Goal: Task Accomplishment & Management: Manage account settings

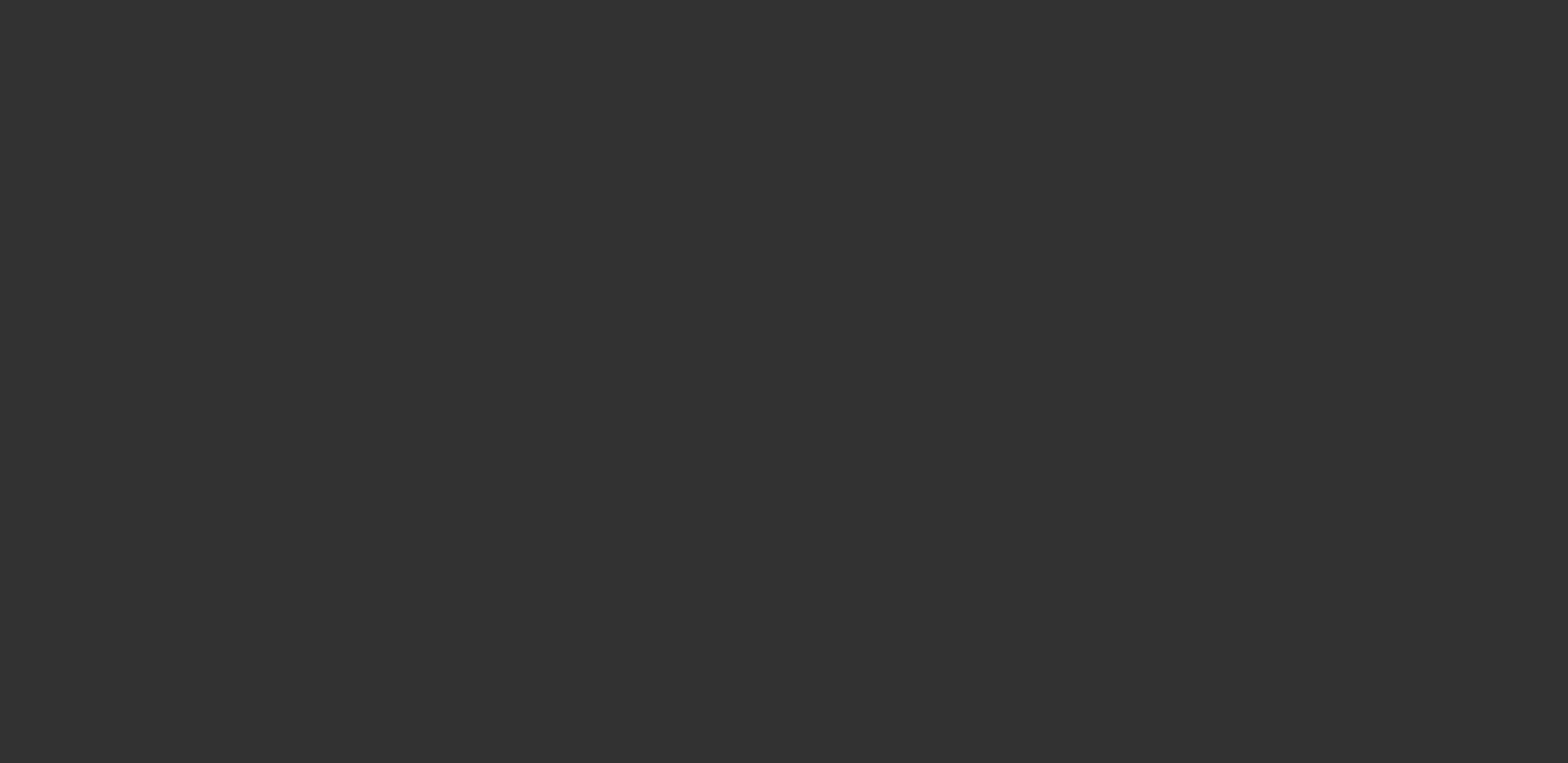
select select "3"
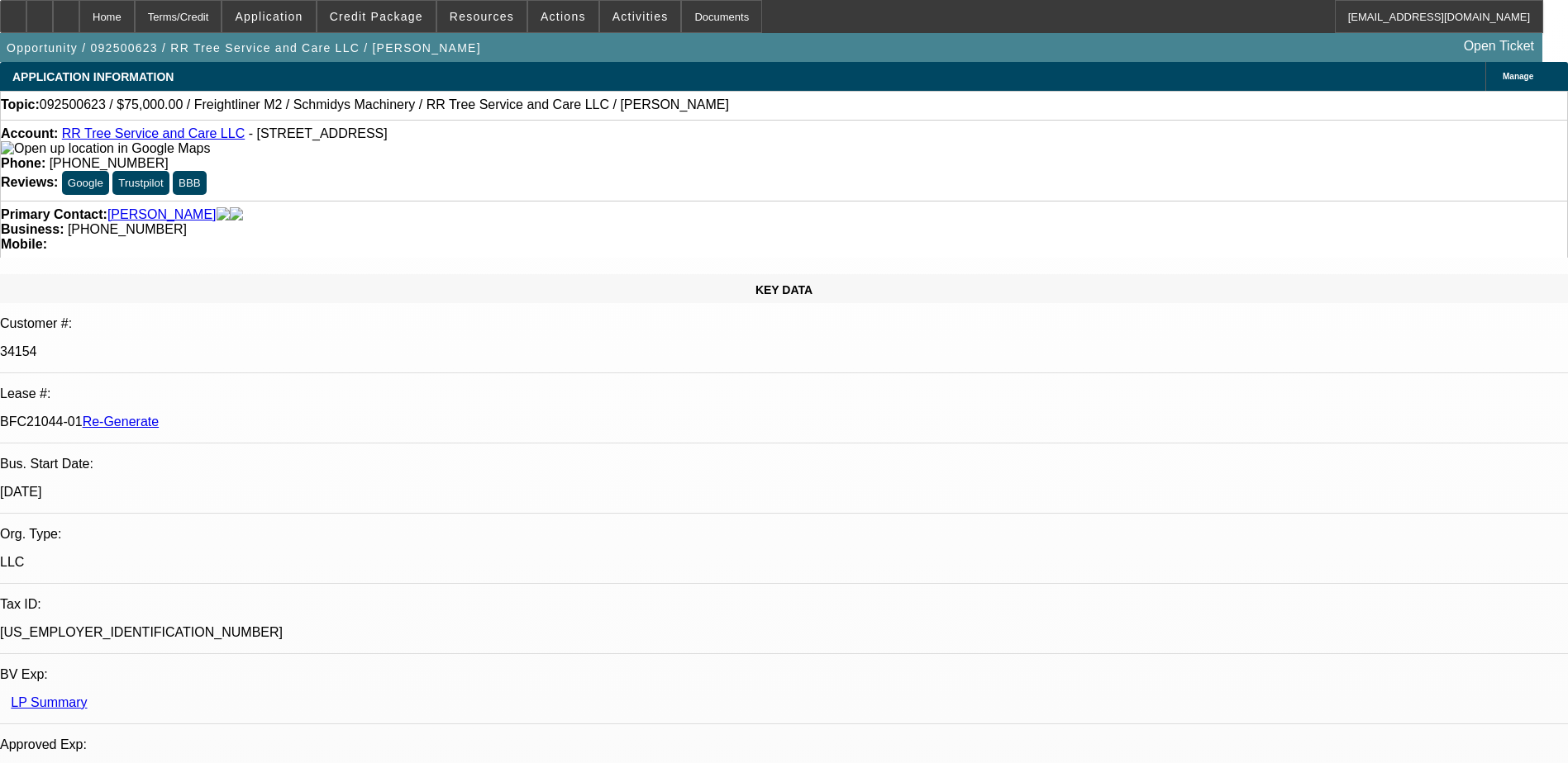
select select "0"
select select "1"
select select "3"
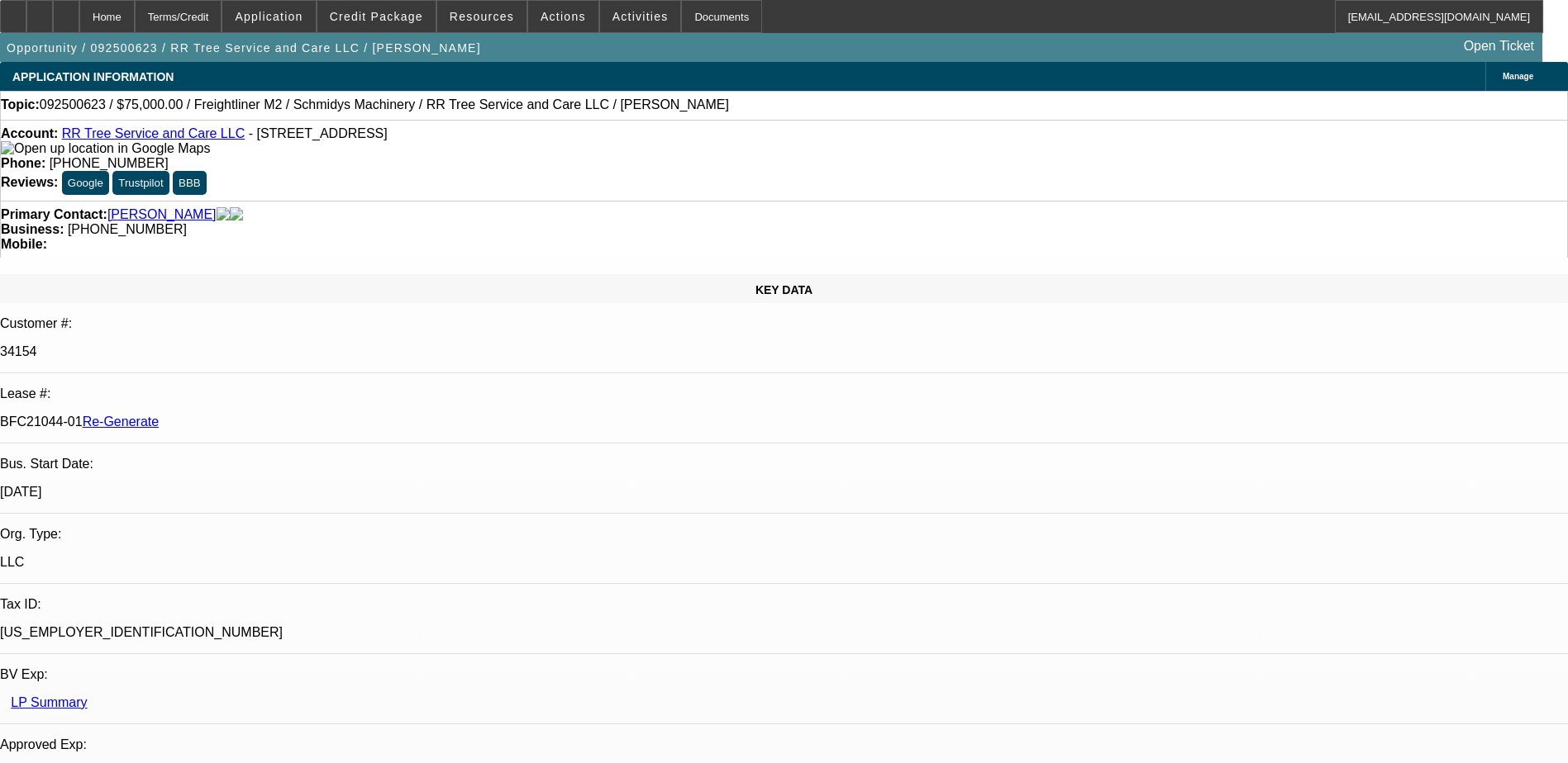
select select "6"
click at [685, 15] on div "Documents" at bounding box center [722, 16] width 81 height 33
click at [721, 112] on div "Topic: 092500623 / $75,000.00 / Freightliner M2 / Schmidys Machinery / RR Tree …" at bounding box center [784, 104] width 1566 height 15
click at [540, 19] on span "Actions" at bounding box center [563, 16] width 45 height 13
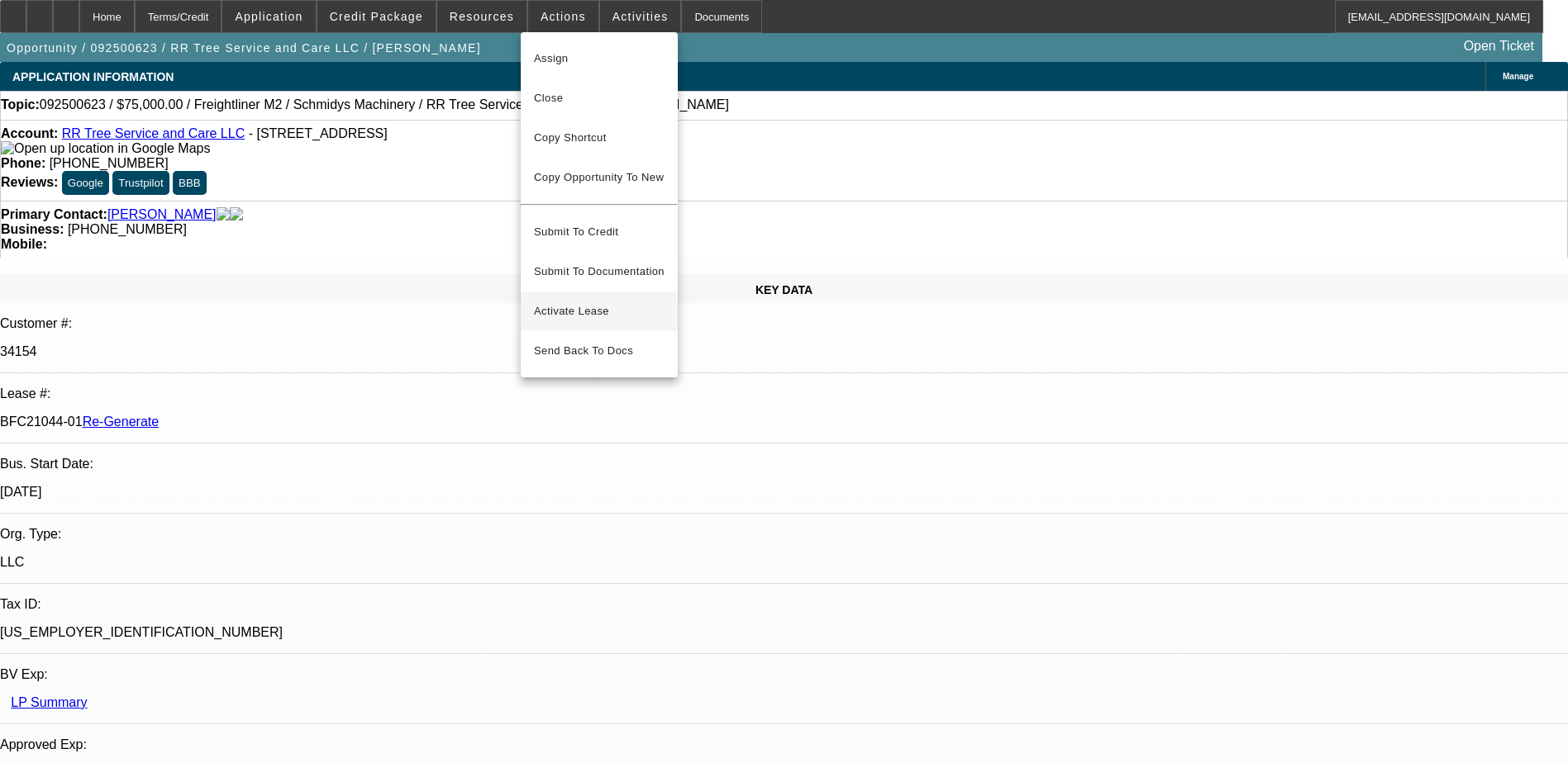
click at [574, 302] on span "Activate Lease" at bounding box center [598, 311] width 131 height 20
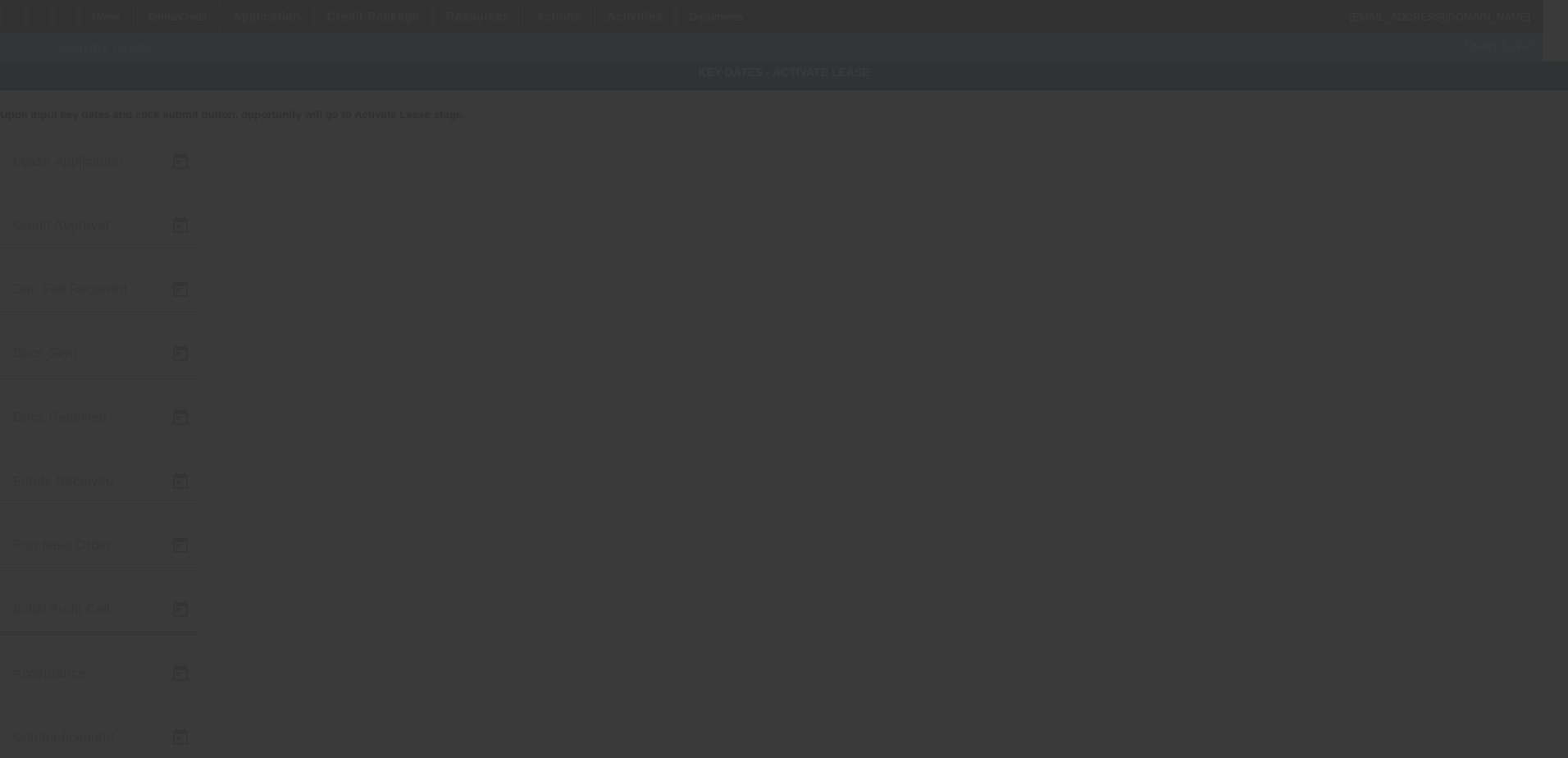
type input "9/28/2025"
type input "10/2/2025"
type input "10/3/2025"
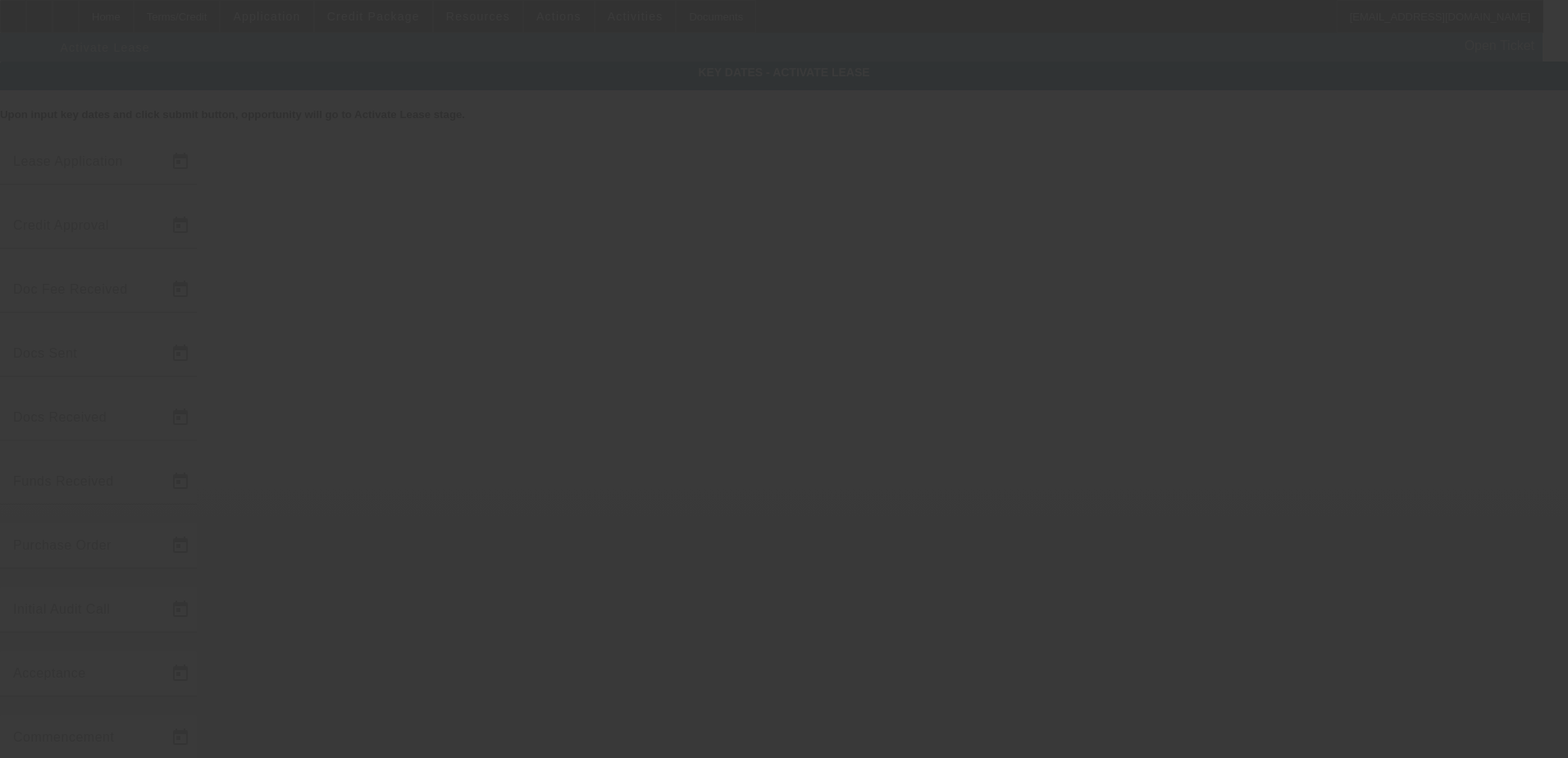
type input "10/7/2025"
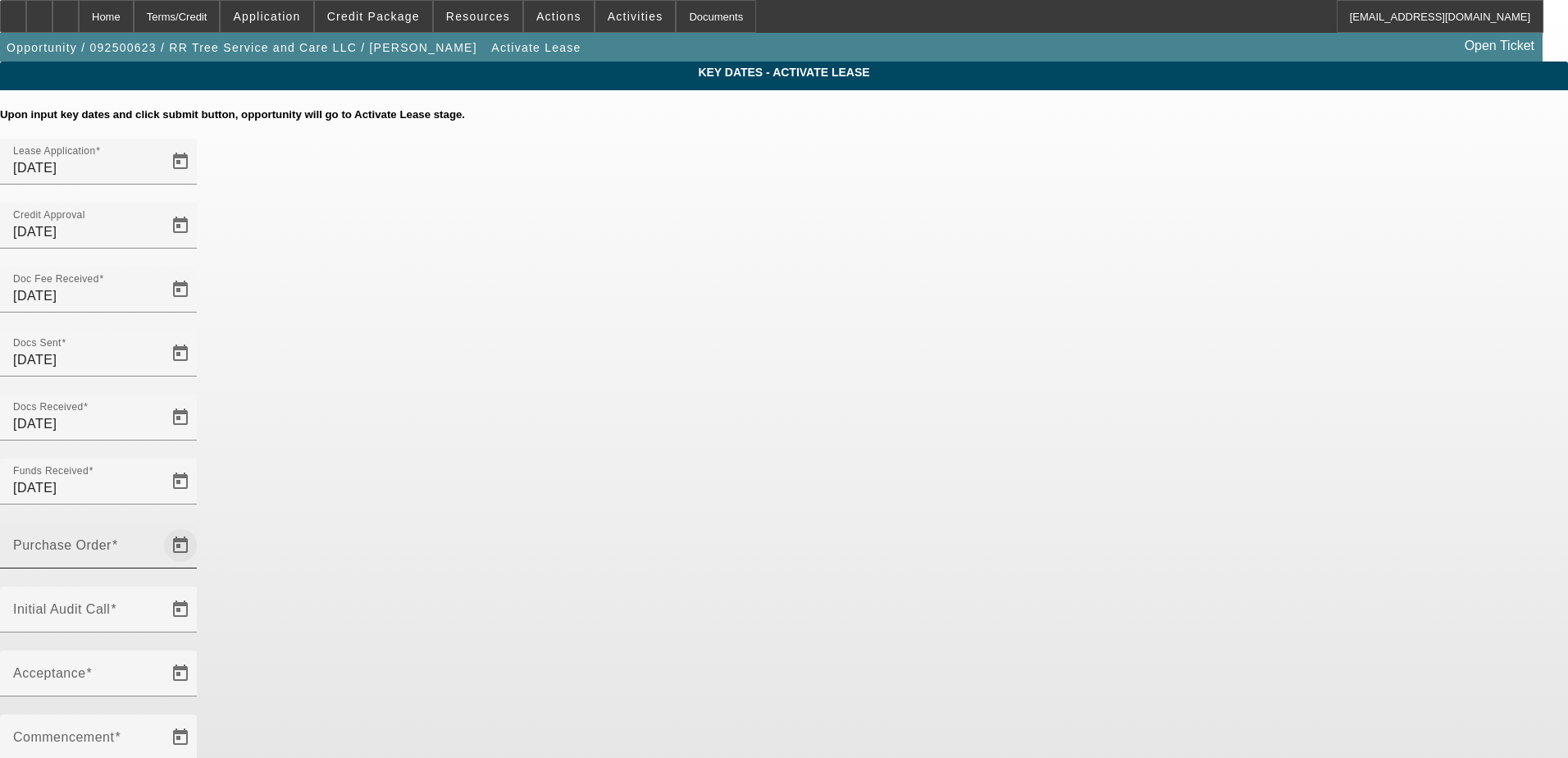
click at [200, 526] on span "Open calendar" at bounding box center [180, 546] width 39 height 39
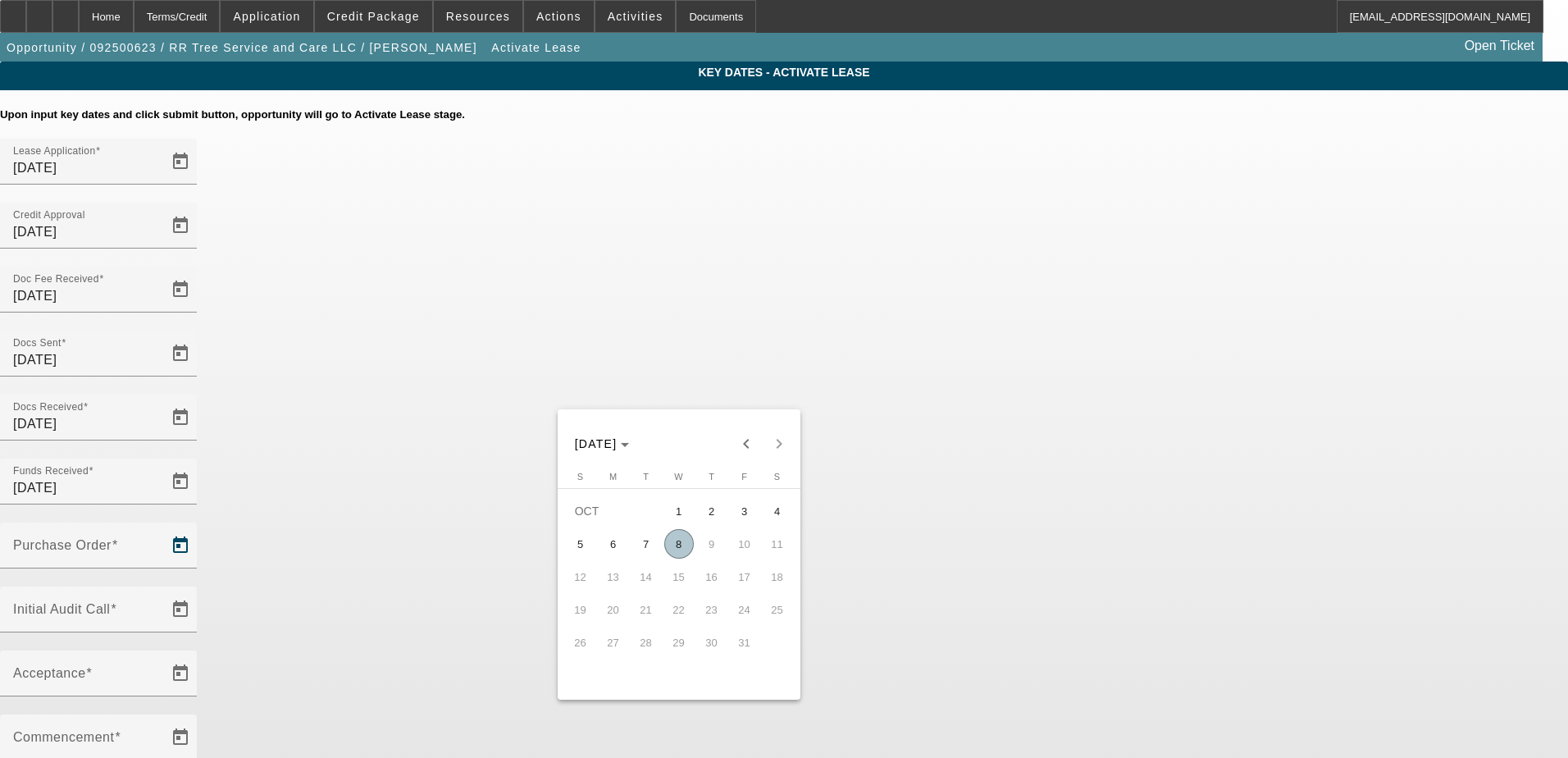
click at [680, 547] on span "8" at bounding box center [679, 544] width 30 height 30
type input "[DATE]"
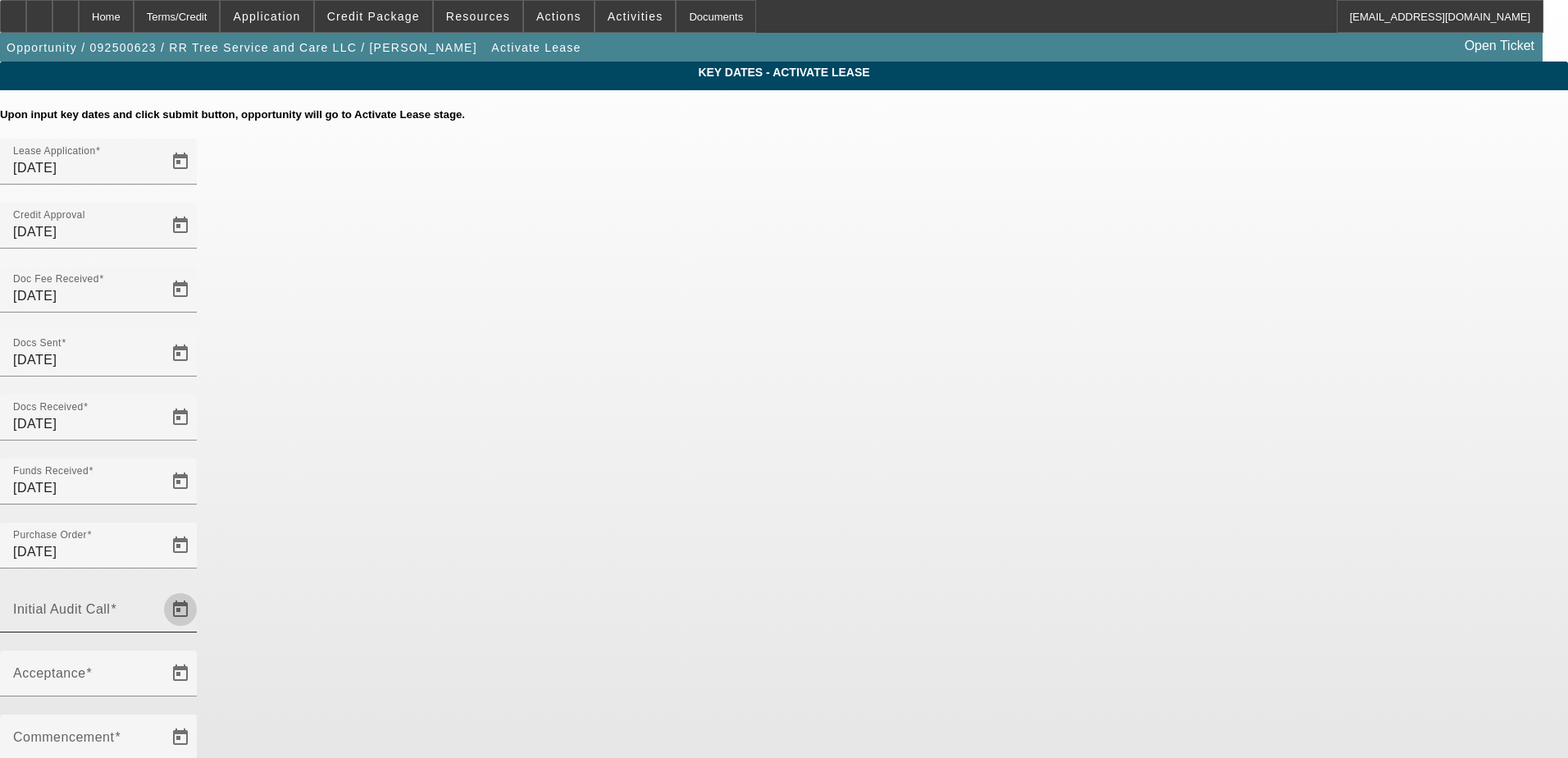
click at [200, 590] on span "Open calendar" at bounding box center [180, 609] width 39 height 39
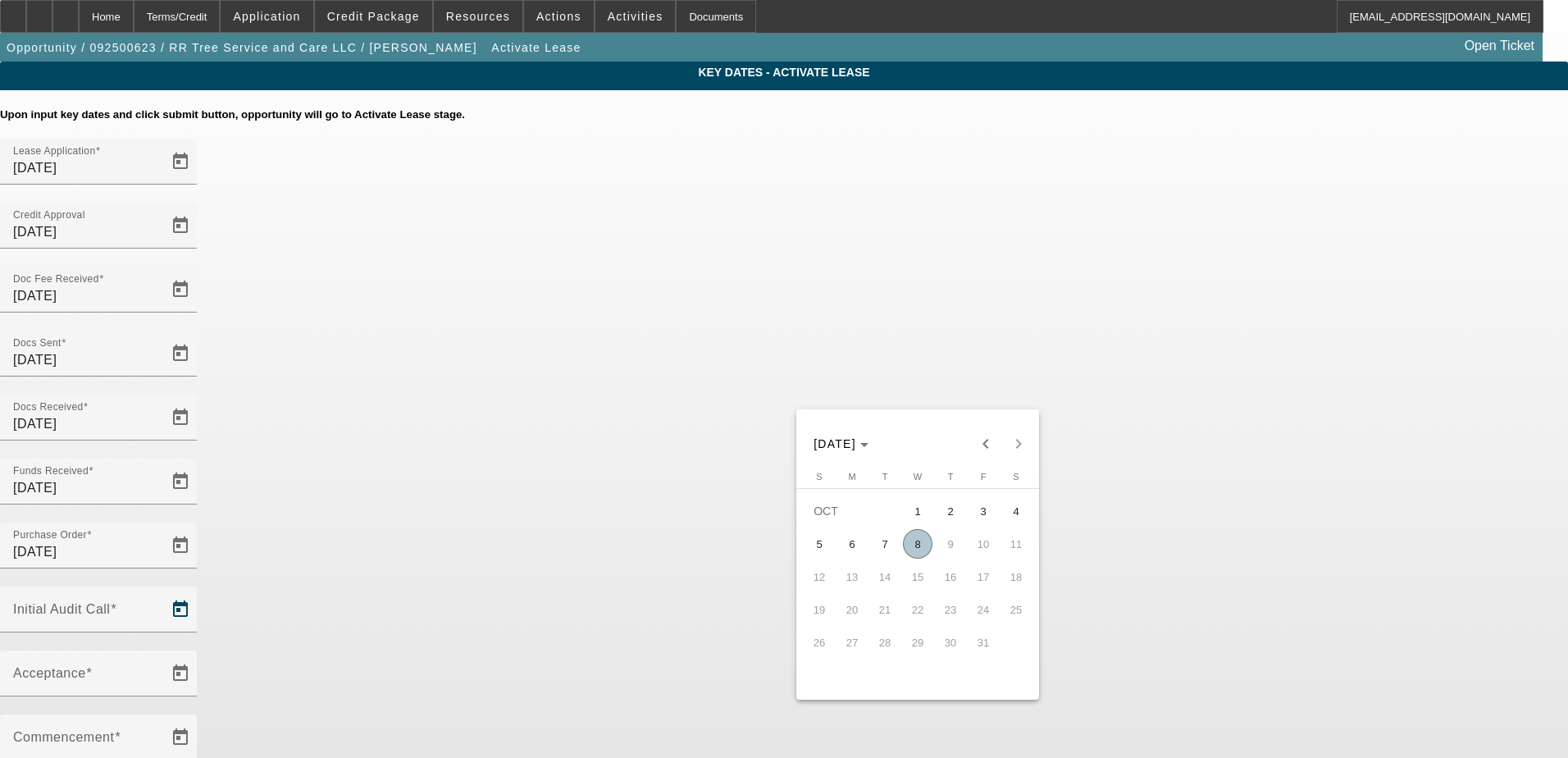
drag, startPoint x: 923, startPoint y: 544, endPoint x: 876, endPoint y: 519, distance: 53.2
click at [922, 545] on span "8" at bounding box center [917, 544] width 30 height 30
type input "[DATE]"
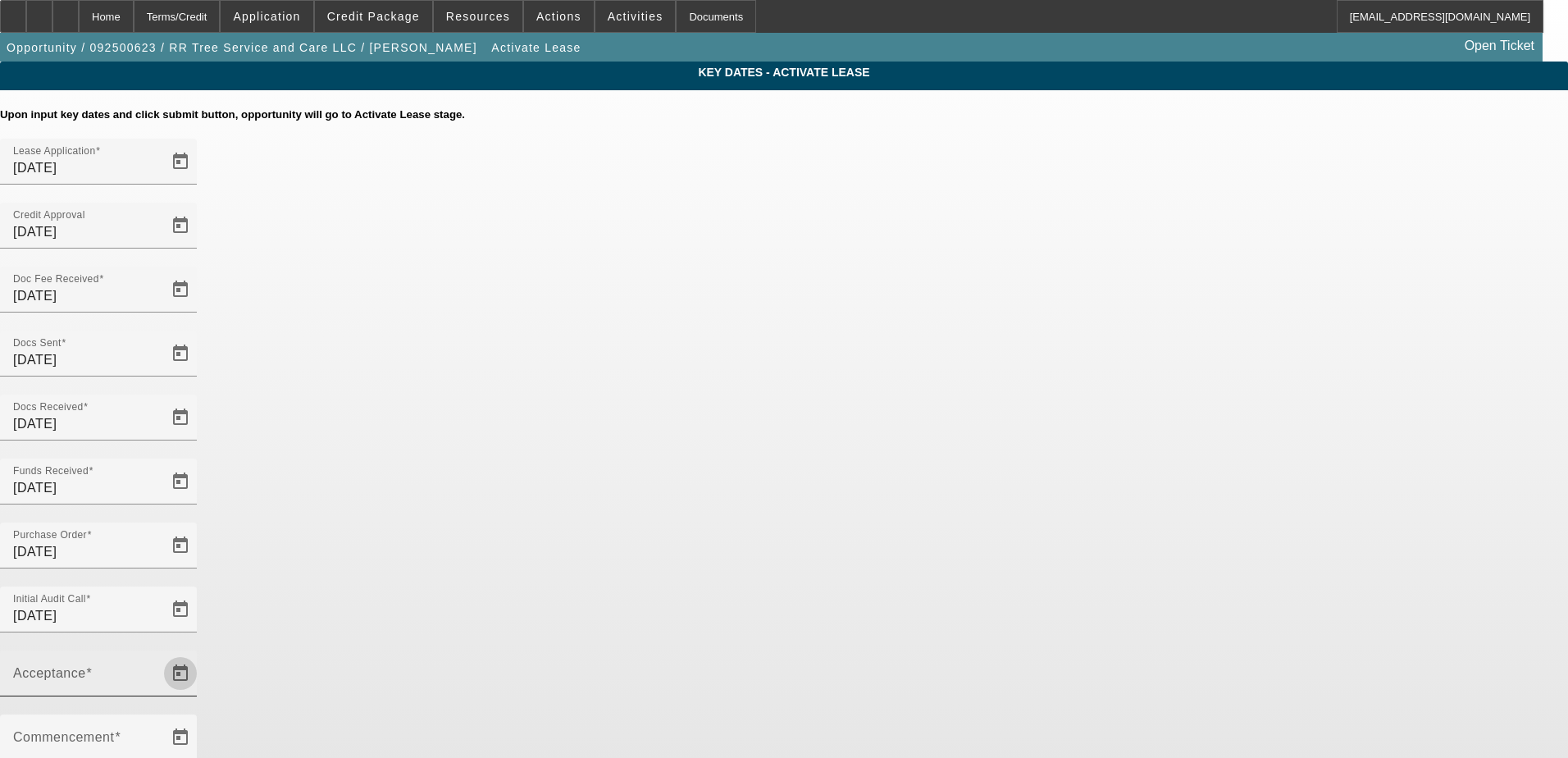
click at [200, 654] on span "Open calendar" at bounding box center [180, 673] width 39 height 39
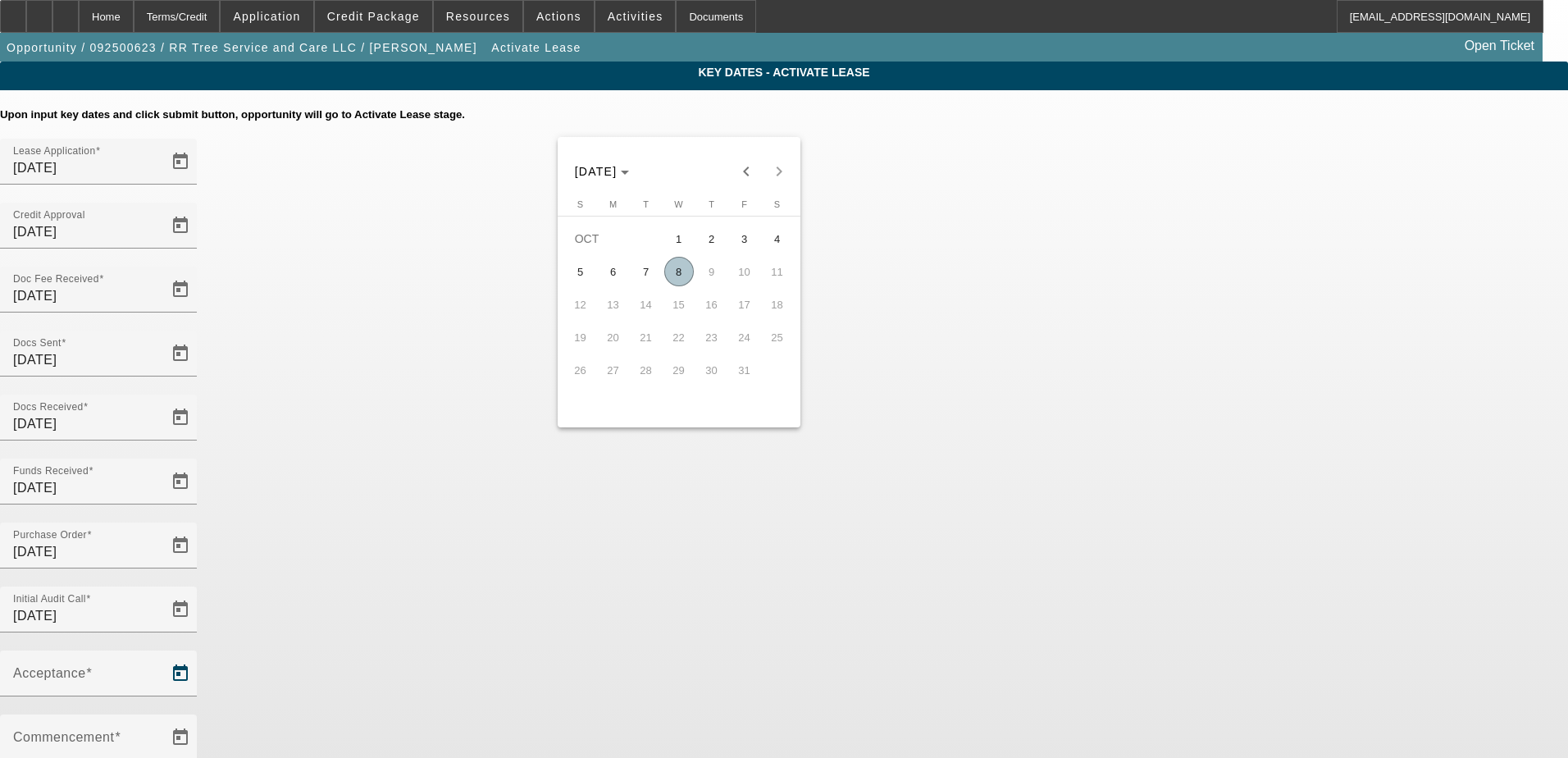
click at [676, 270] on span "8" at bounding box center [679, 272] width 30 height 30
type input "[DATE]"
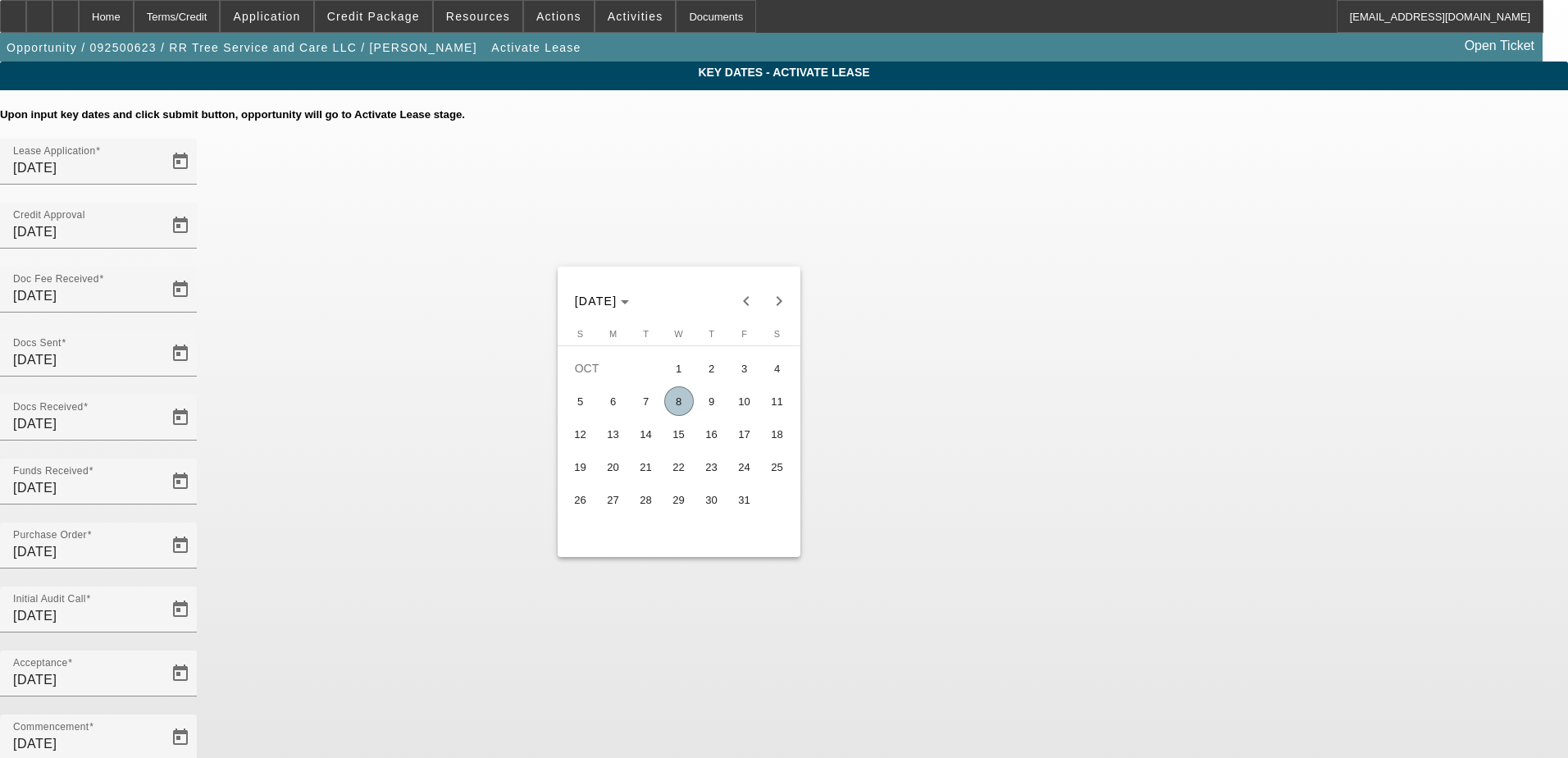
click at [643, 441] on span "14" at bounding box center [646, 434] width 30 height 30
type input "10/14/2025"
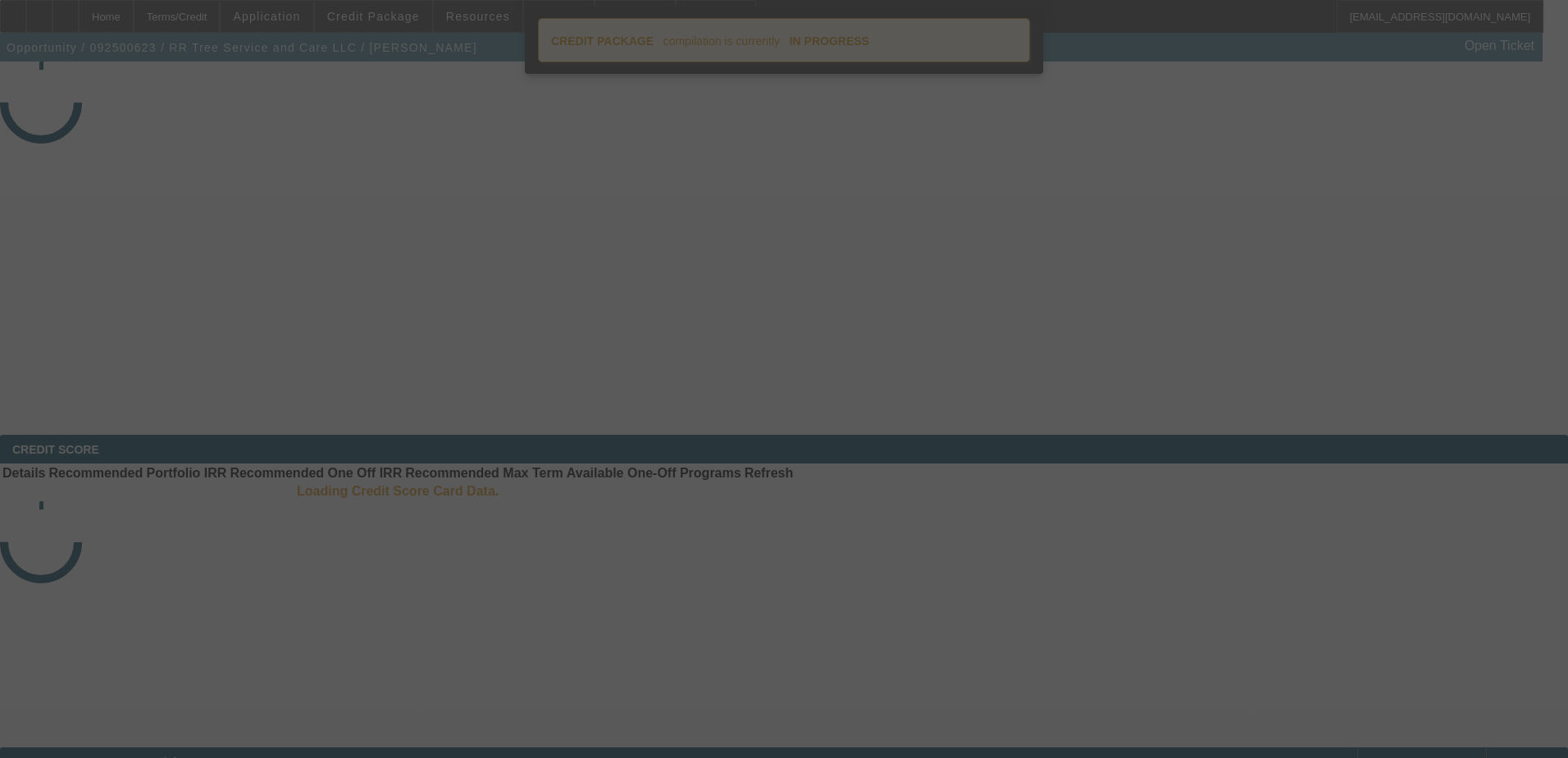
select select "4"
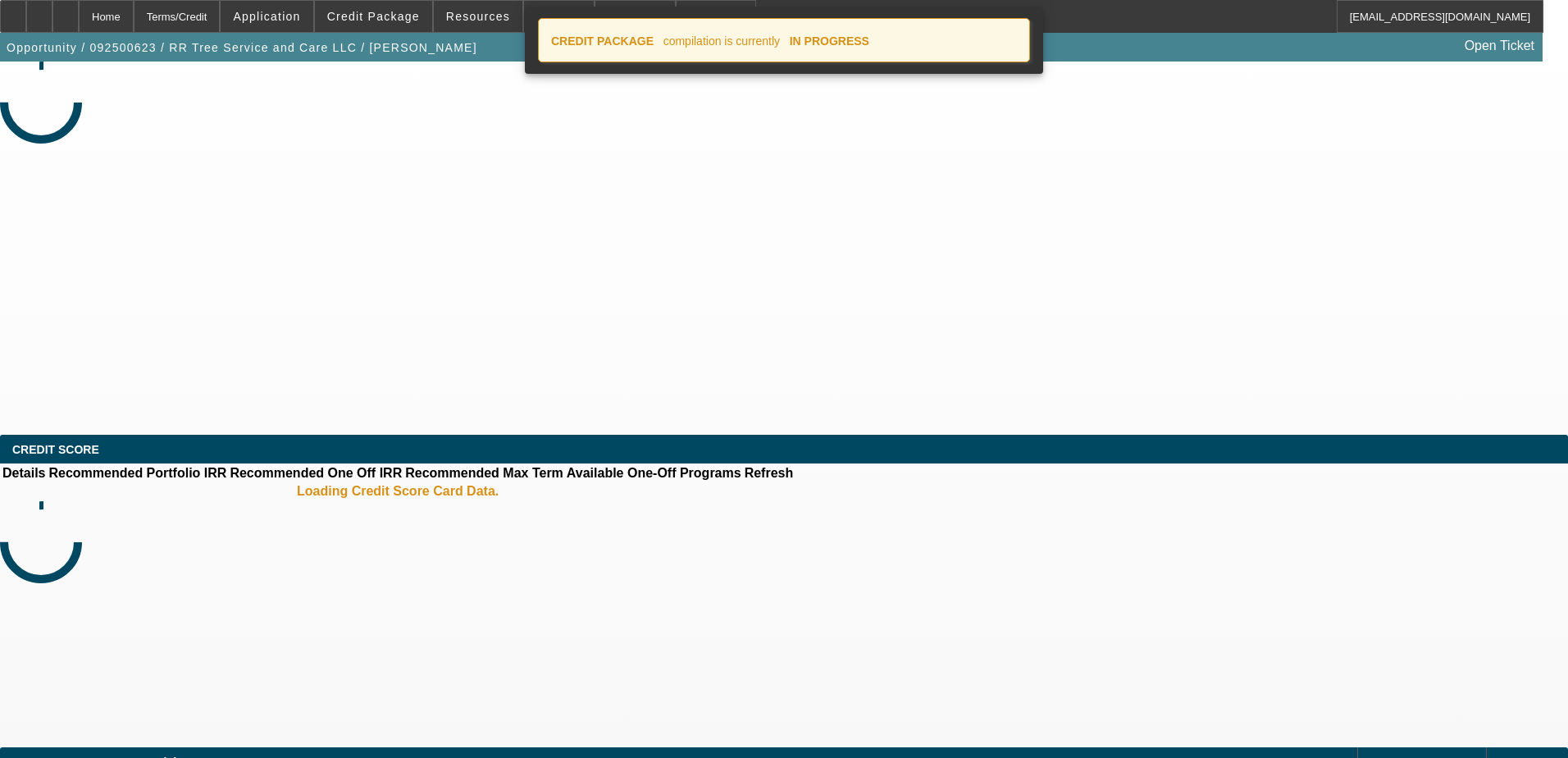
select select "0"
select select "3"
select select "0"
select select "6"
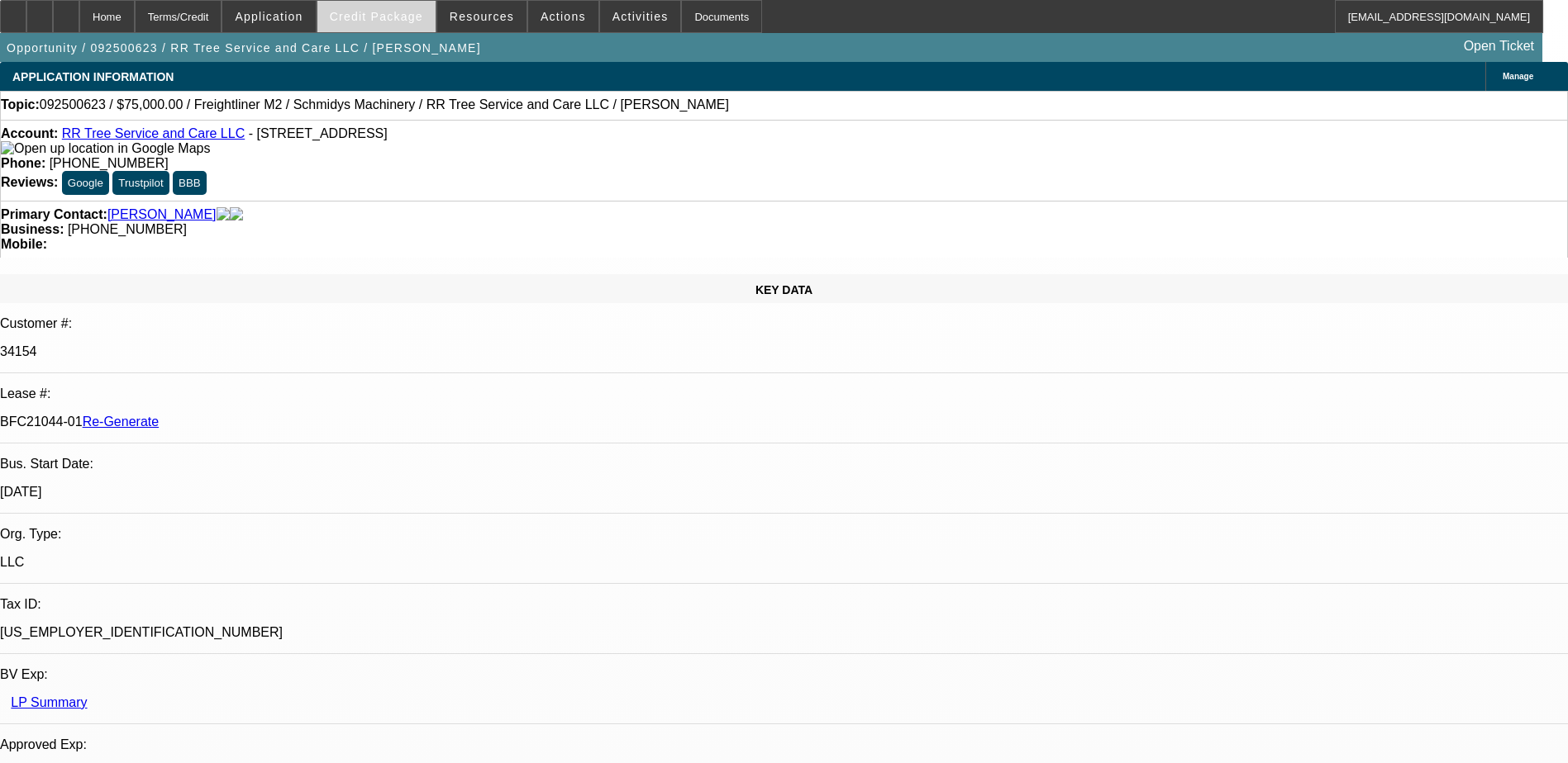
click at [388, 15] on span "Credit Package" at bounding box center [376, 16] width 93 height 13
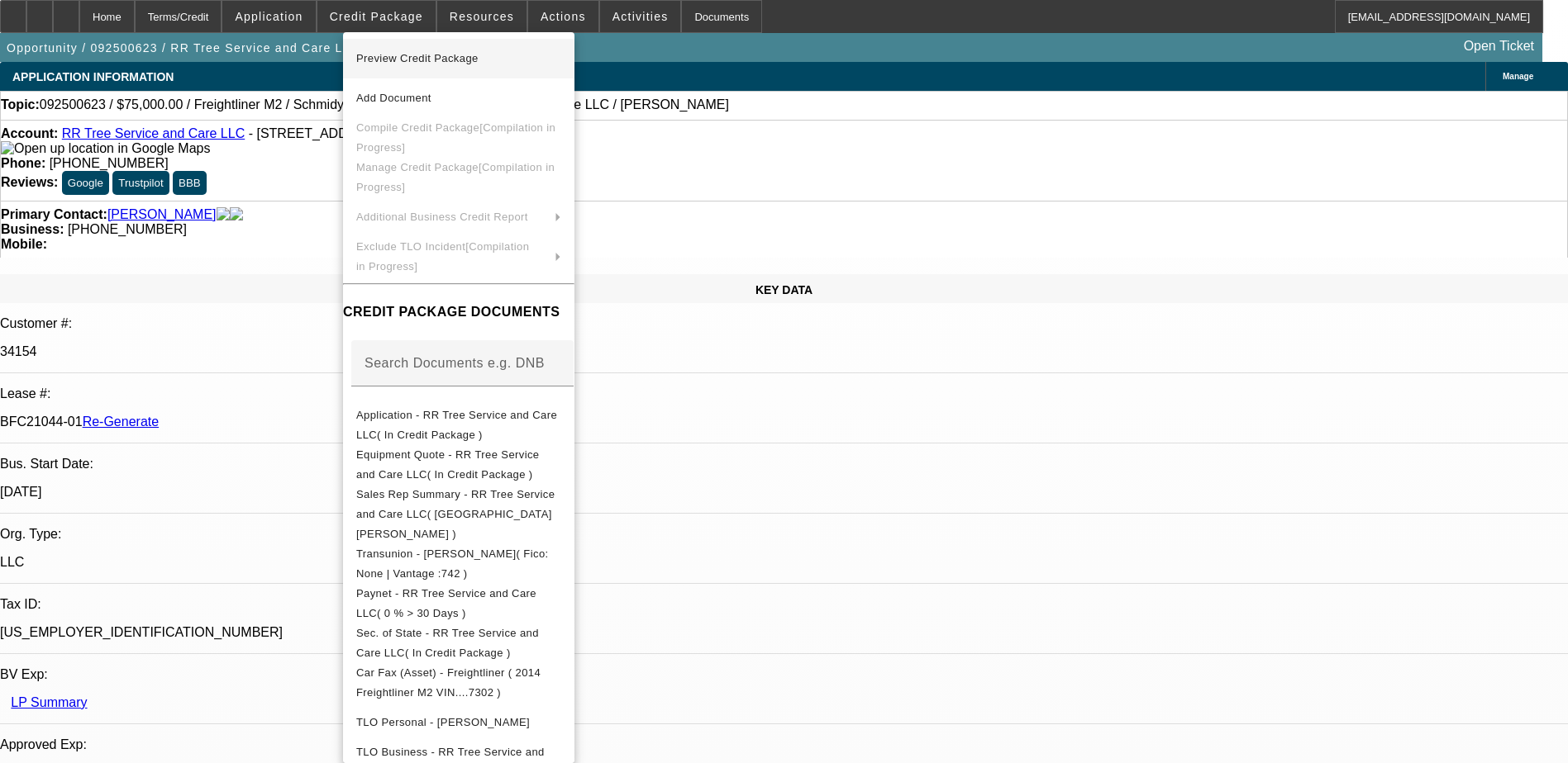
click at [410, 44] on button "Preview Credit Package" at bounding box center [458, 58] width 232 height 39
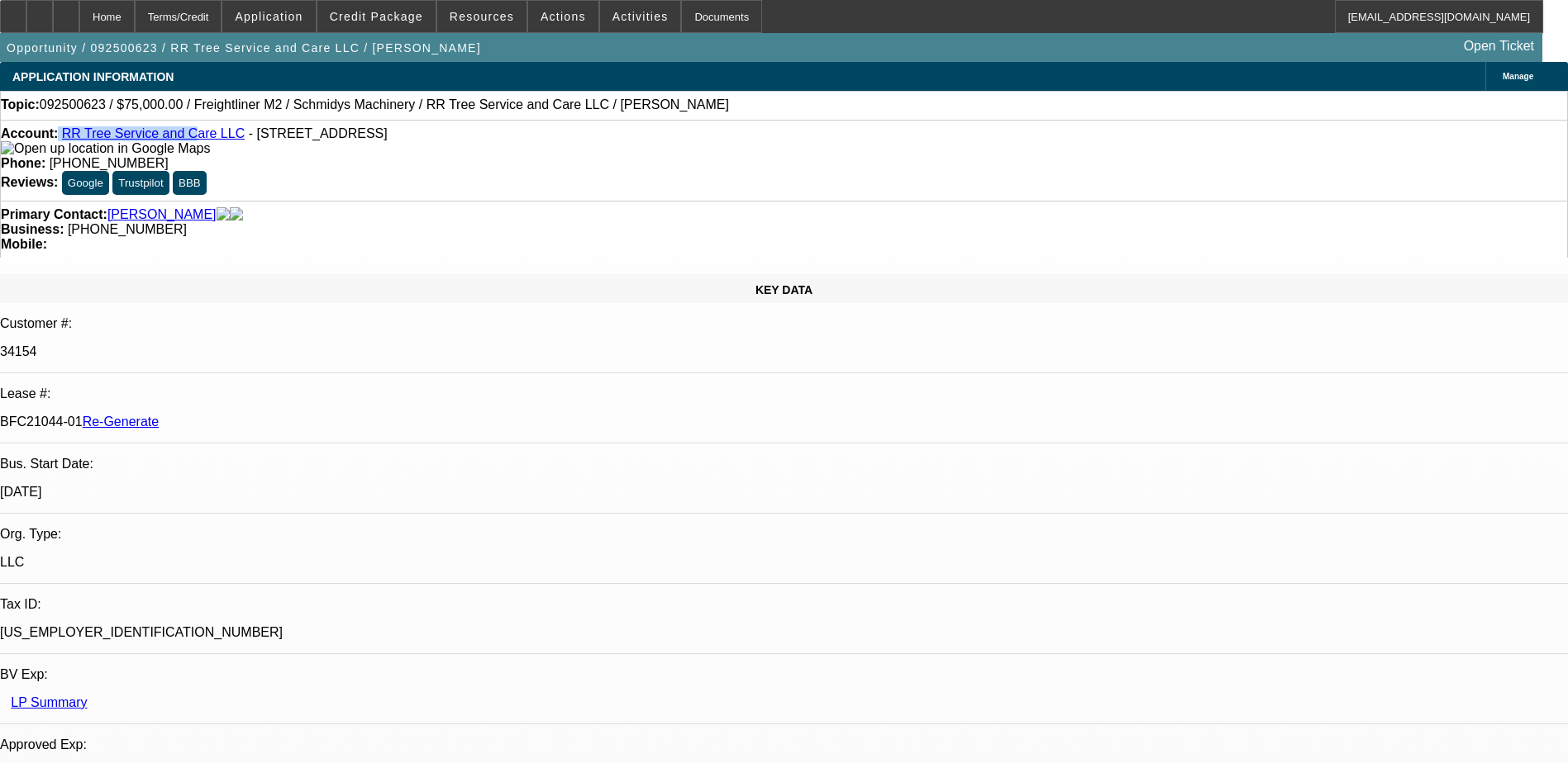
drag, startPoint x: 74, startPoint y: 135, endPoint x: 186, endPoint y: 137, distance: 112.0
click at [186, 137] on div "Account: RR Tree Service and Care LLC - 440 Green Mountain Rd, Rural Retreat, V…" at bounding box center [784, 141] width 1566 height 30
drag, startPoint x: 186, startPoint y: 137, endPoint x: 79, endPoint y: 135, distance: 107.0
click at [79, 135] on div "Account: RR Tree Service and Care LLC - 440 Green Mountain Rd, Rural Retreat, V…" at bounding box center [784, 141] width 1566 height 30
copy link "RR Tree Service and Care LLC"
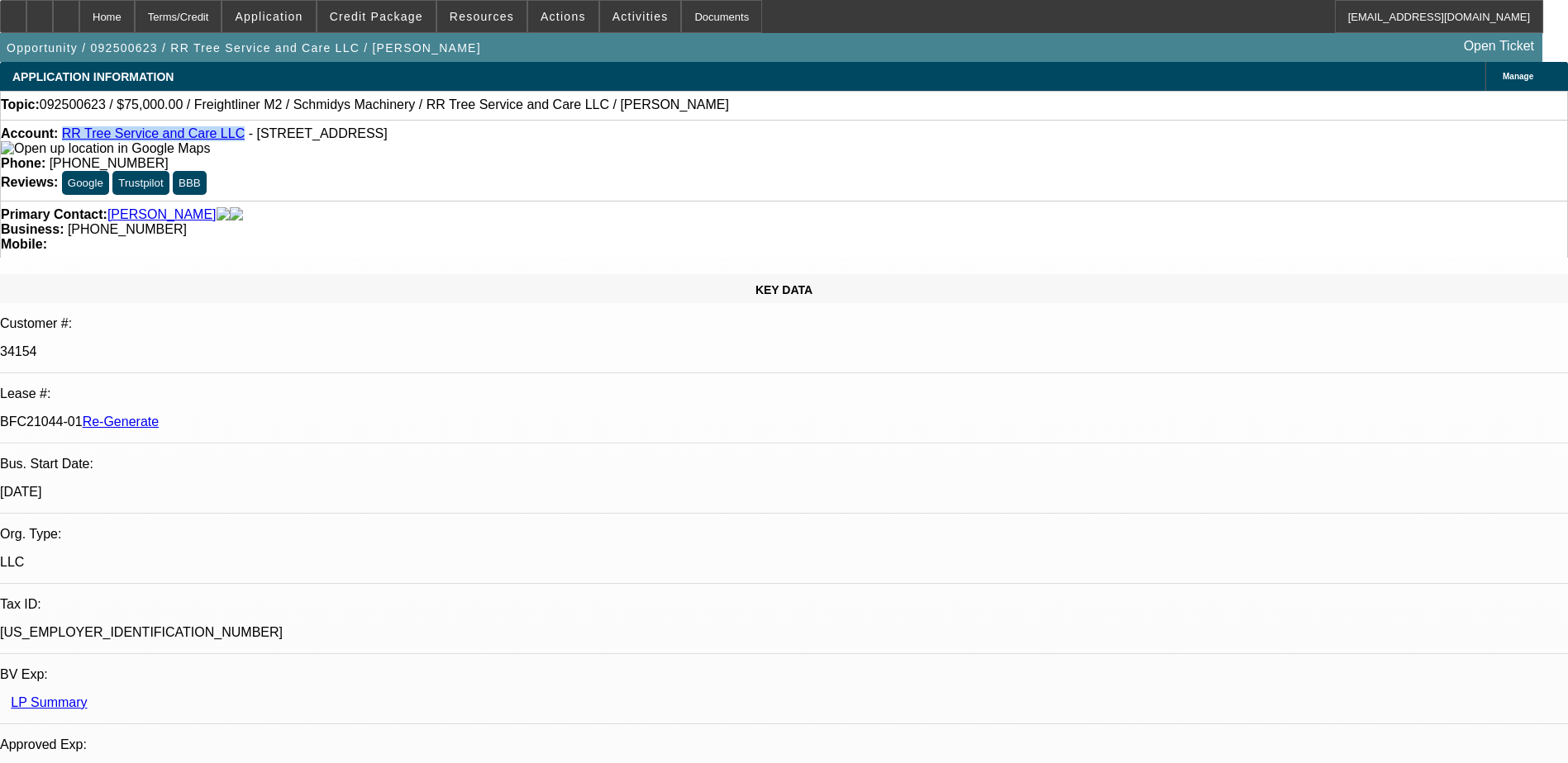
drag, startPoint x: 194, startPoint y: 279, endPoint x: 263, endPoint y: 284, distance: 69.2
click at [263, 414] on div "BFC21044-01 Re-Generate" at bounding box center [784, 421] width 1568 height 15
copy p "BFC21044-01"
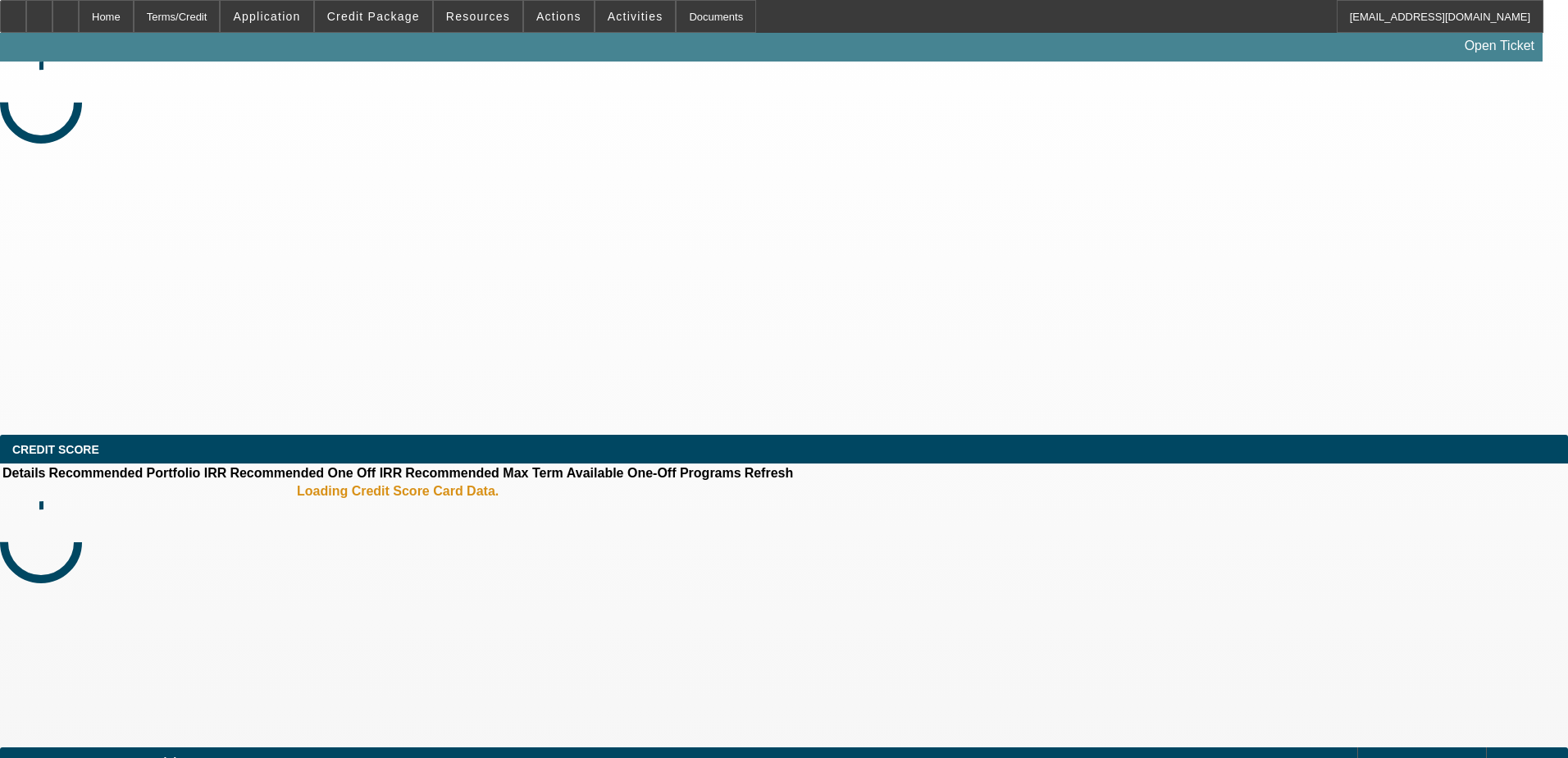
select select "3"
select select "0"
select select "6"
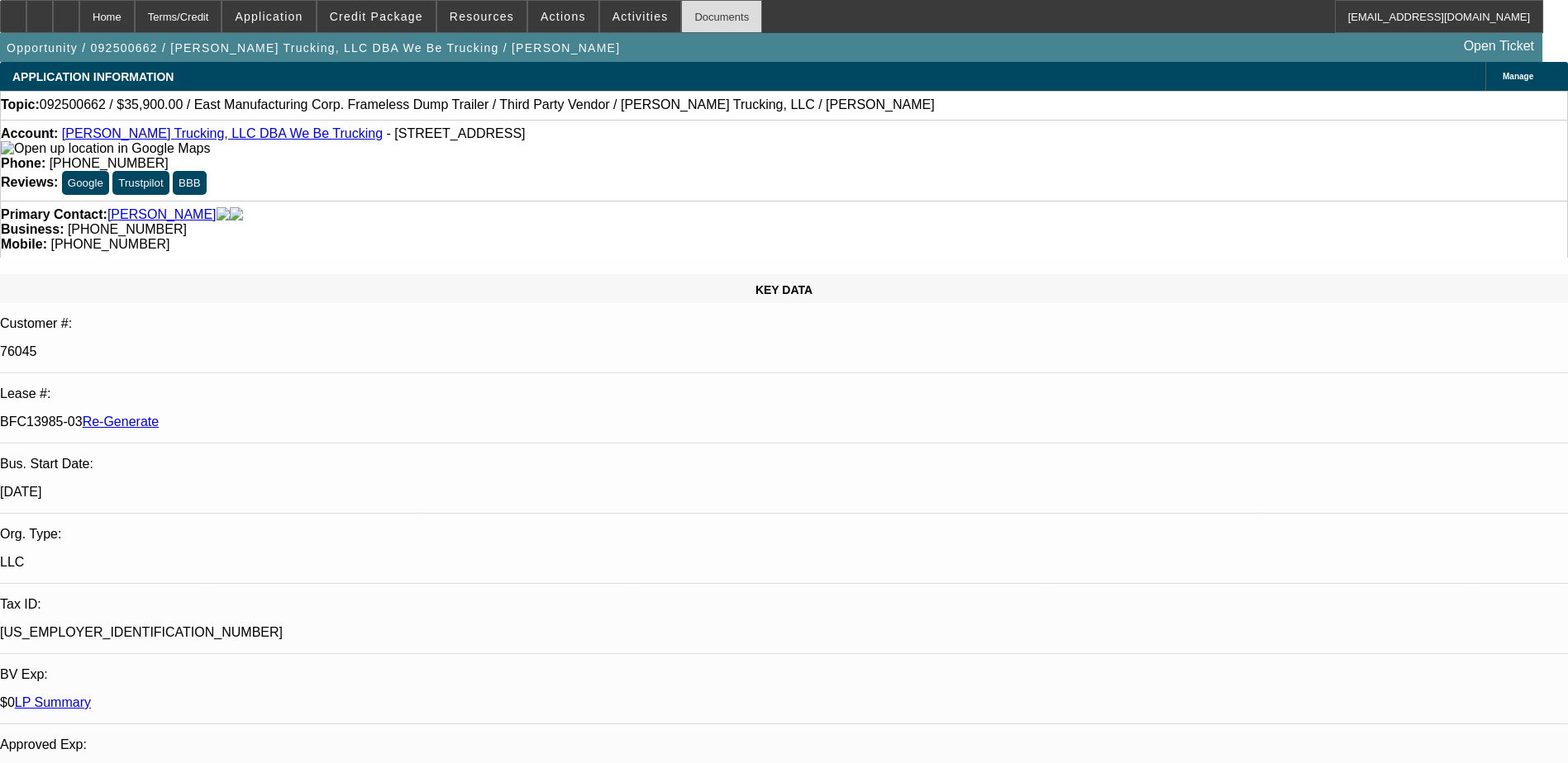
click at [692, 24] on div "Documents" at bounding box center [722, 16] width 81 height 33
click at [612, 16] on span "Activities" at bounding box center [640, 16] width 56 height 13
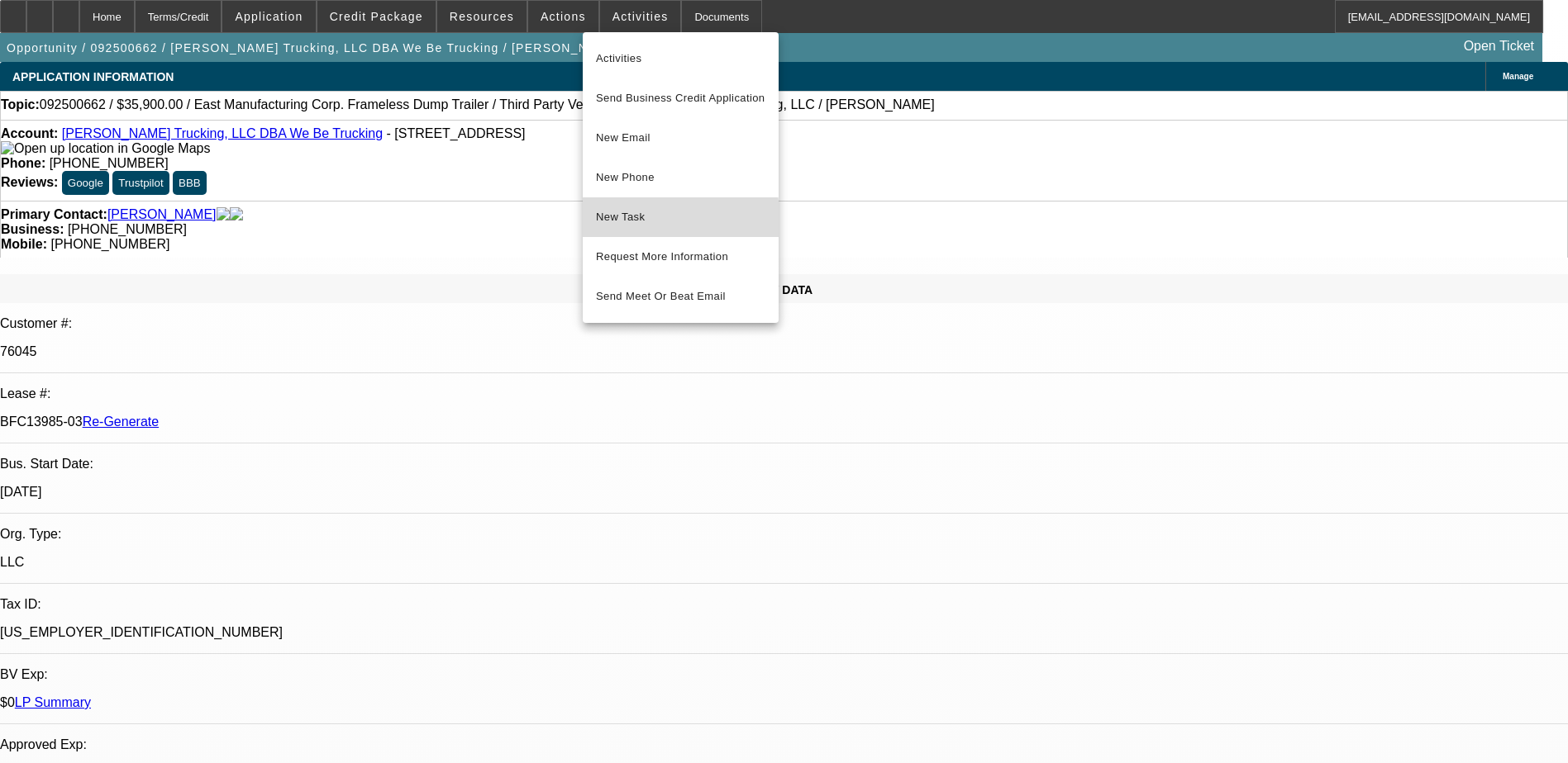
click at [645, 221] on span "New Task" at bounding box center [681, 217] width 169 height 20
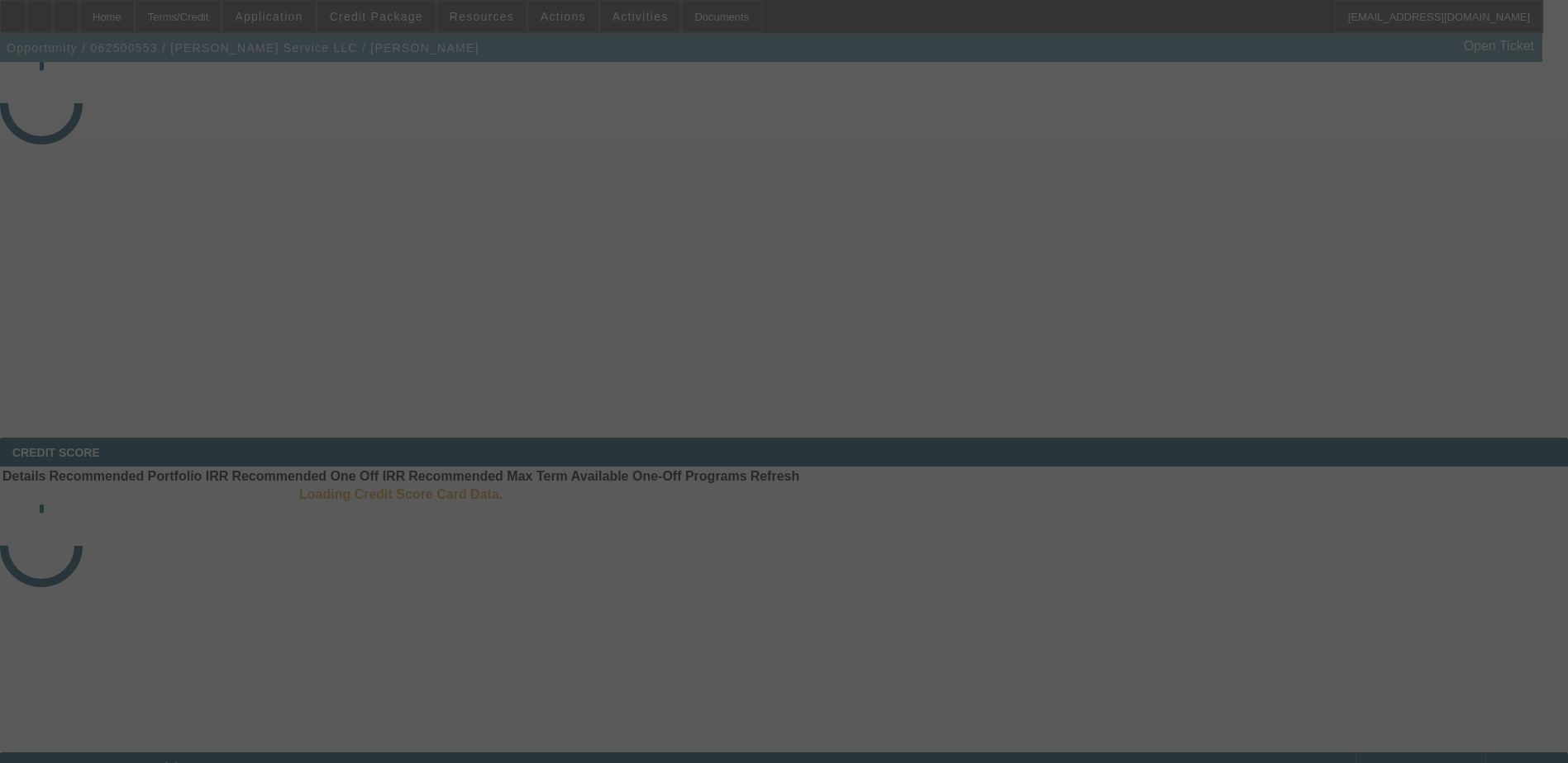
select select "3"
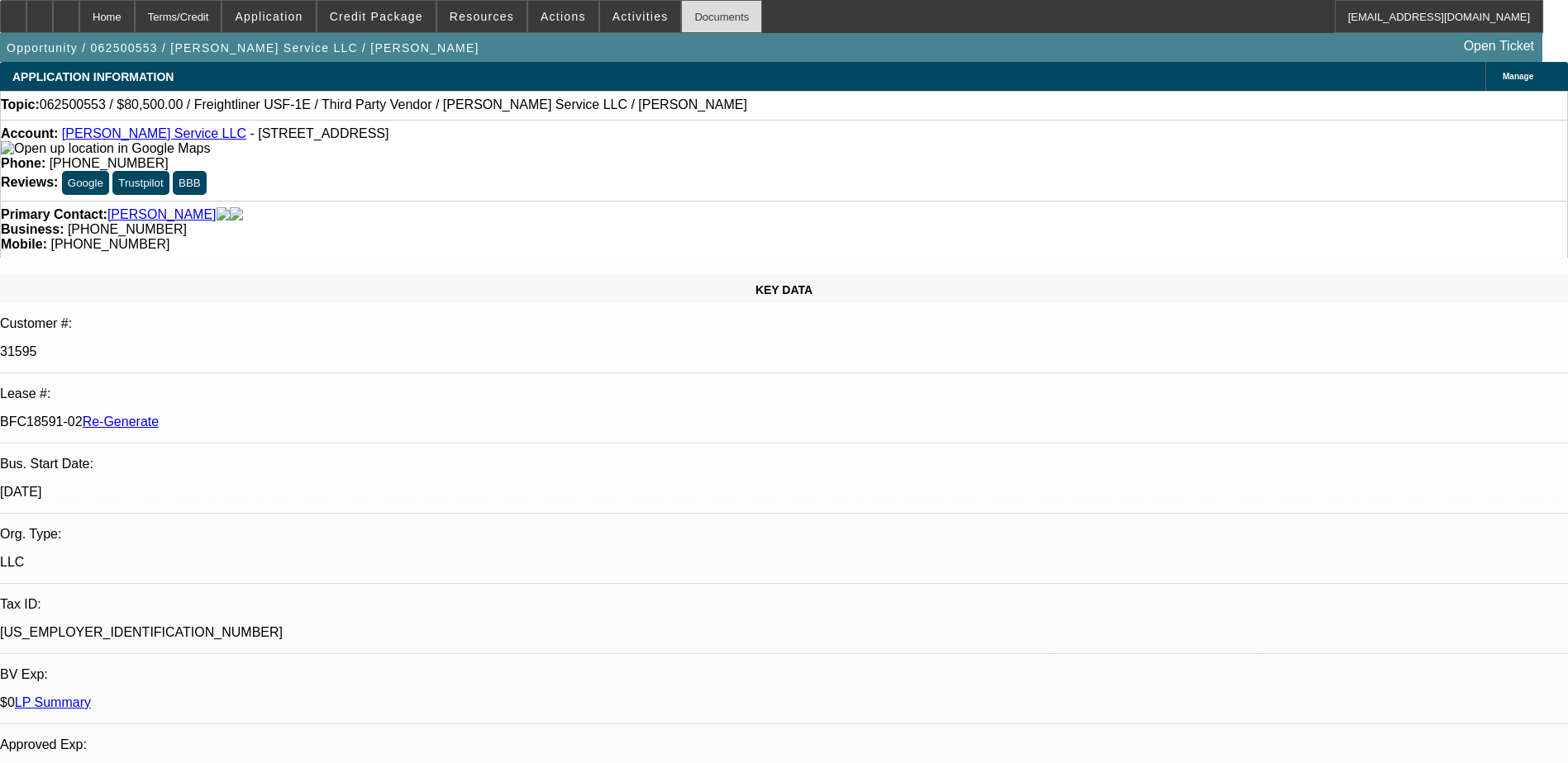
select select "0"
select select "1"
select select "3"
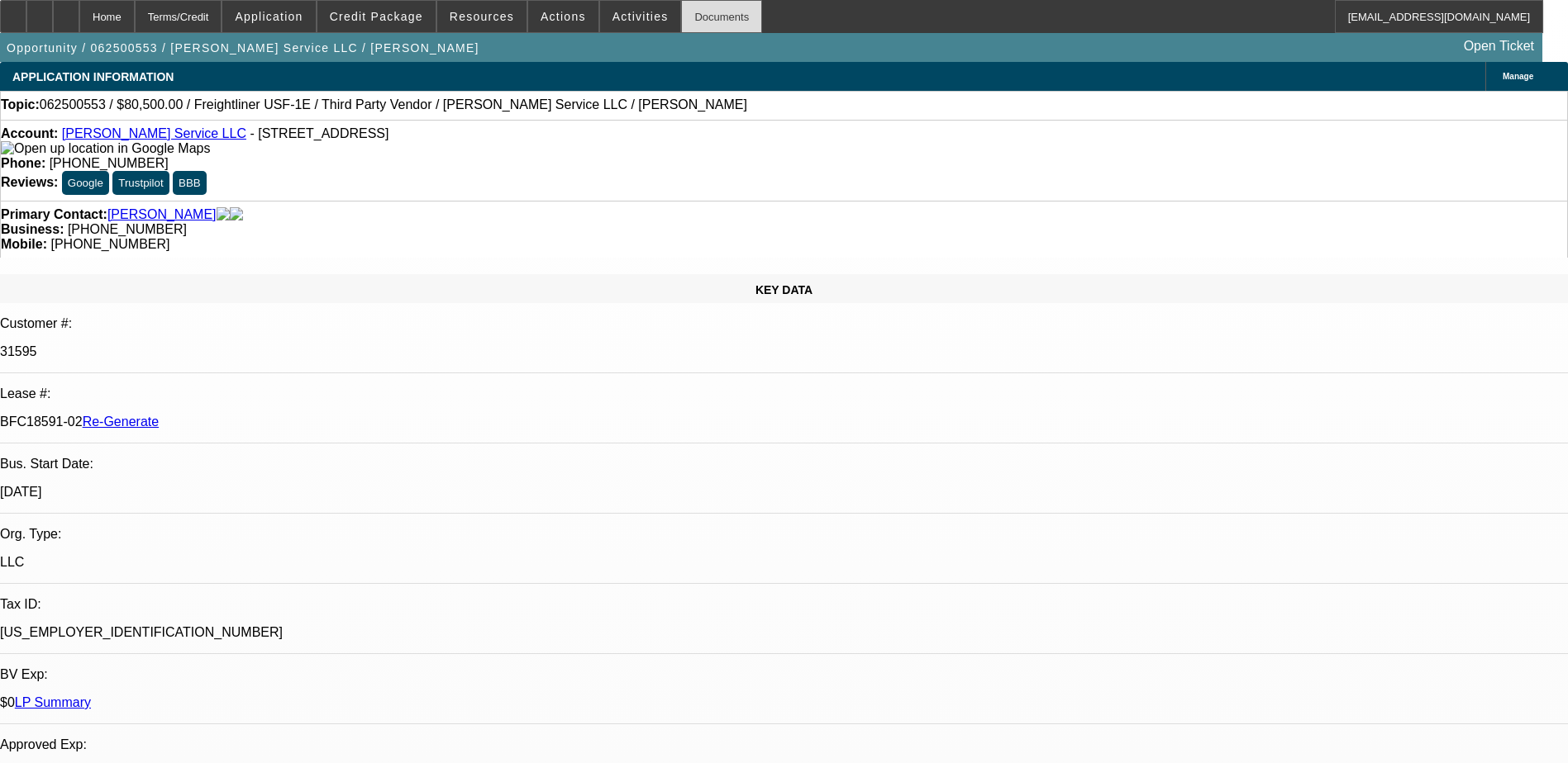
select select "6"
click at [691, 11] on div "Documents" at bounding box center [722, 16] width 81 height 33
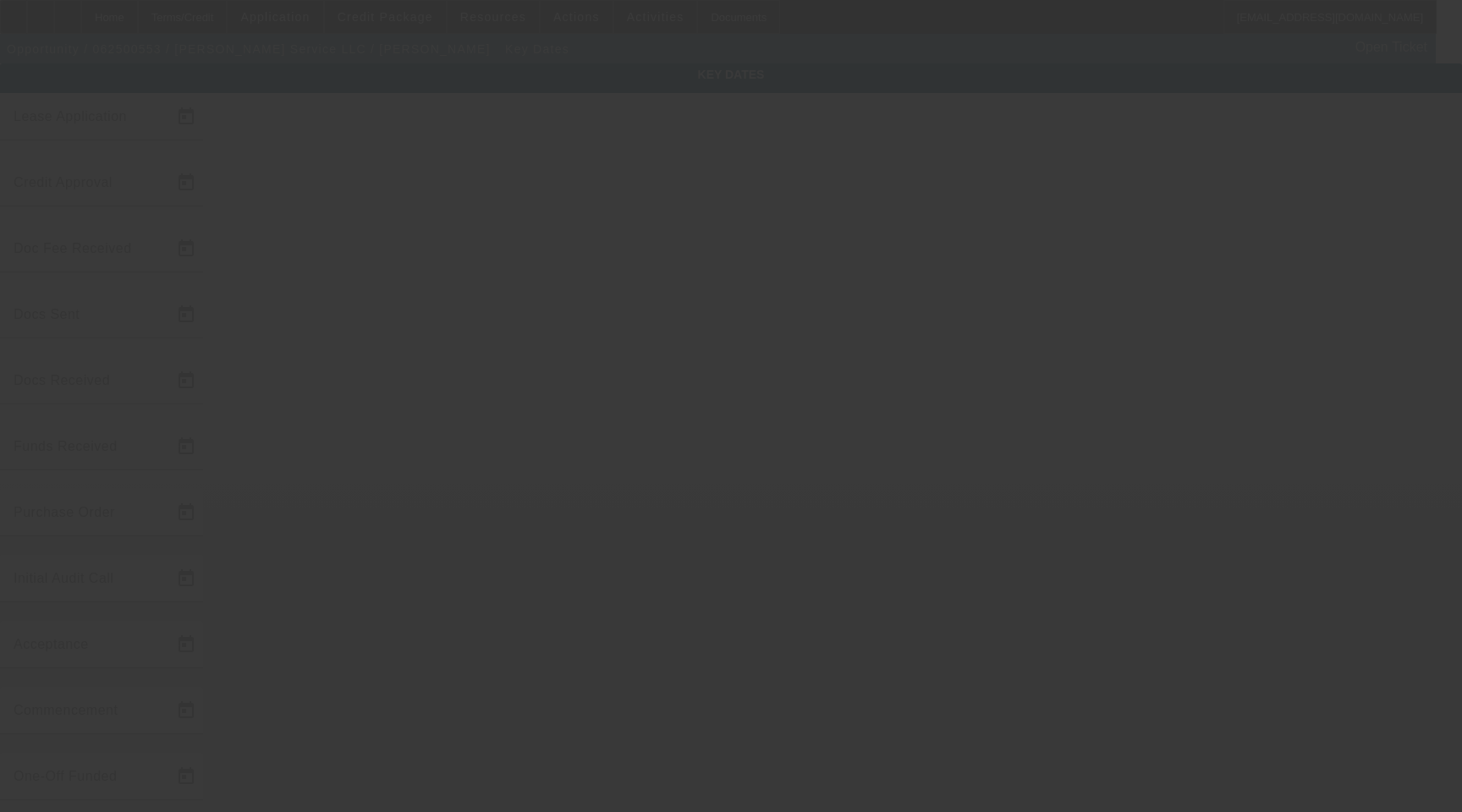
type input "6/23/2025"
type input "8/19/2025"
type input "10/6/2025"
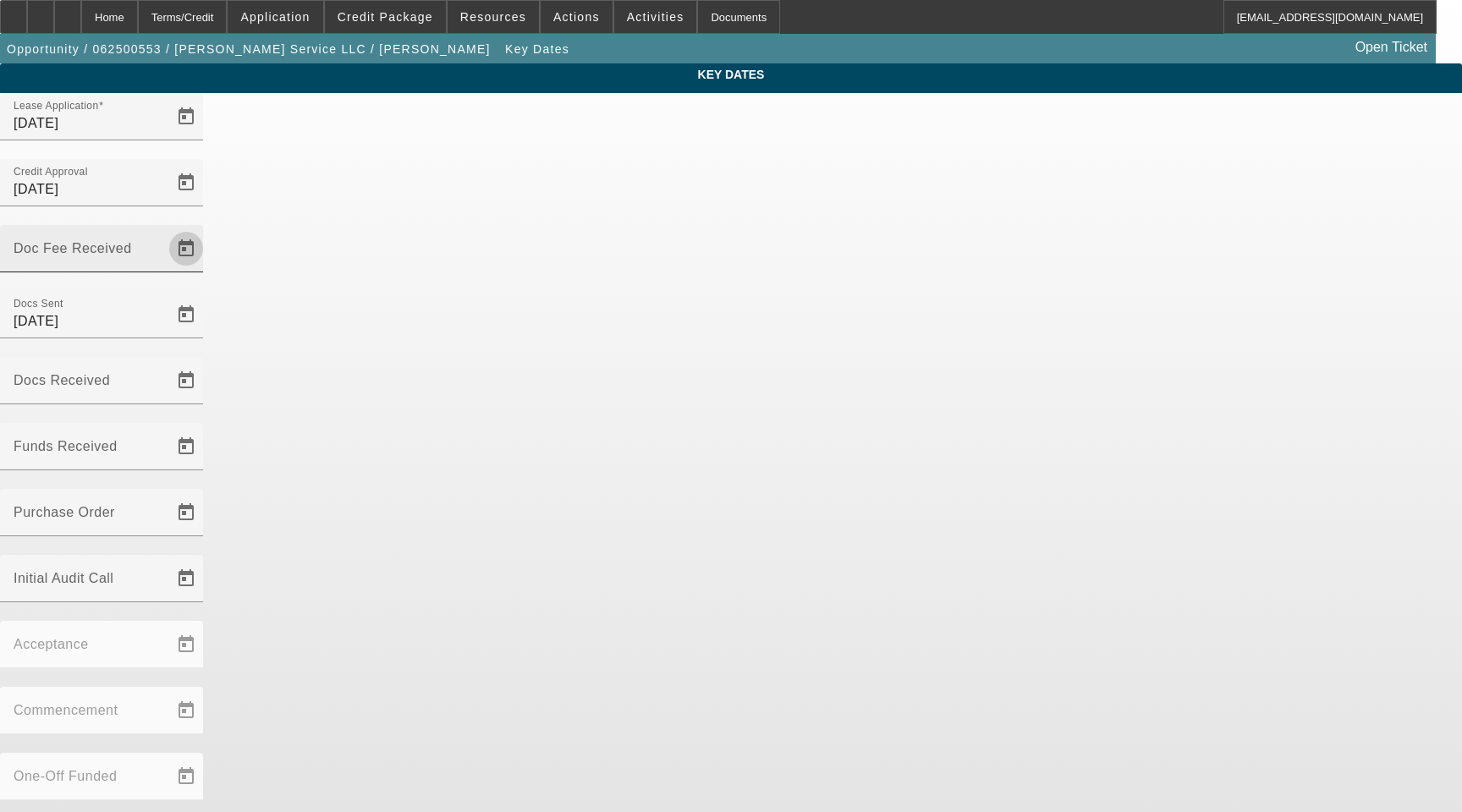
click at [207, 228] on span "Open calendar" at bounding box center [186, 248] width 40 height 40
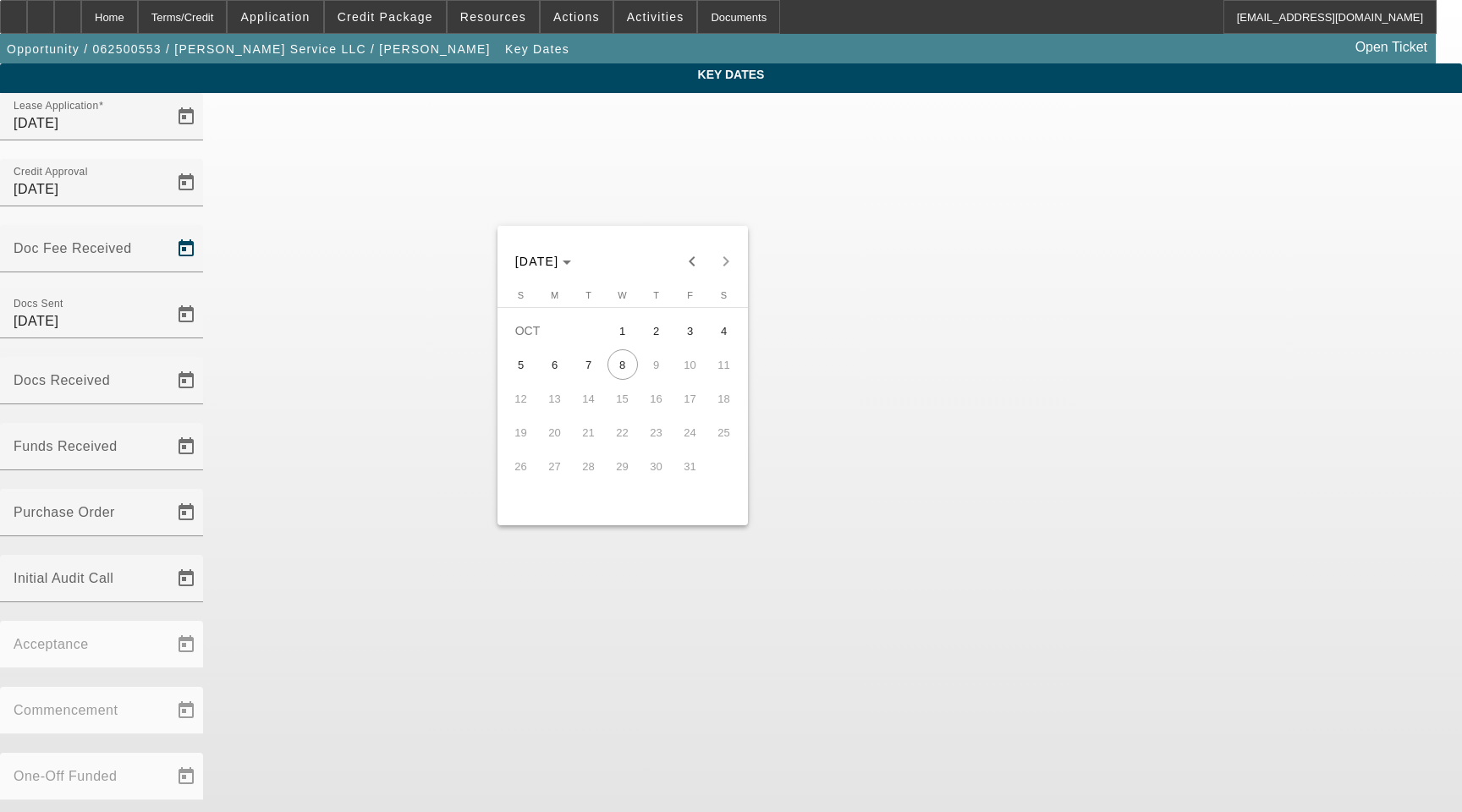
click at [552, 361] on span "6" at bounding box center [555, 364] width 31 height 31
type input "10/6/2025"
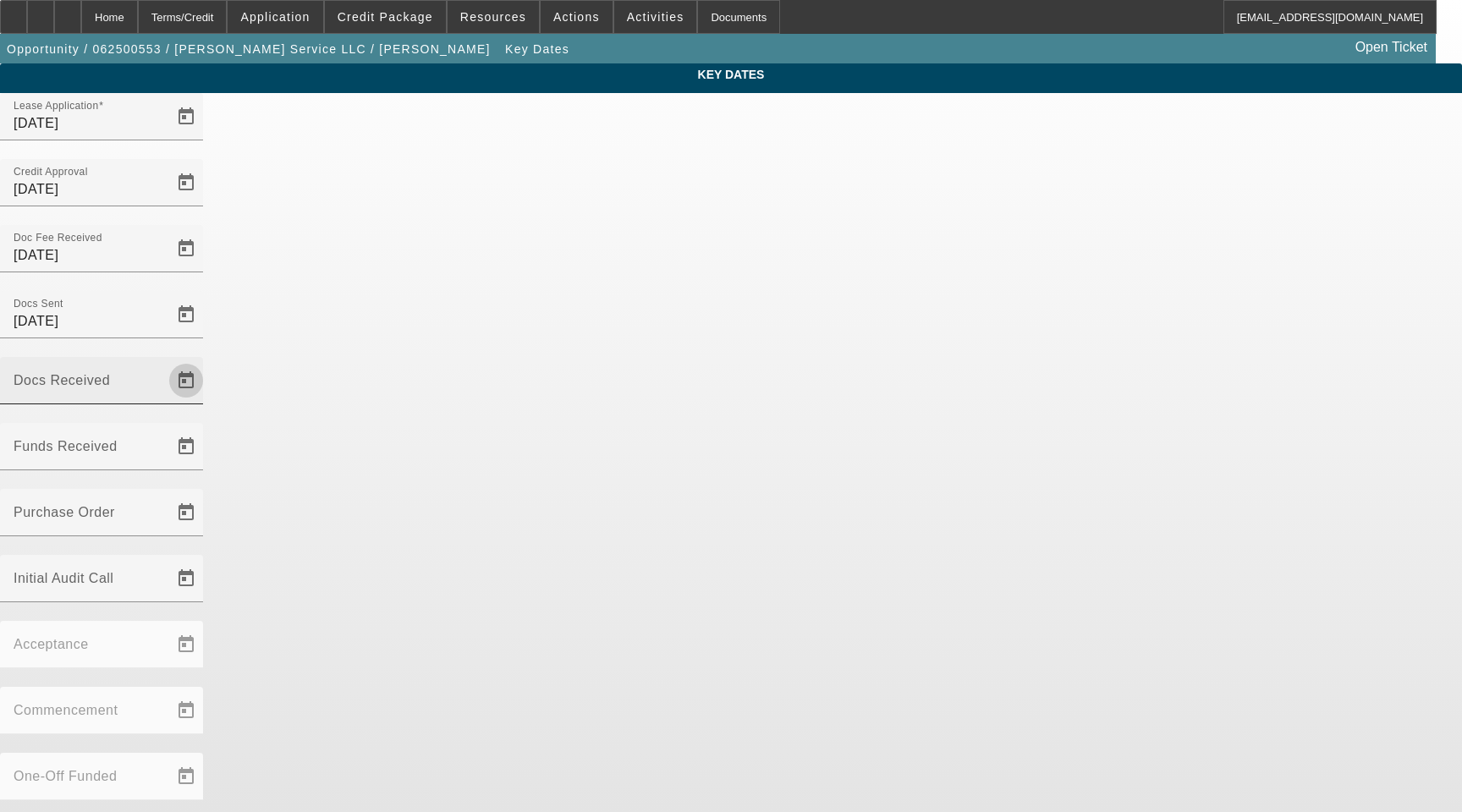
click at [207, 360] on span "Open calendar" at bounding box center [186, 381] width 40 height 40
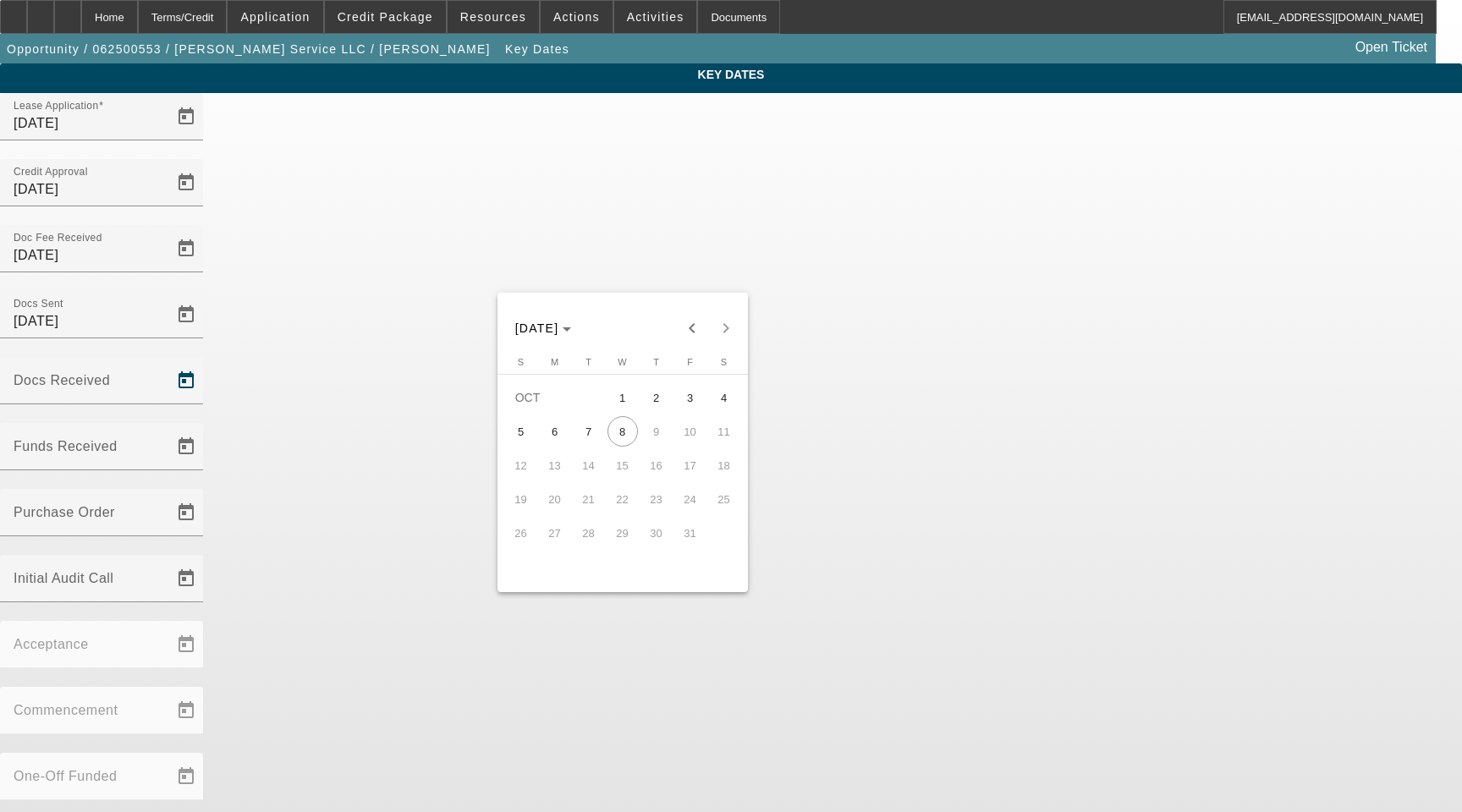
click at [590, 436] on span "7" at bounding box center [588, 431] width 31 height 31
type input "[DATE]"
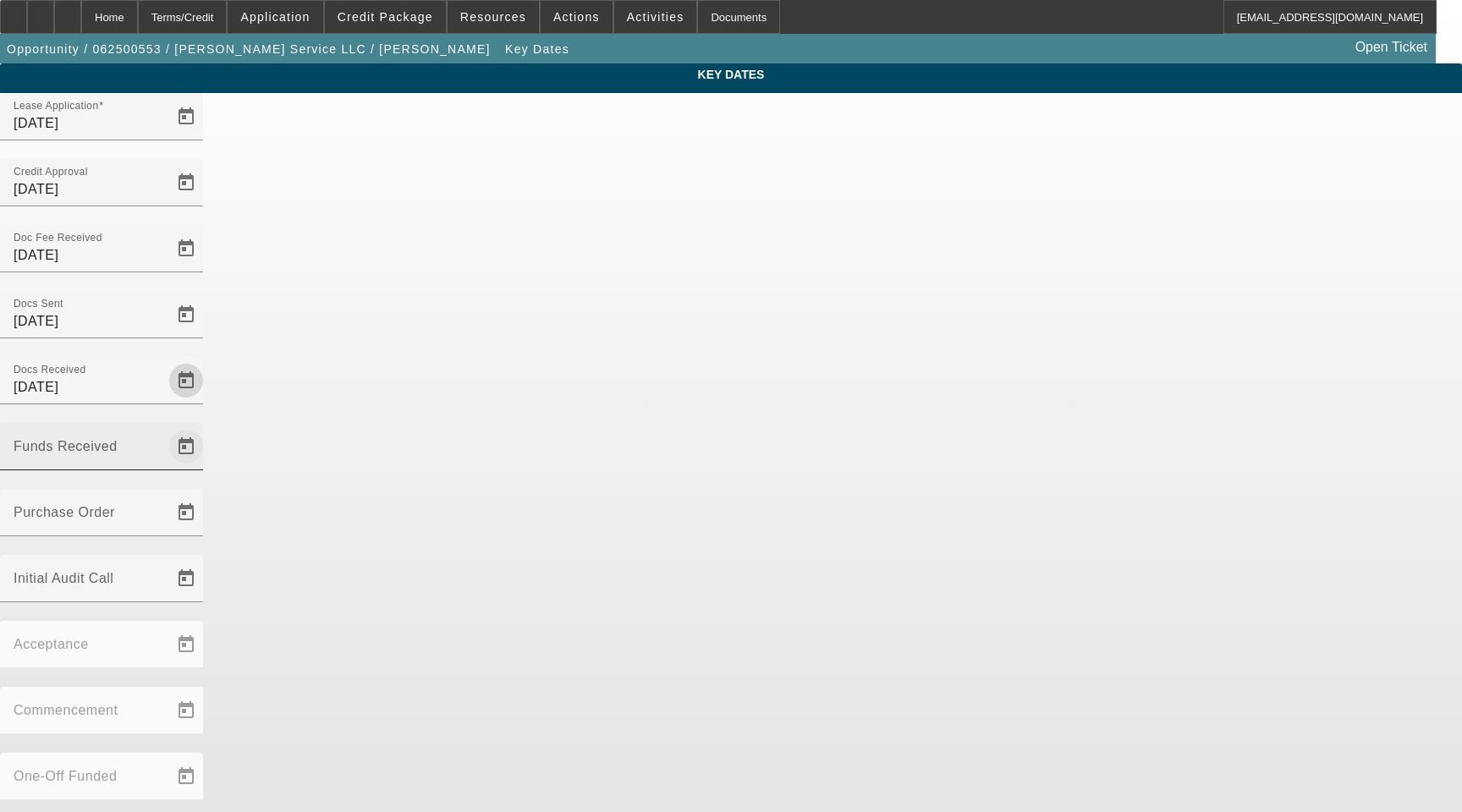
click at [207, 426] on span "Open calendar" at bounding box center [186, 446] width 40 height 40
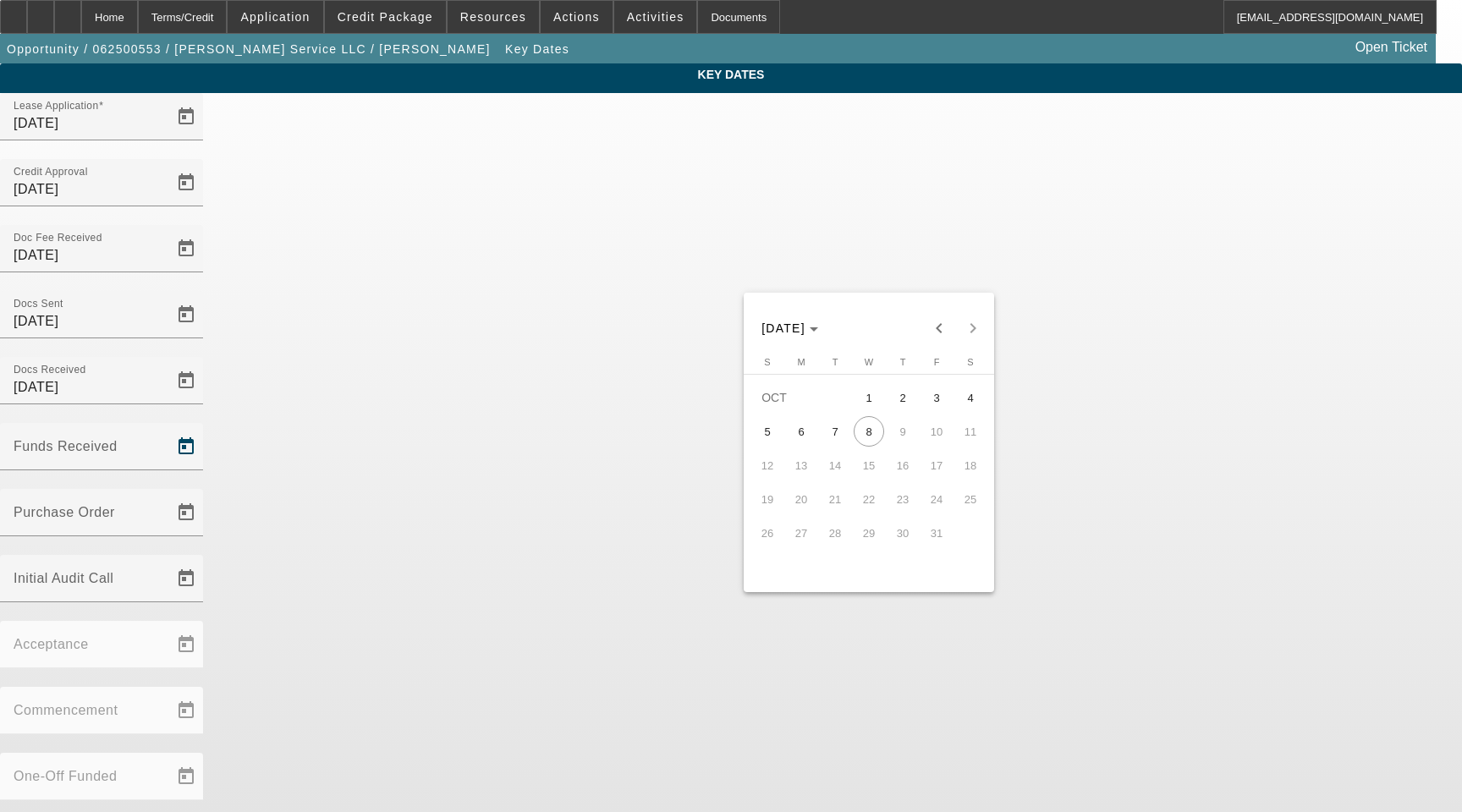
click at [839, 437] on span "7" at bounding box center [835, 431] width 31 height 31
type input "[DATE]"
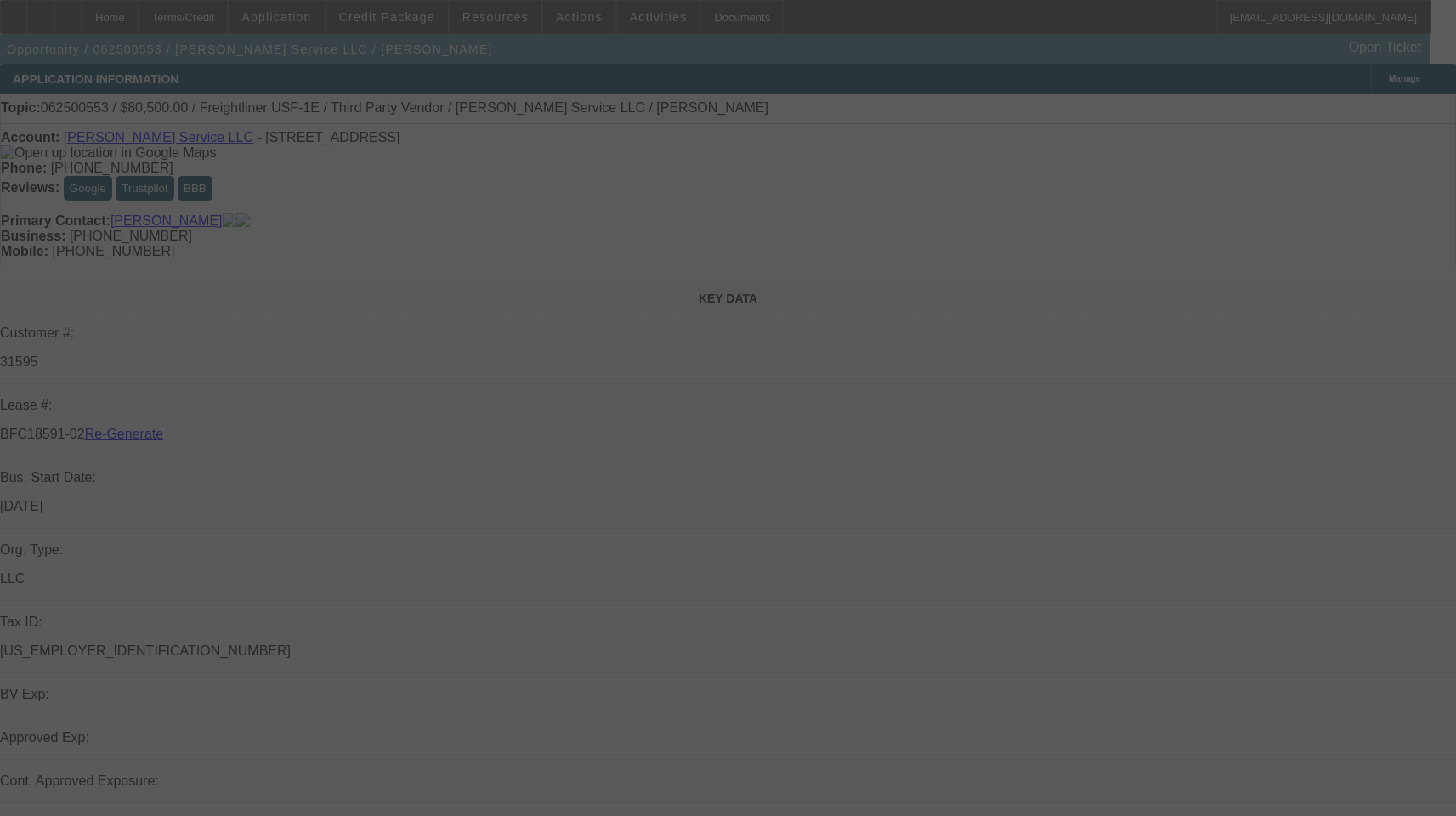
select select "3"
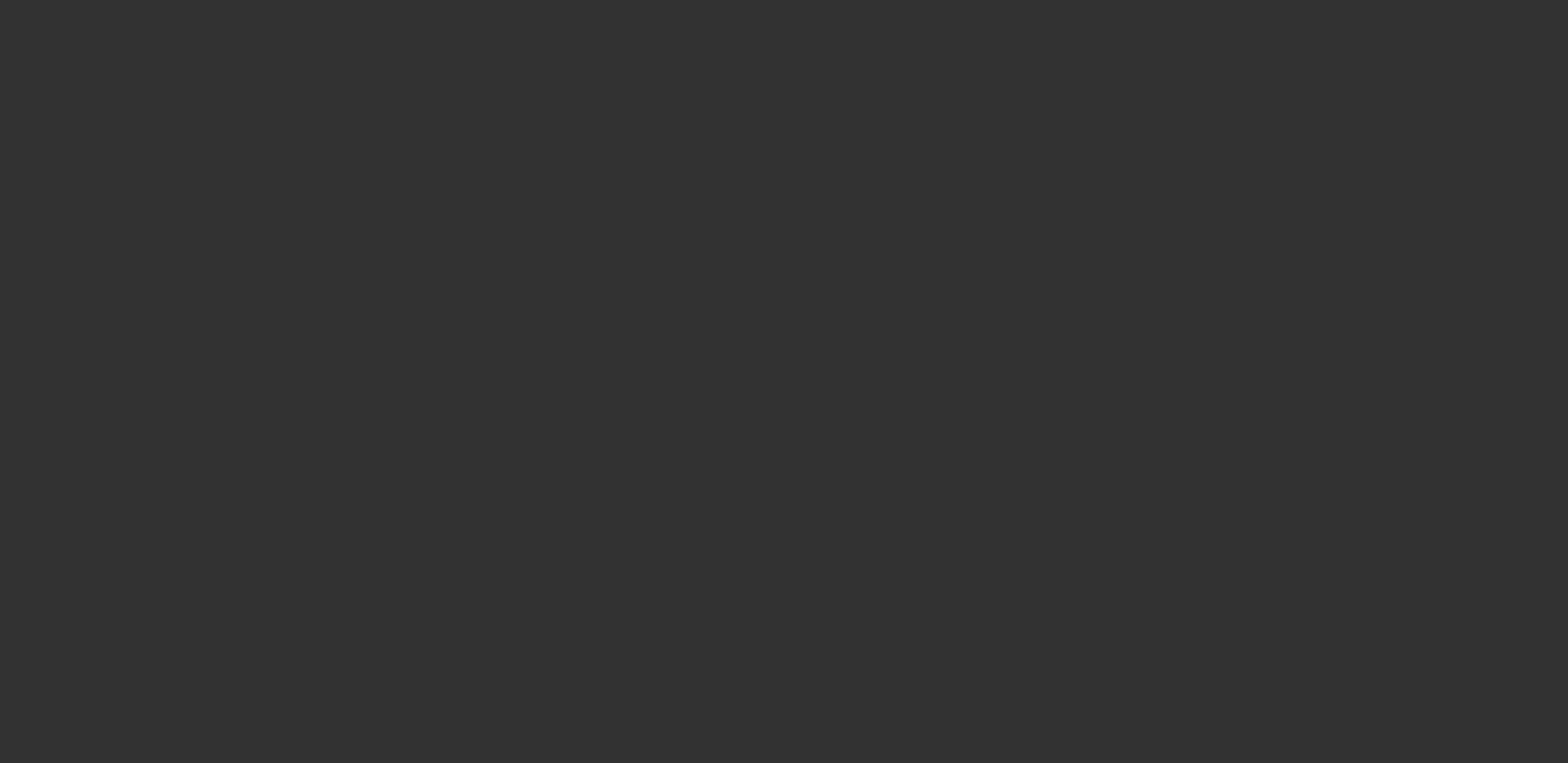
select select "3"
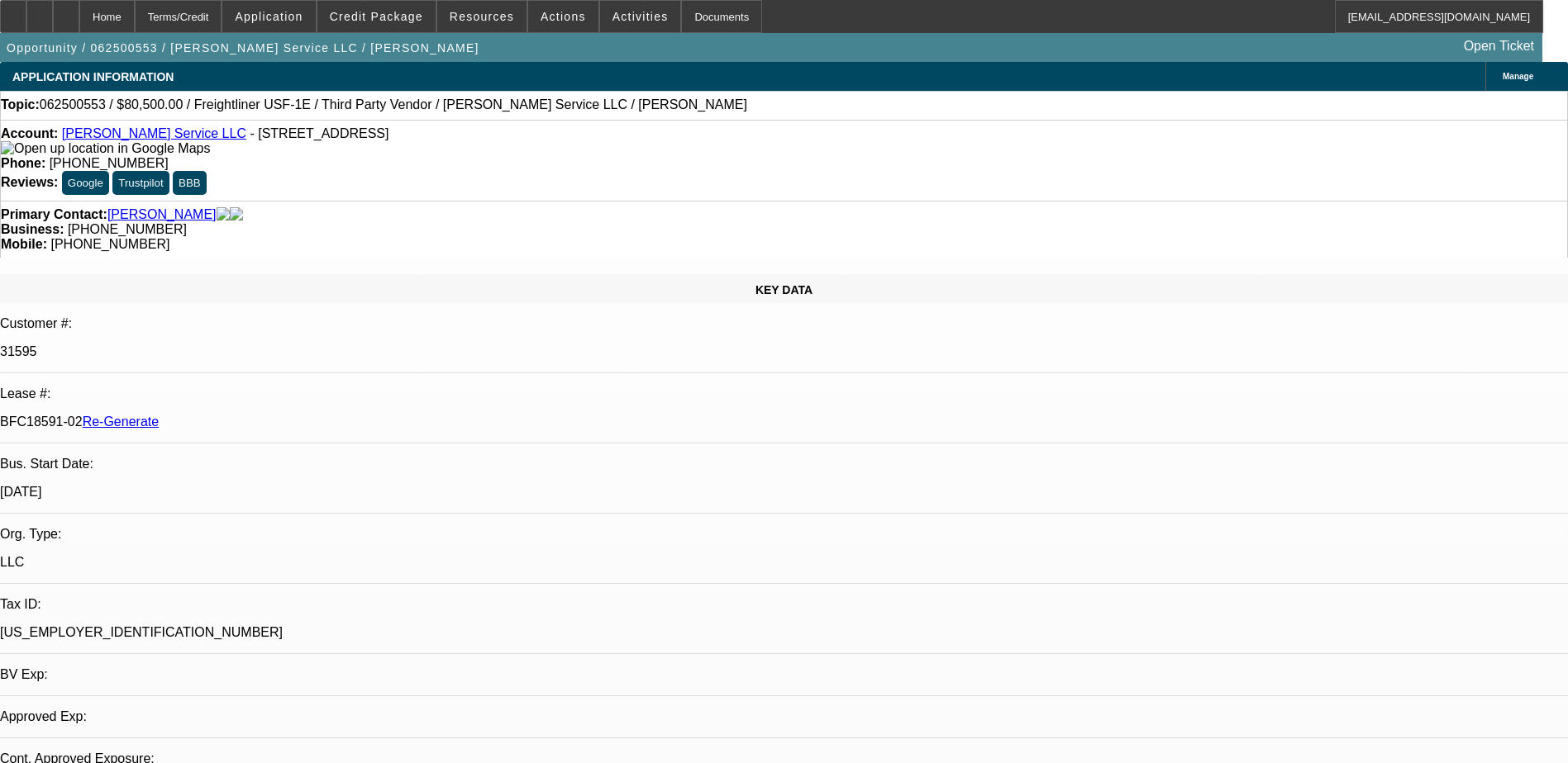
select select "0"
select select "1"
select select "3"
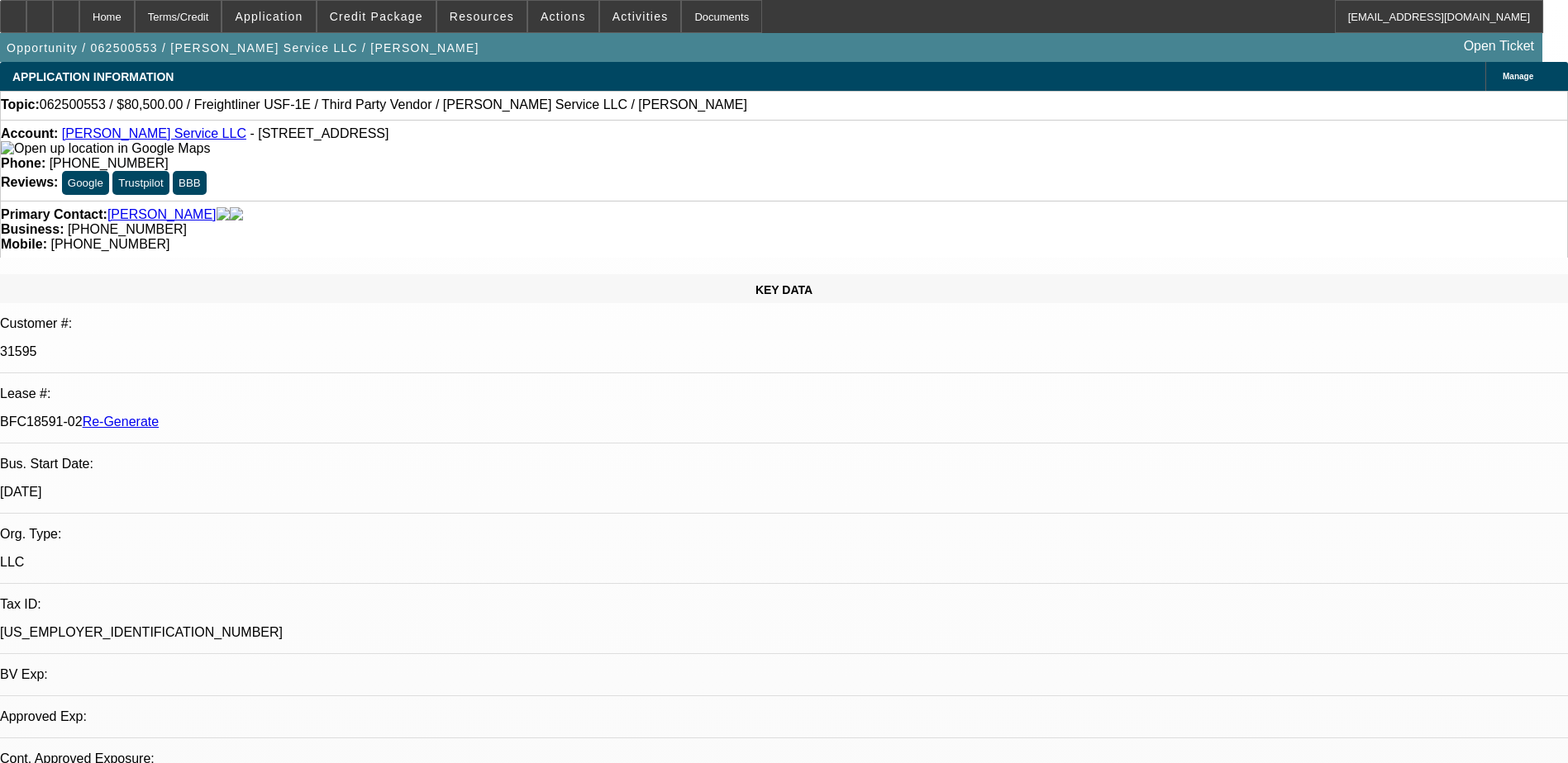
select select "6"
type input "wire"
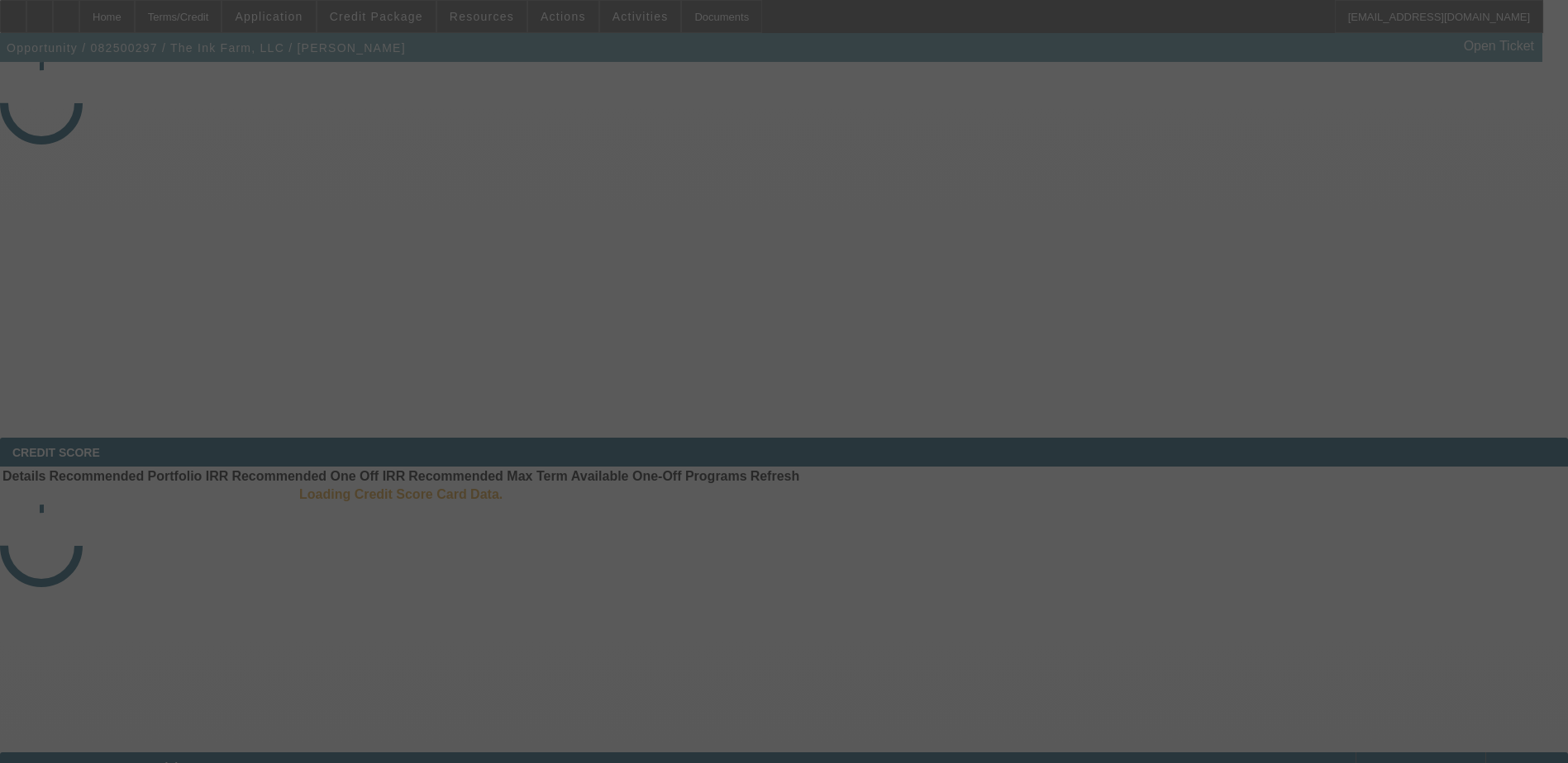
select select "3"
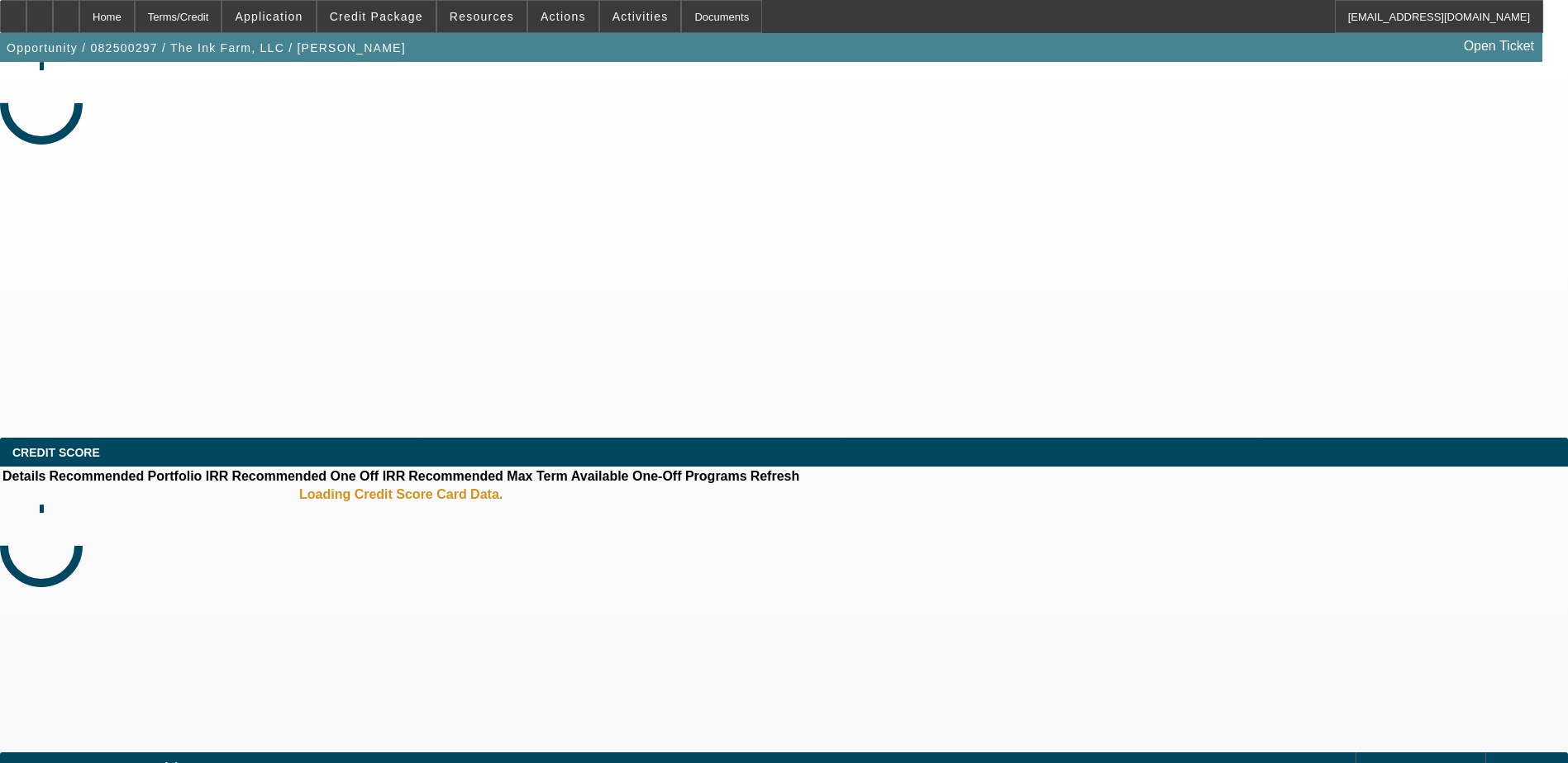
select select "0"
select select "2"
select select "0.1"
select select "4"
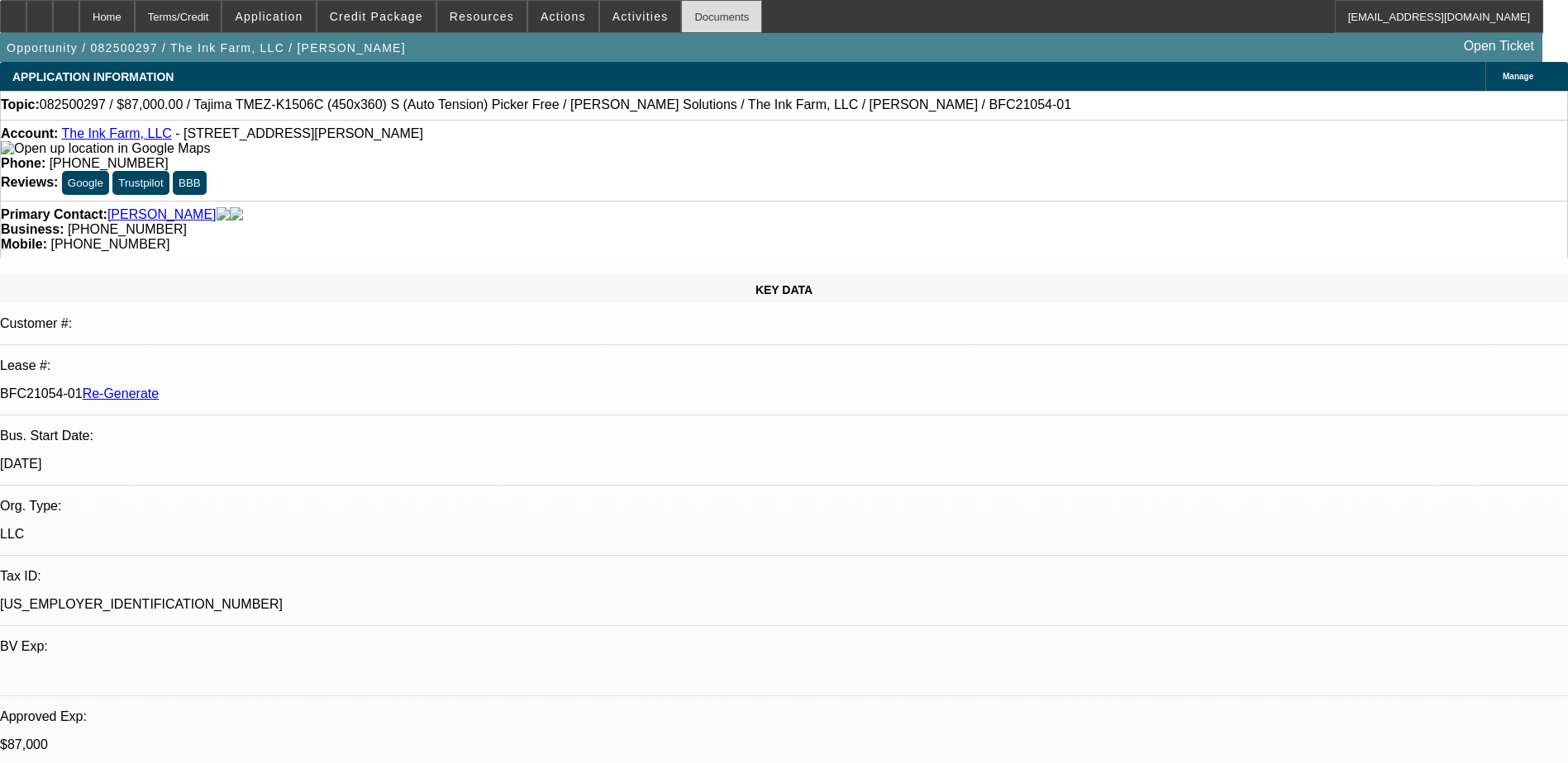
click at [681, 15] on div "Documents" at bounding box center [722, 16] width 81 height 33
click at [35, 153] on img at bounding box center [105, 148] width 209 height 15
click at [608, 6] on span at bounding box center [640, 16] width 81 height 39
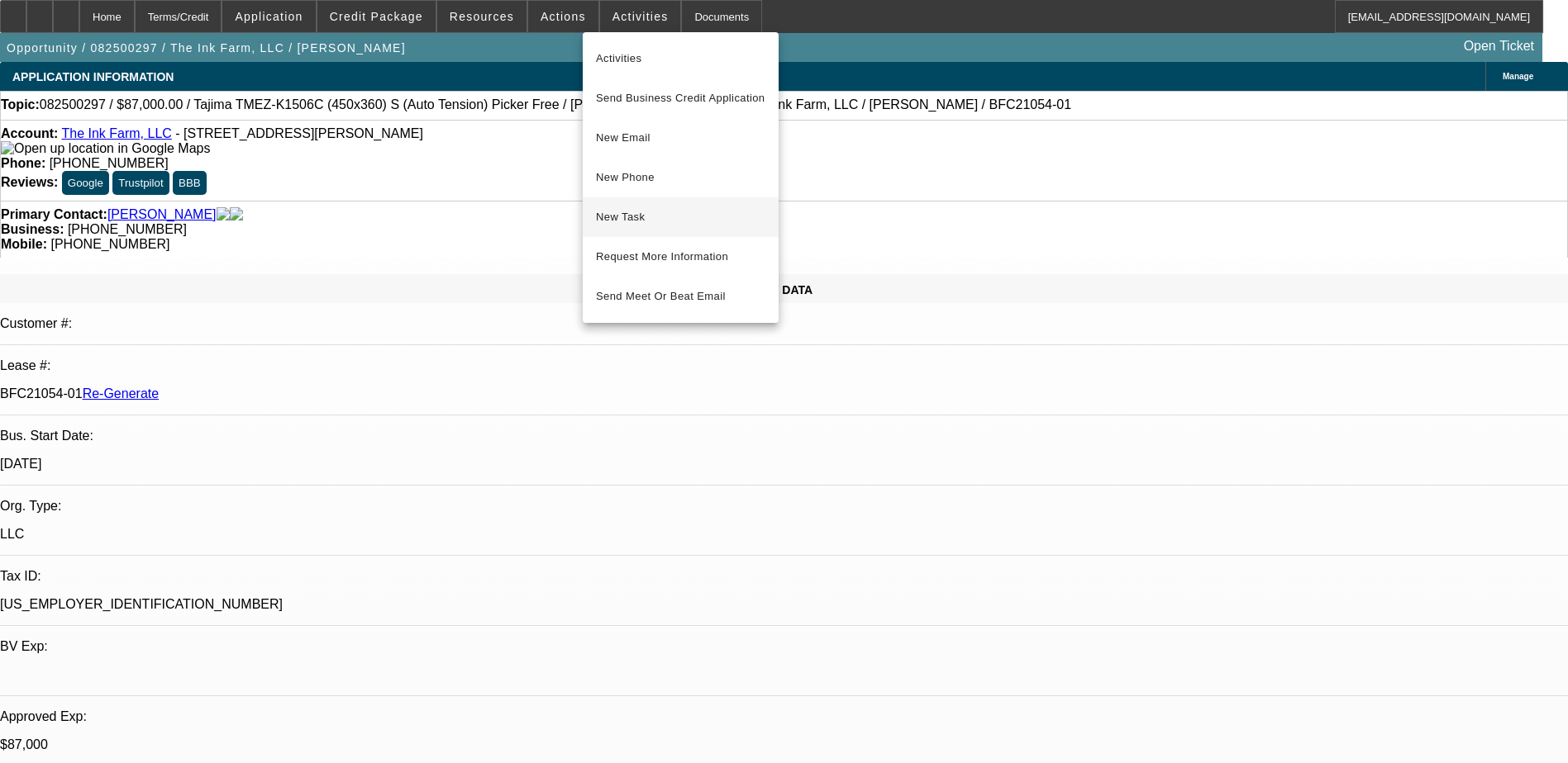
click at [640, 211] on span "New Task" at bounding box center [681, 217] width 169 height 20
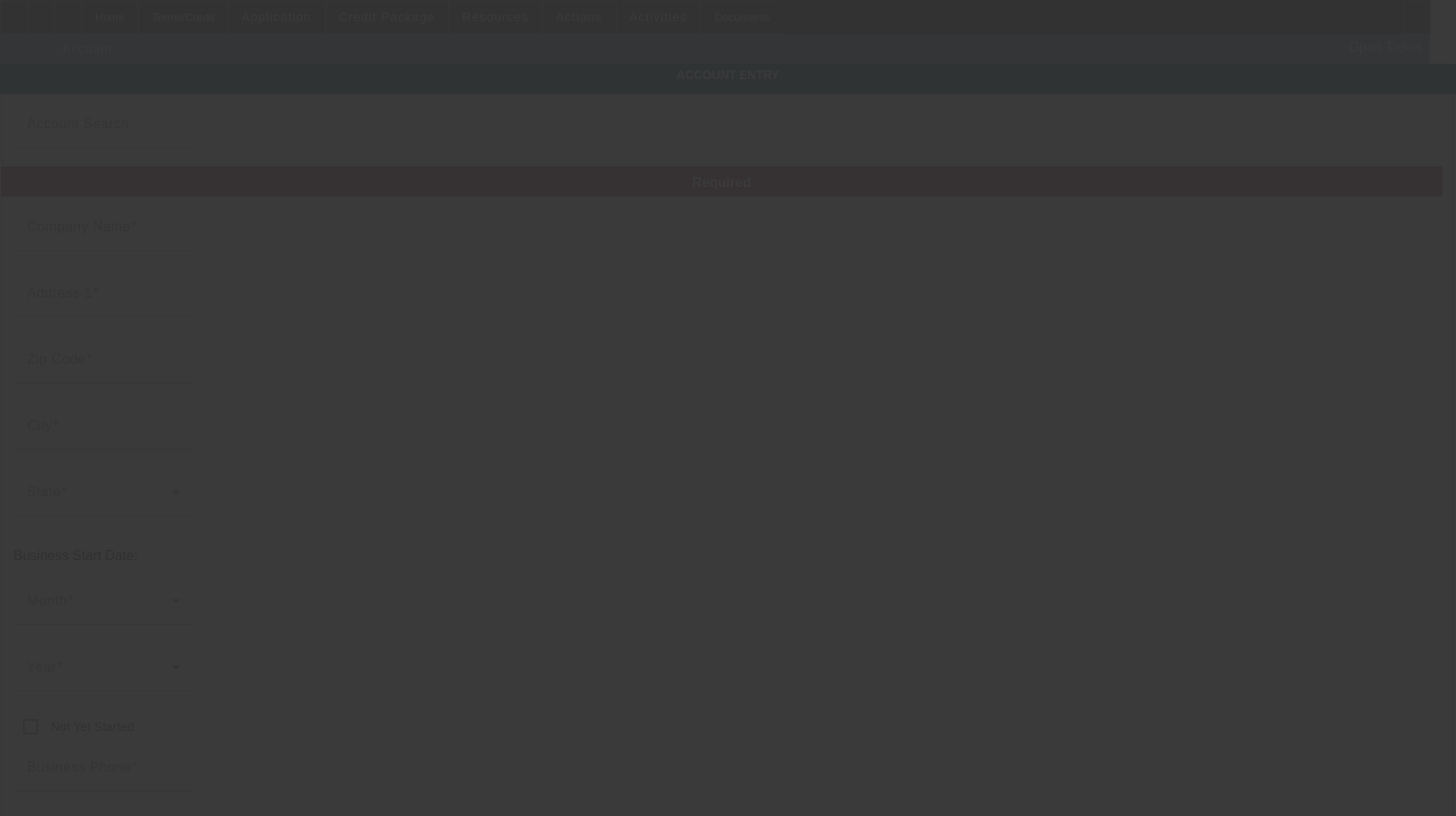
type input "The Ink Farm, LLC"
type input "[STREET_ADDRESS][PERSON_NAME]"
type input "43230"
type input "Columbus"
type input "[PHONE_NUMBER]"
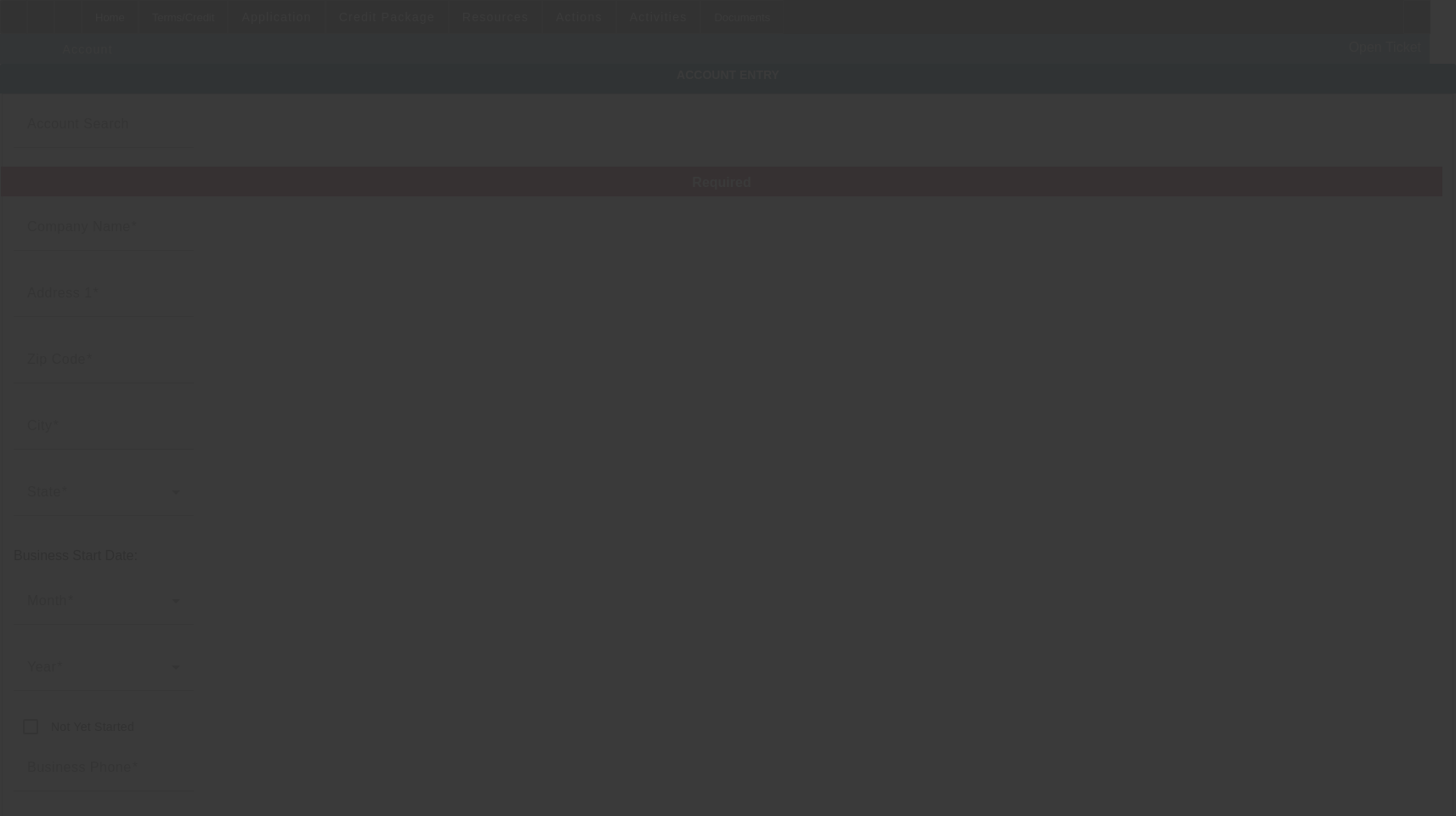
type input "Ste D"
type input "[PERSON_NAME][EMAIL_ADDRESS][DOMAIN_NAME]"
type input "[US_EMPLOYER_IDENTIFICATION_NUMBER]"
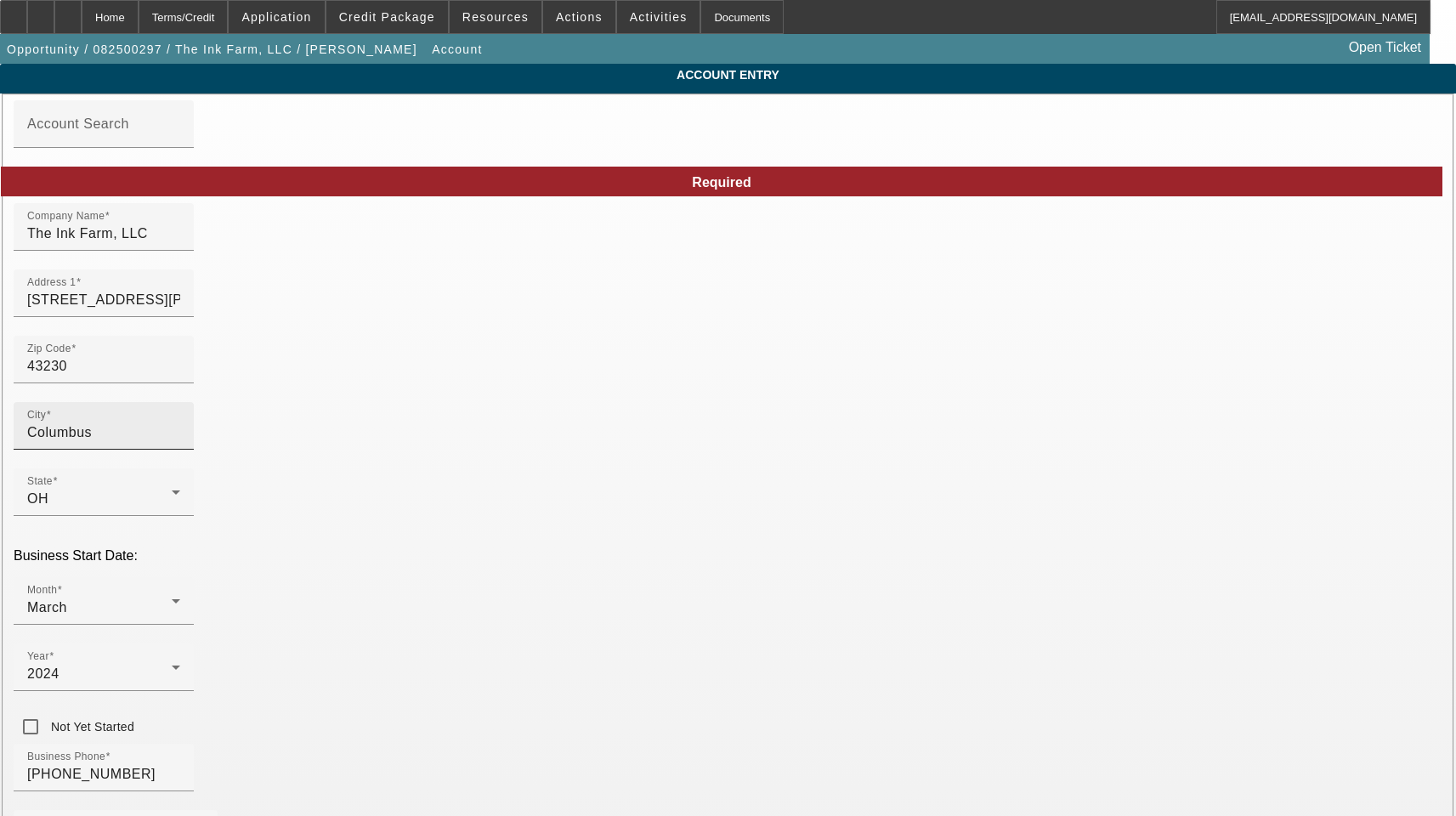
type input "[DATE]"
drag, startPoint x: 380, startPoint y: 313, endPoint x: 47, endPoint y: 317, distance: 333.0
type input "Franklin"
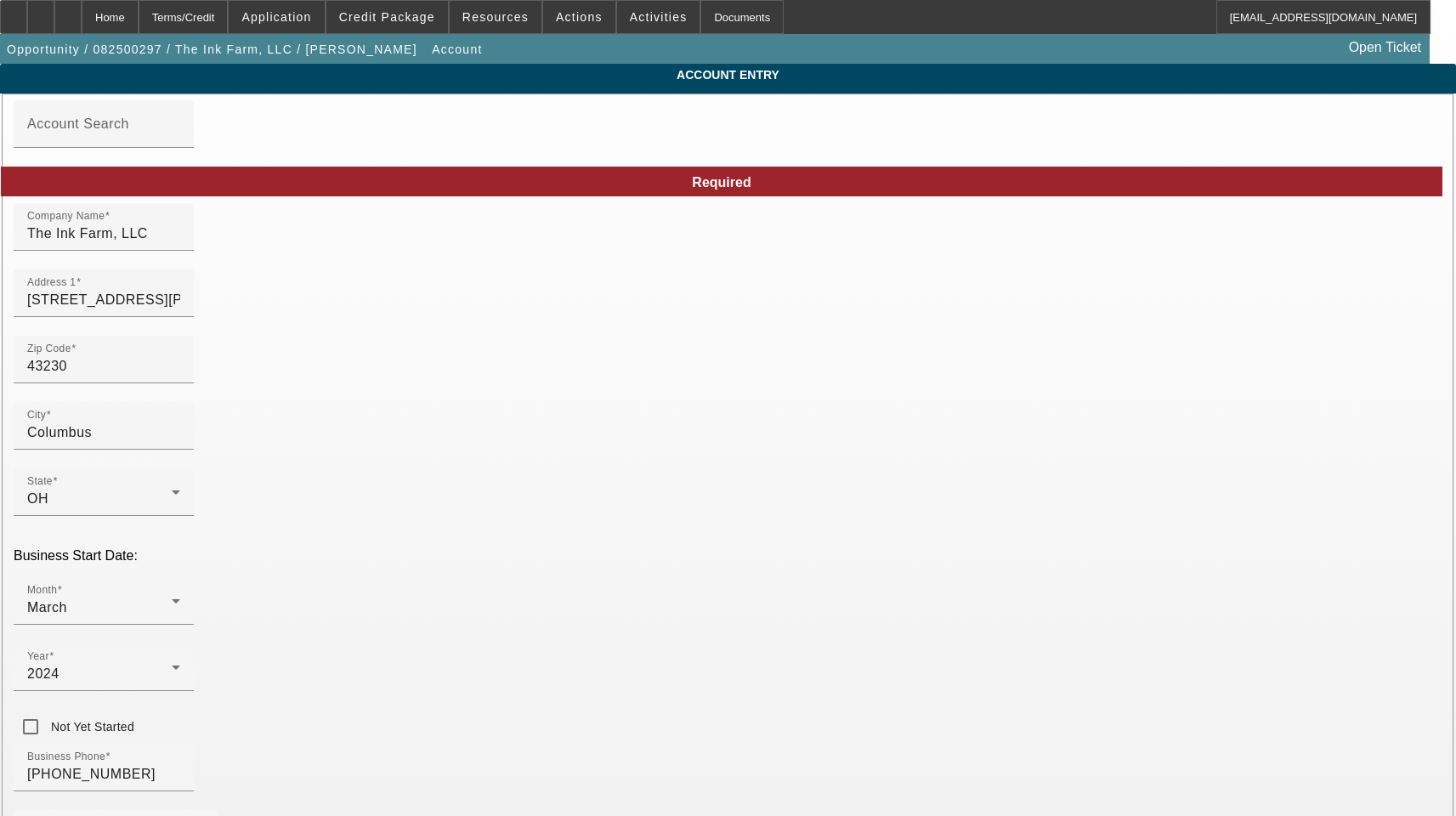
drag, startPoint x: 910, startPoint y: 373, endPoint x: 738, endPoint y: 376, distance: 172.0
drag, startPoint x: 360, startPoint y: 609, endPoint x: 176, endPoint y: 577, distance: 186.8
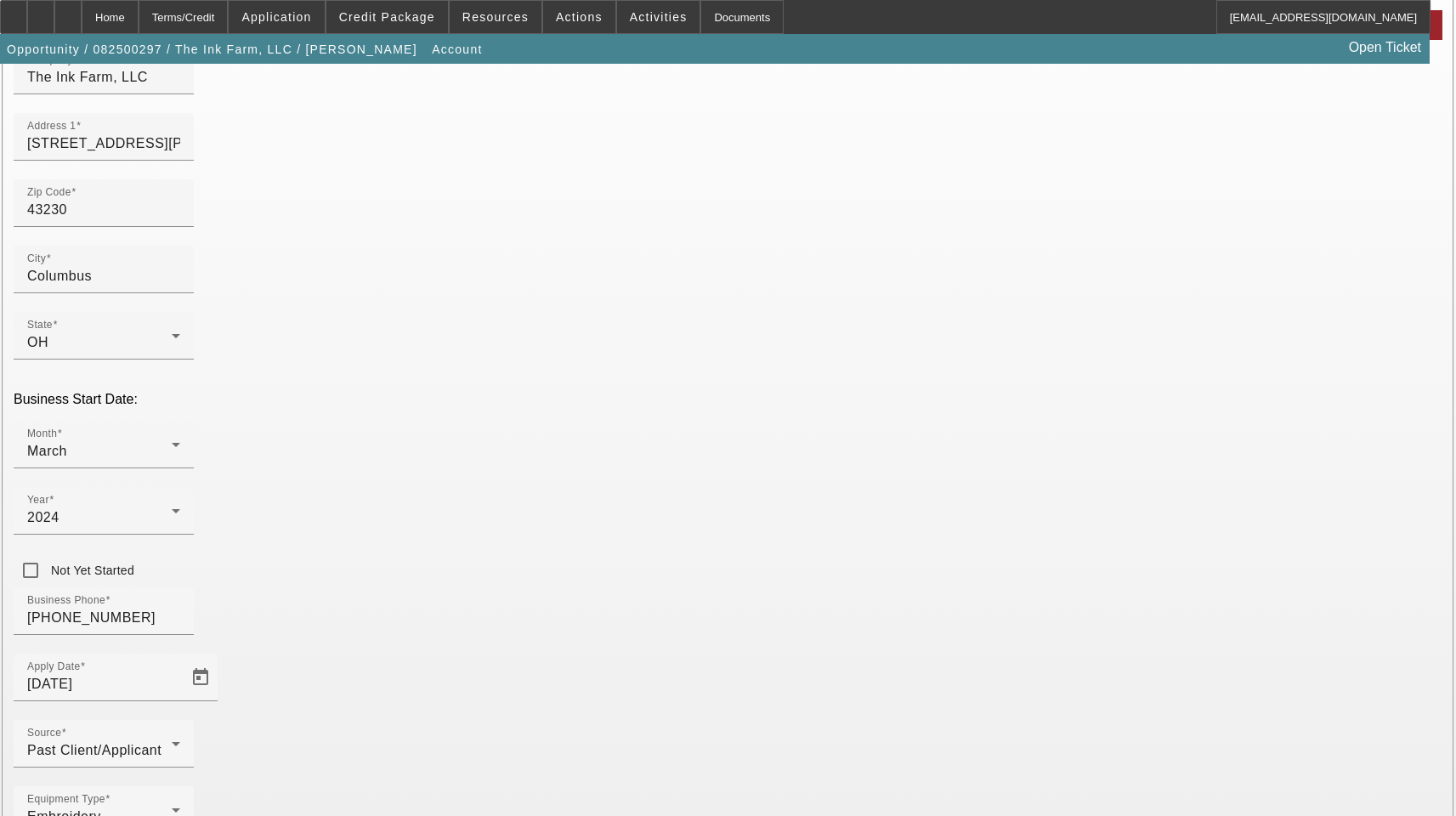
scroll to position [186, 0]
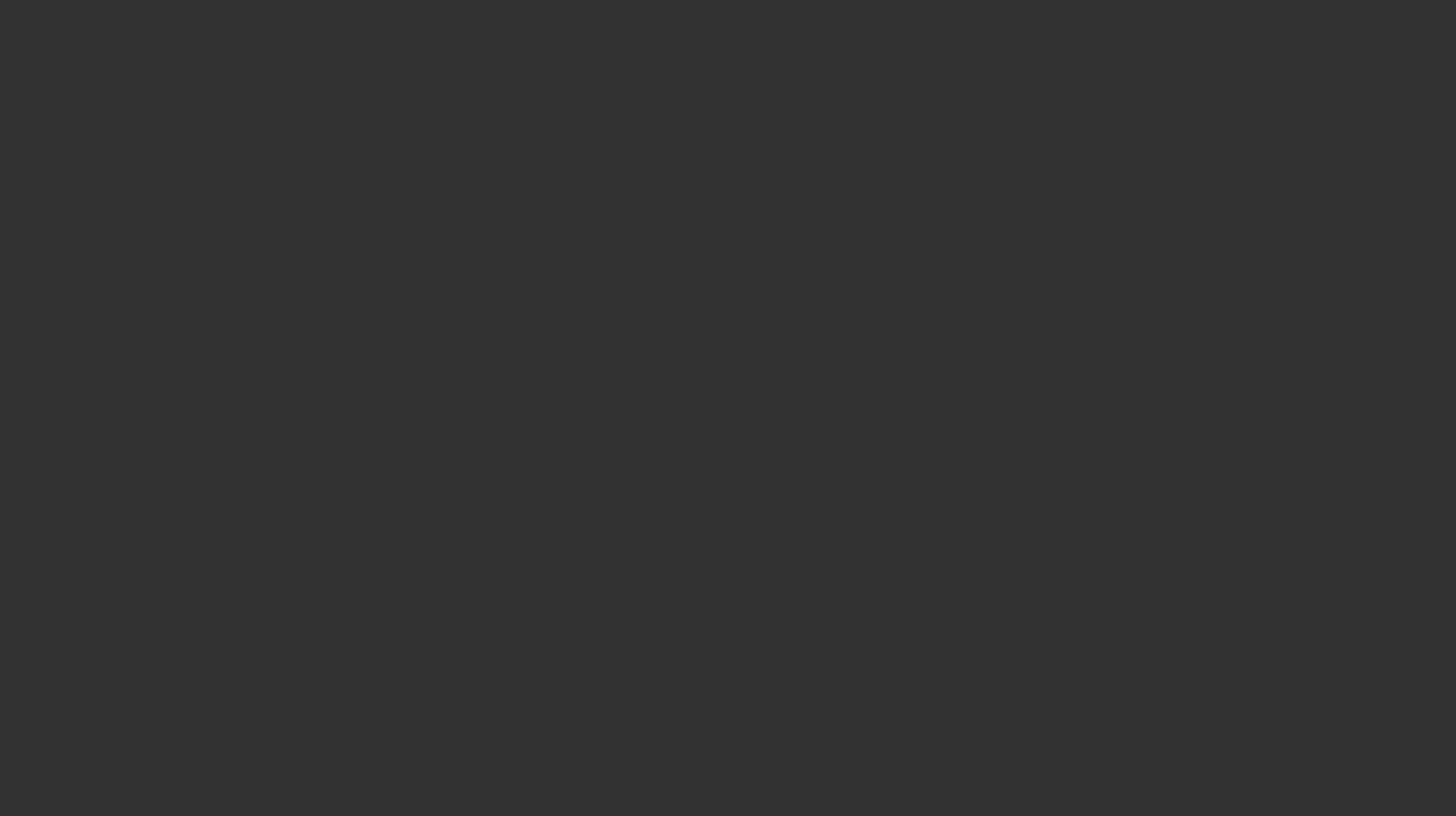
select select "3"
select select "0"
select select "2"
select select "0.1"
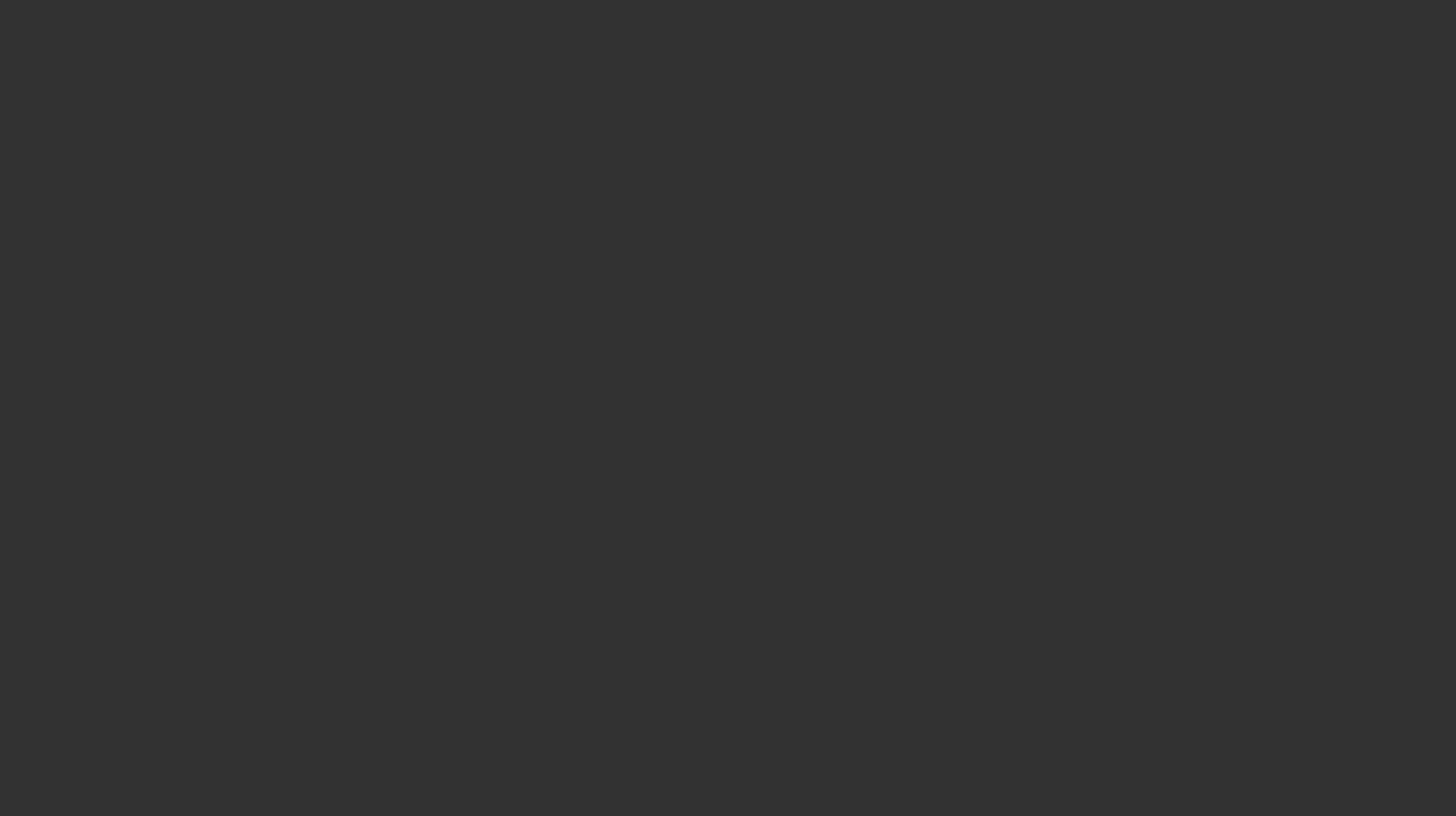
select select "4"
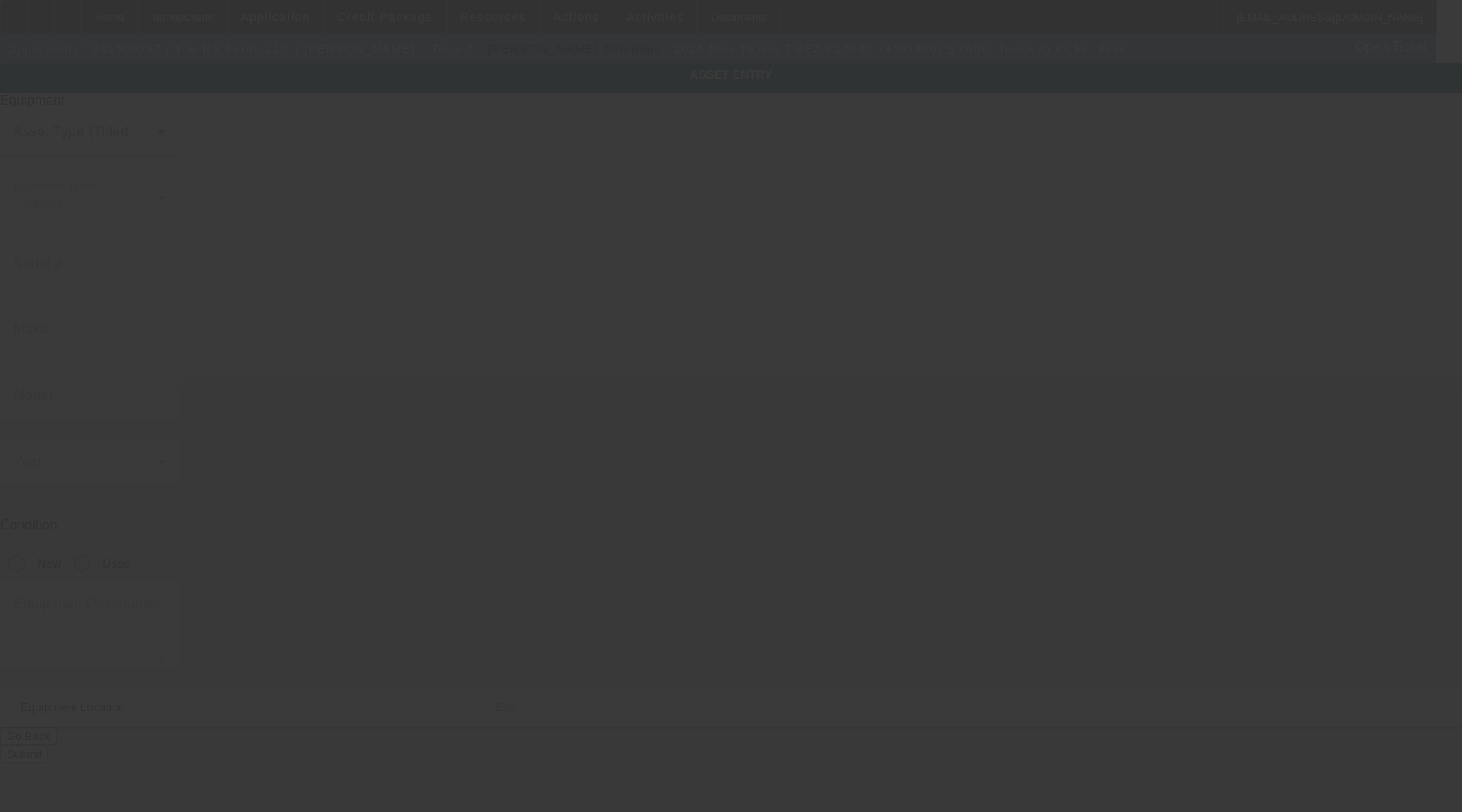
type input "Tajima"
type input "TMEZ-K1506C (450x360) S (Auto Tension) Picker Free"
radio input "true"
type textarea "6 head machine"
type input "1000 Morrison Road"
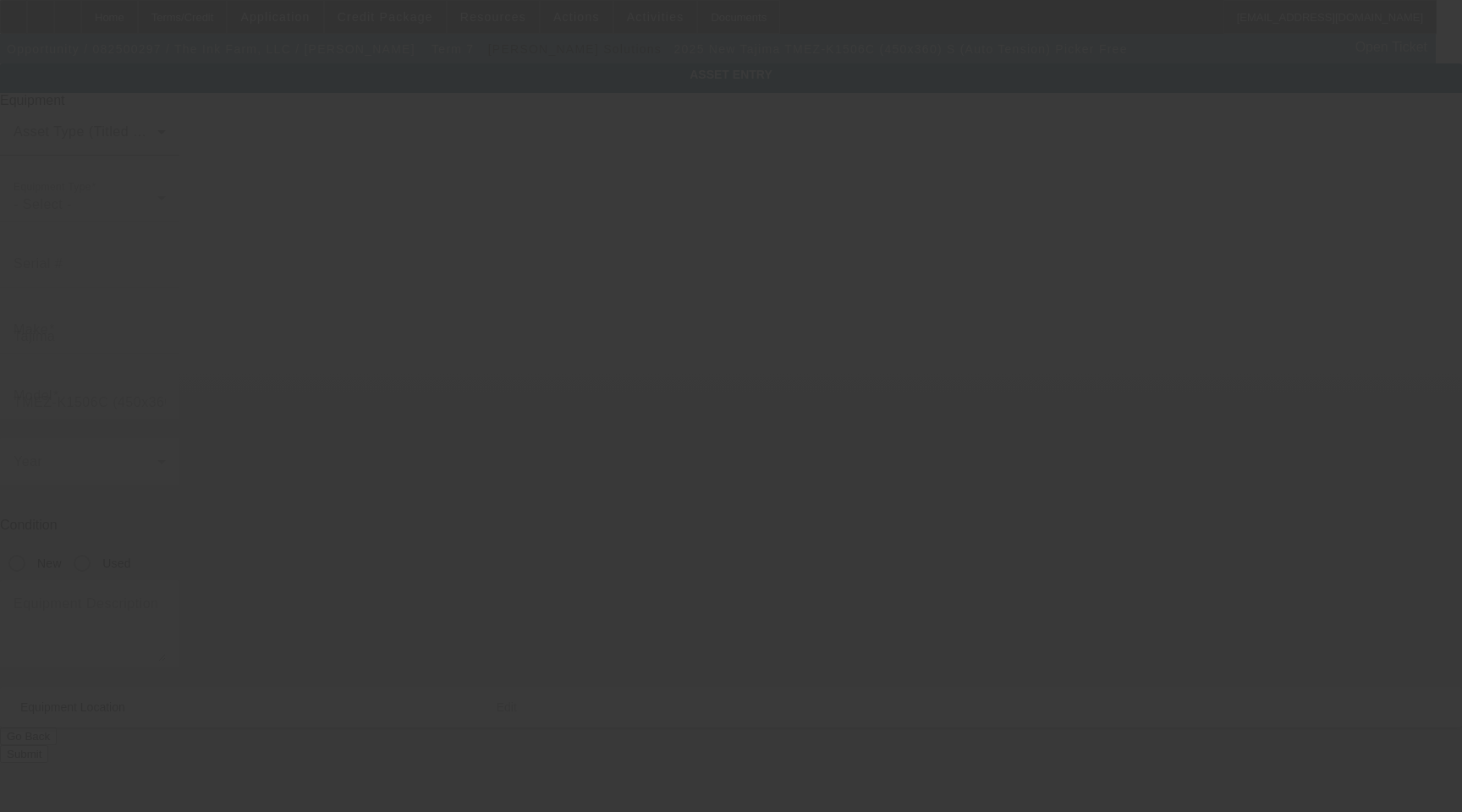
type input "Suite D"
type input "Columbus"
type input "43230"
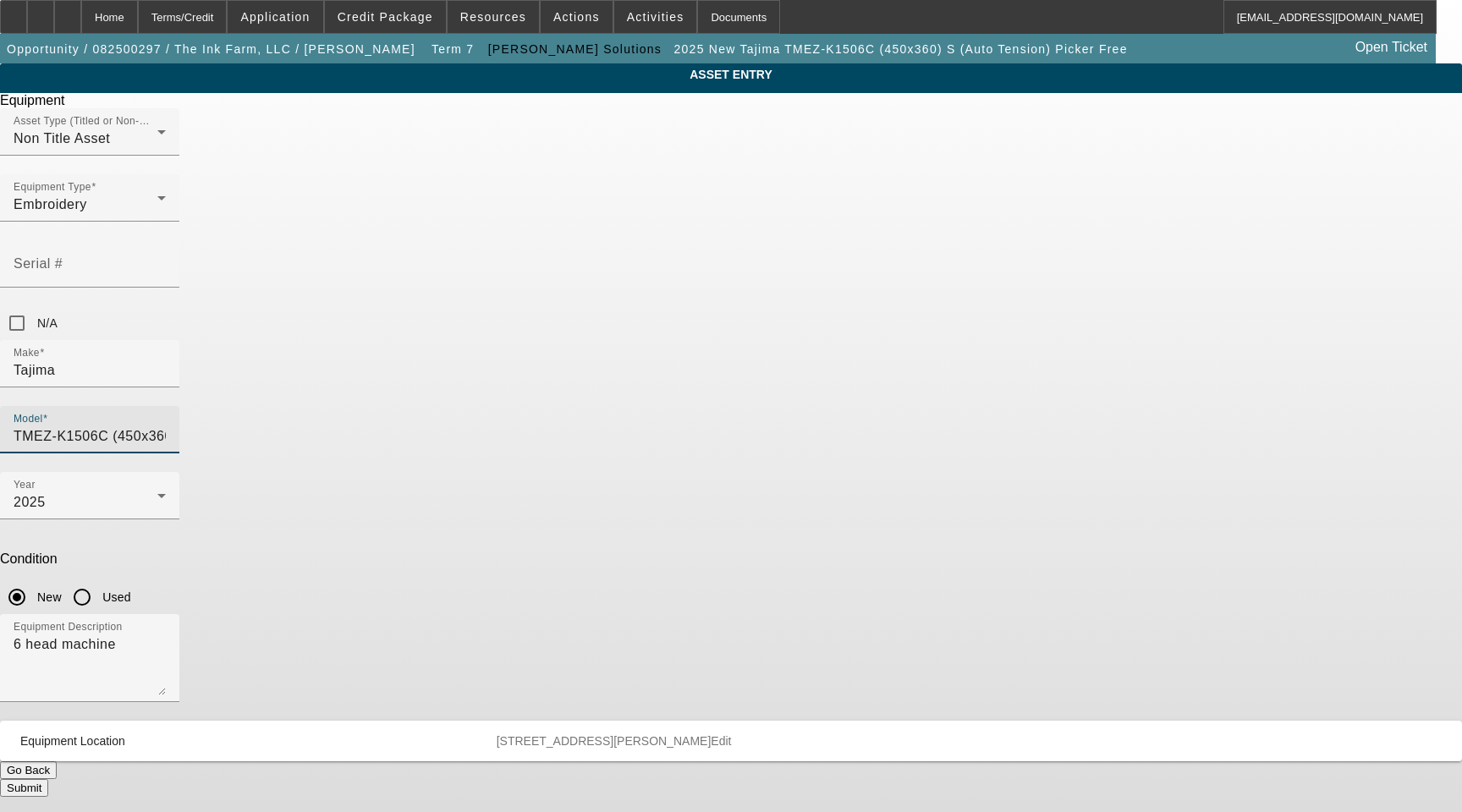
click at [165, 426] on input "TMEZ-K1506C (450x360) S (Auto Tension) Picker Free" at bounding box center [89, 436] width 152 height 20
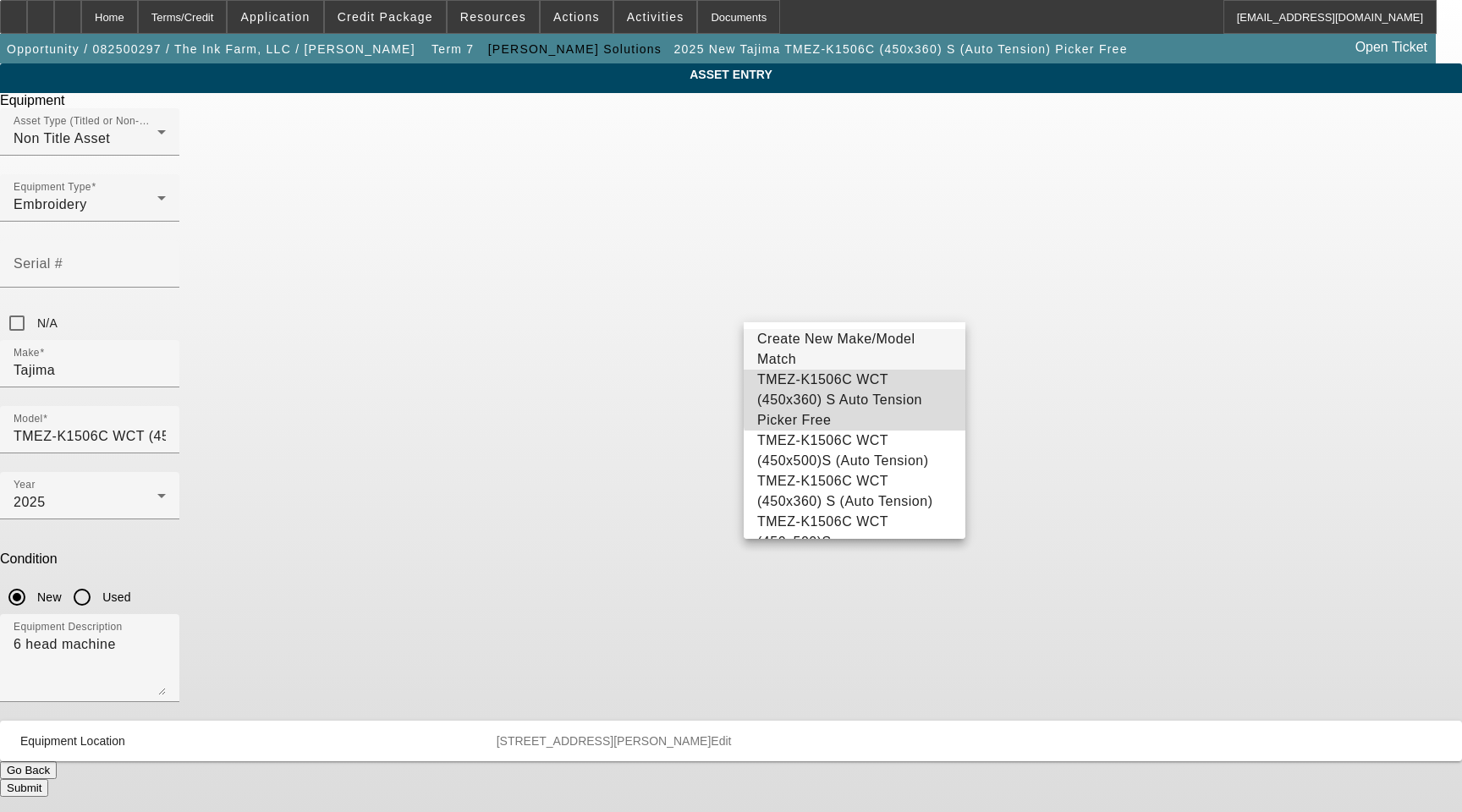
click at [868, 398] on span "TMEZ-K1506C WCT (450x360) S Auto Tension Picker Free" at bounding box center [854, 400] width 194 height 61
type input "TMEZ-K1506C WCT (450x360) S Auto Tension Picker Free"
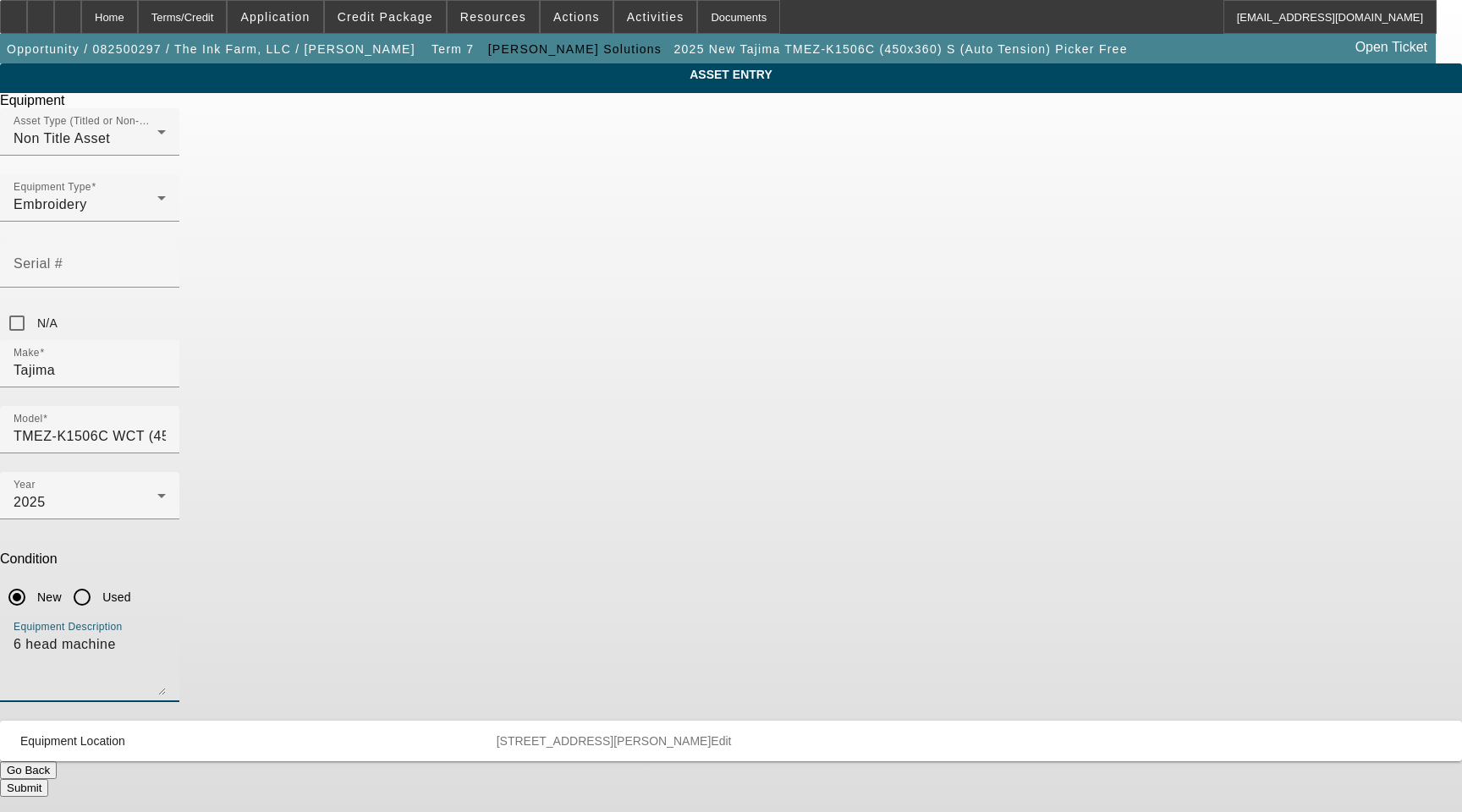
drag, startPoint x: 722, startPoint y: 443, endPoint x: 271, endPoint y: 450, distance: 451.1
click at [274, 450] on div "ASSET ENTRY Delete asset Equipment Asset Type (Titled or Non-Titled) Non Title …" at bounding box center [731, 430] width 1462 height 733
type textarea "15 Needle 6 Head Embroidery Machine with Cap Driver with Support Shaft, (1) Hoo…"
click at [731, 734] on span "Edit" at bounding box center [720, 740] width 20 height 13
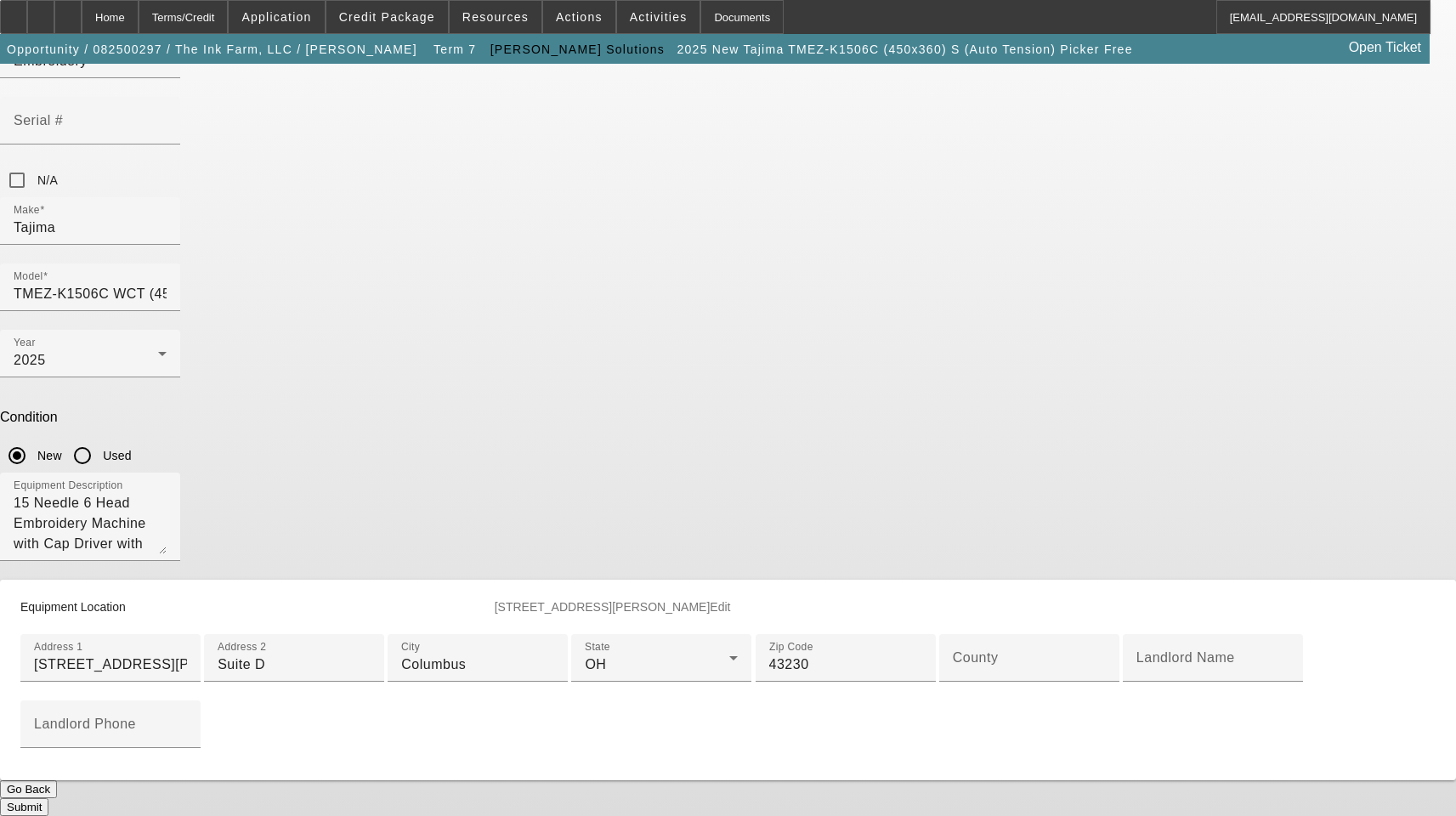
scroll to position [170, 0]
click at [953, 681] on div "County" at bounding box center [1030, 658] width 153 height 47
type input "Franklin"
click at [48, 798] on button "Submit" at bounding box center [24, 807] width 48 height 18
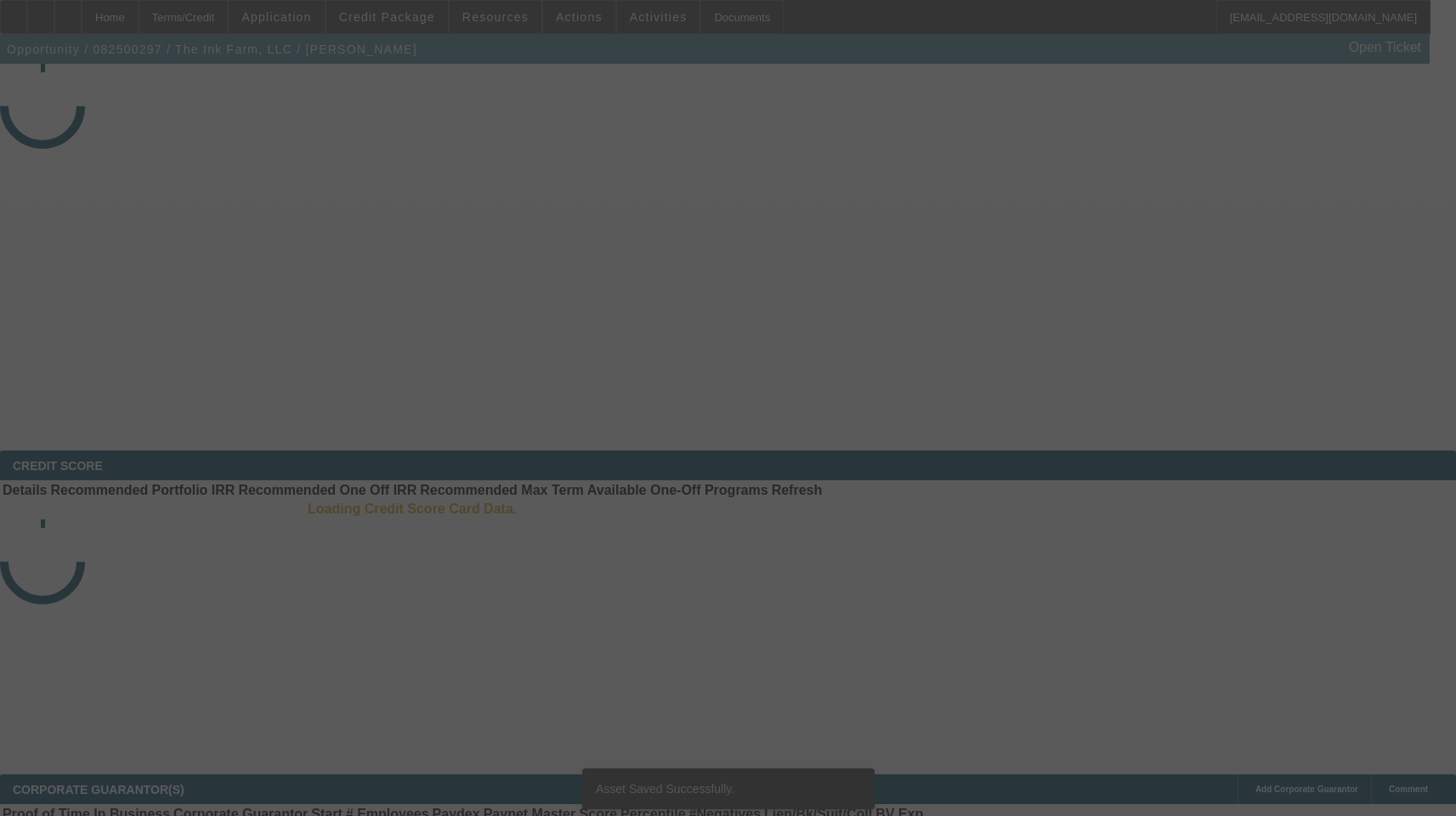
select select "3"
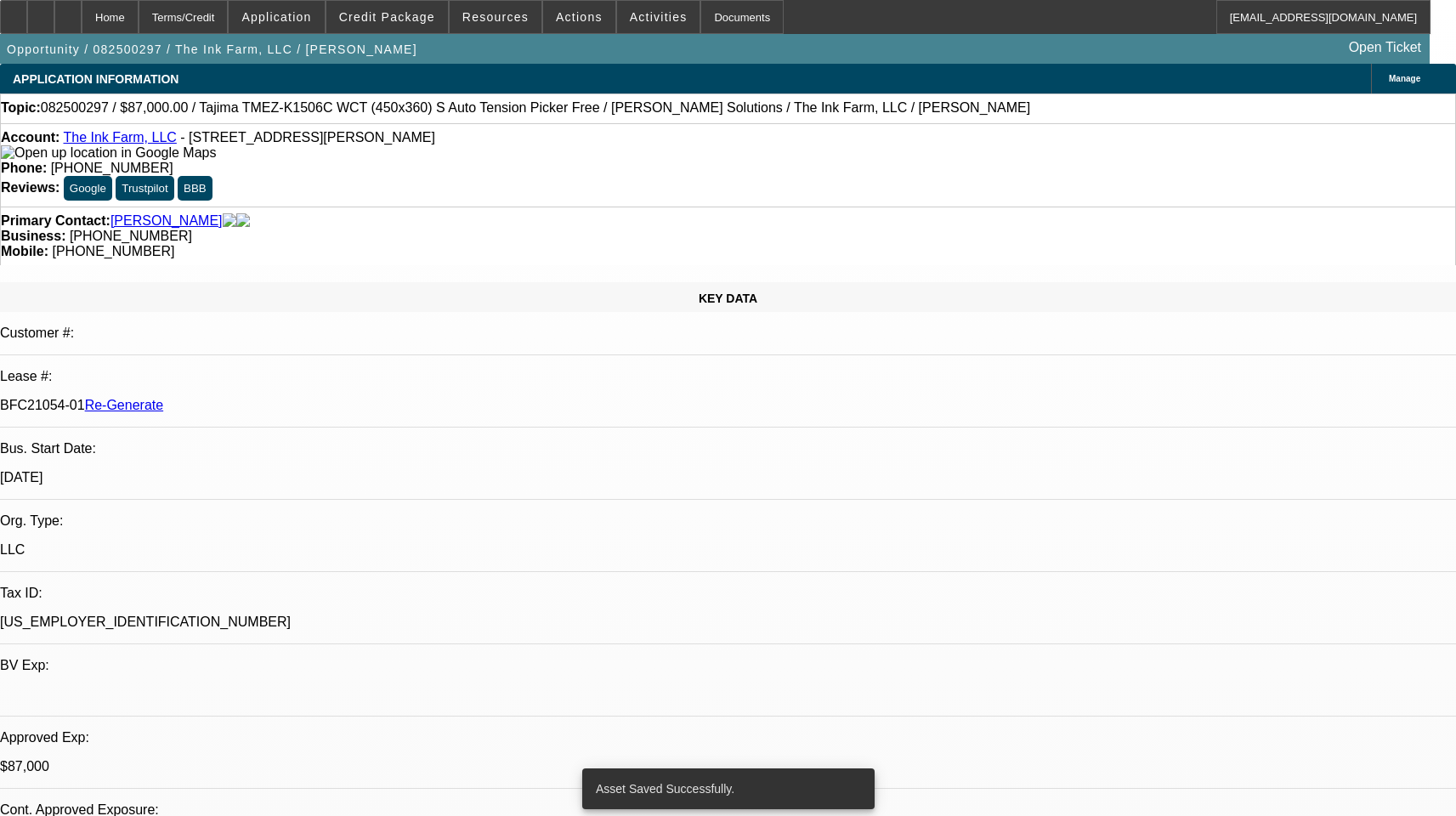
select select "0"
select select "2"
select select "0.1"
select select "1"
select select "2"
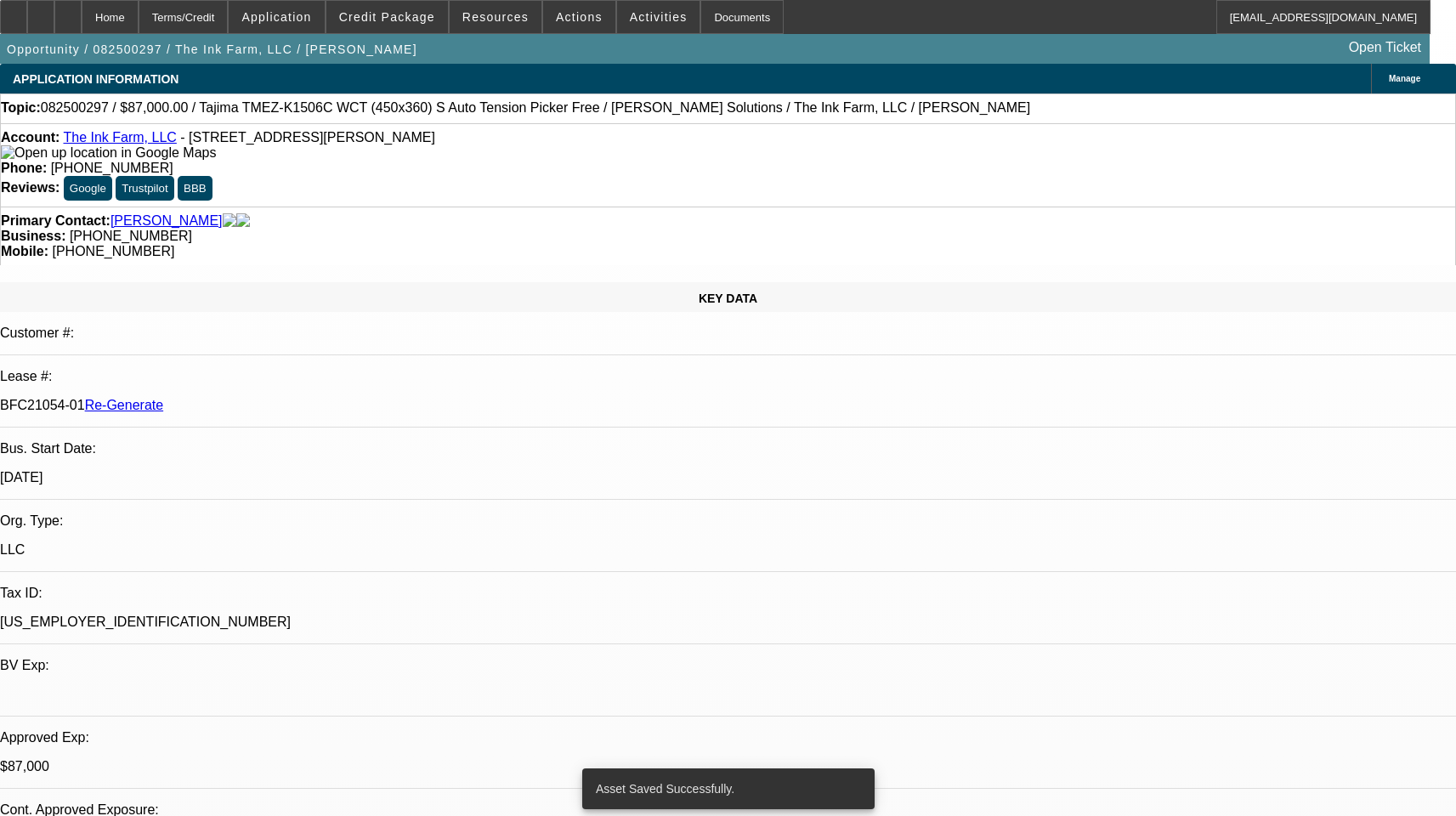
select select "4"
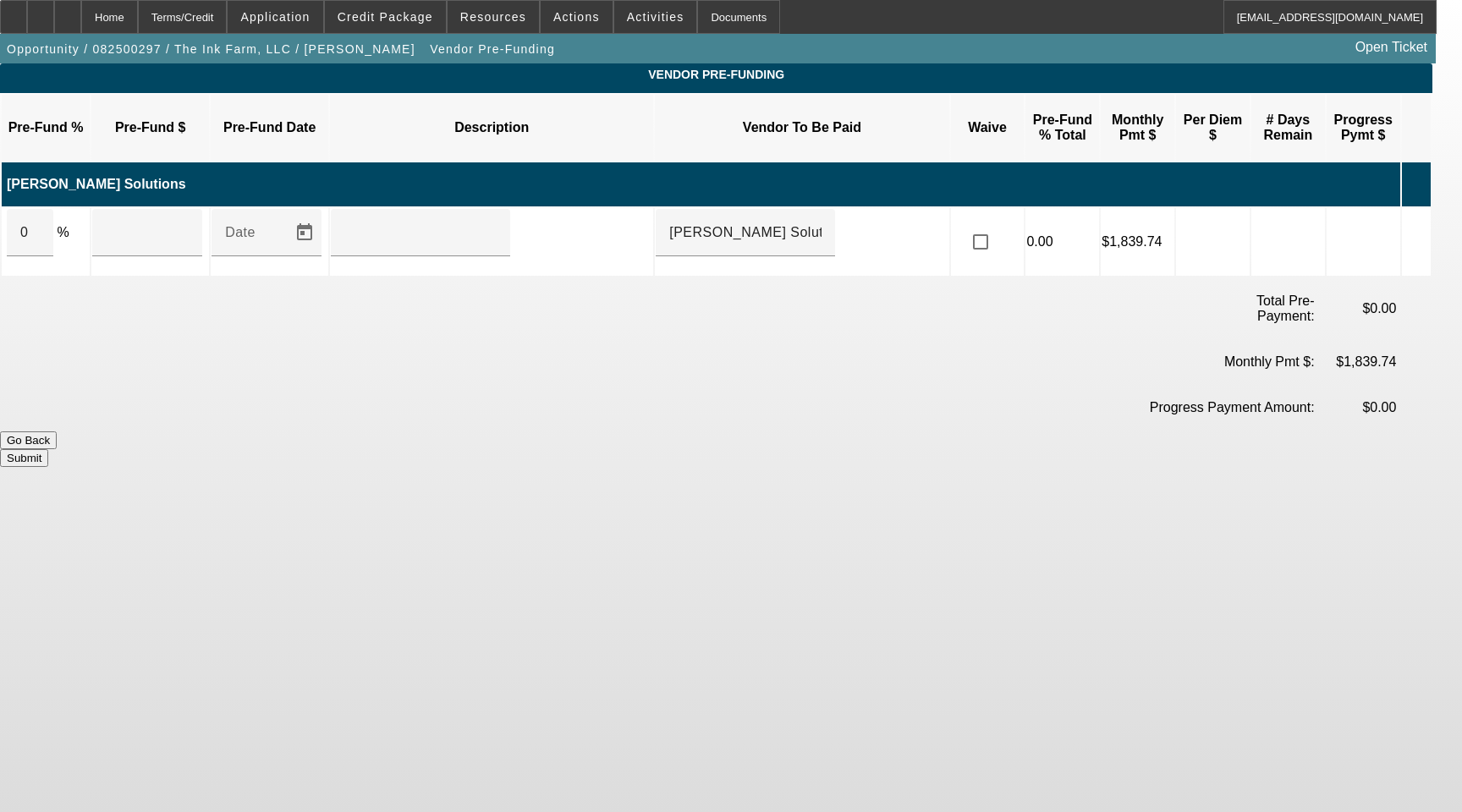
click at [1420, 226] on icon at bounding box center [1411, 242] width 17 height 32
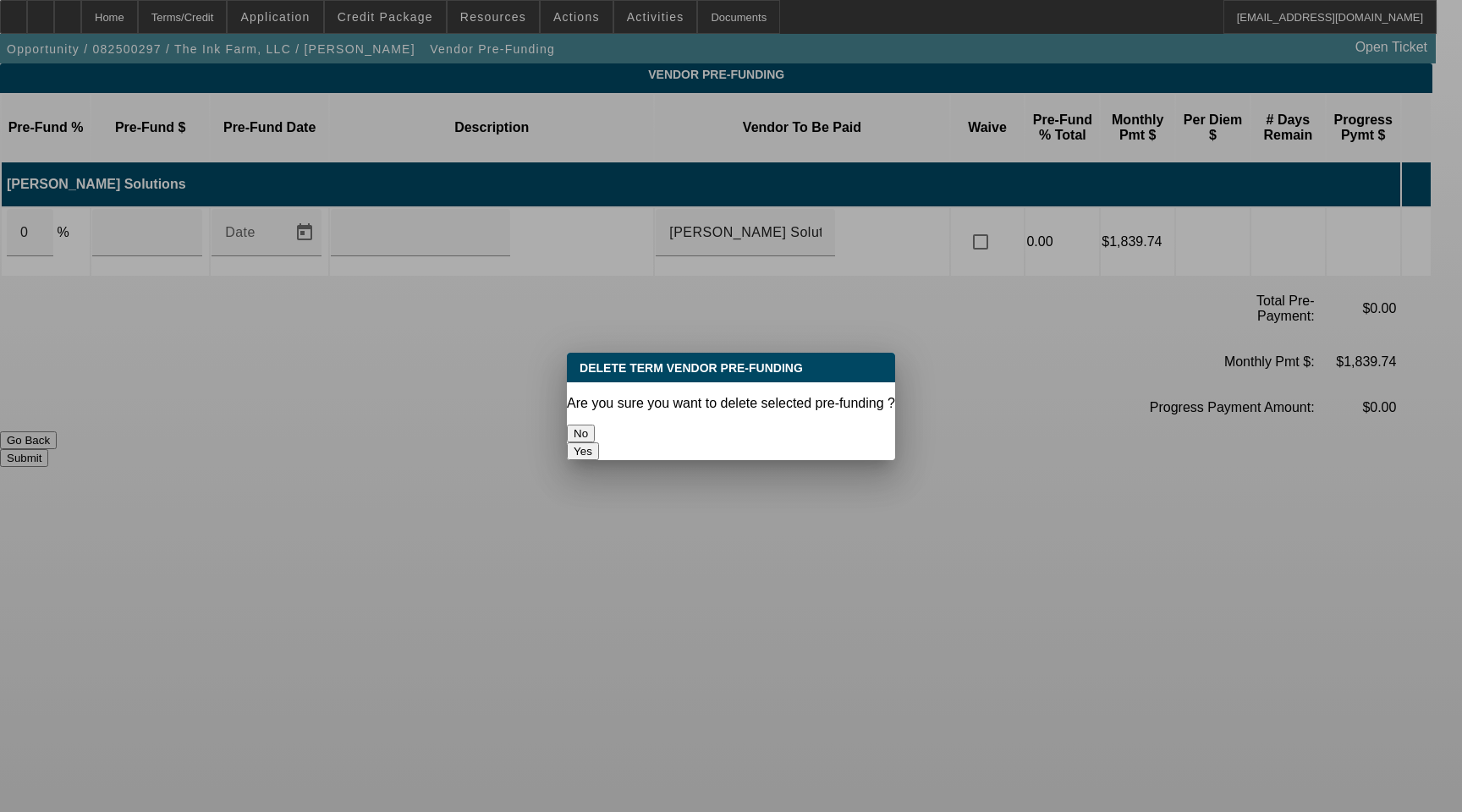
click at [599, 443] on button "Yes" at bounding box center [583, 452] width 32 height 18
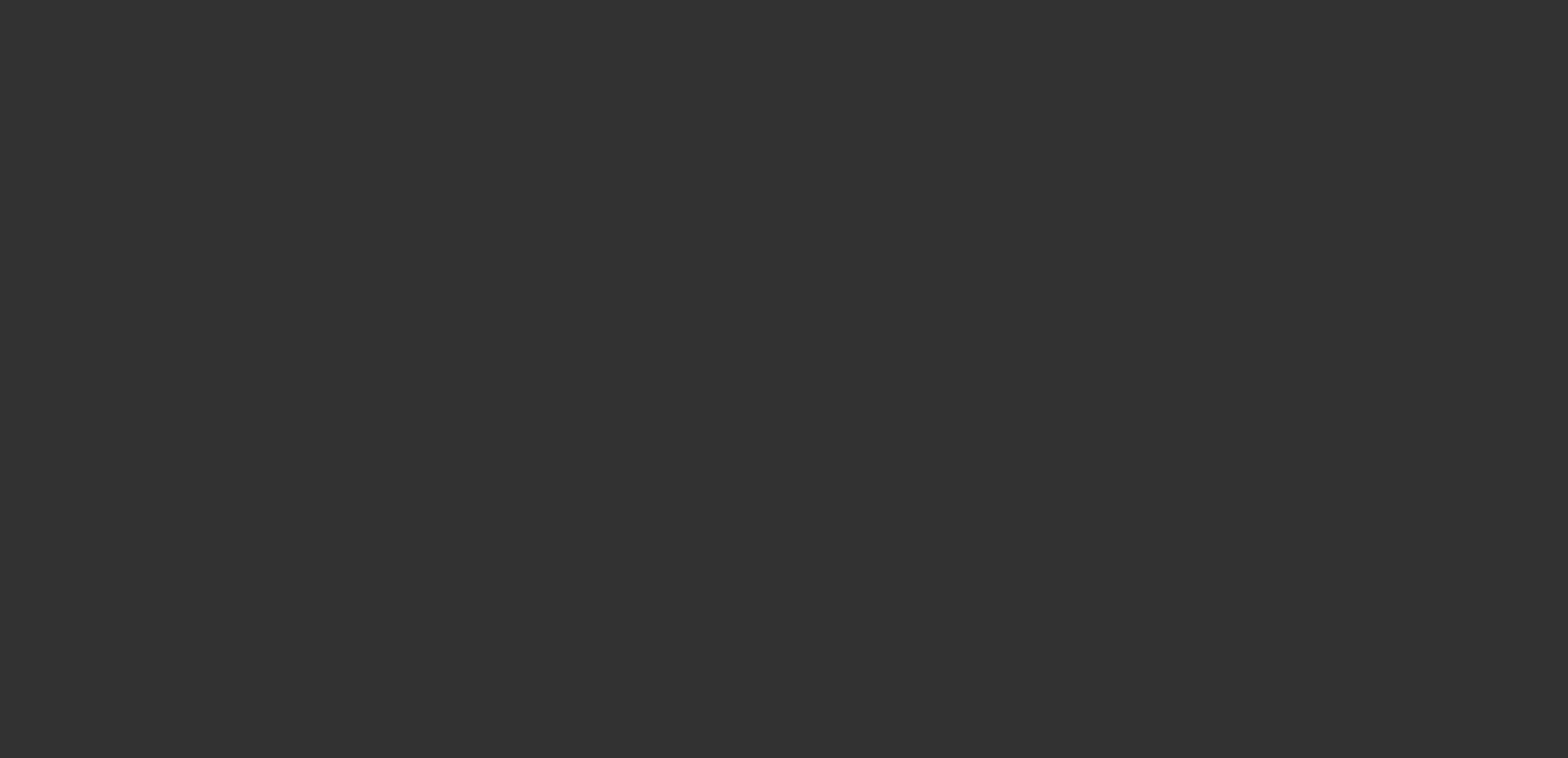
select select "3"
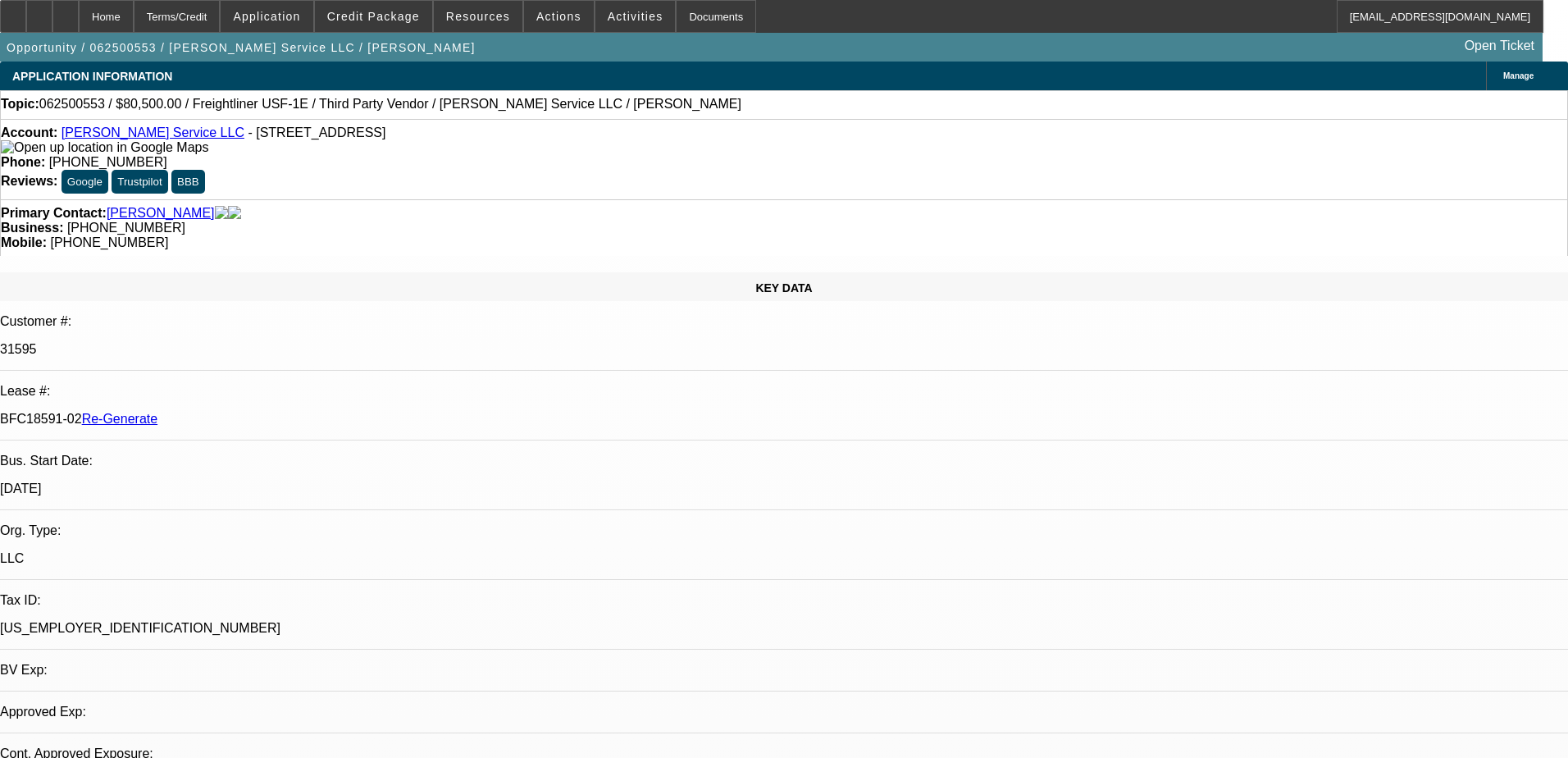
select select "0"
select select "3"
select select "0"
select select "6"
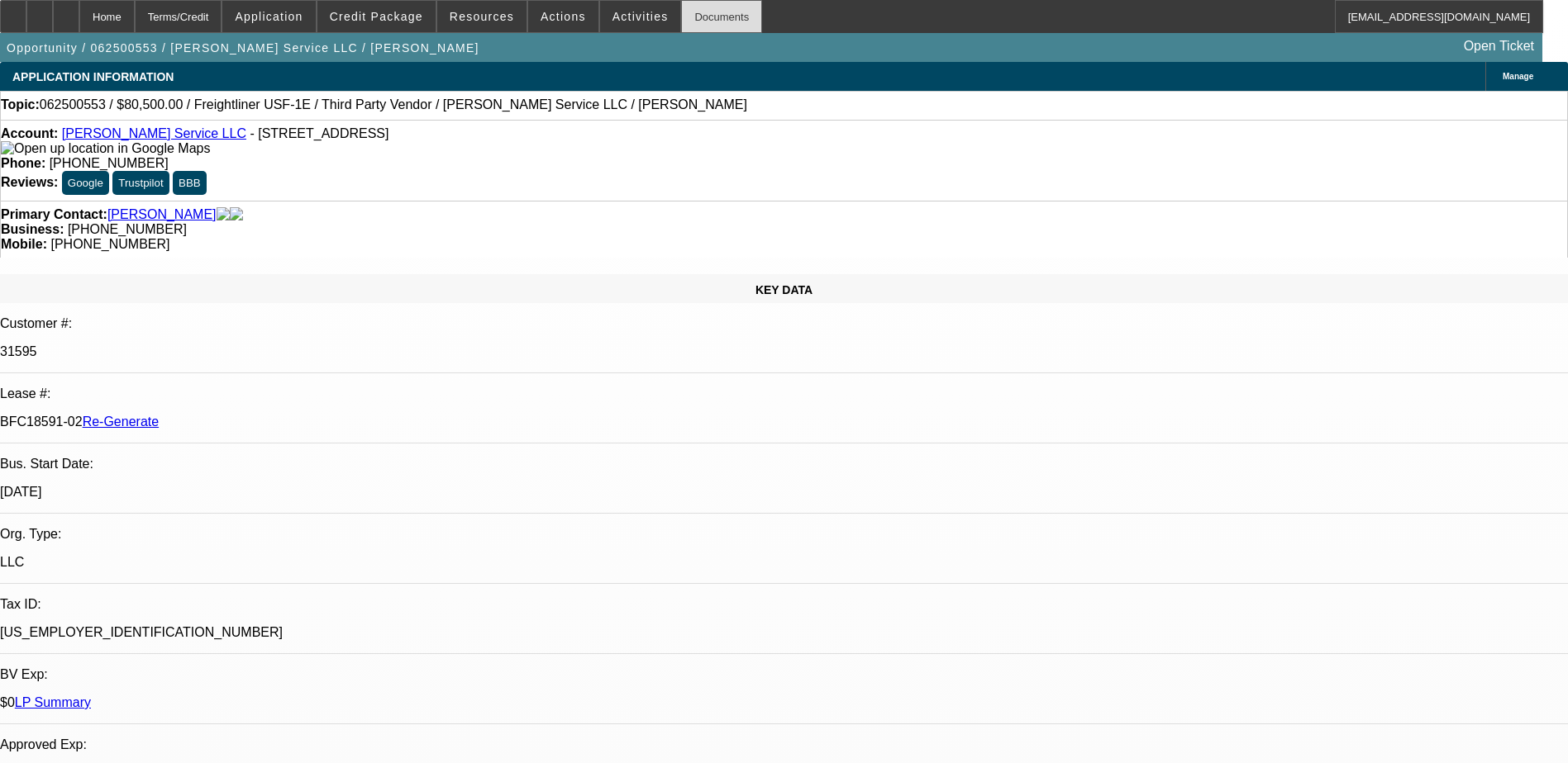
click at [699, 21] on div "Documents" at bounding box center [722, 16] width 81 height 33
click at [704, 86] on div "APPLICATION INFORMATION [GEOGRAPHIC_DATA]" at bounding box center [784, 77] width 1568 height 29
click at [545, 15] on span "Actions" at bounding box center [563, 16] width 45 height 13
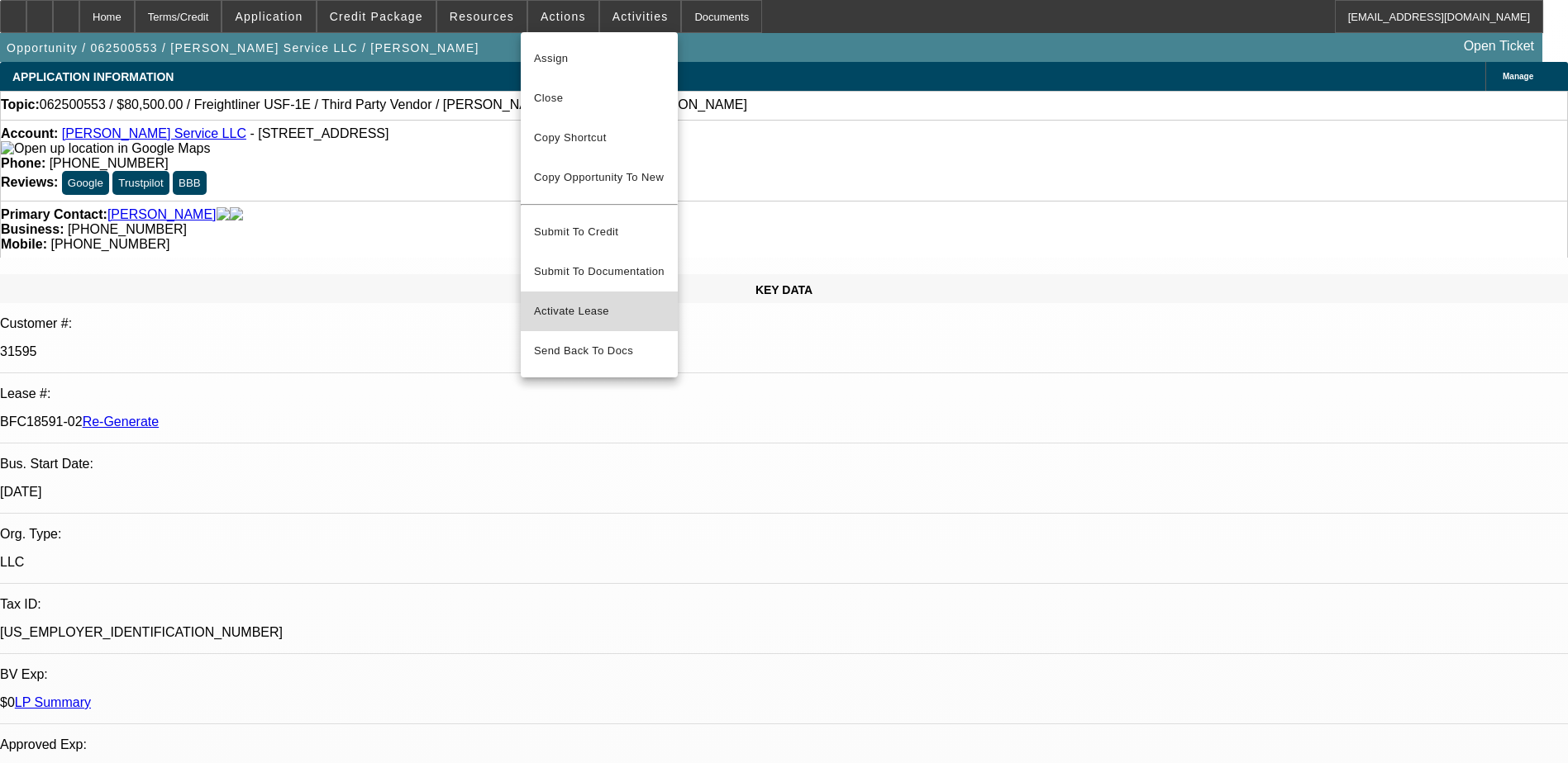
click at [577, 302] on span "Activate Lease" at bounding box center [598, 311] width 131 height 20
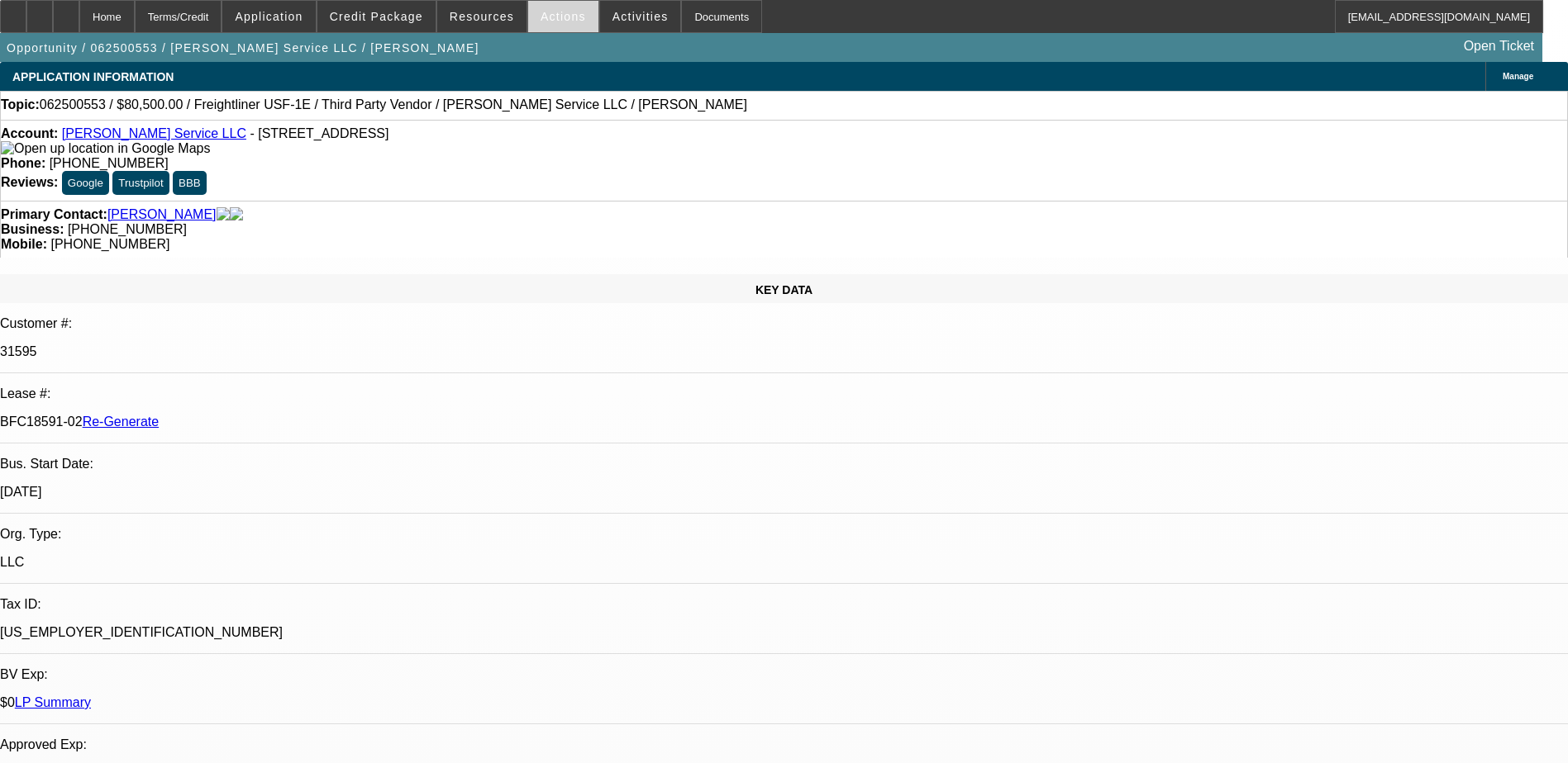
click at [548, 17] on span "Actions" at bounding box center [563, 16] width 45 height 13
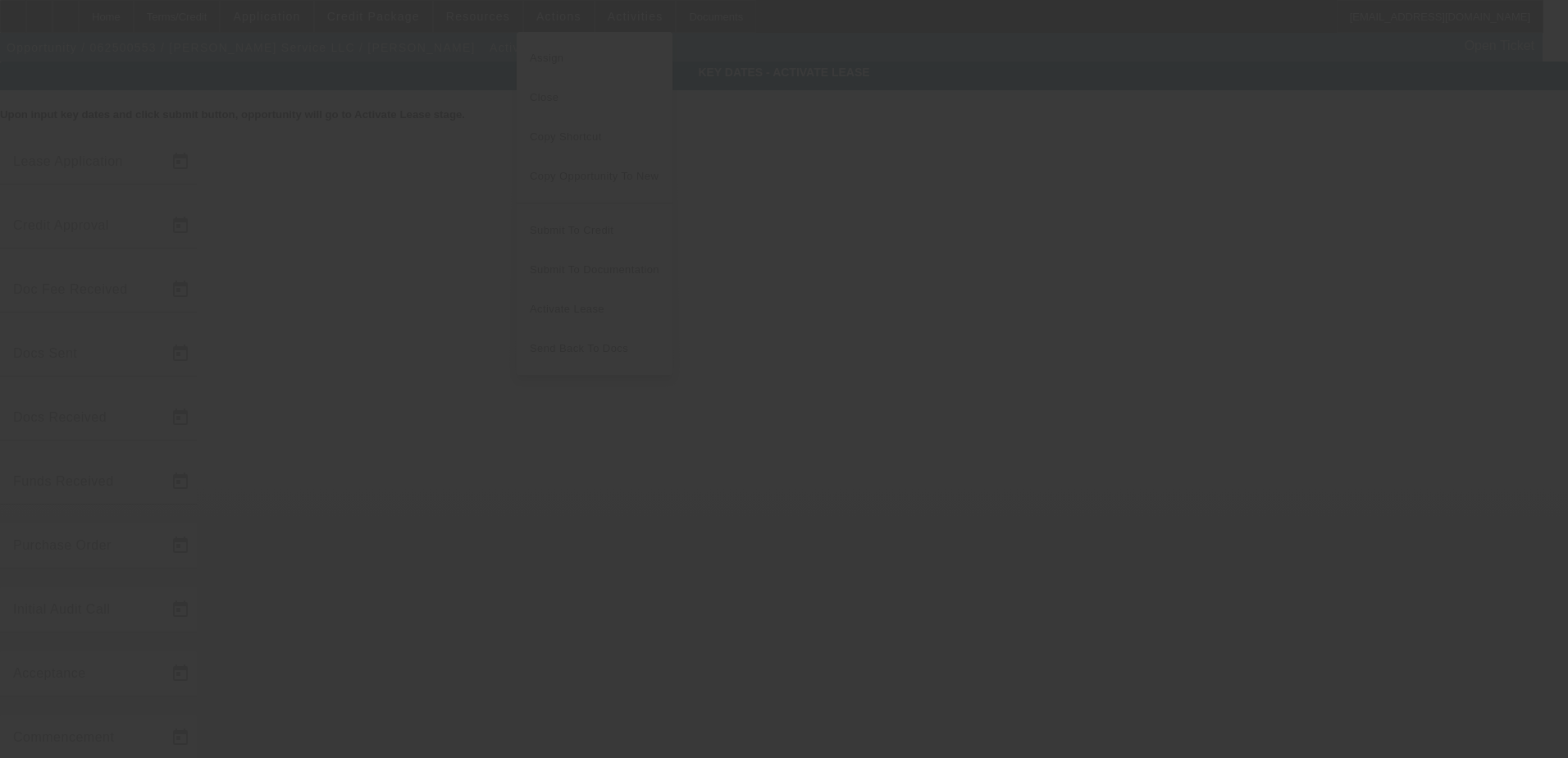
type input "[DATE]"
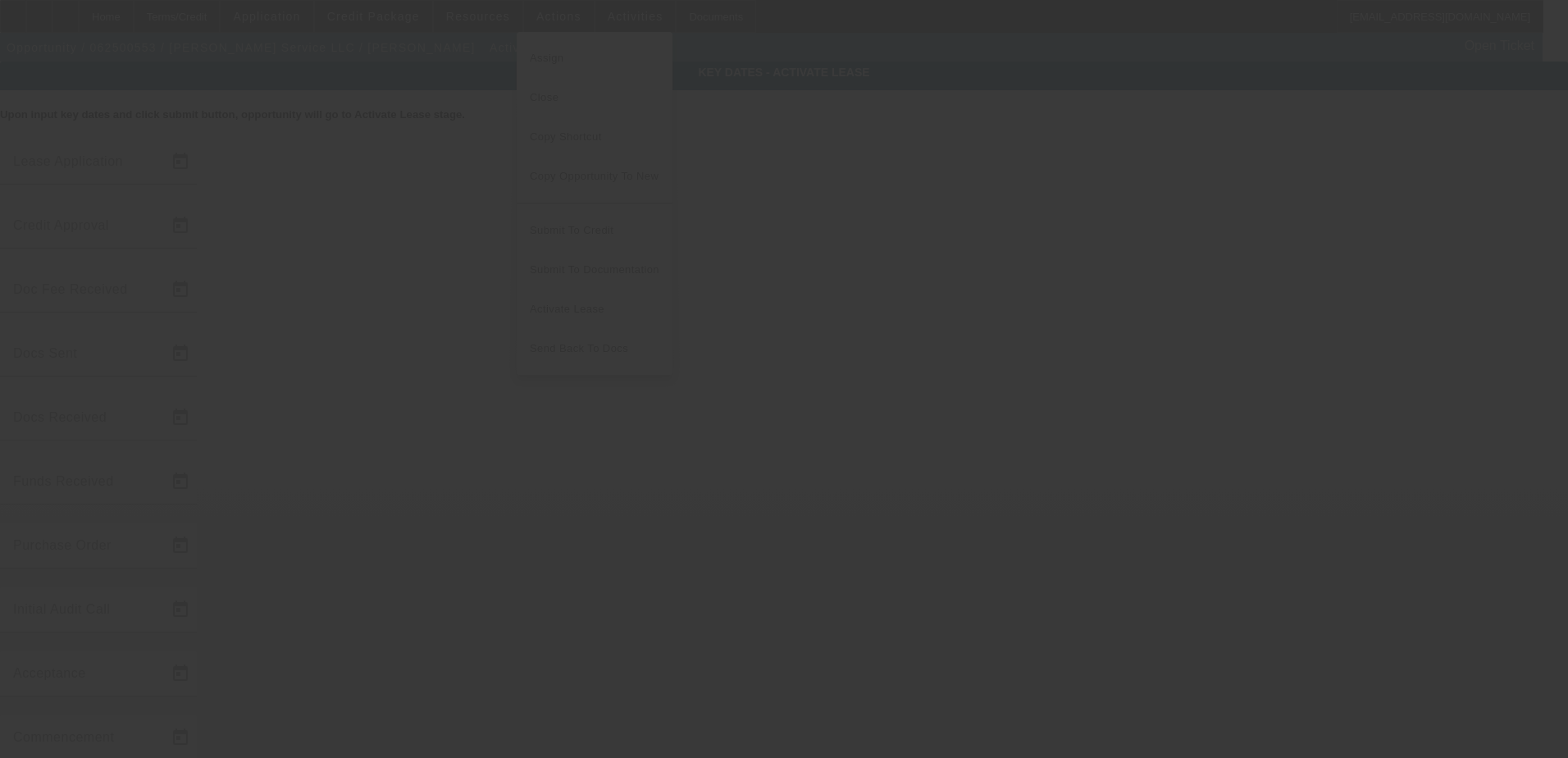
type input "[DATE]"
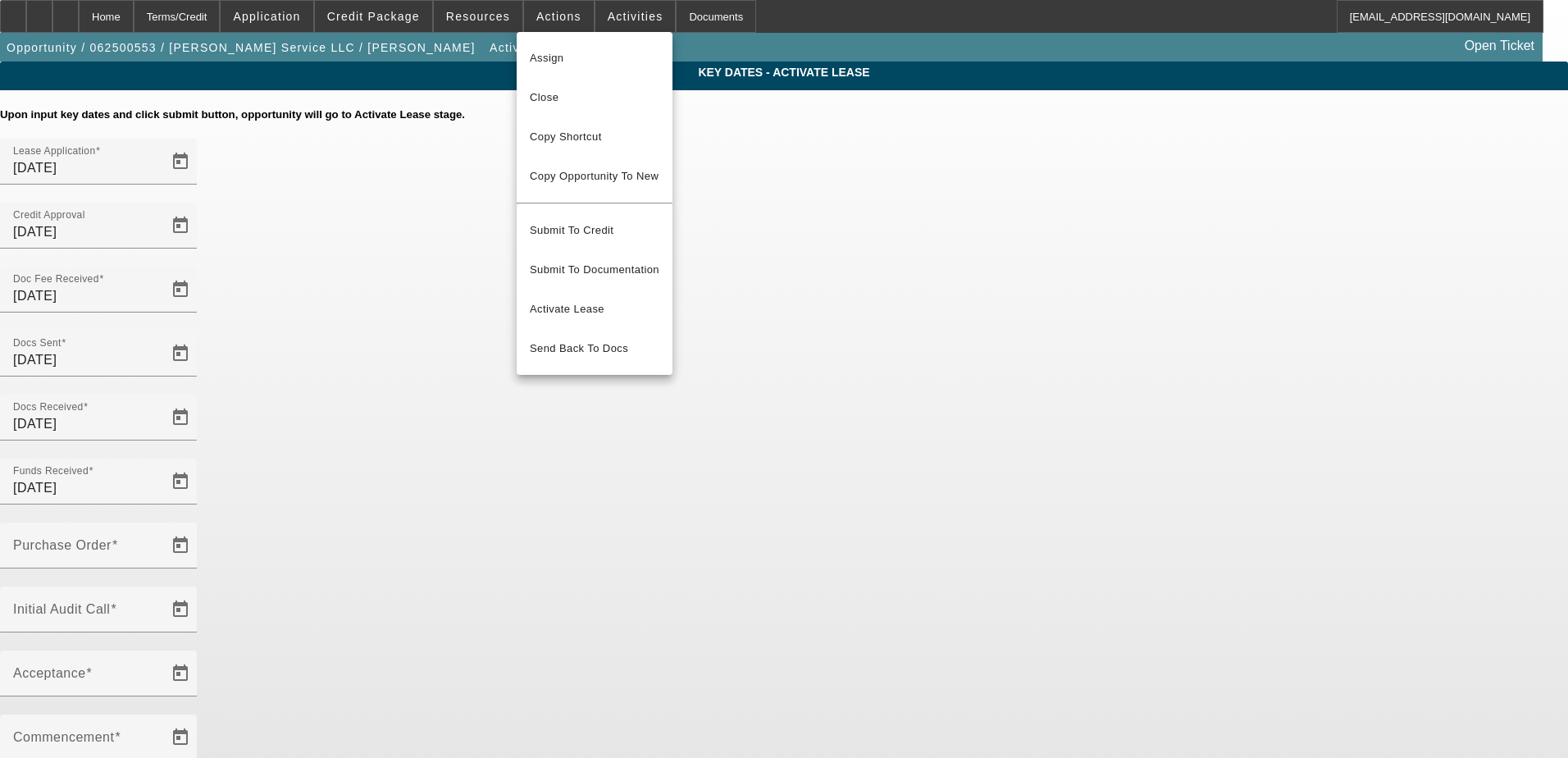
click at [1234, 390] on div at bounding box center [784, 379] width 1568 height 758
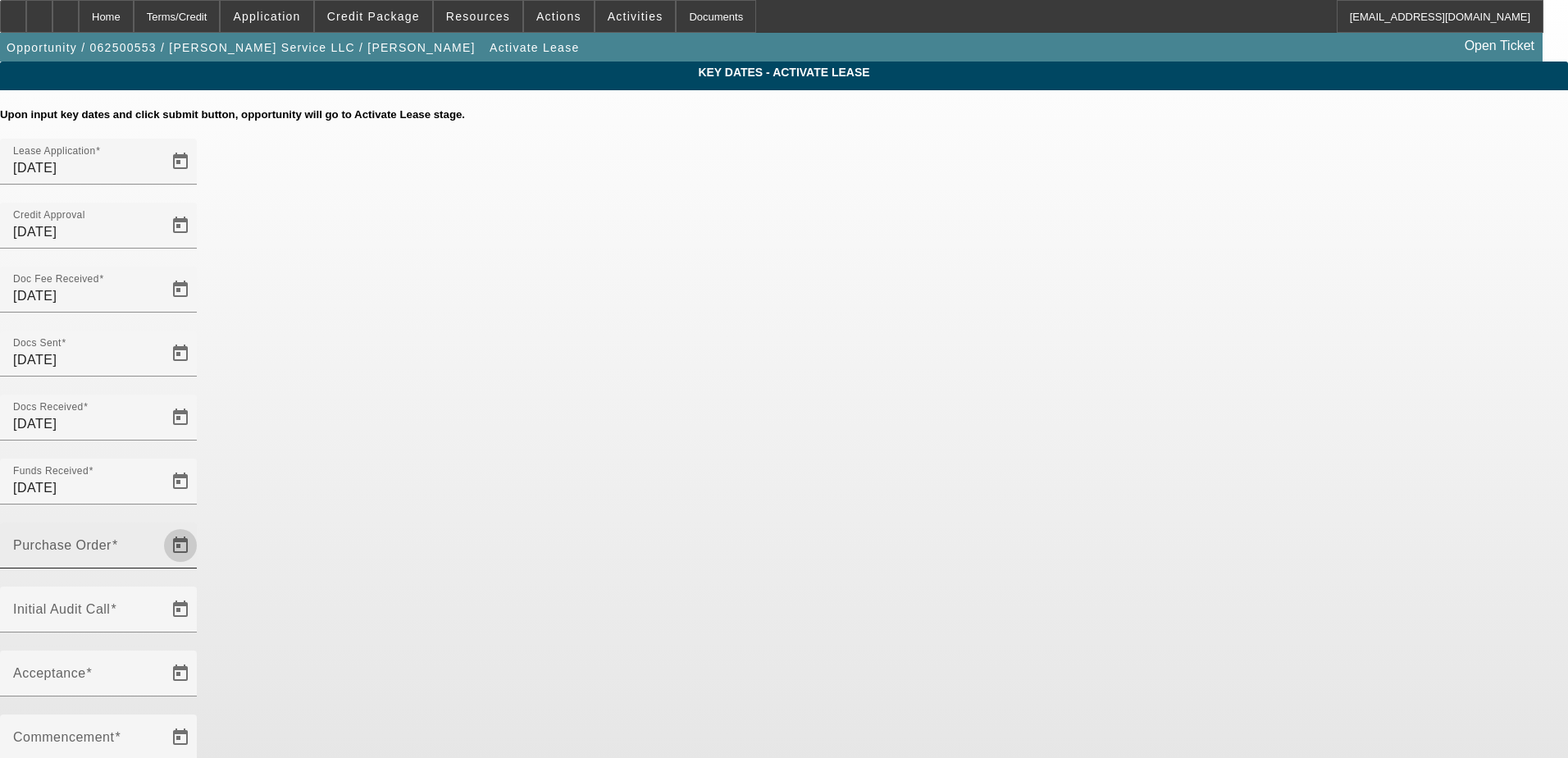
click at [200, 526] on span "Open calendar" at bounding box center [180, 546] width 39 height 39
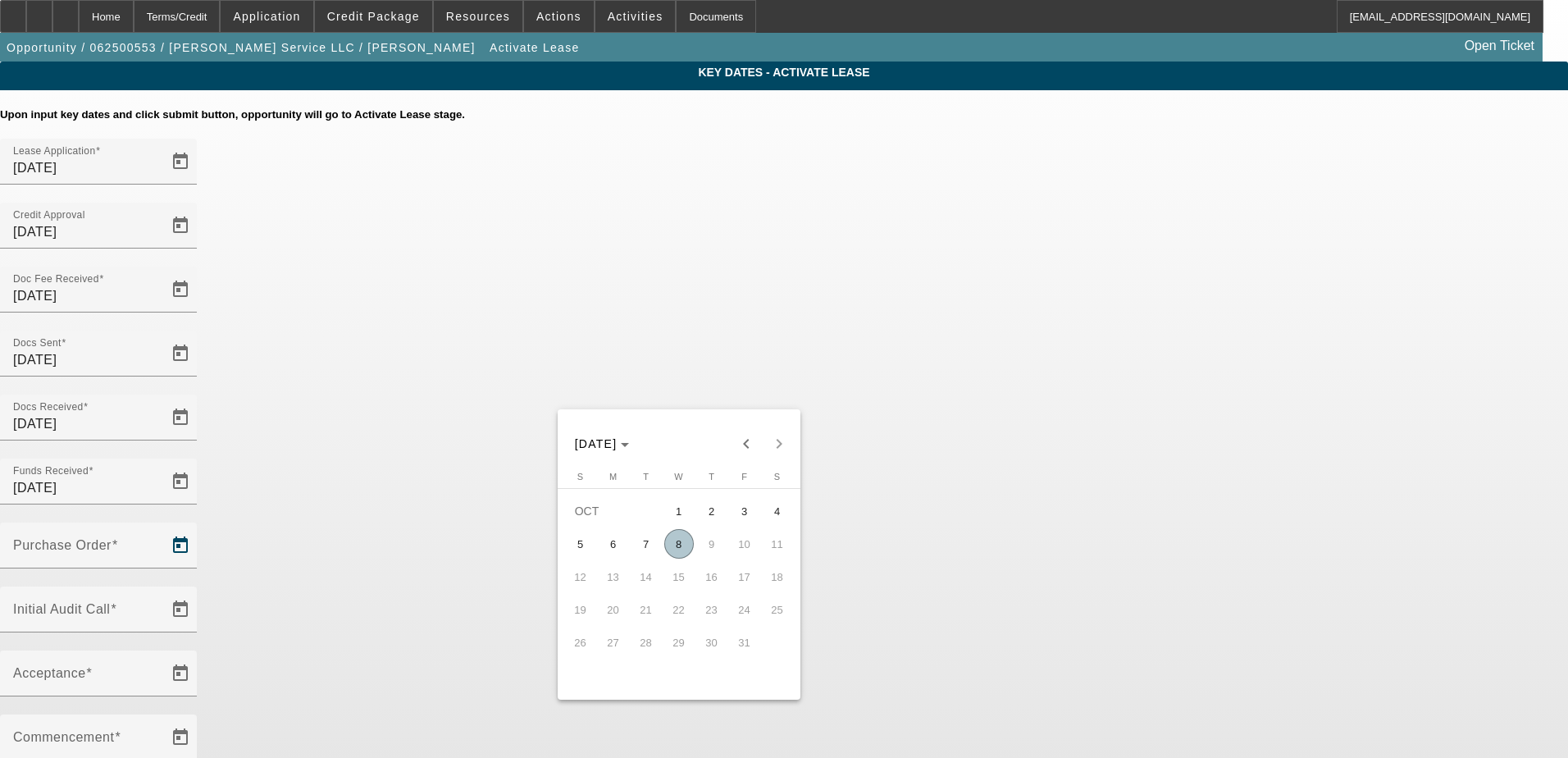
click at [681, 548] on span "8" at bounding box center [679, 544] width 30 height 30
type input "[DATE]"
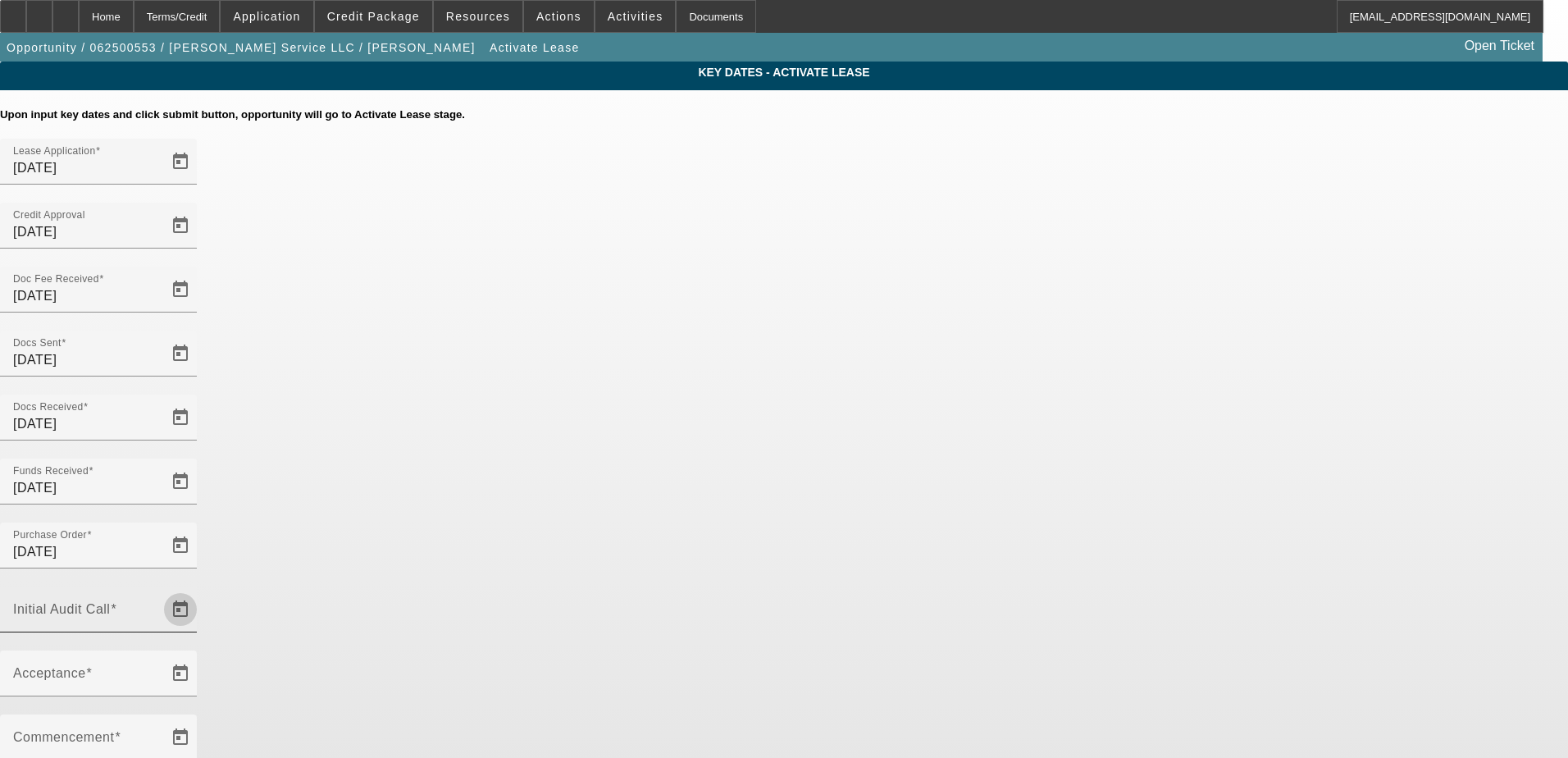
click at [200, 590] on span "Open calendar" at bounding box center [180, 609] width 39 height 39
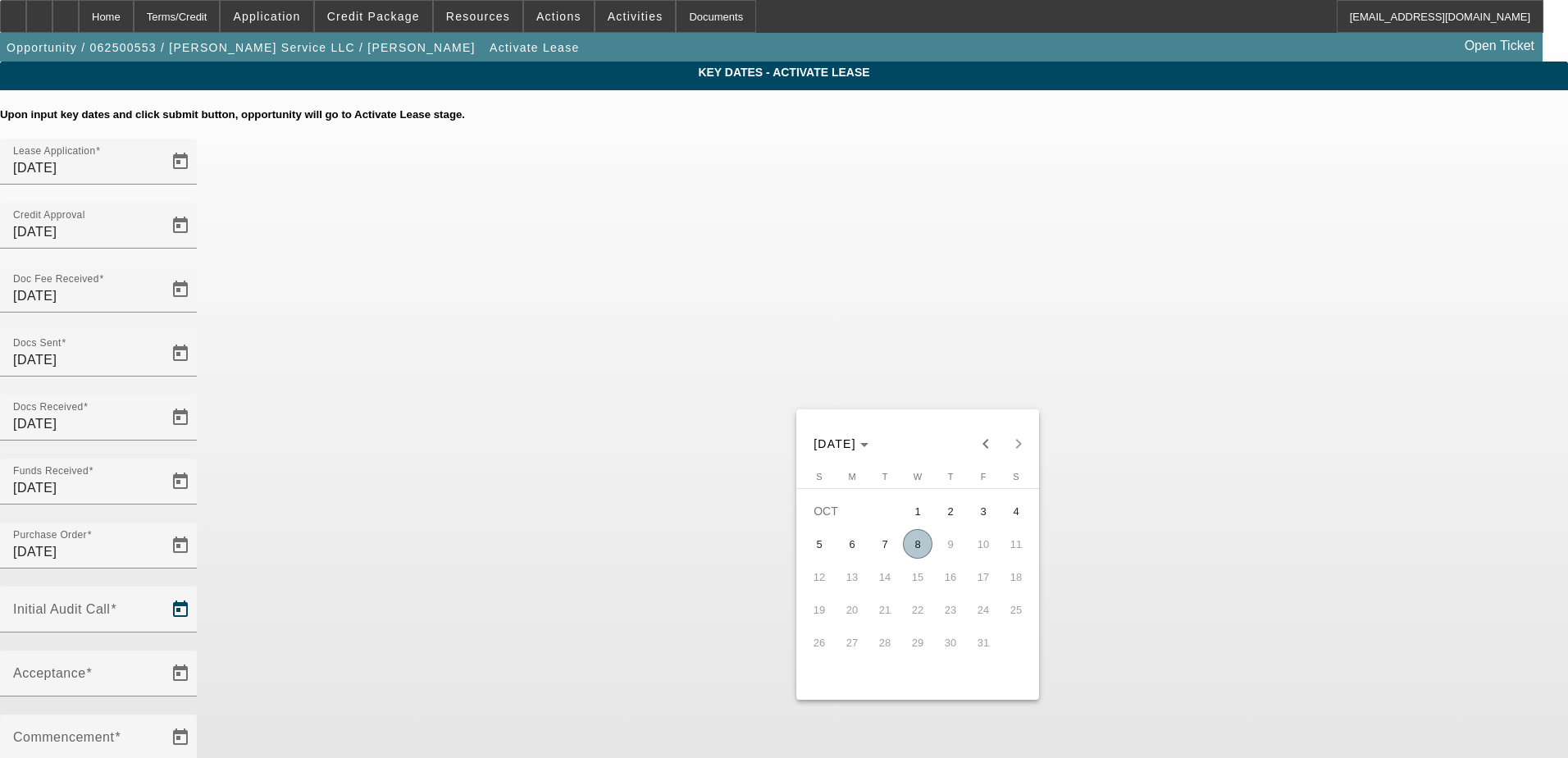
drag, startPoint x: 915, startPoint y: 543, endPoint x: 800, endPoint y: 518, distance: 117.7
click at [914, 543] on span "8" at bounding box center [917, 544] width 30 height 30
type input "[DATE]"
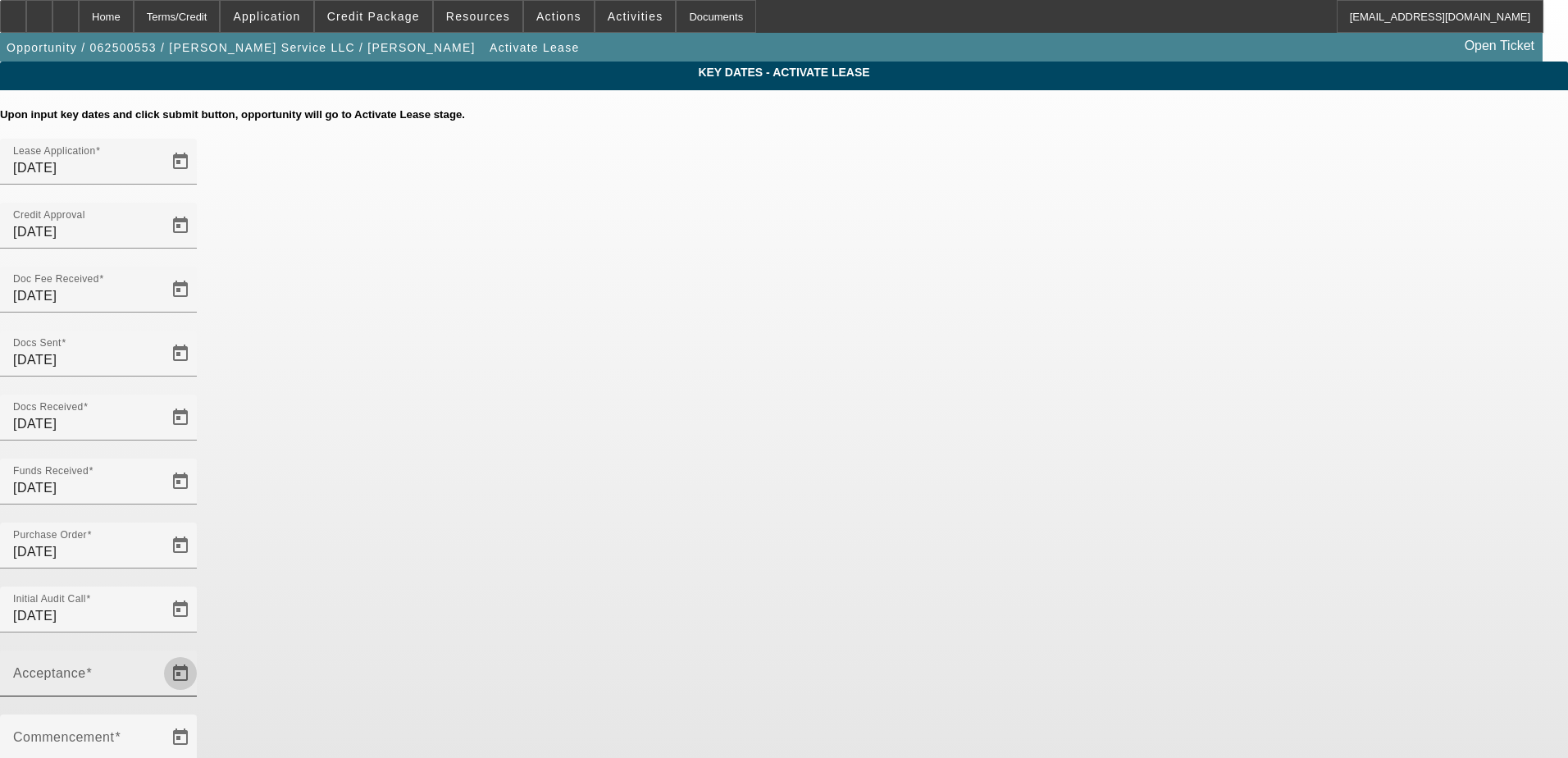
click at [200, 654] on span "Open calendar" at bounding box center [180, 673] width 39 height 39
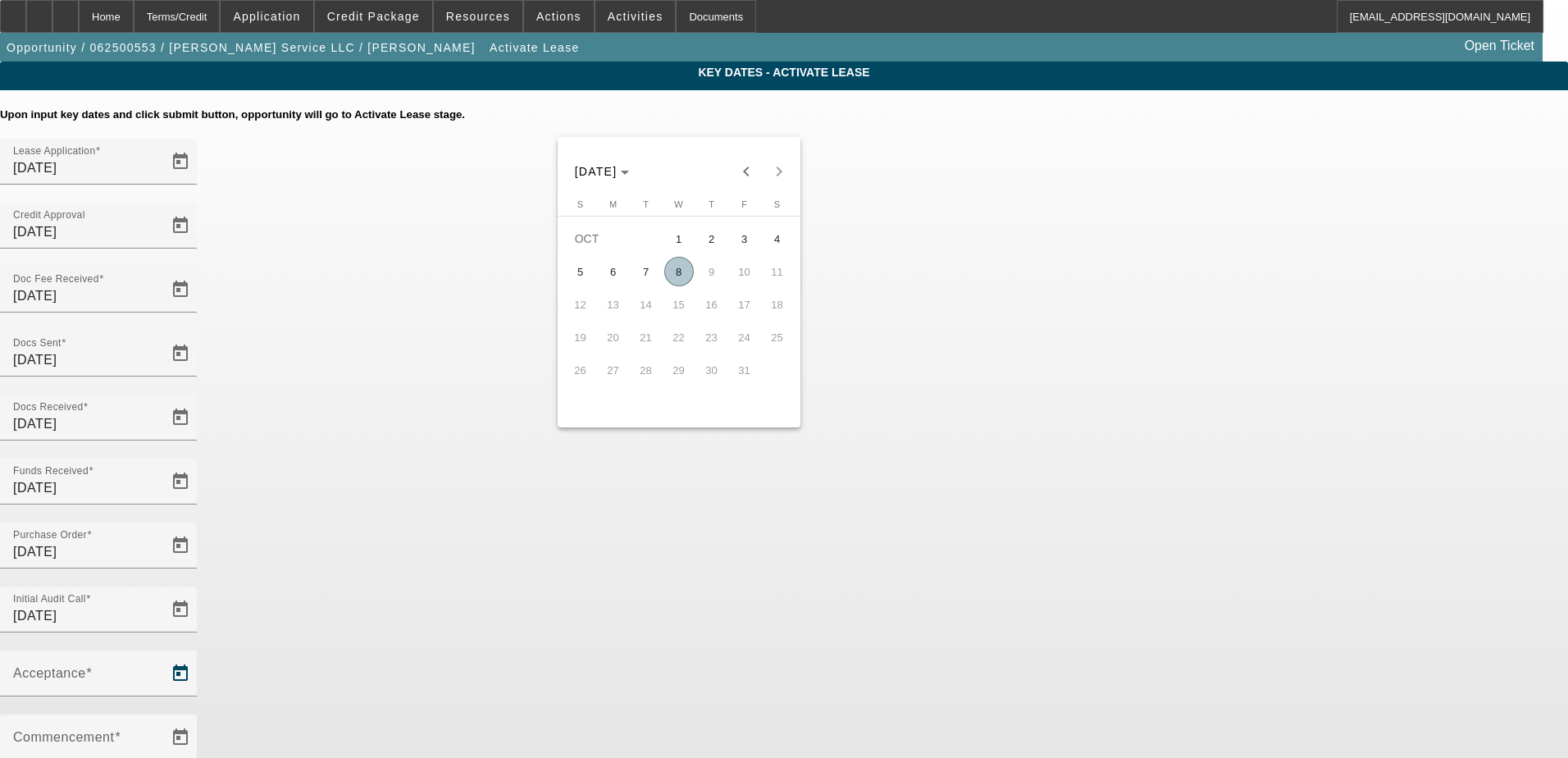
click at [682, 283] on span "8" at bounding box center [679, 272] width 30 height 30
type input "[DATE]"
type input "11/1/2025"
type input "12/1/2025"
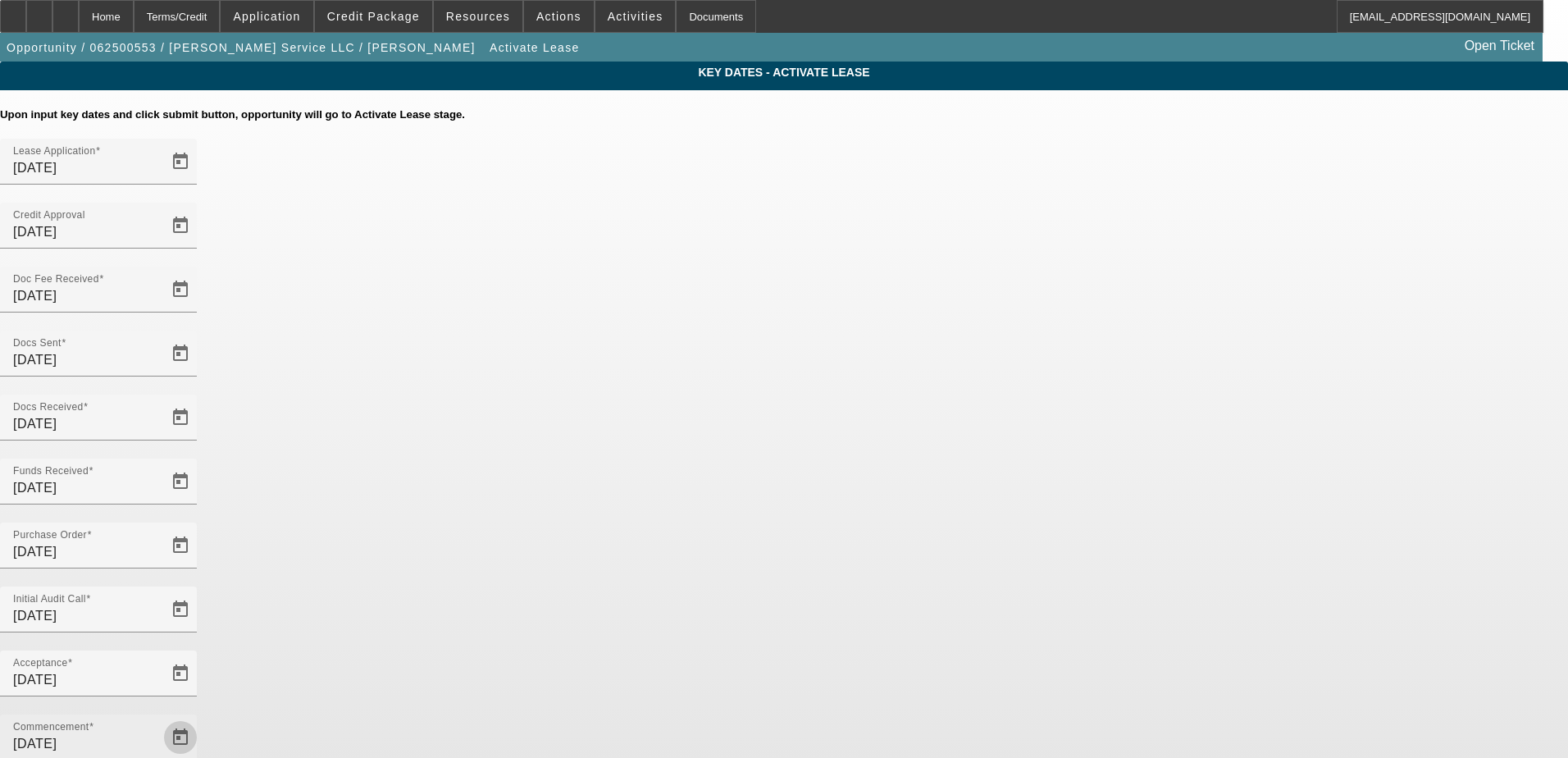
click at [200, 718] on span "Open calendar" at bounding box center [180, 738] width 39 height 39
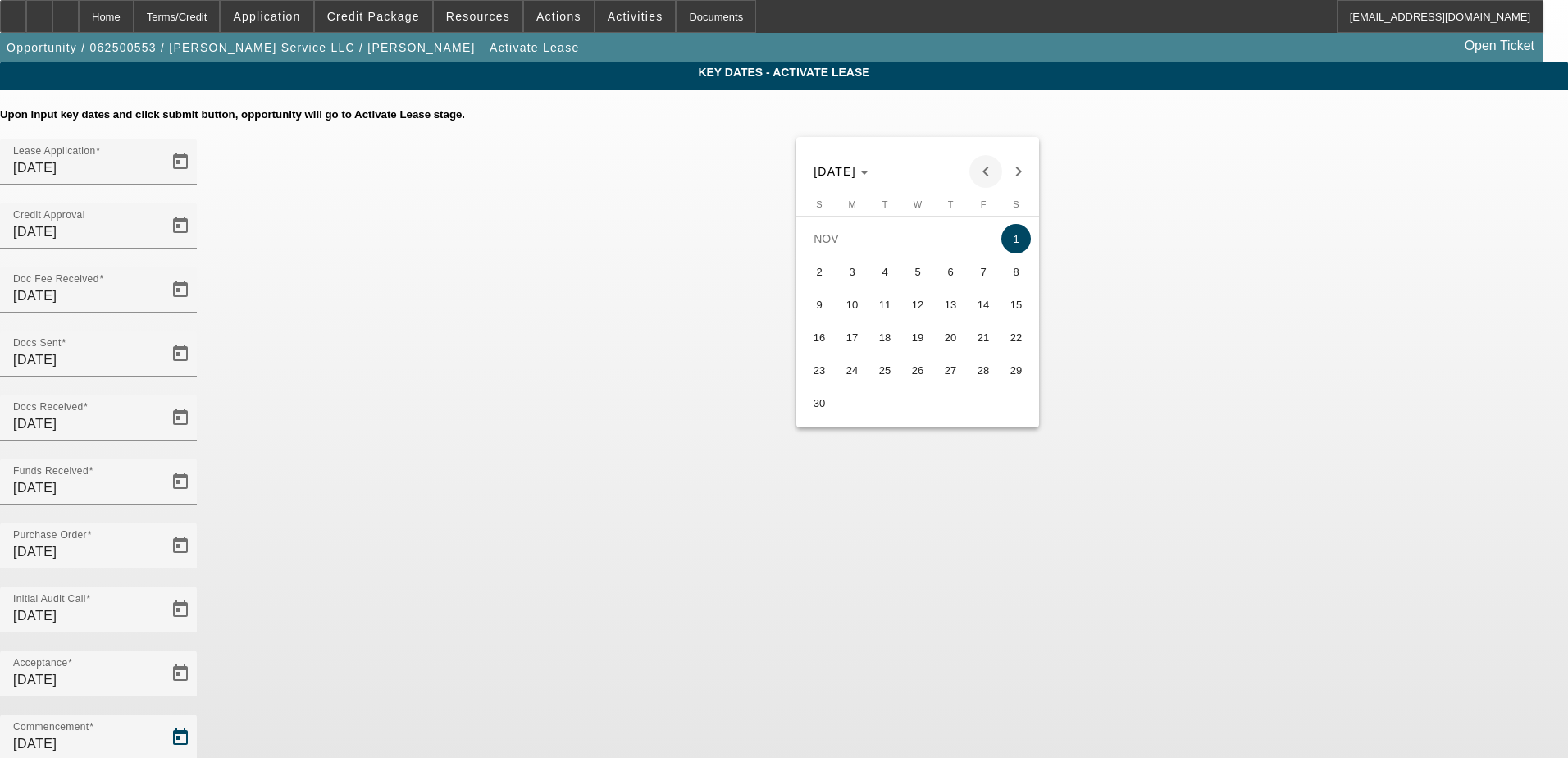
click at [977, 161] on span "Previous month" at bounding box center [986, 171] width 33 height 33
click at [916, 311] on span "15" at bounding box center [917, 304] width 30 height 30
type input "10/15/2025"
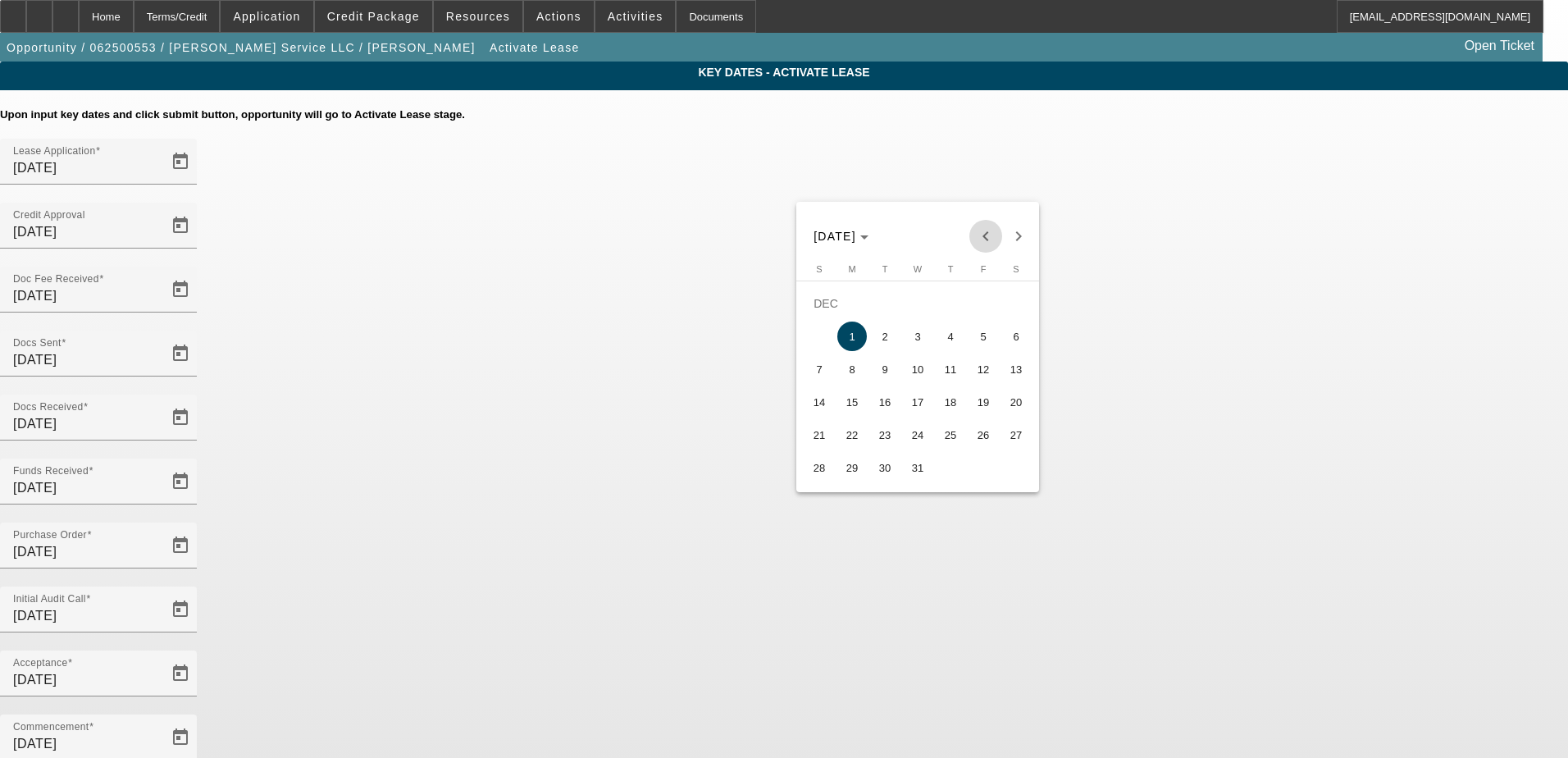
click at [984, 234] on span "Previous month" at bounding box center [986, 236] width 33 height 33
click at [1013, 372] on span "15" at bounding box center [1016, 369] width 30 height 30
type input "11/15/2025"
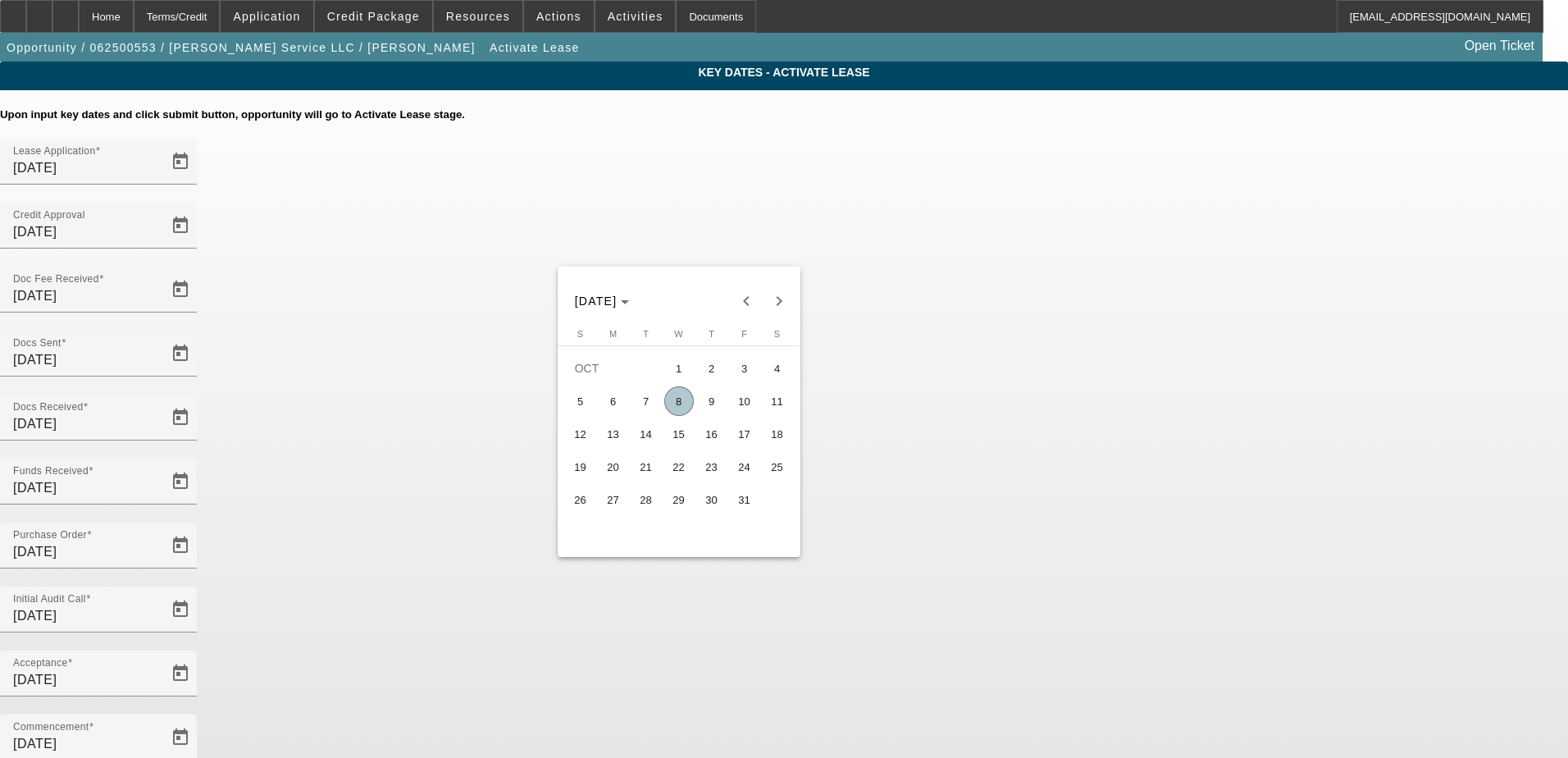
click at [636, 442] on span "14" at bounding box center [646, 434] width 30 height 30
type input "10/14/2025"
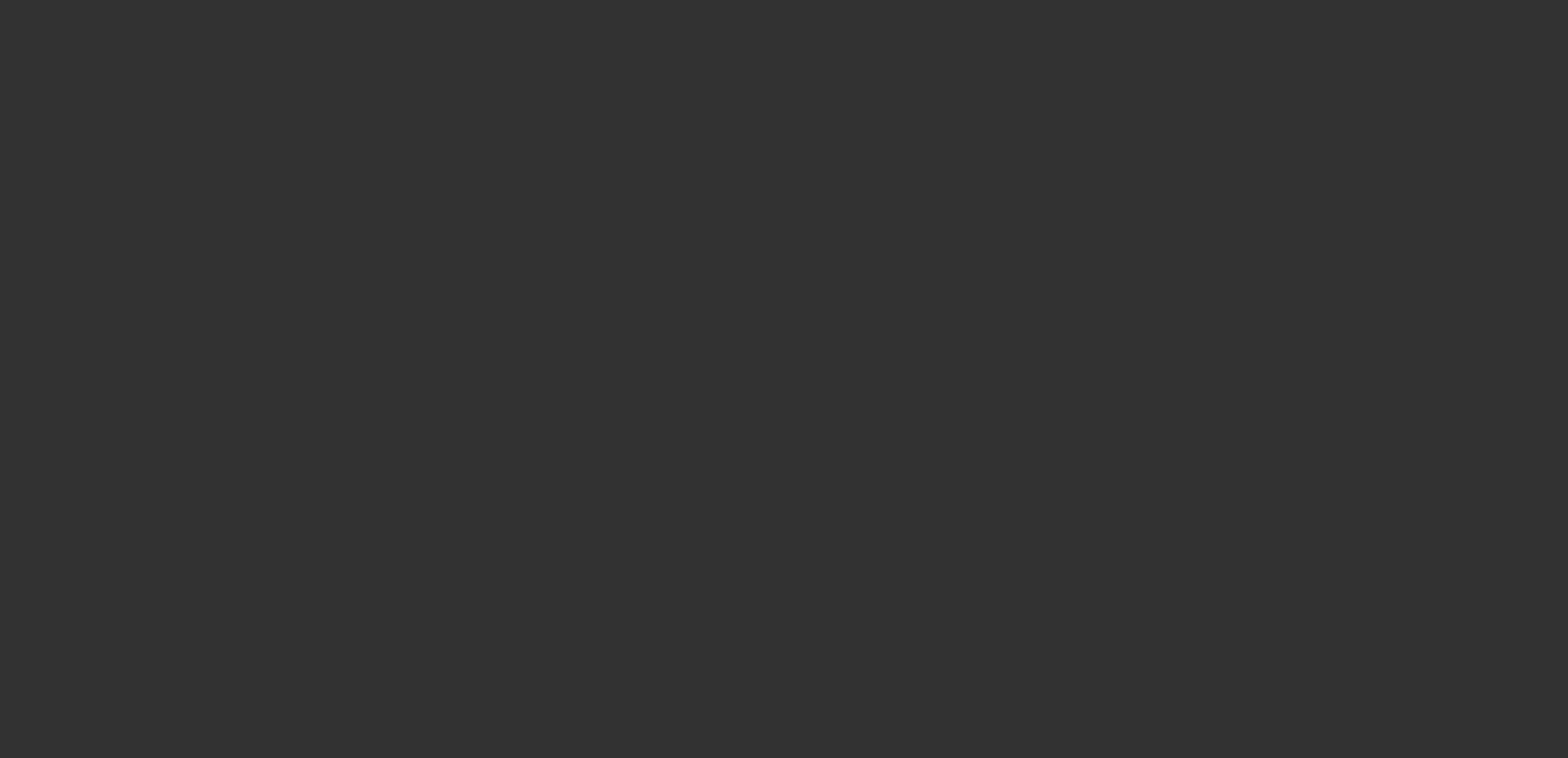
select select "4"
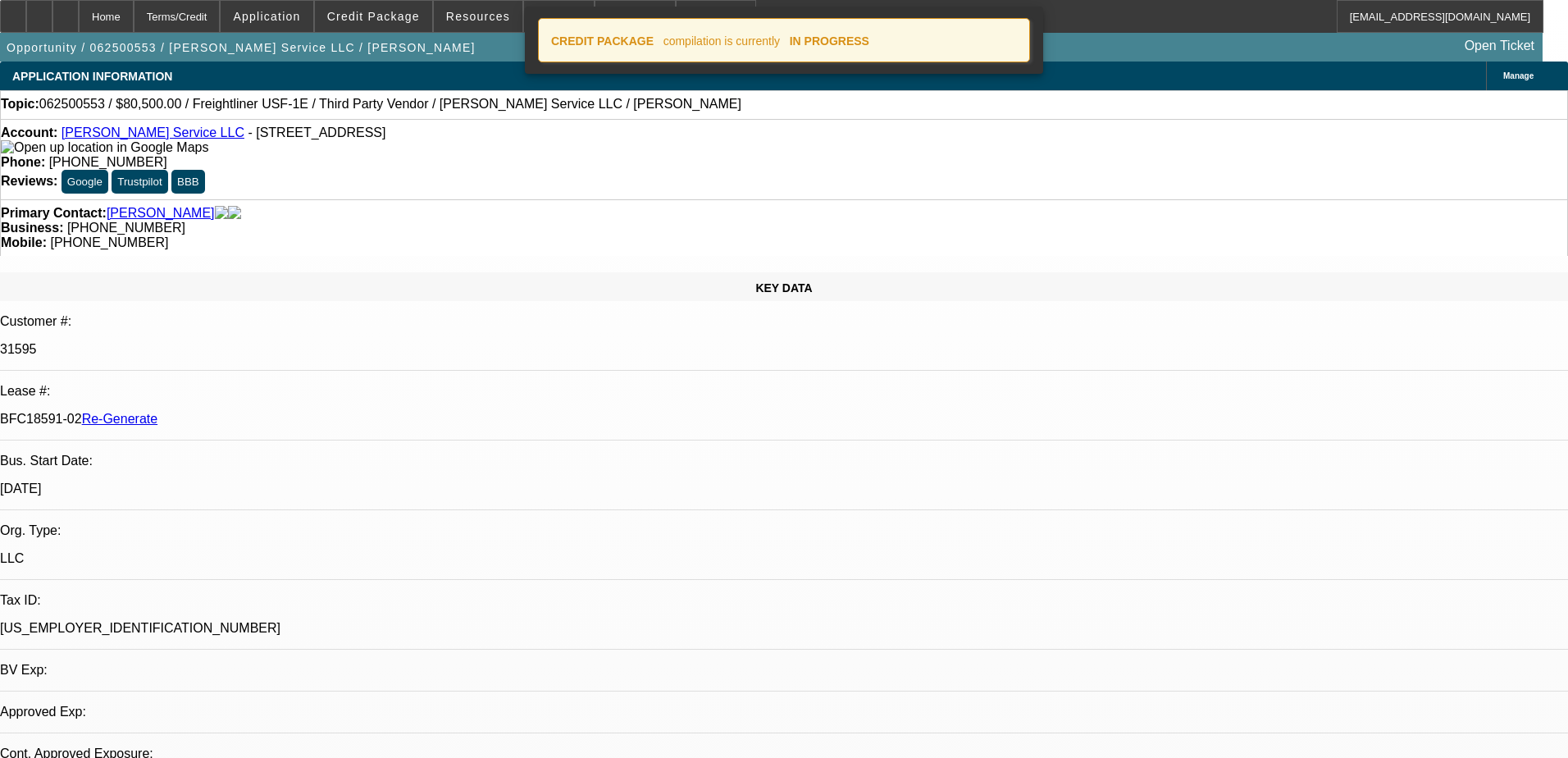
select select "0"
select select "3"
select select "0"
select select "6"
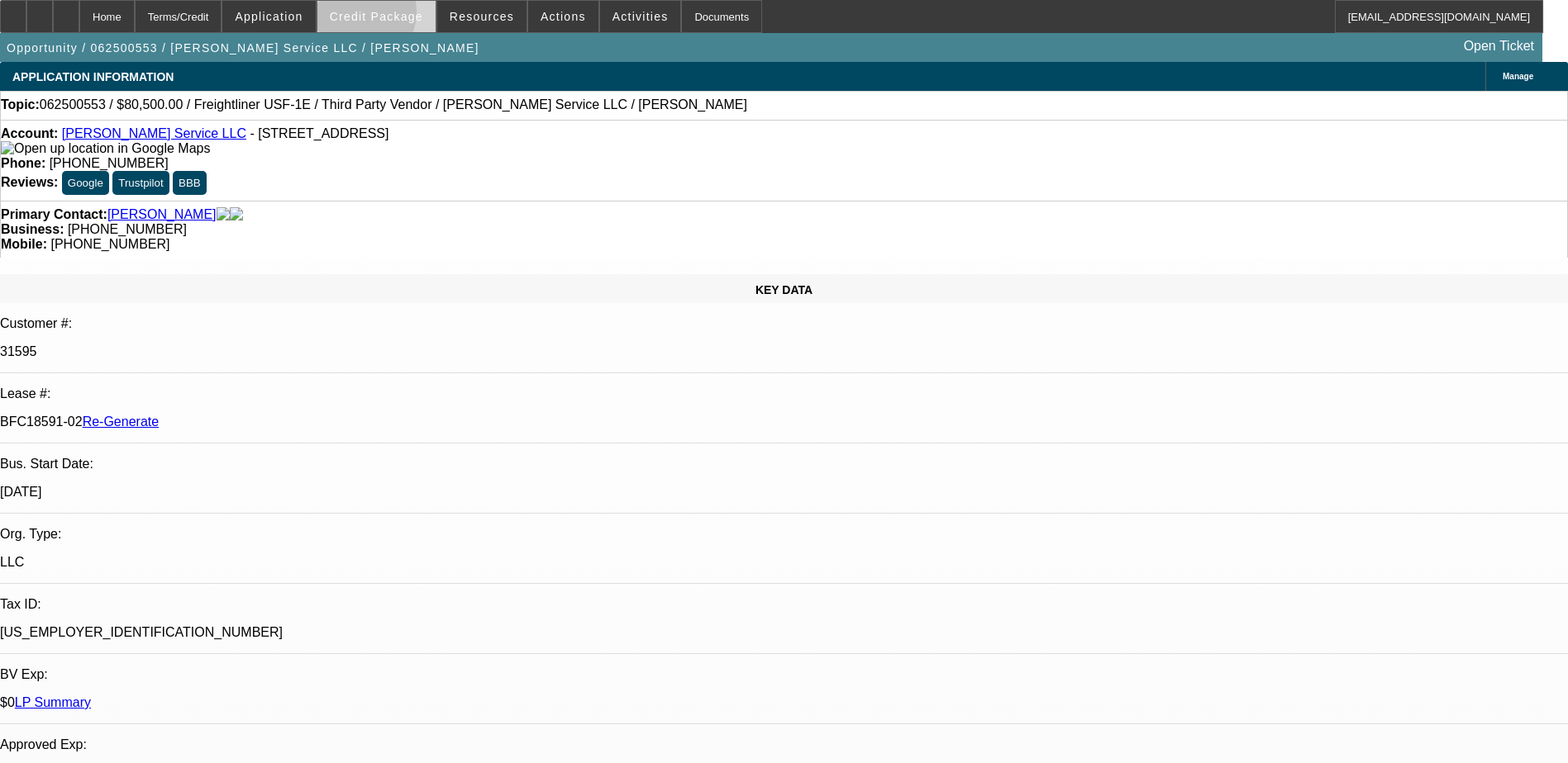
click at [384, 15] on span "Credit Package" at bounding box center [376, 16] width 93 height 13
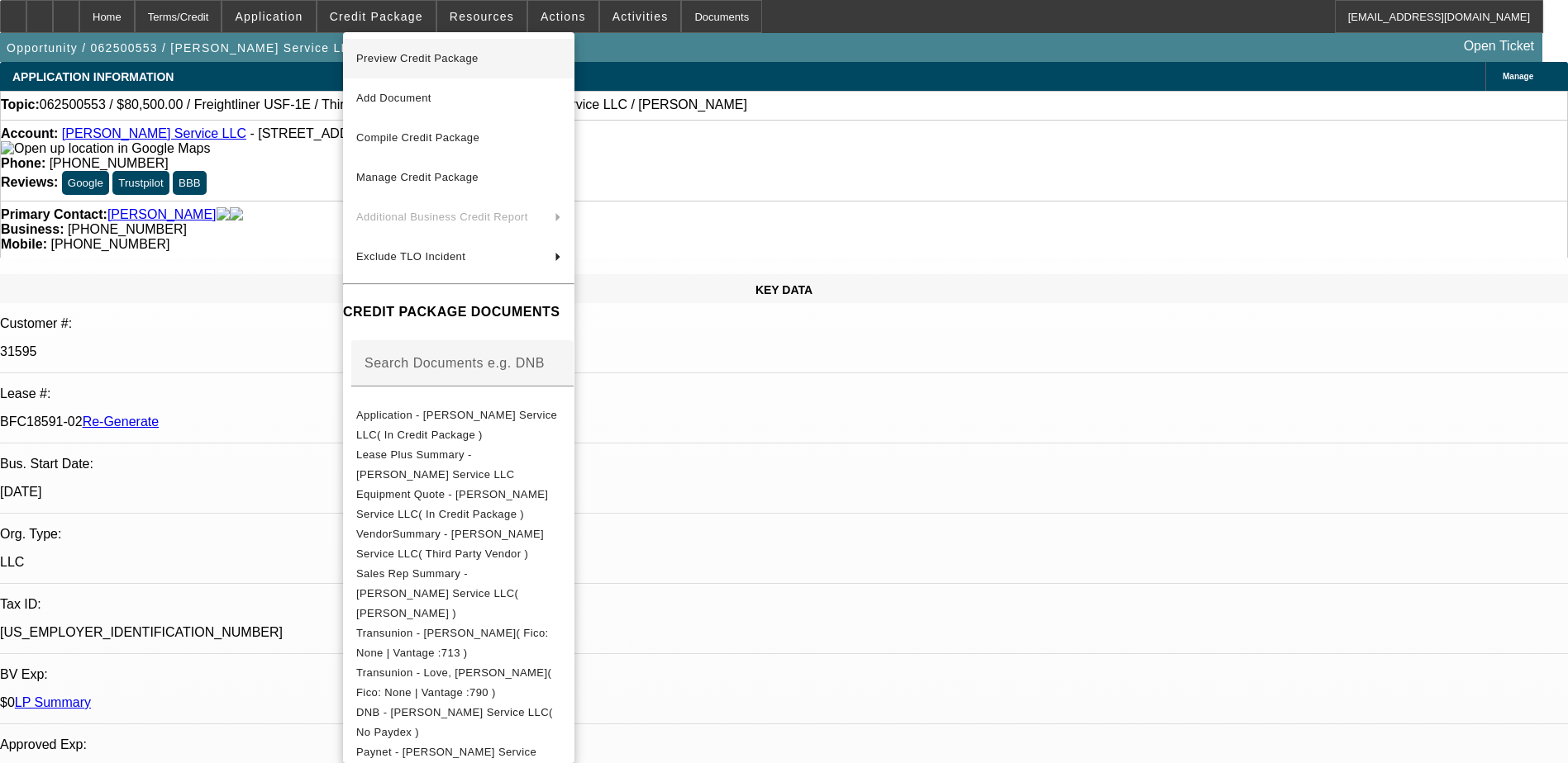
drag, startPoint x: 422, startPoint y: 129, endPoint x: 453, endPoint y: 50, distance: 84.9
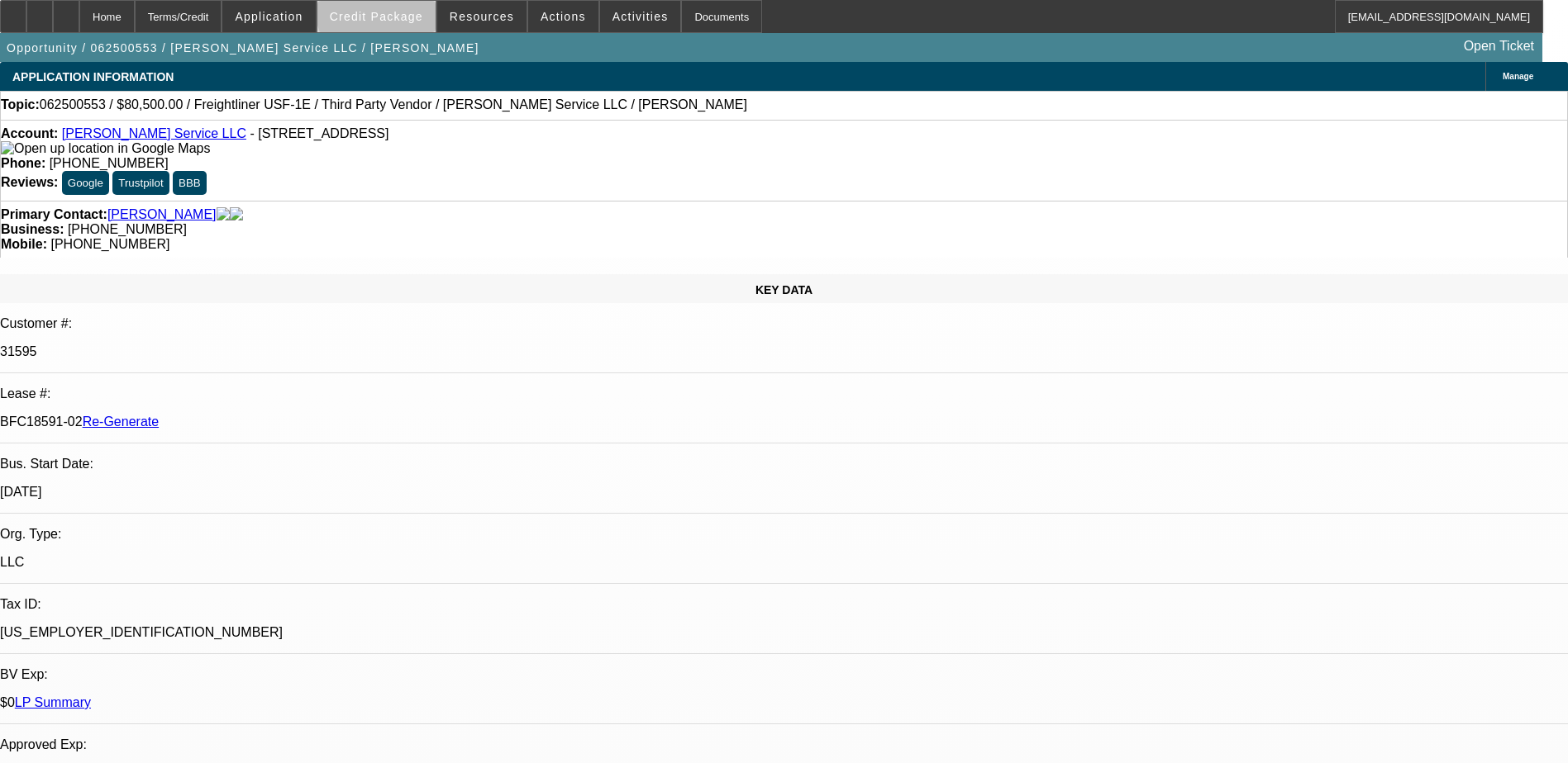
click at [408, 12] on span "Credit Package" at bounding box center [376, 16] width 93 height 13
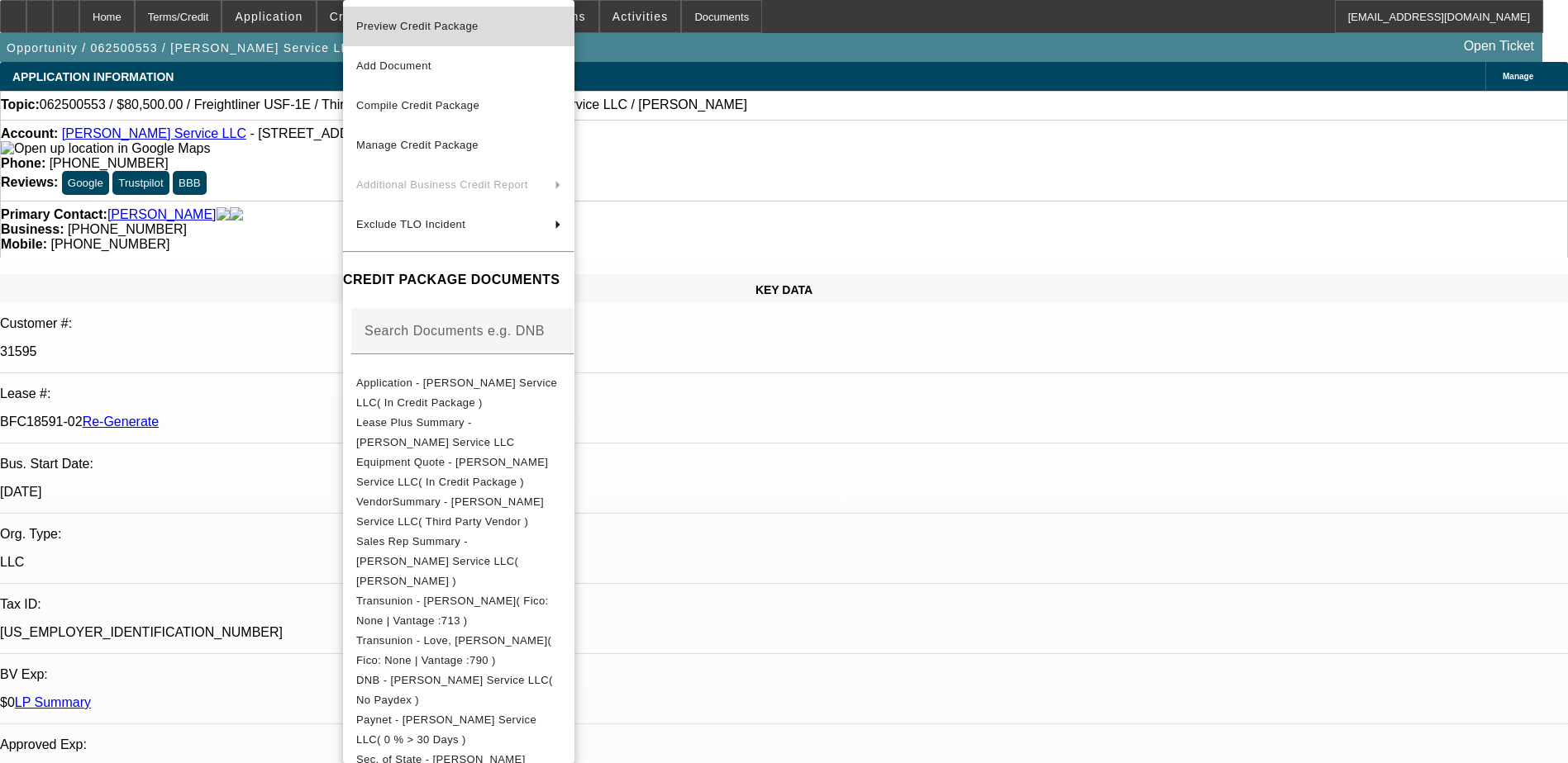
click at [424, 35] on span "Preview Credit Package" at bounding box center [459, 26] width 205 height 20
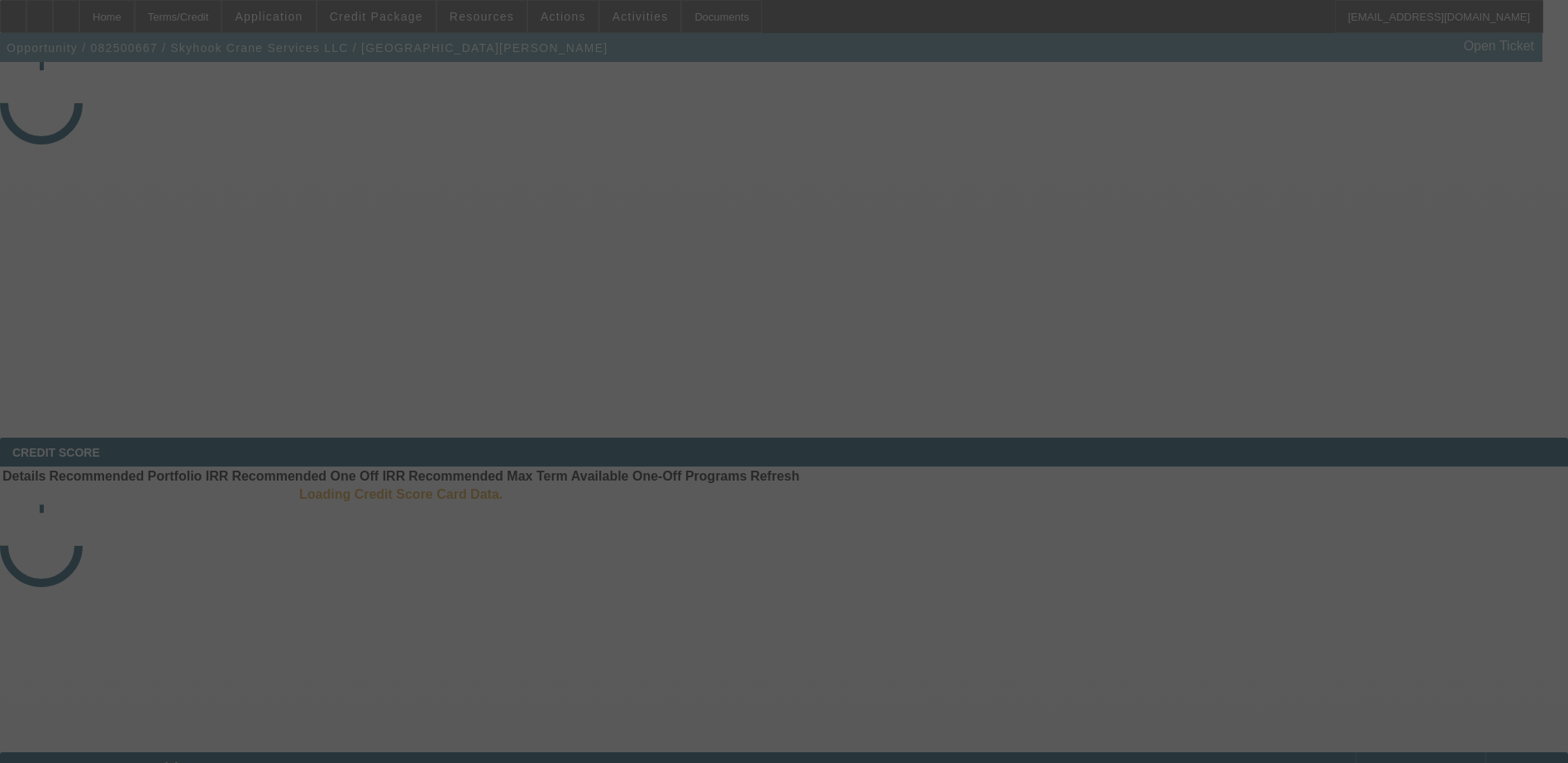
select select "3"
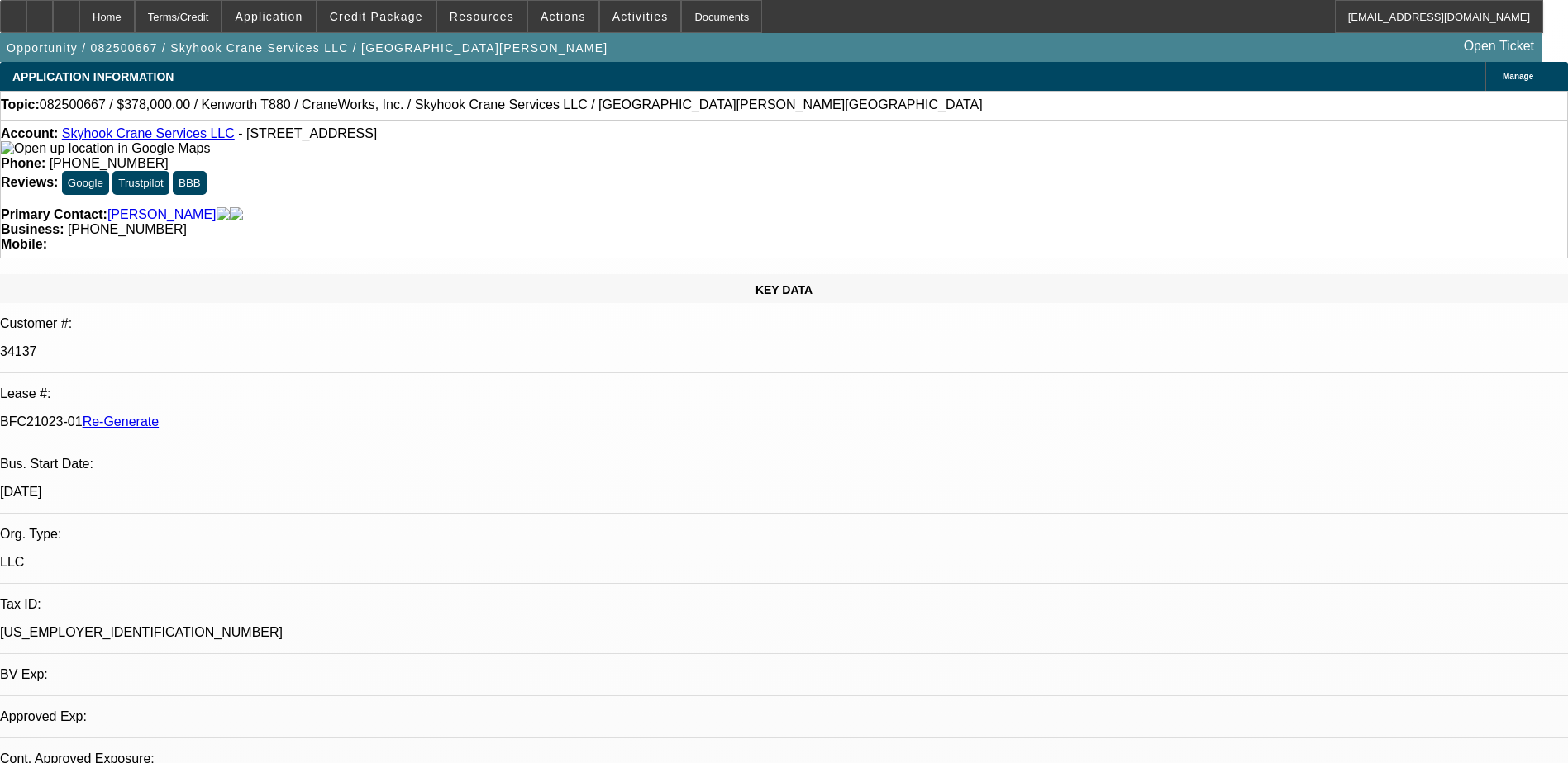
select select "0"
select select "2"
select select "0"
select select "6"
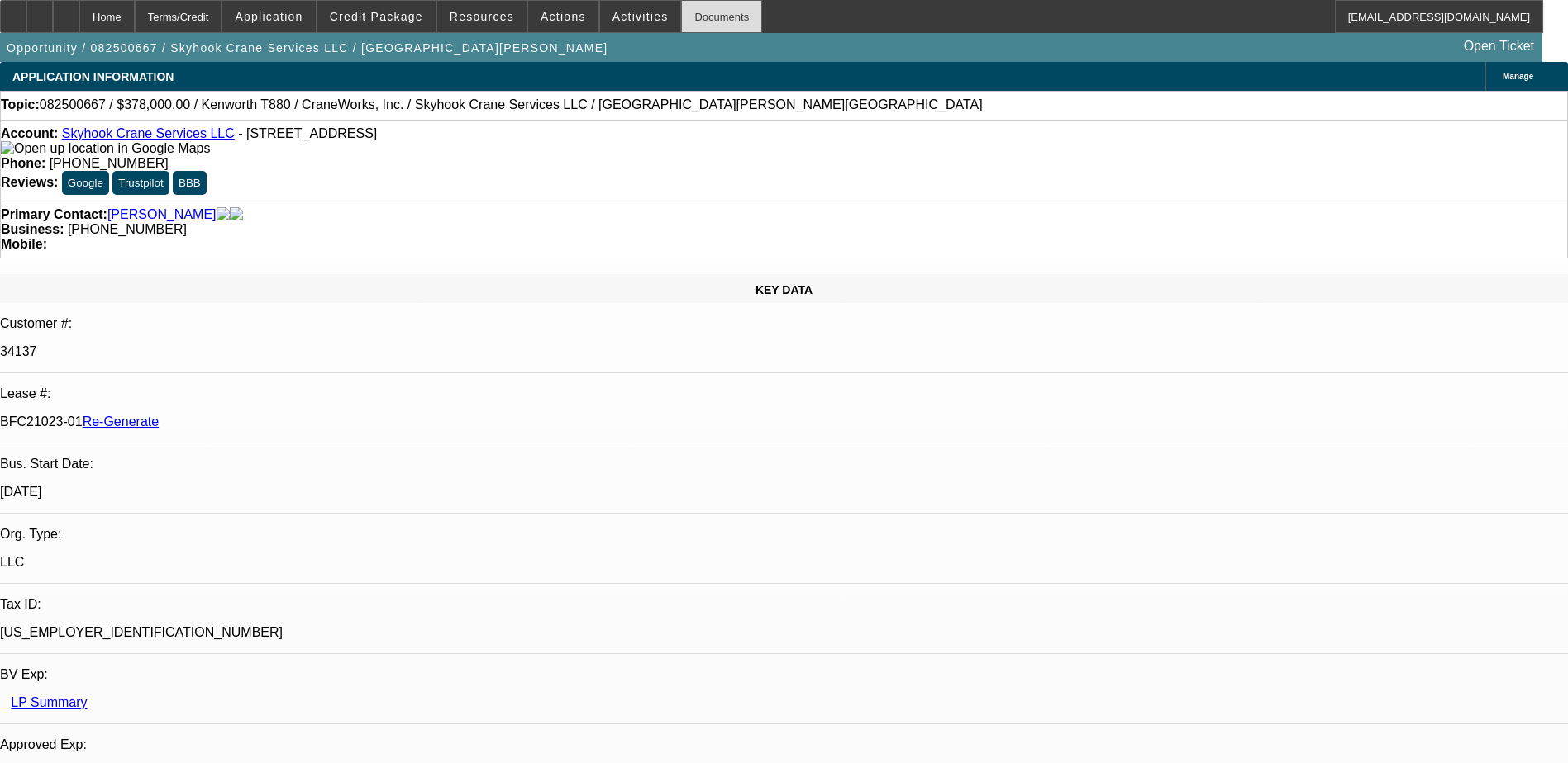
click at [685, 21] on div "Documents" at bounding box center [722, 16] width 81 height 33
click at [552, 14] on span "Actions" at bounding box center [563, 16] width 45 height 13
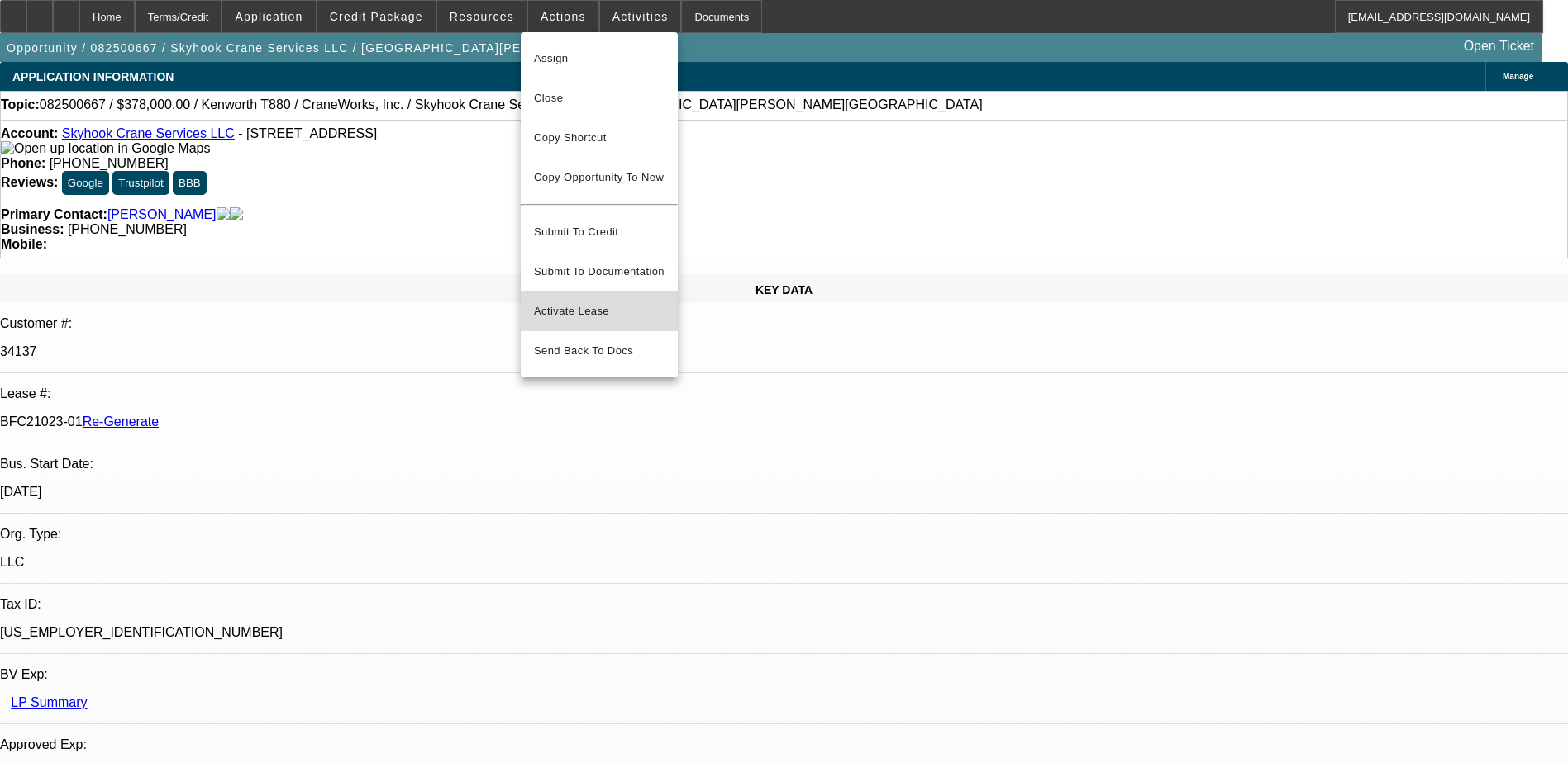
click at [575, 302] on span "Activate Lease" at bounding box center [598, 311] width 131 height 20
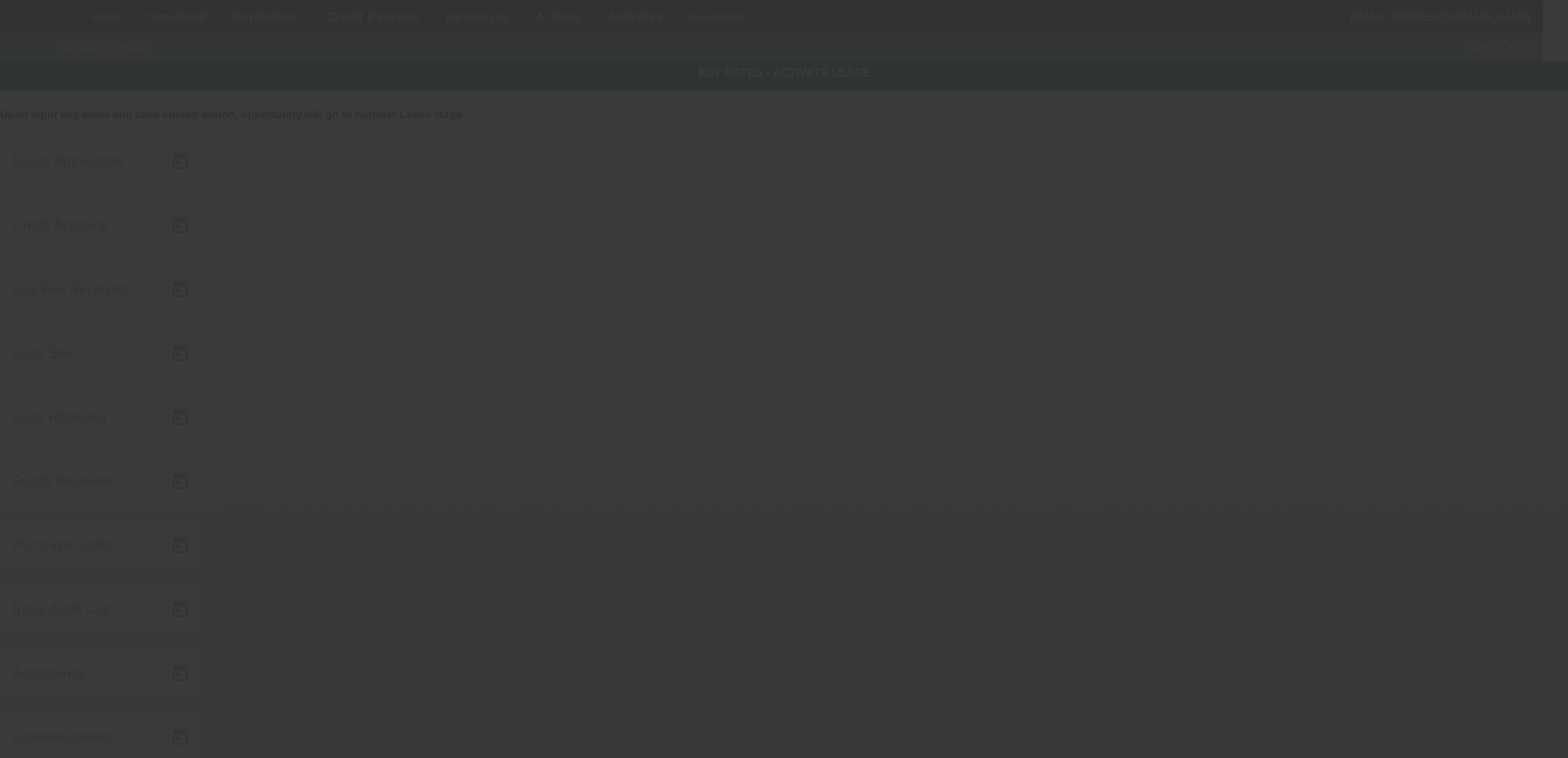
type input "[DATE]"
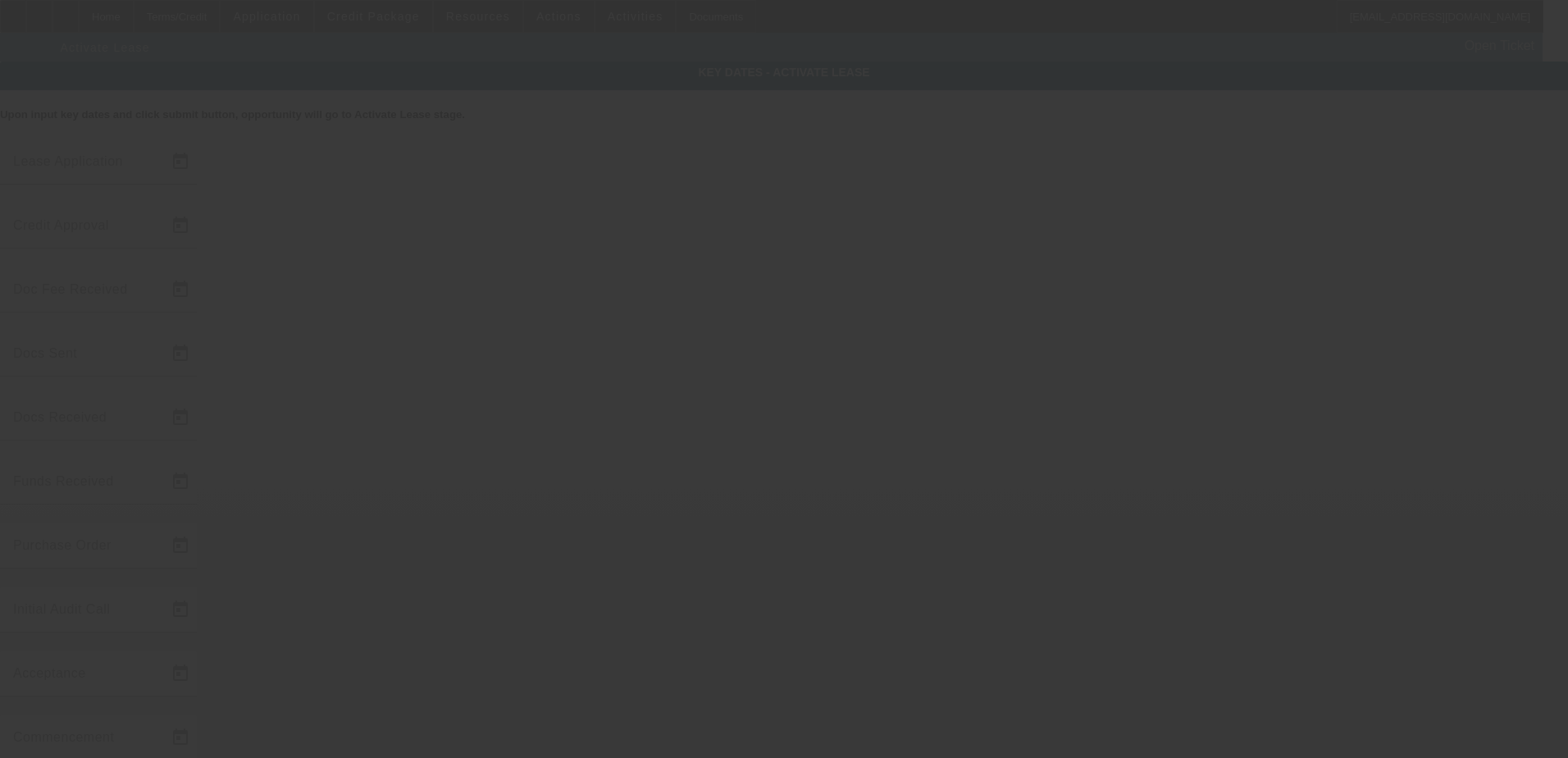
type input "[DATE]"
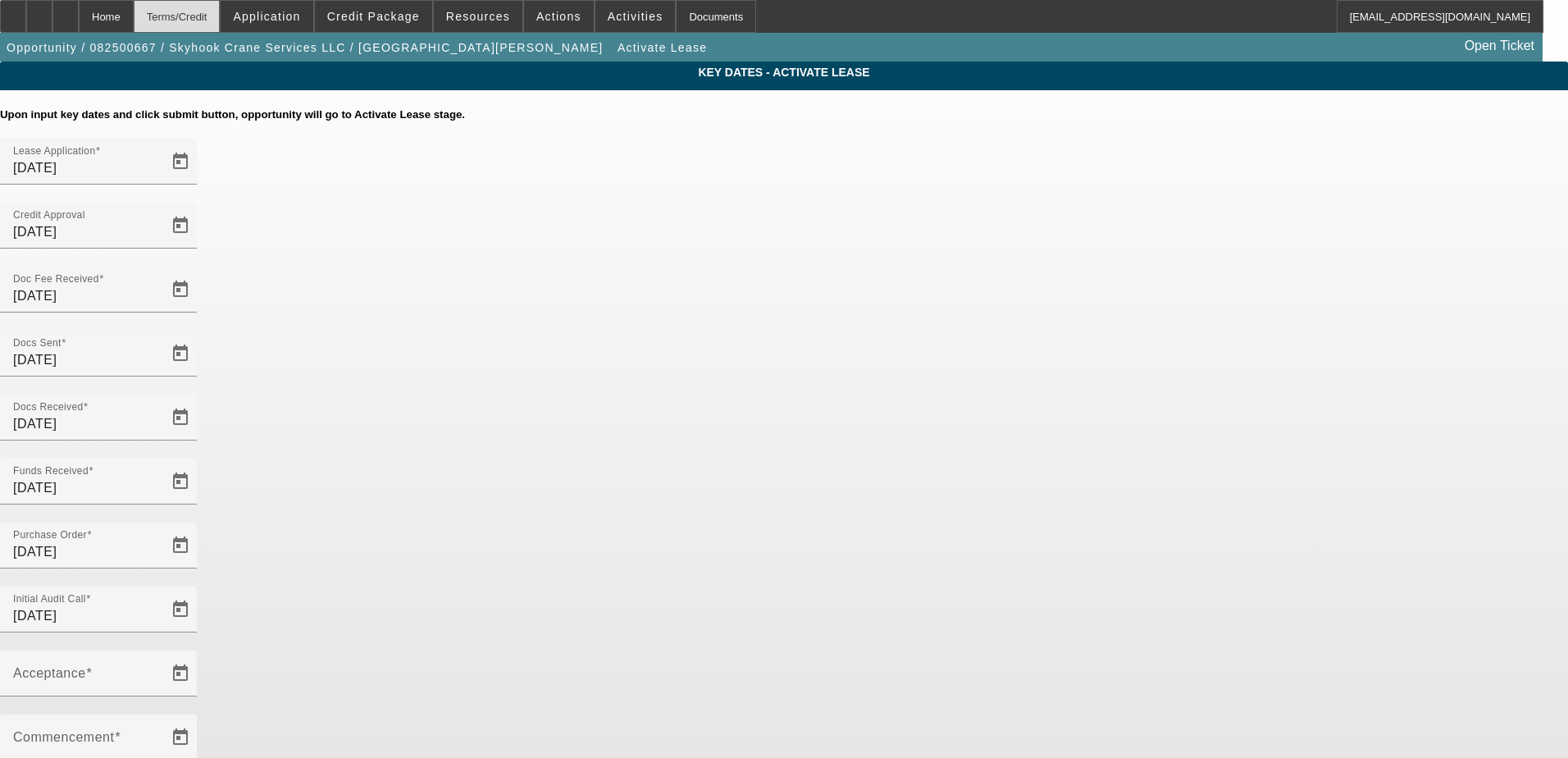
click at [221, 15] on div "Terms/Credit" at bounding box center [177, 16] width 87 height 33
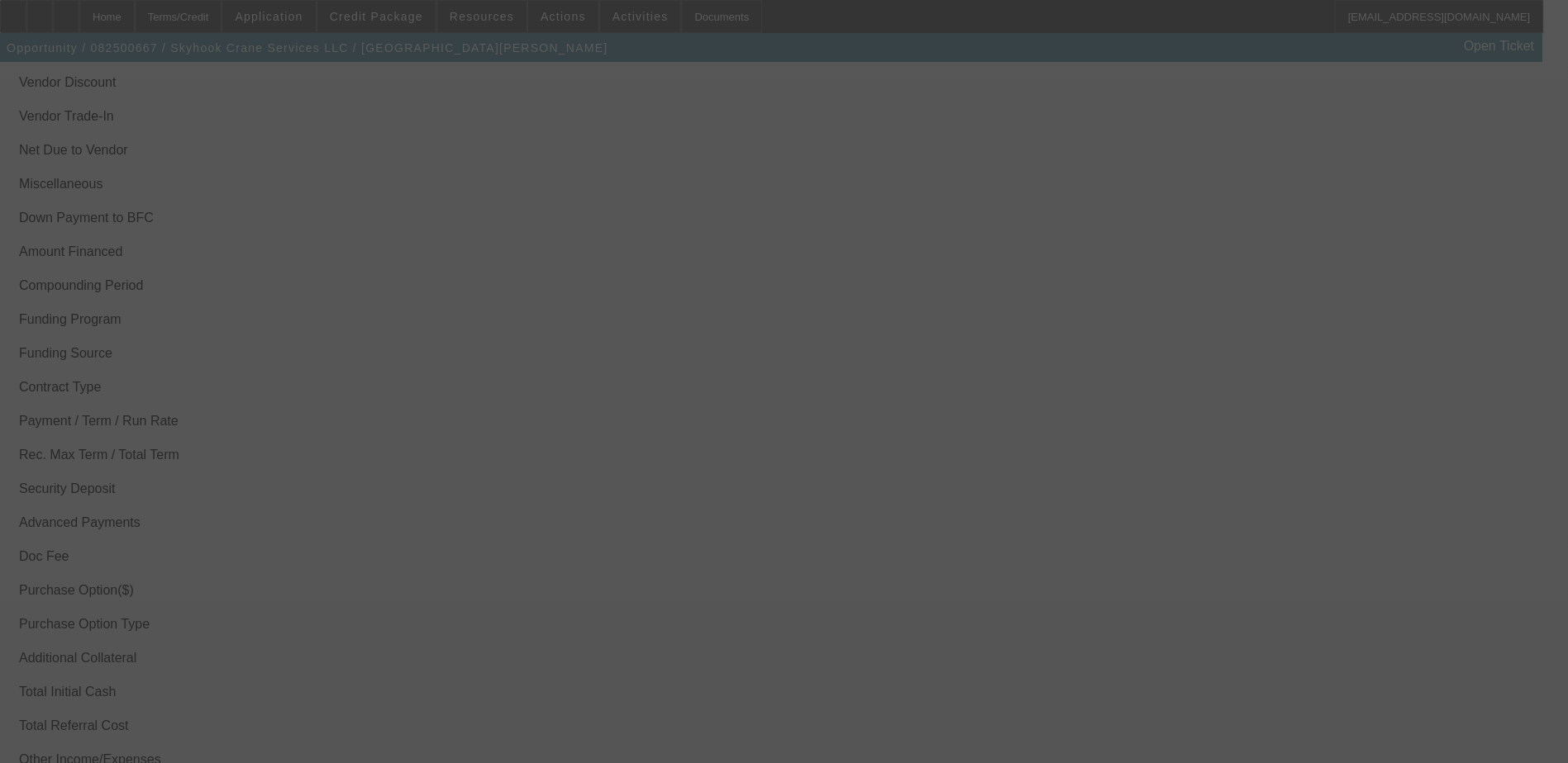
select select "3"
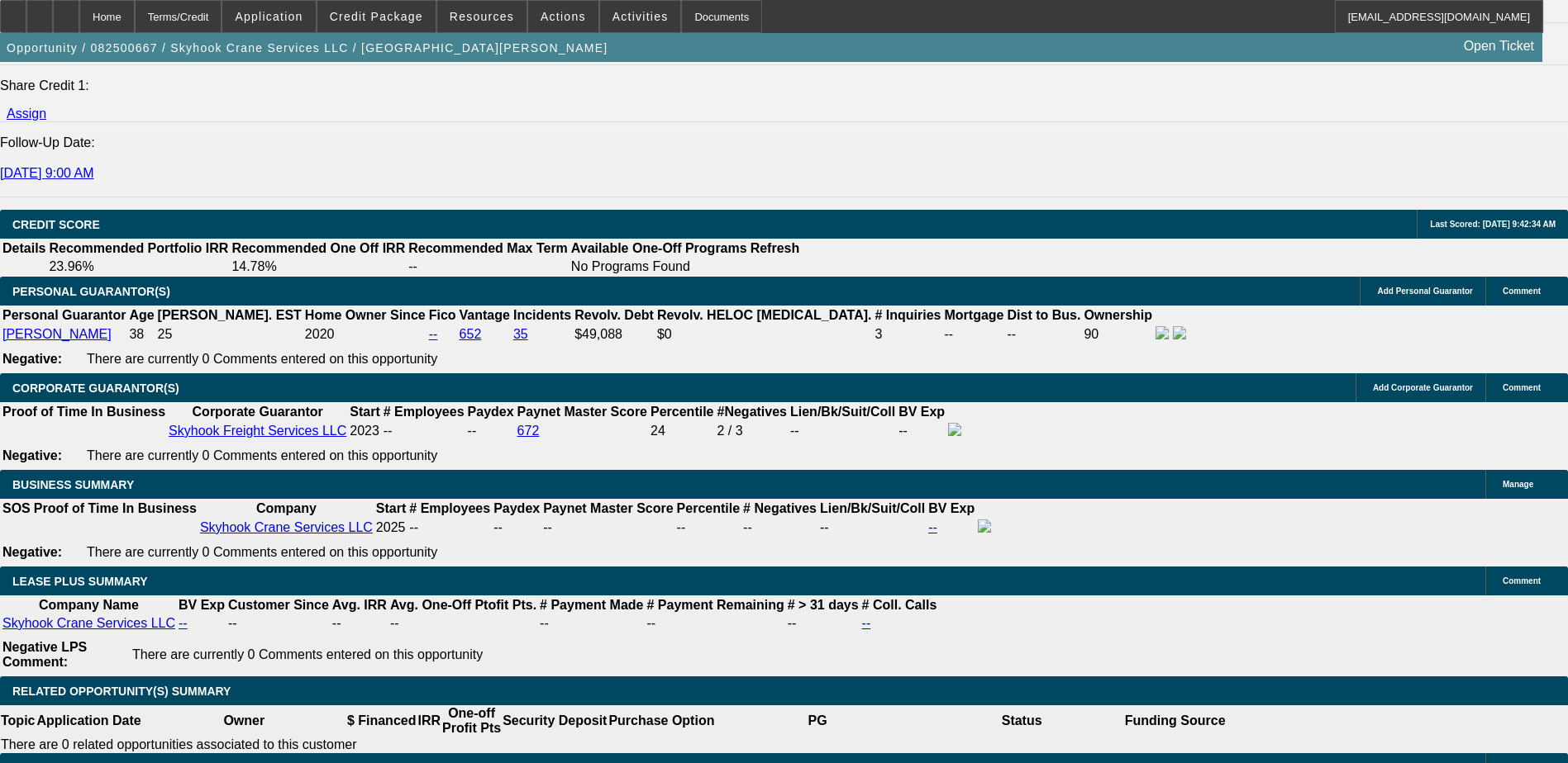
select select "0"
select select "2"
select select "0"
select select "6"
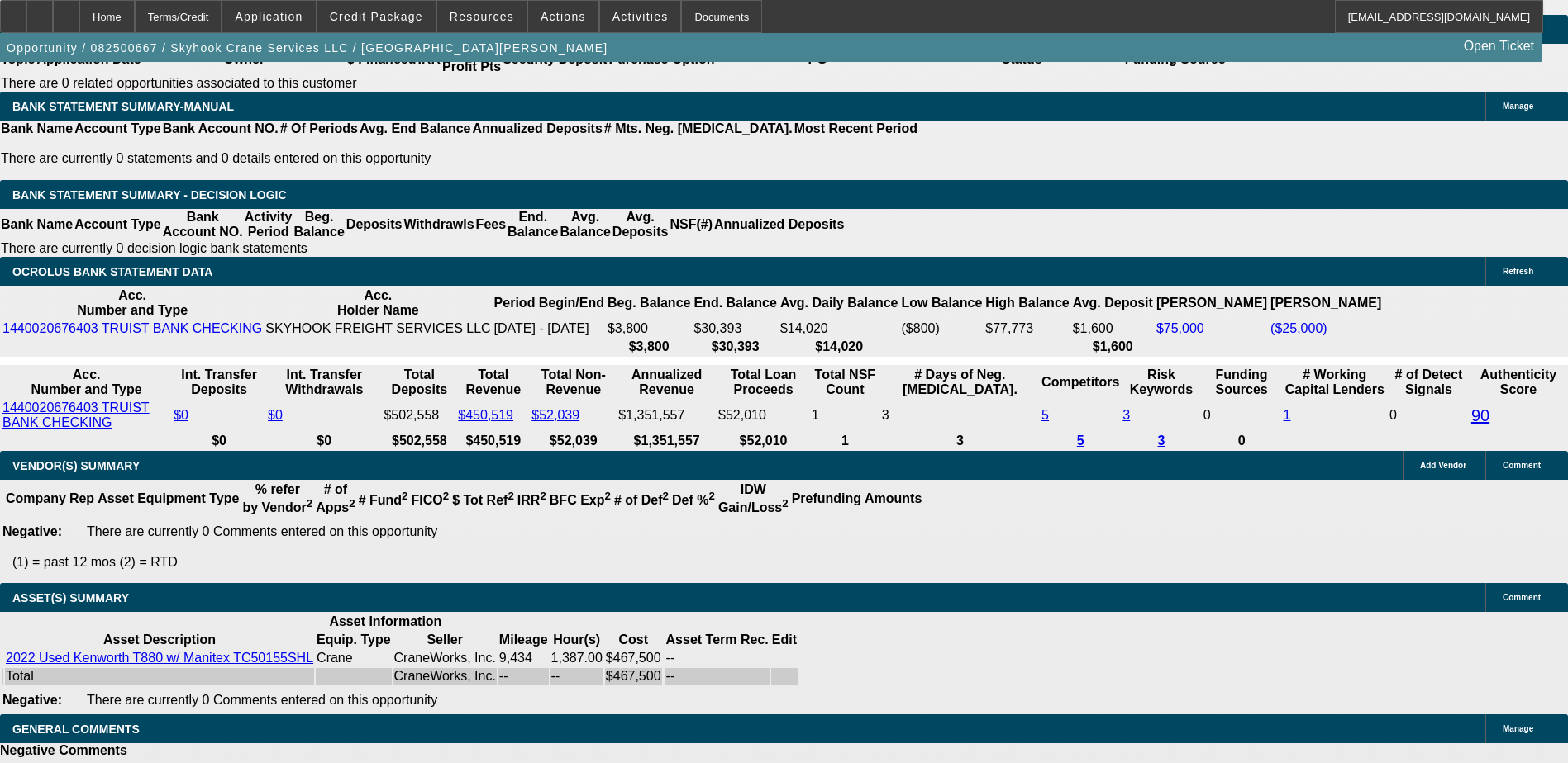
scroll to position [3100, 0]
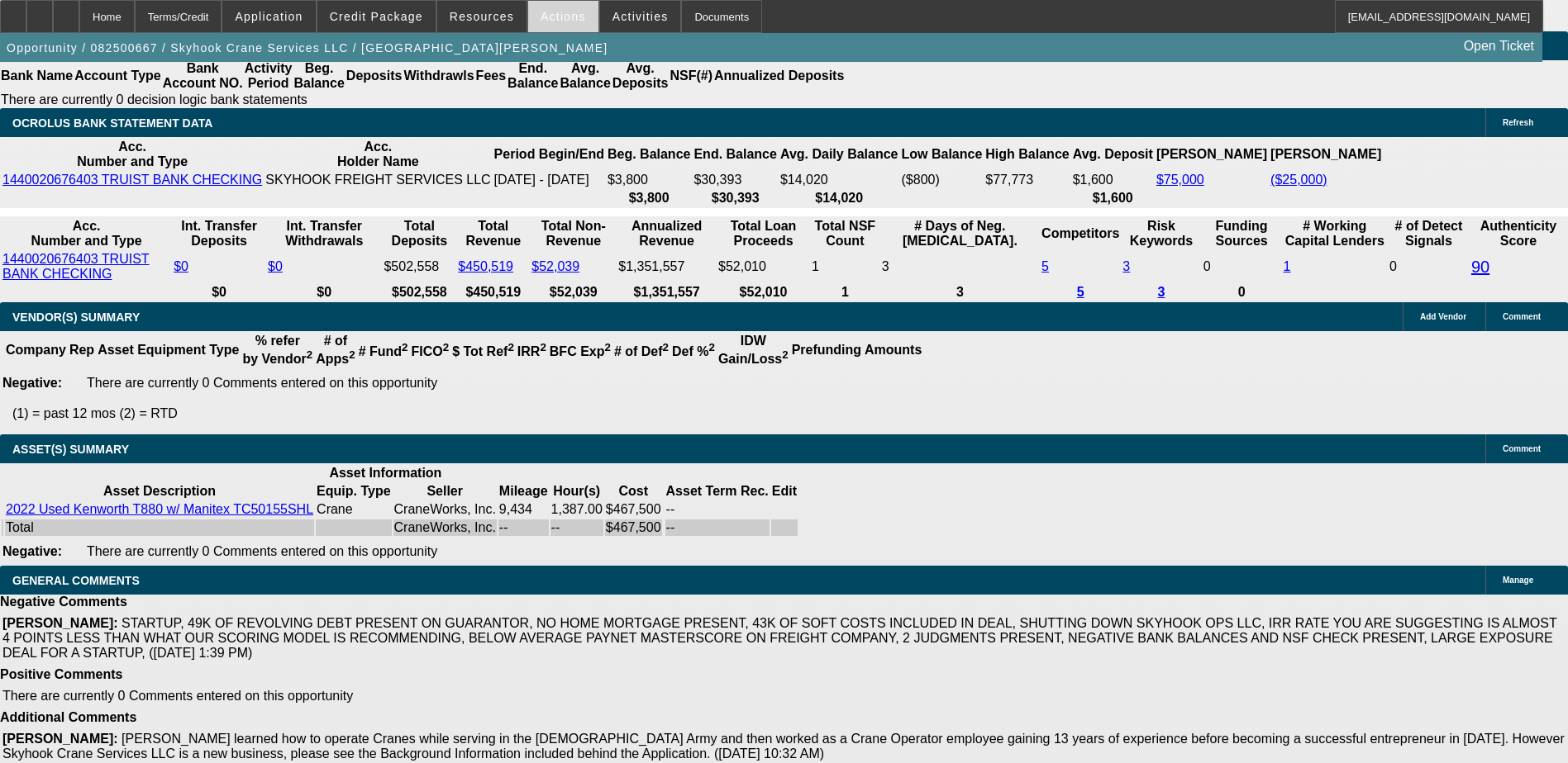
click at [549, 19] on span "Actions" at bounding box center [563, 16] width 45 height 13
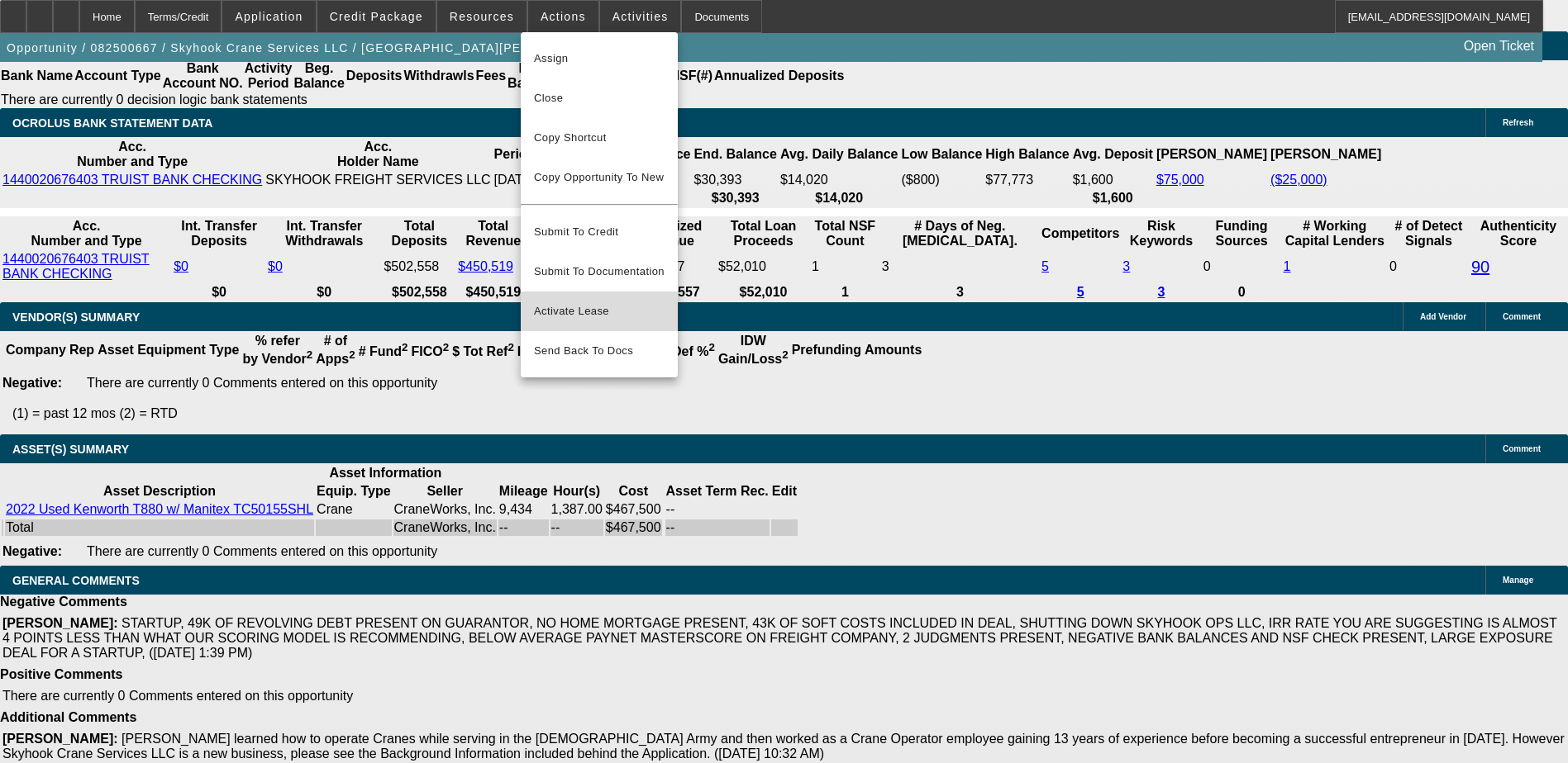
click at [571, 302] on span "Activate Lease" at bounding box center [598, 311] width 131 height 20
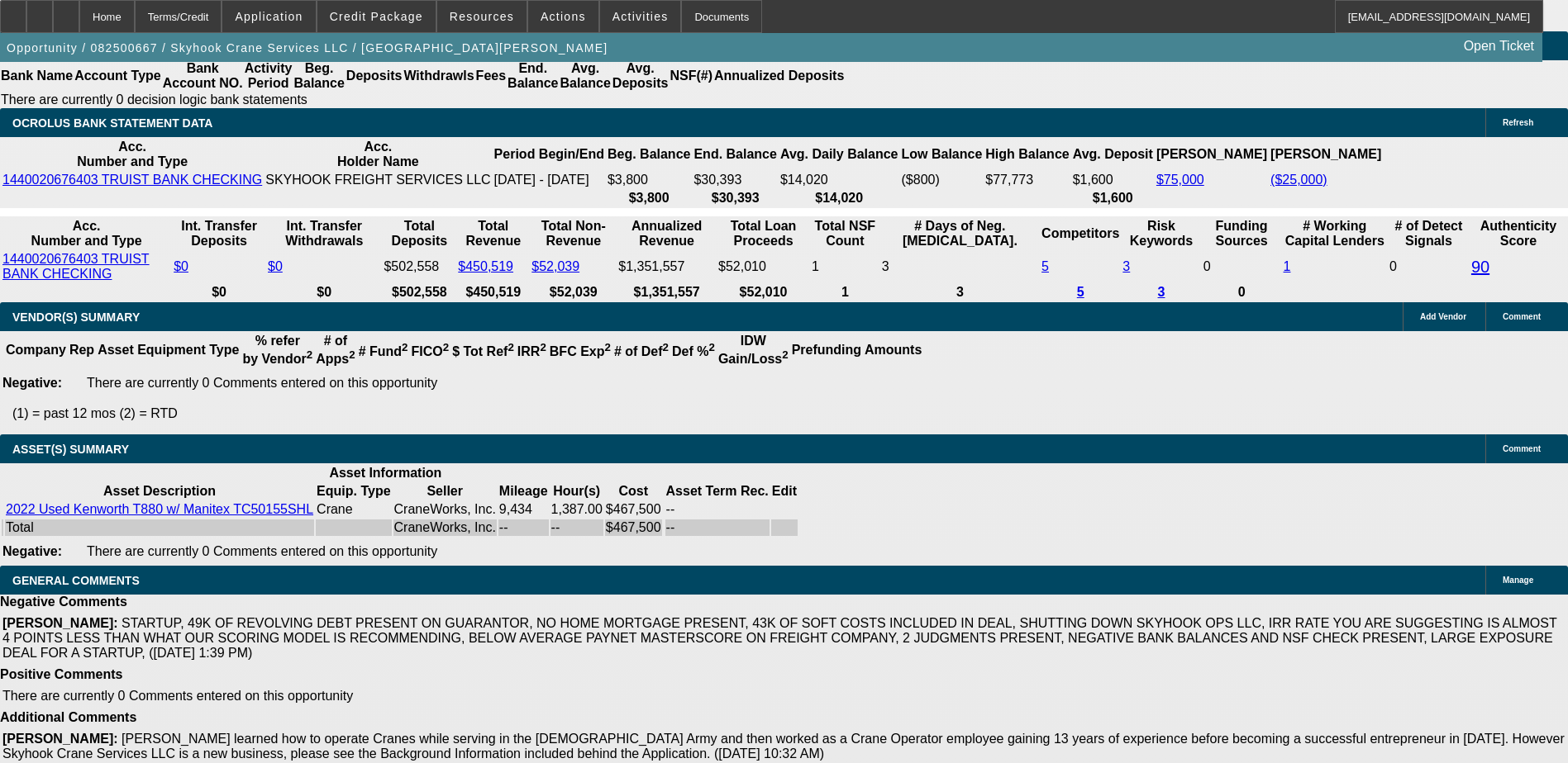
scroll to position [3194, 0]
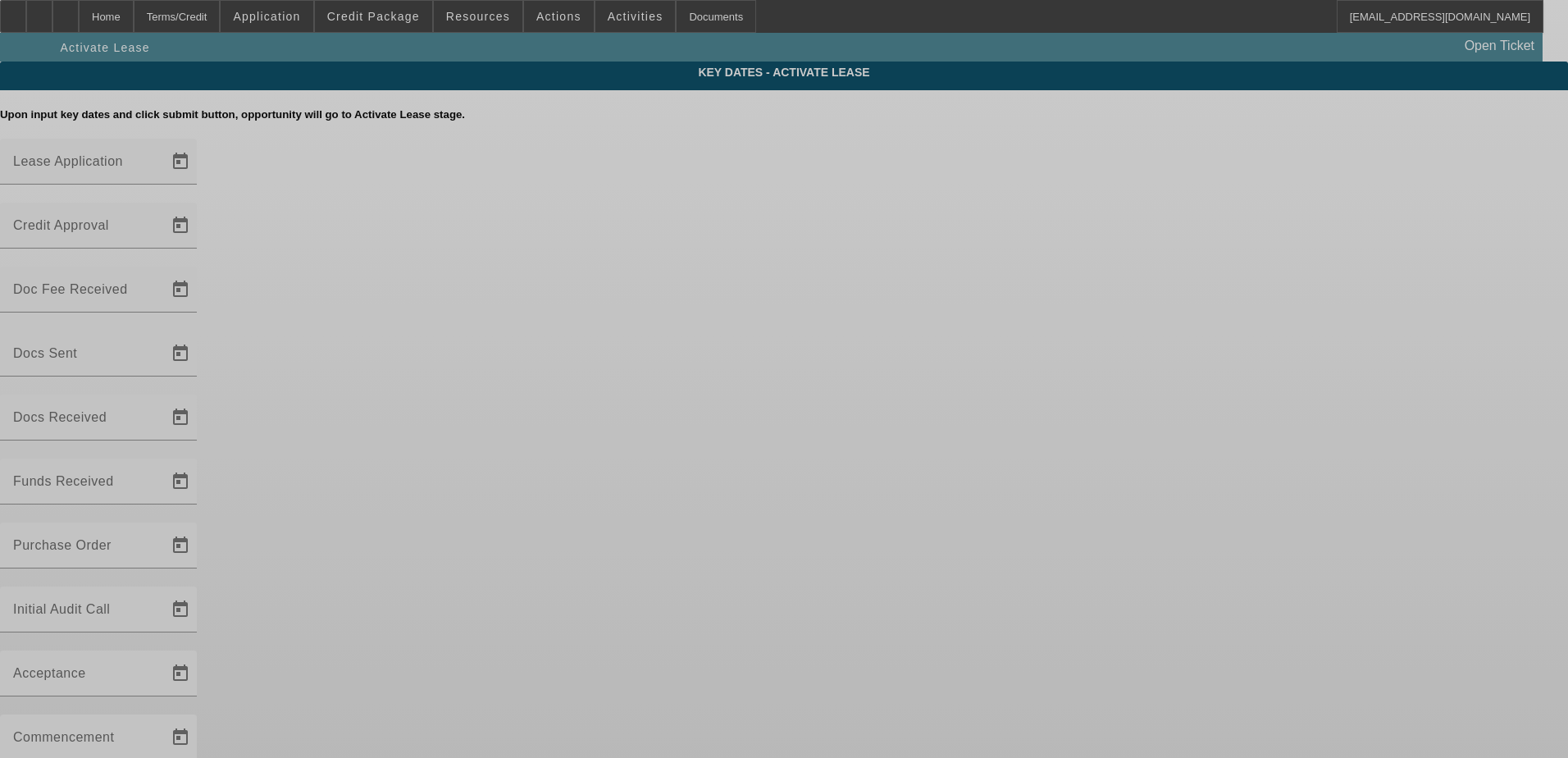
type input "[DATE]"
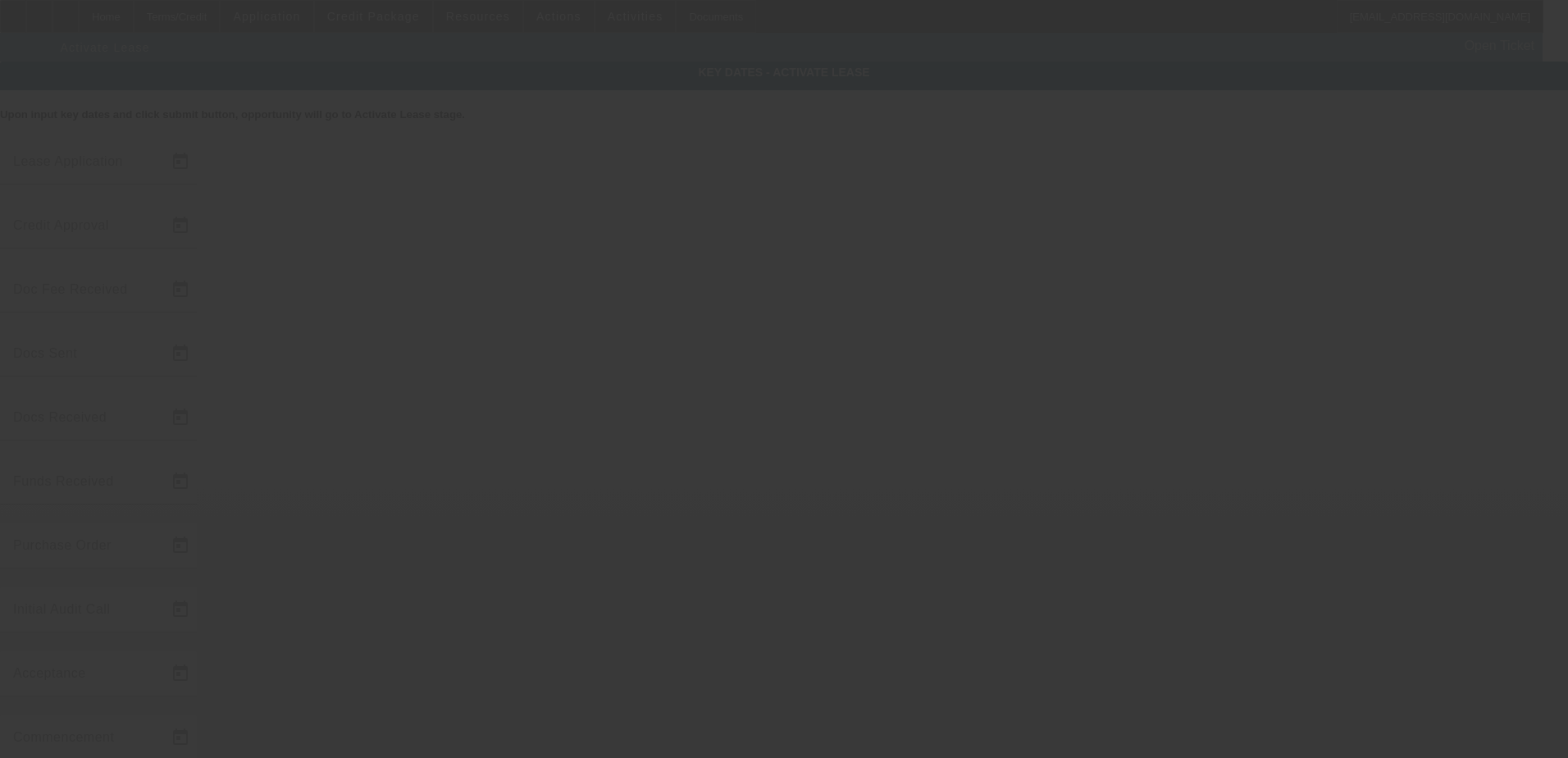
type input "[DATE]"
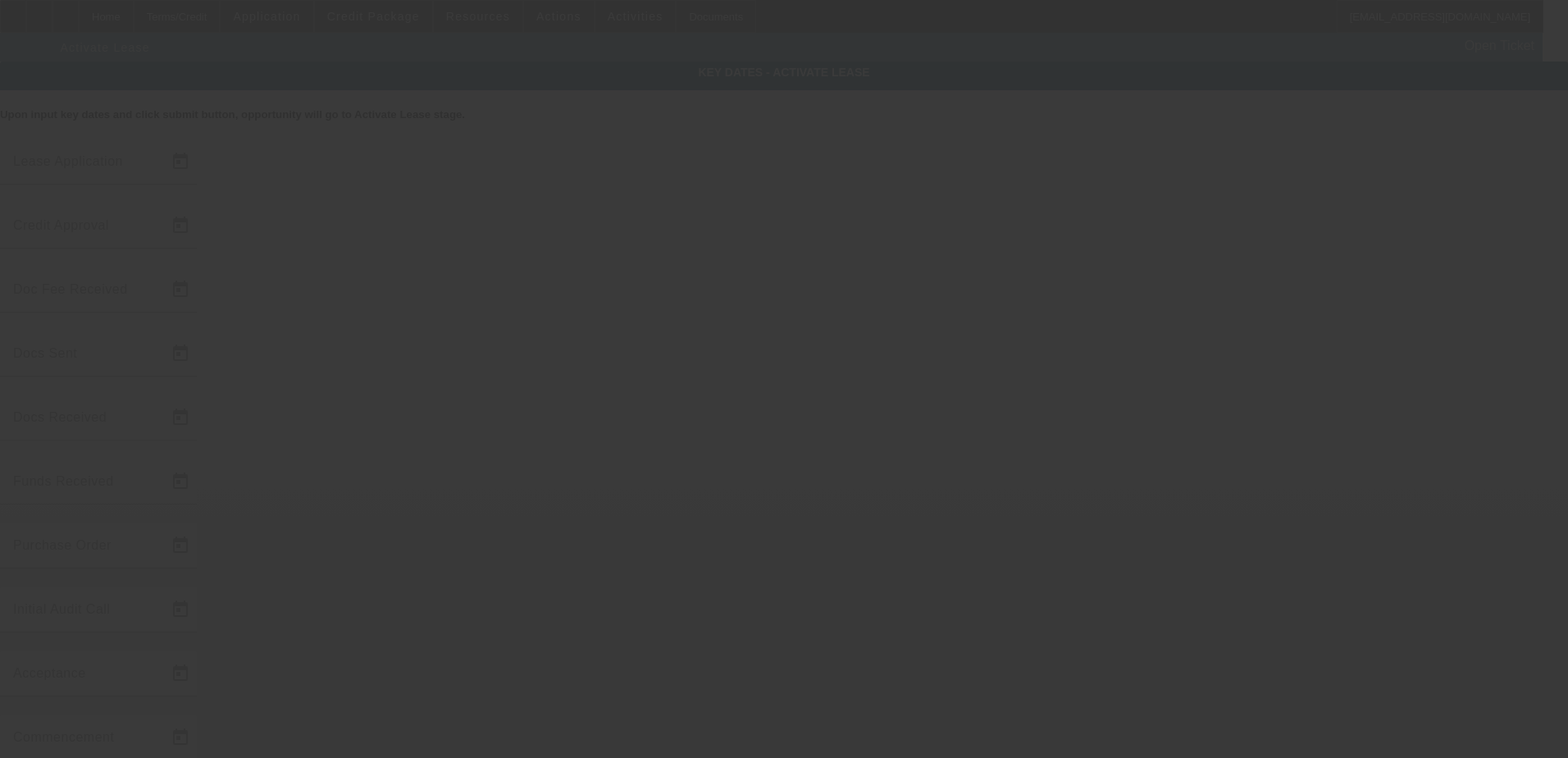
type input "[DATE]"
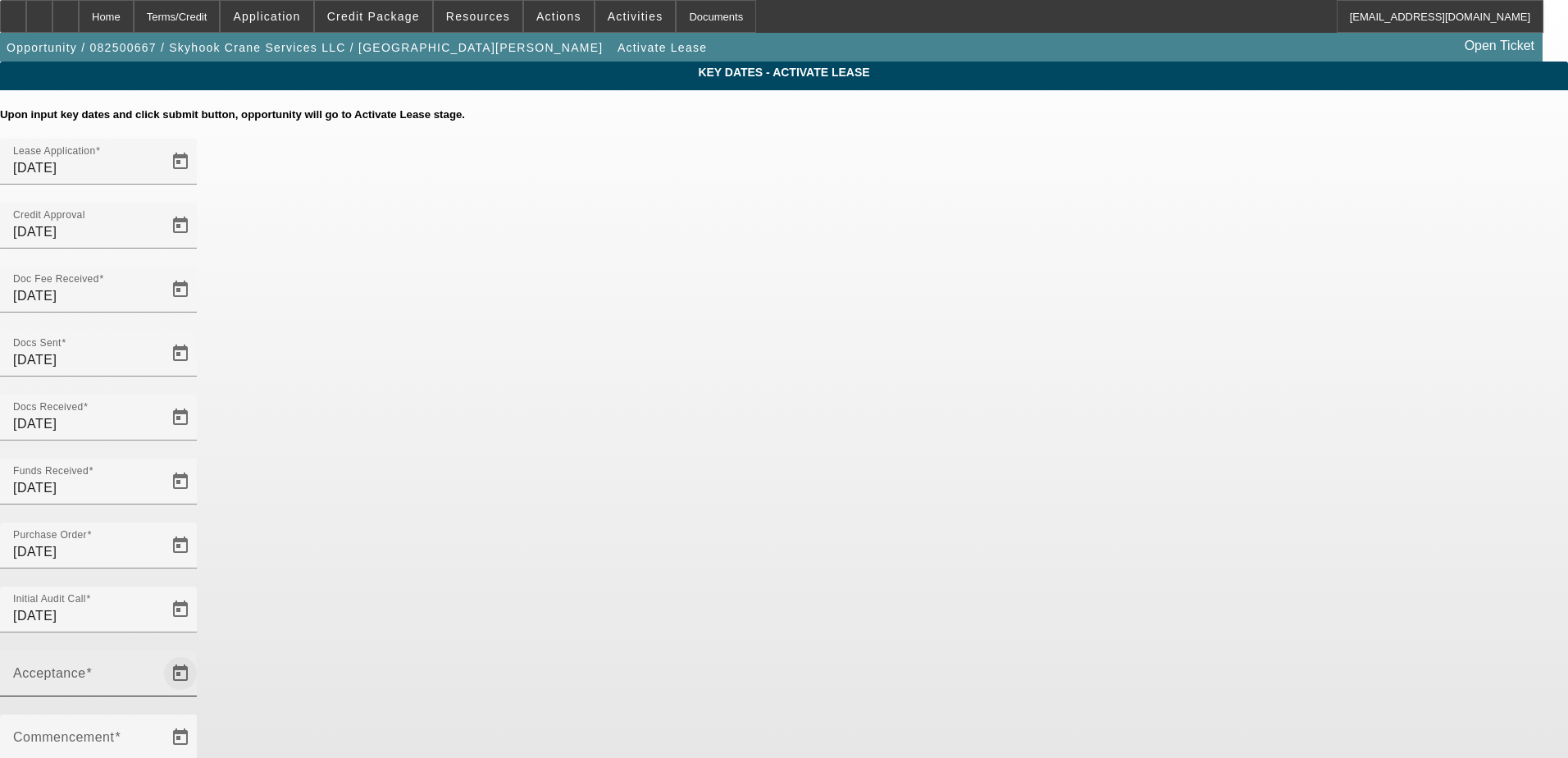
click at [200, 654] on span "Open calendar" at bounding box center [180, 673] width 39 height 39
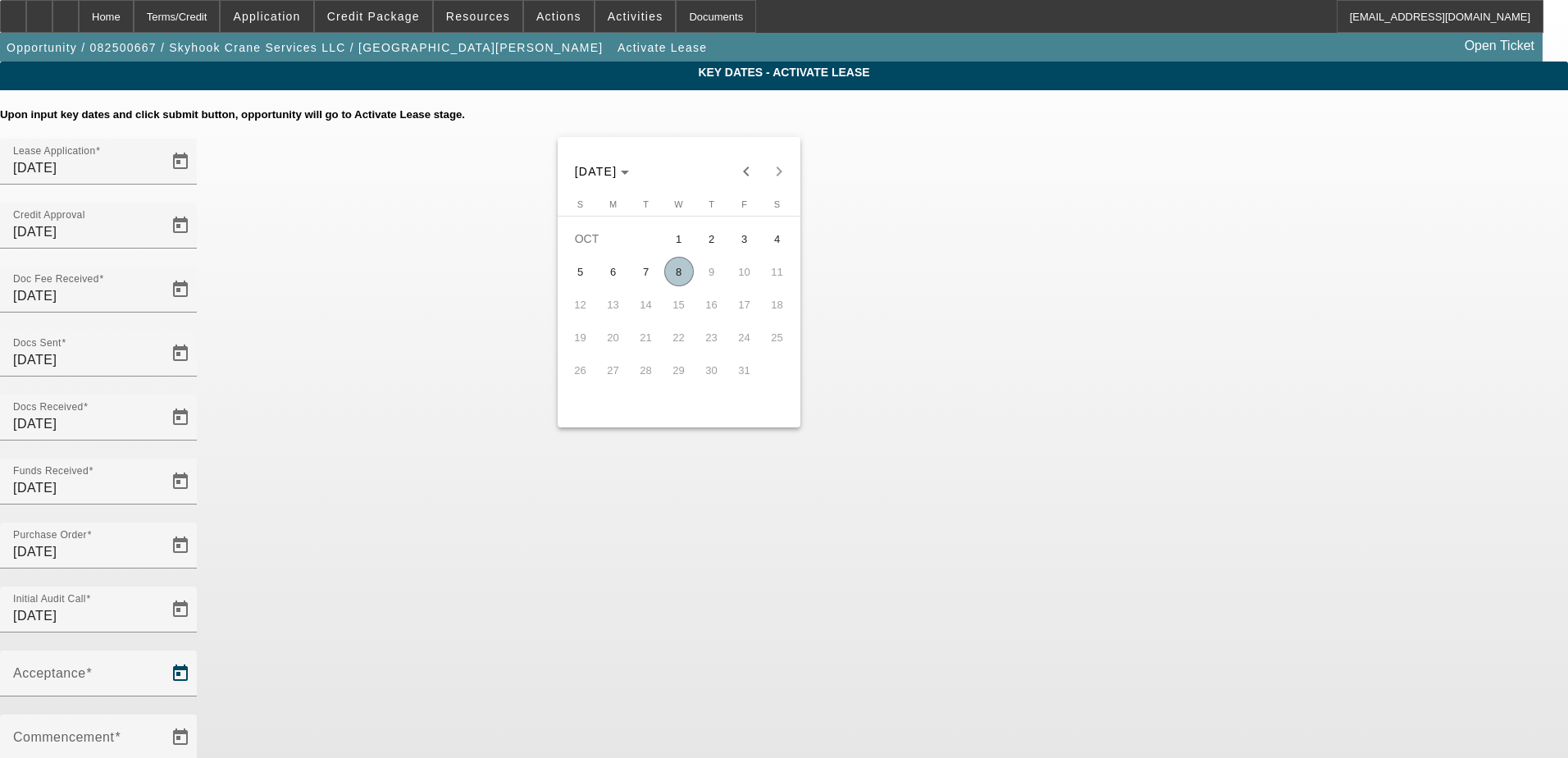
click at [677, 278] on span "8" at bounding box center [679, 272] width 30 height 30
type input "[DATE]"
type input "11/1/2025"
type input "12/1/2025"
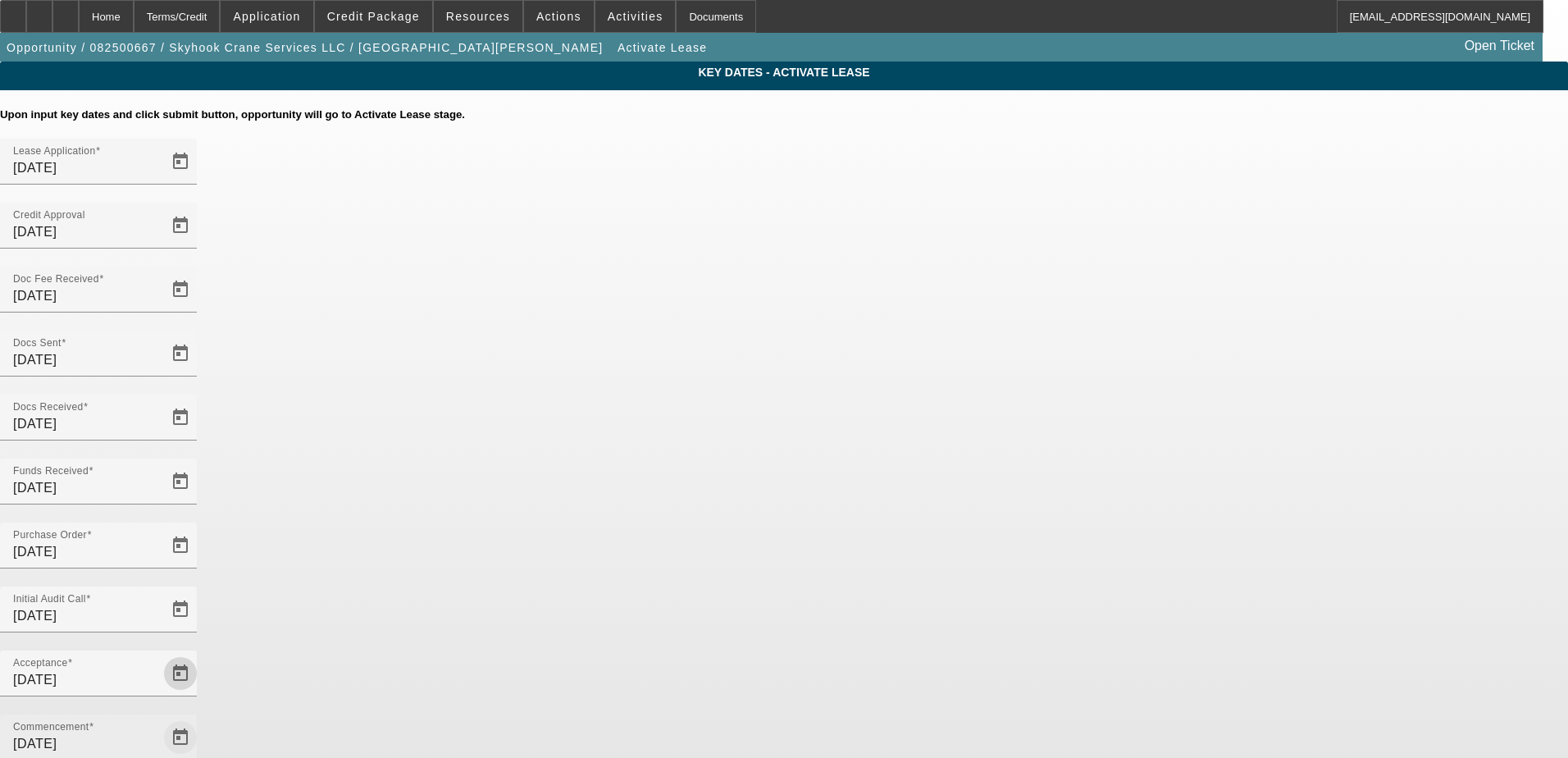
click at [200, 718] on span "Open calendar" at bounding box center [180, 738] width 39 height 39
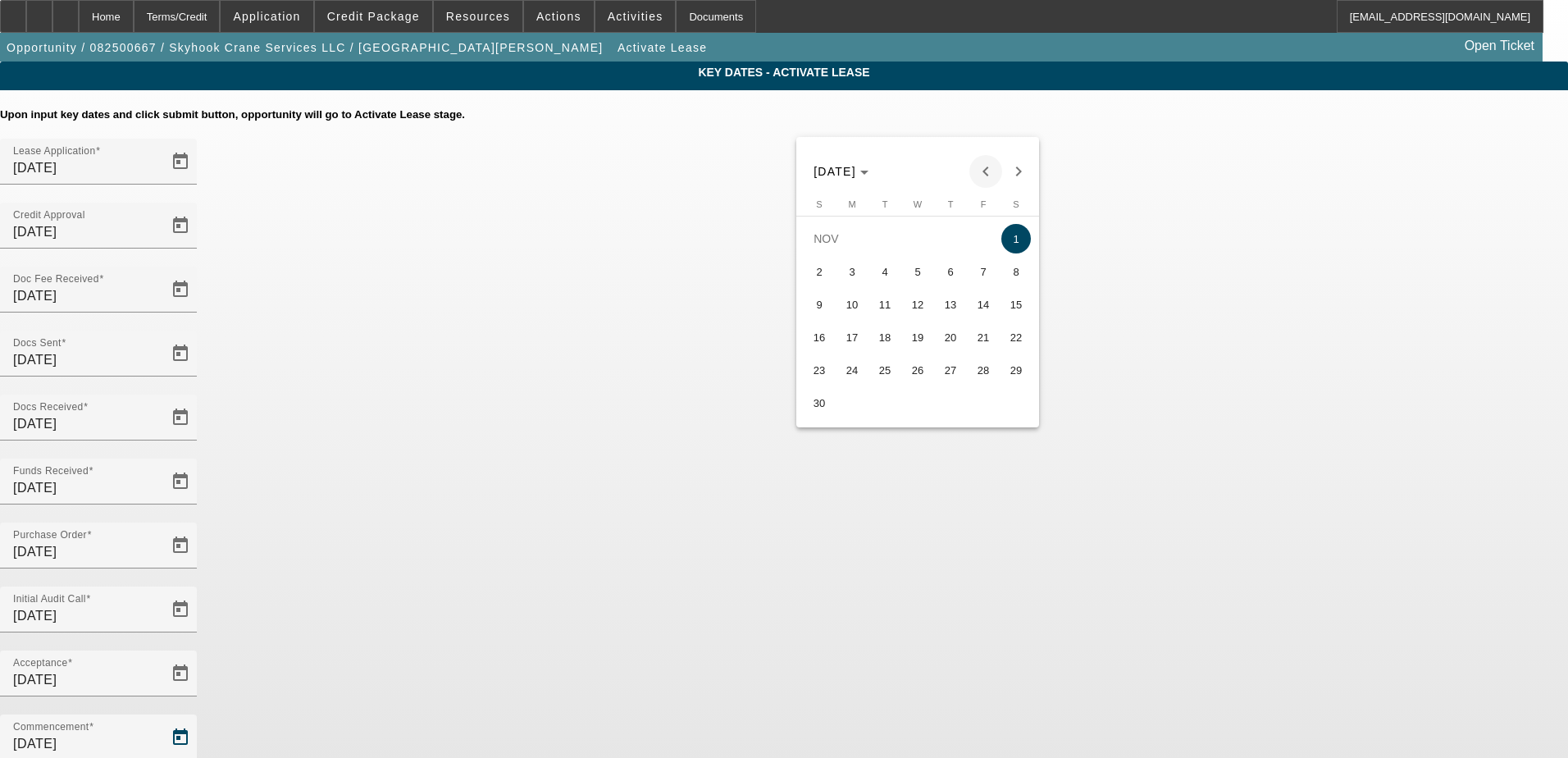
click at [993, 166] on span "Previous month" at bounding box center [986, 171] width 33 height 33
click at [921, 306] on span "15" at bounding box center [917, 304] width 30 height 30
type input "10/15/2025"
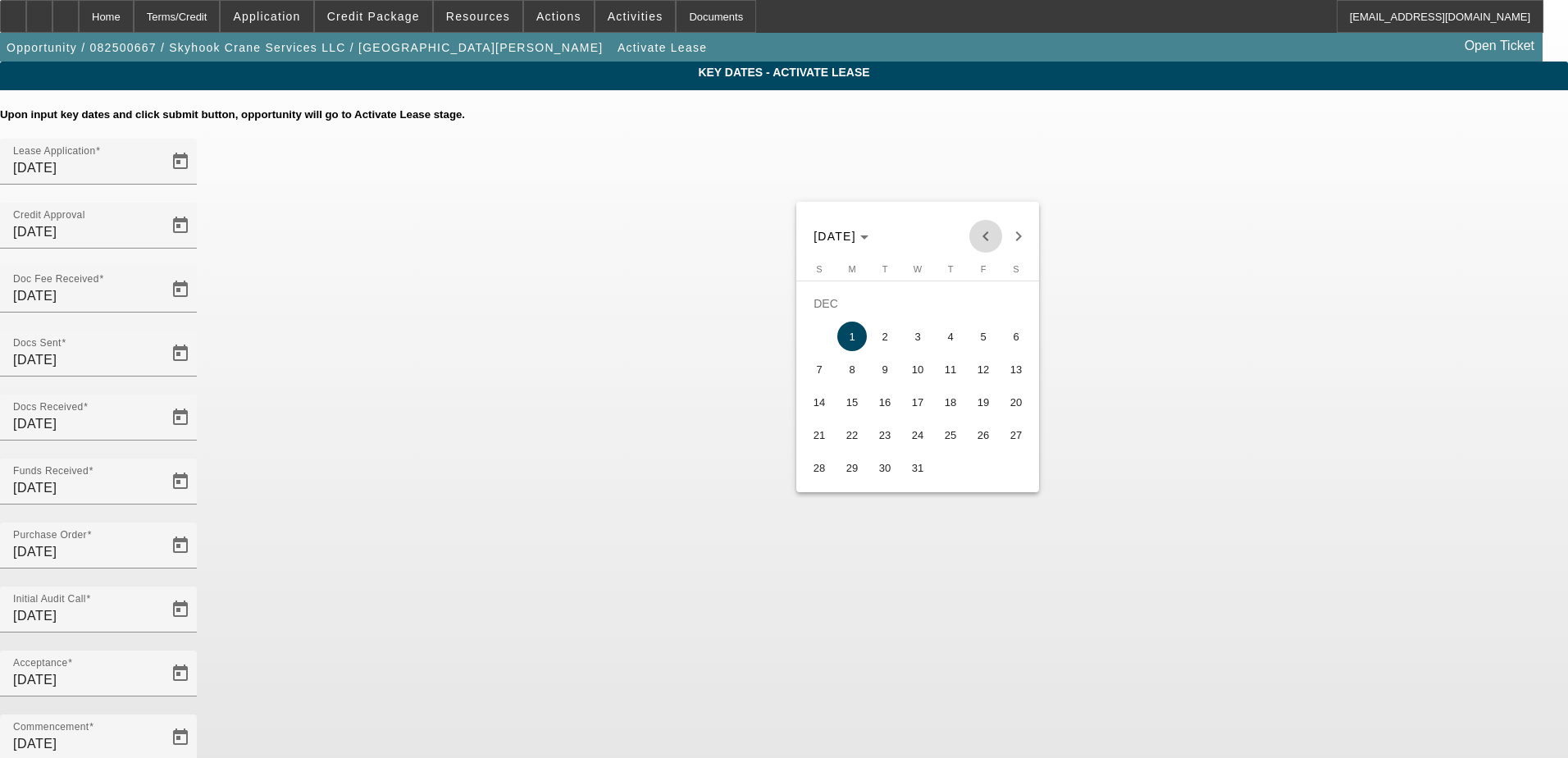
click at [989, 233] on span "Previous month" at bounding box center [986, 236] width 33 height 33
click at [1011, 378] on span "15" at bounding box center [1016, 369] width 30 height 30
type input "11/15/2025"
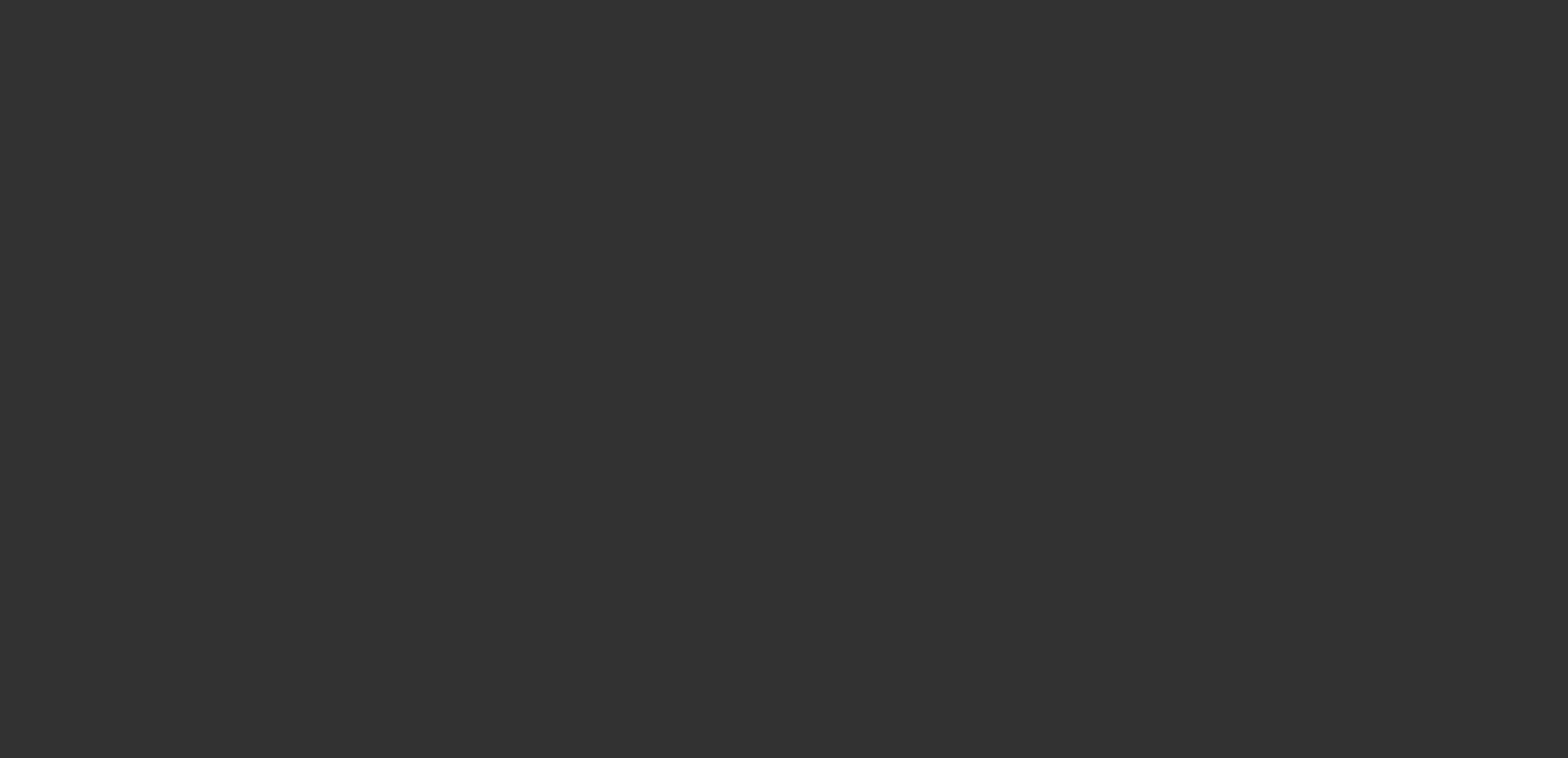
select select "4"
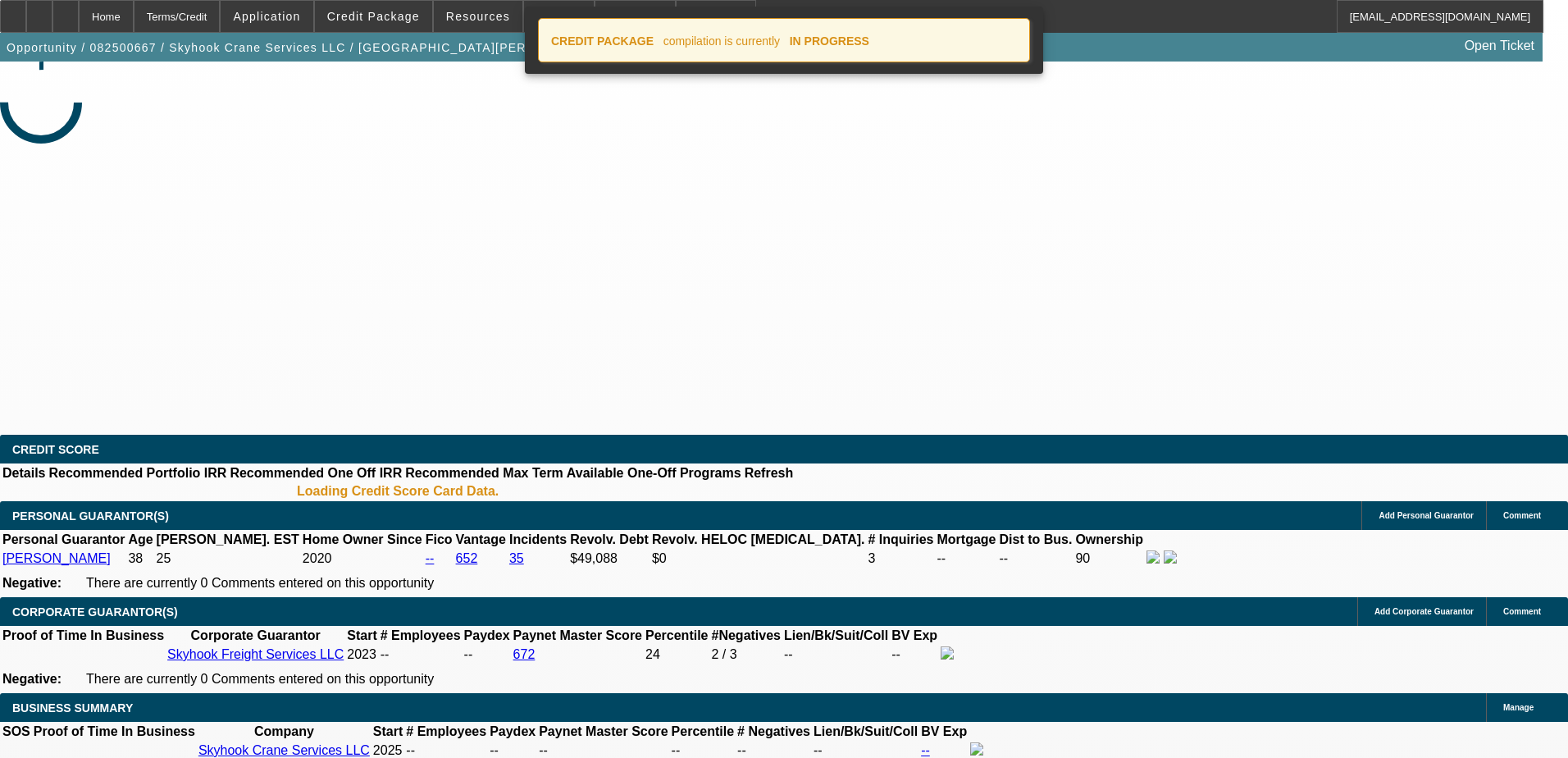
select select "0"
select select "2"
select select "0"
select select "6"
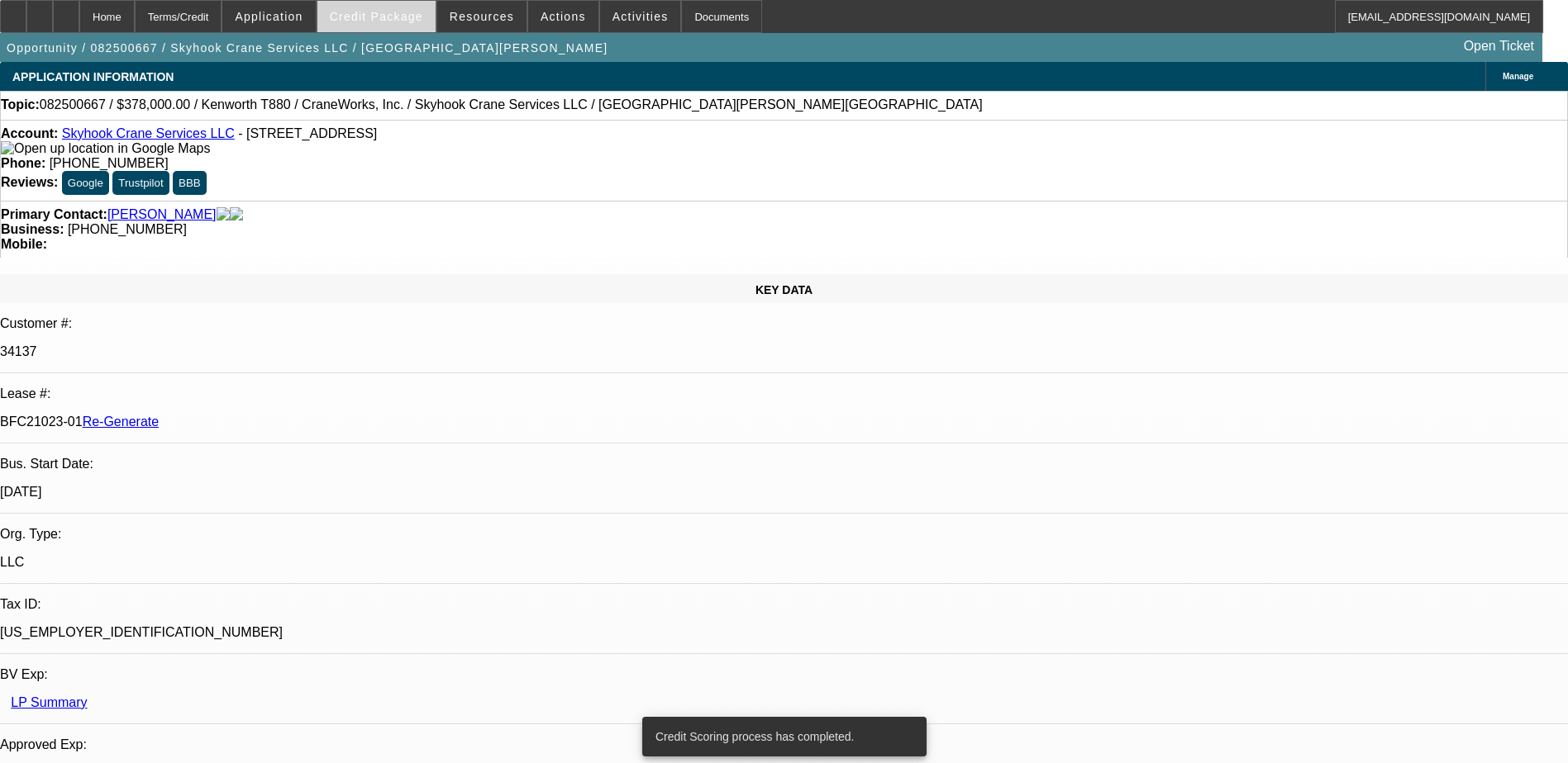
click at [401, 15] on span "Credit Package" at bounding box center [376, 16] width 93 height 13
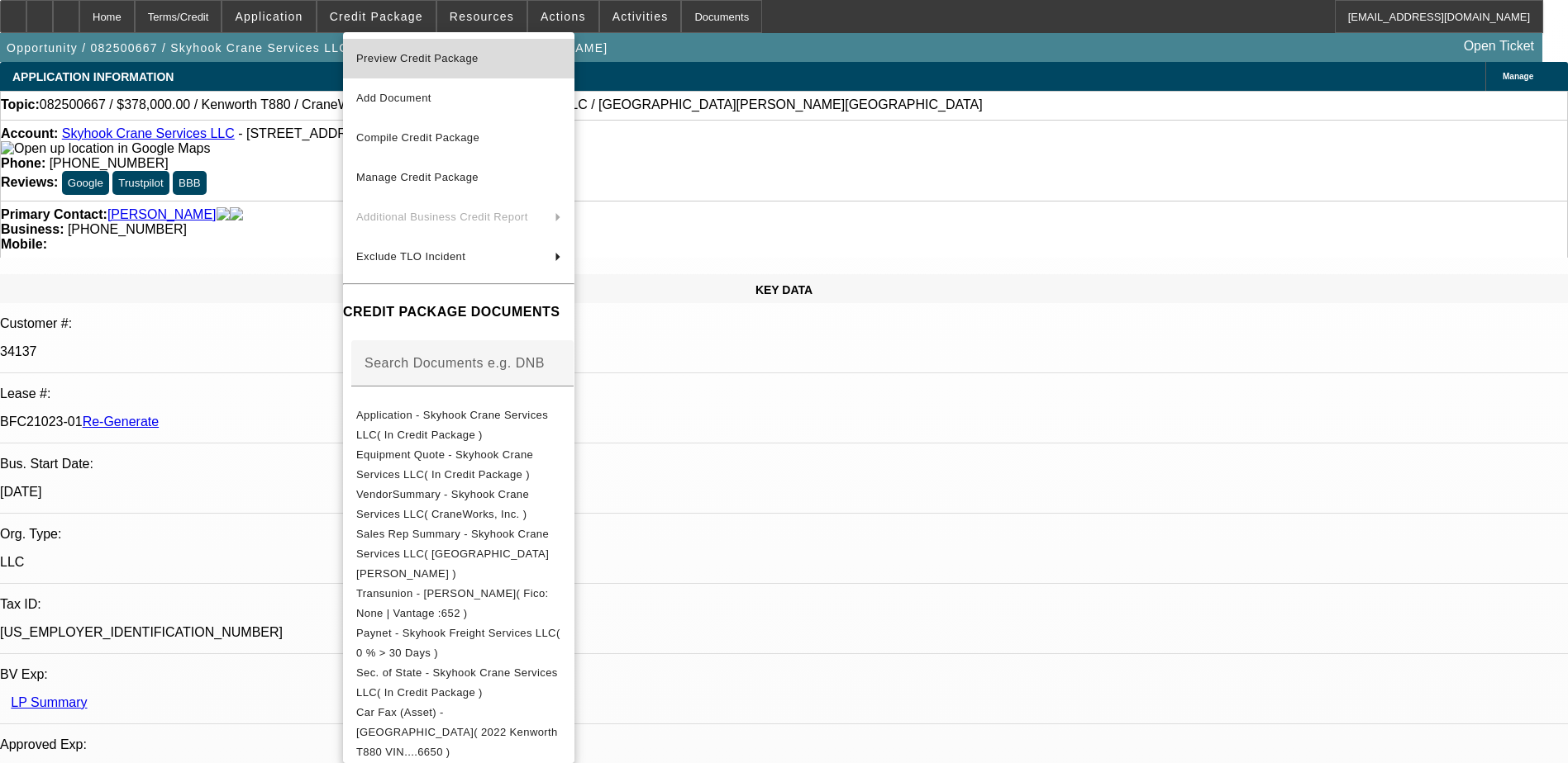
click at [450, 54] on span "Preview Credit Package" at bounding box center [417, 58] width 122 height 13
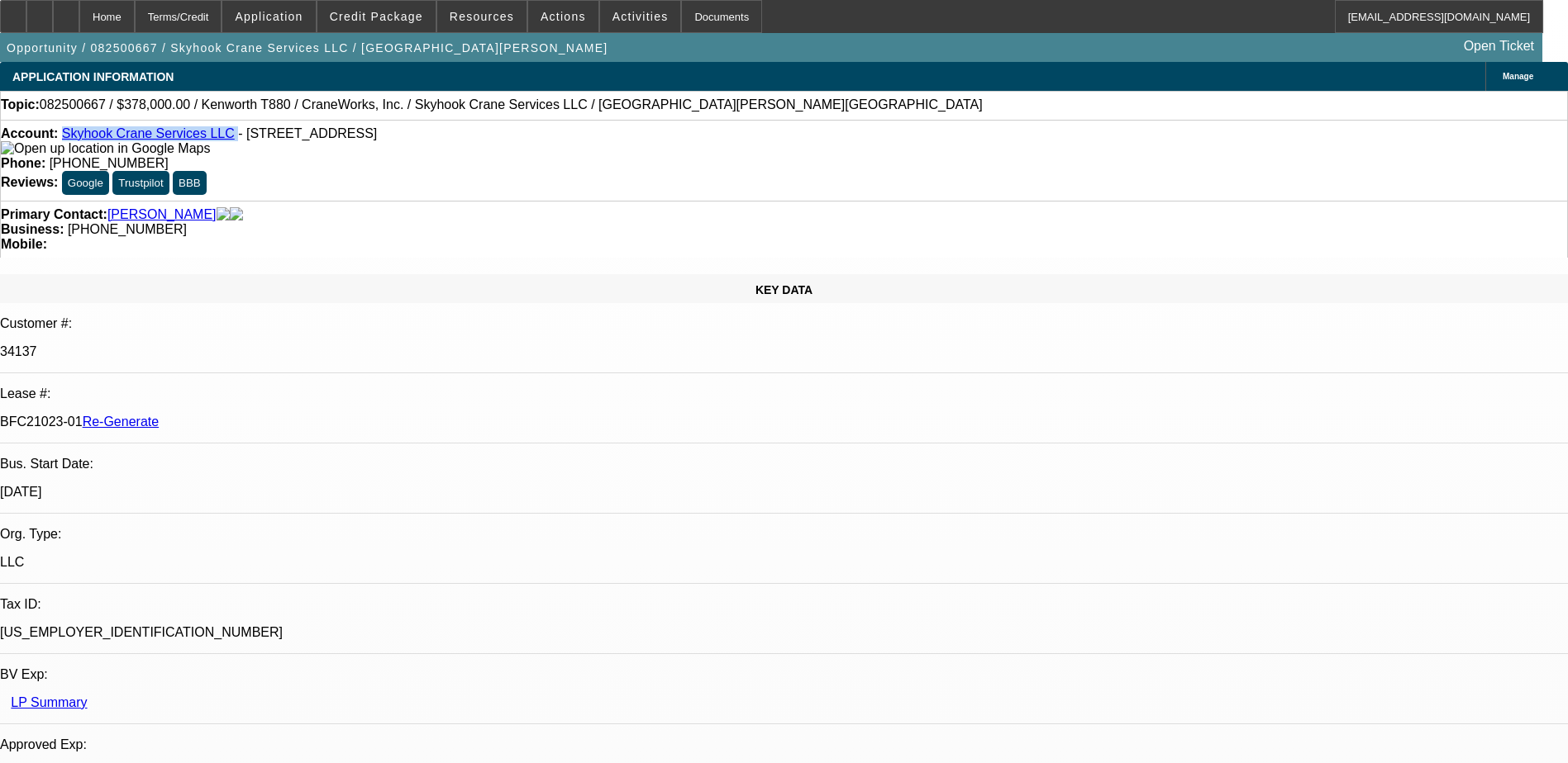
drag, startPoint x: 219, startPoint y: 137, endPoint x: 76, endPoint y: 134, distance: 143.0
click at [76, 134] on div "Account: Skyhook Crane Services LLC - 201 Star Thistle Trl, Georgetown, TX 78628" at bounding box center [784, 141] width 1566 height 30
copy div "Skyhook Crane Services LLC"
drag, startPoint x: 186, startPoint y: 279, endPoint x: 261, endPoint y: 278, distance: 75.0
click at [261, 414] on div "BFC21023-01 Re-Generate" at bounding box center [784, 421] width 1568 height 15
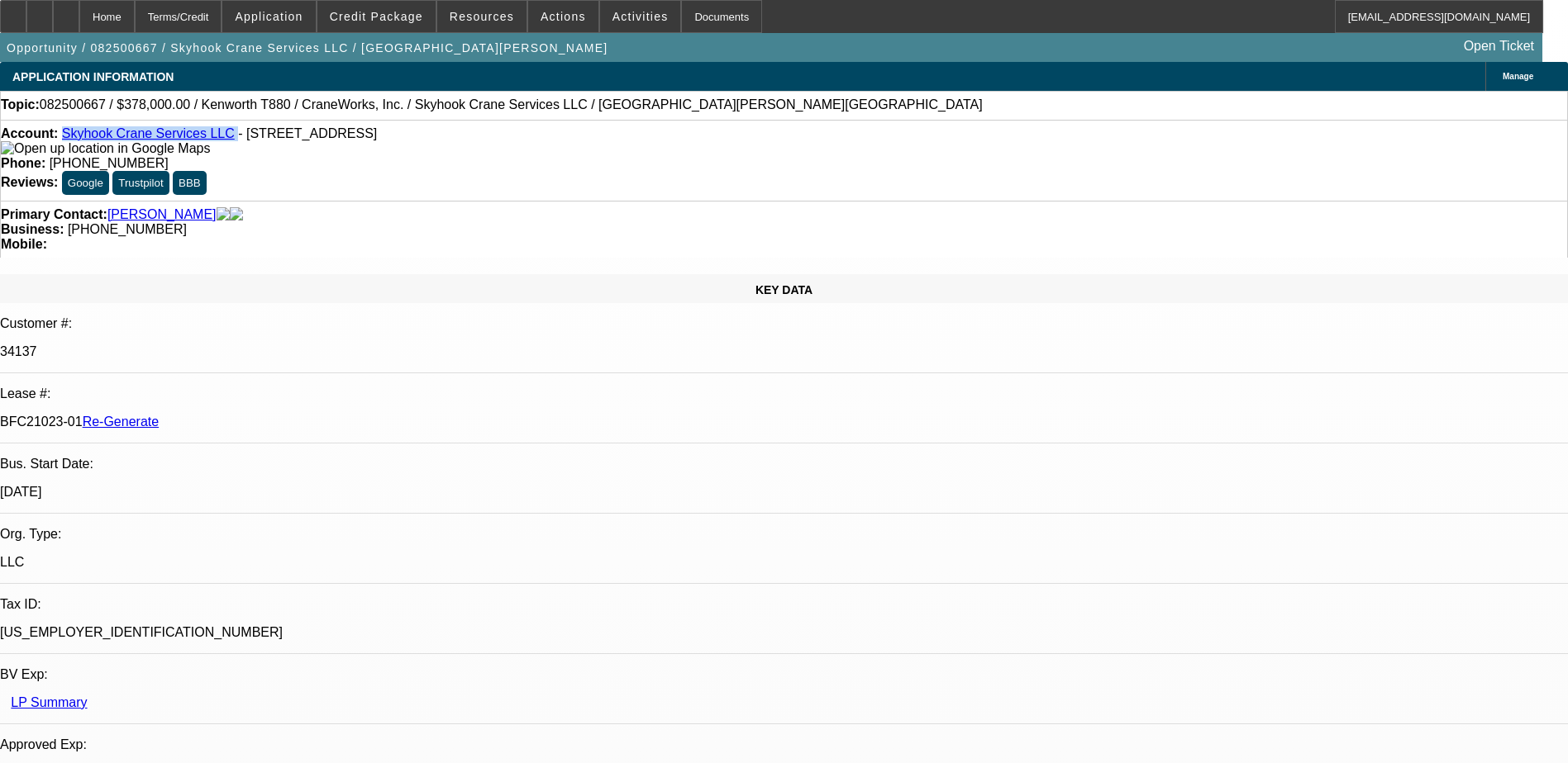
copy p "BFC21023-01"
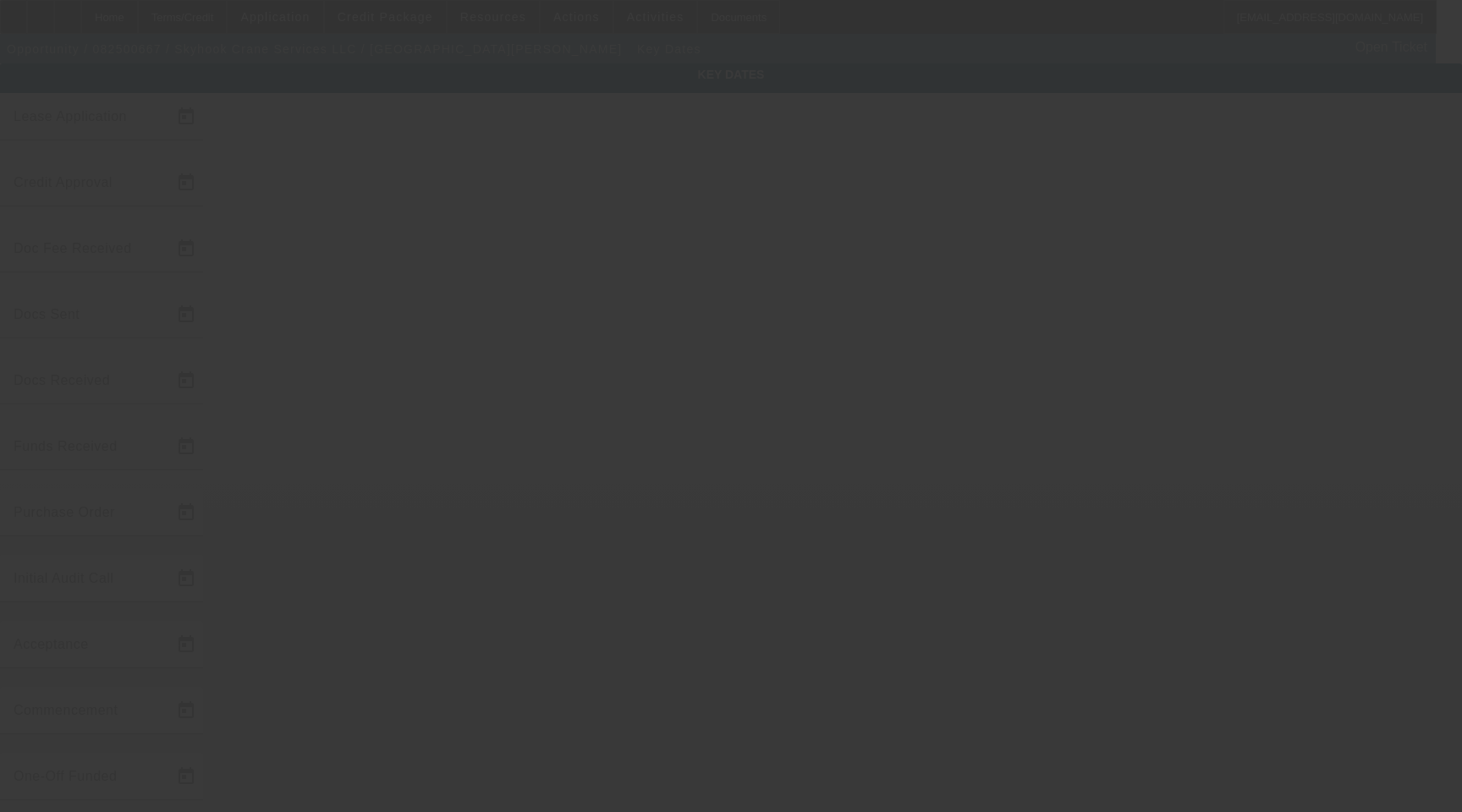
type input "[DATE]"
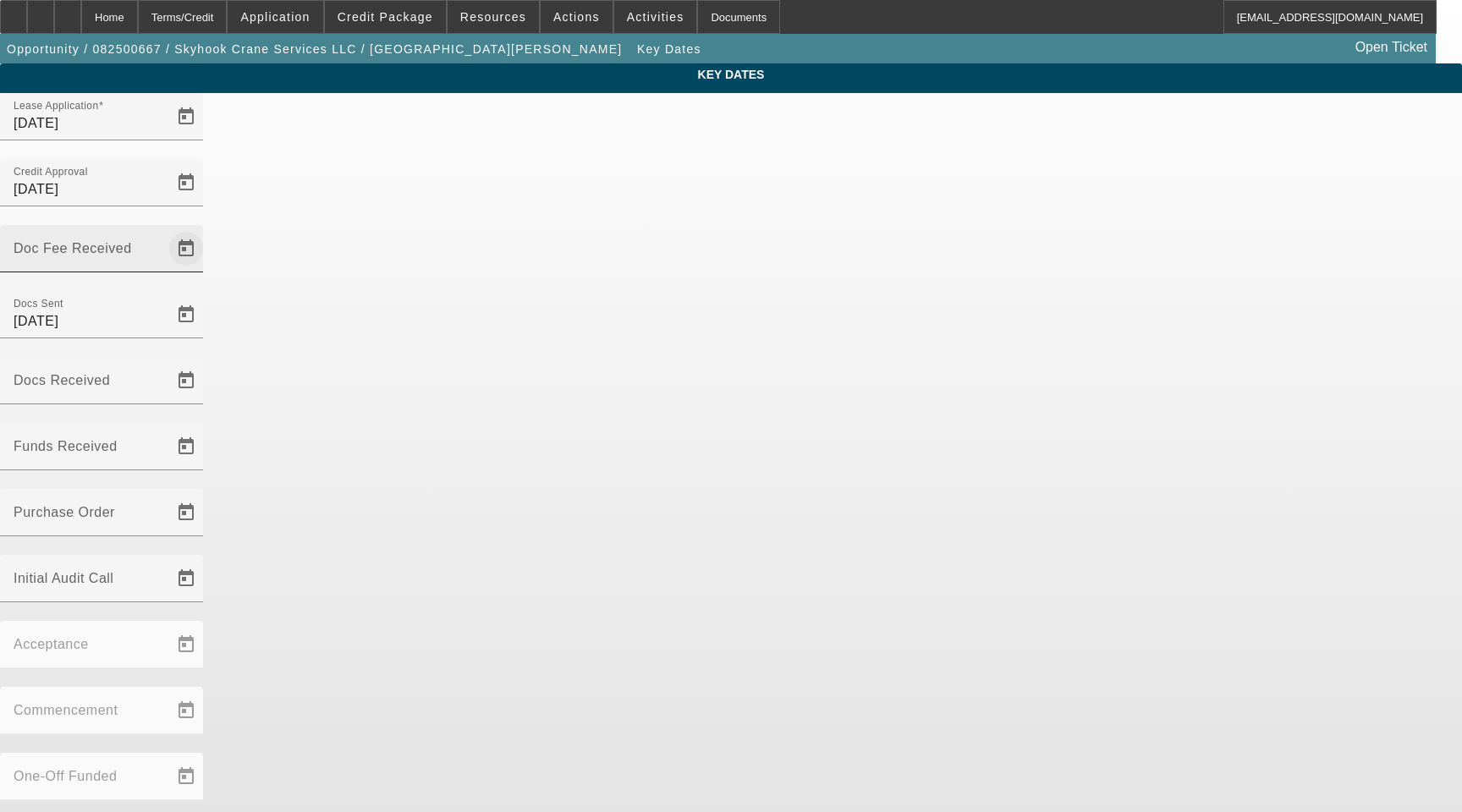
click at [207, 228] on span "Open calendar" at bounding box center [186, 248] width 40 height 40
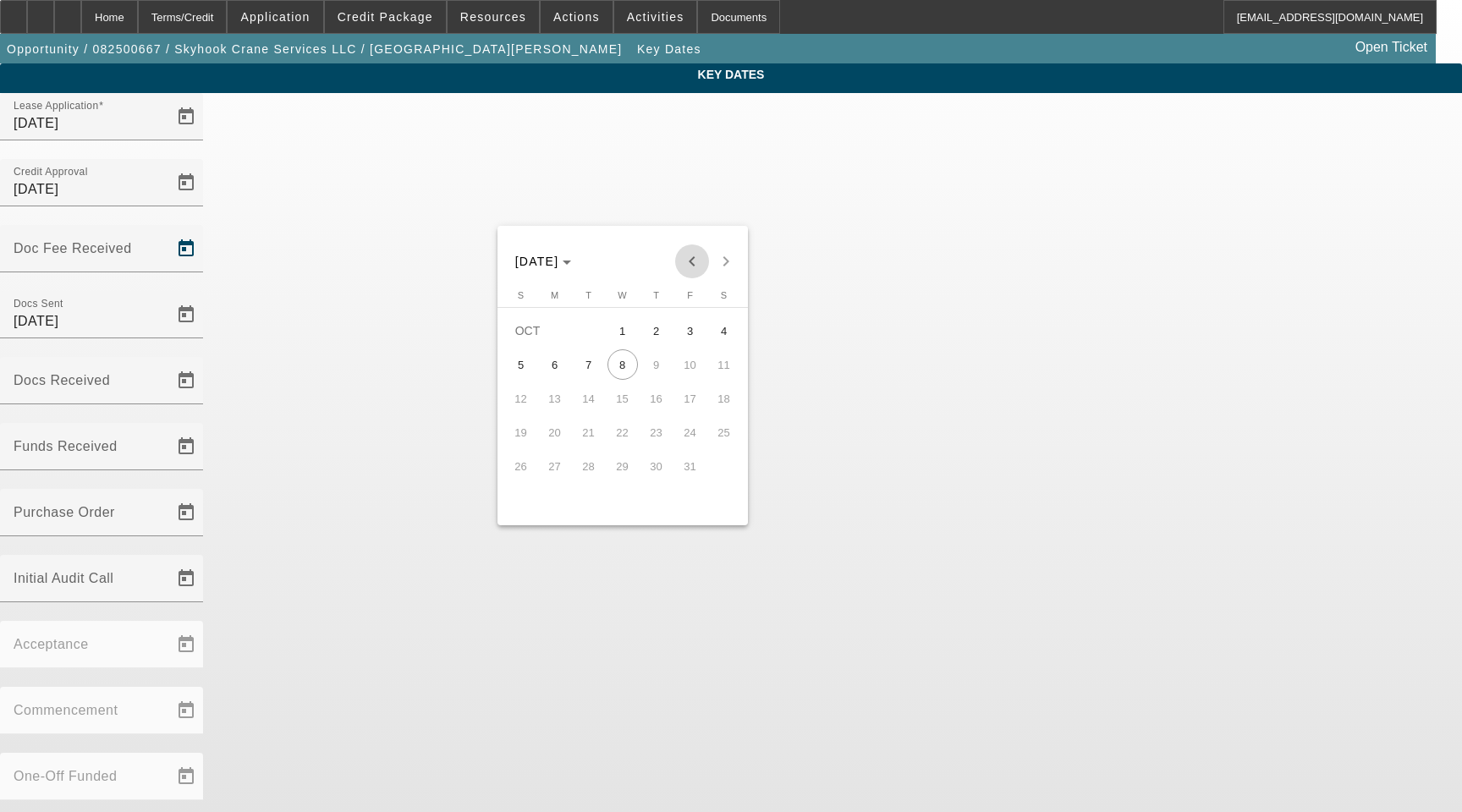
click at [686, 254] on span "Previous month" at bounding box center [692, 261] width 34 height 34
click at [625, 464] on span "24" at bounding box center [622, 466] width 31 height 31
type input "[DATE]"
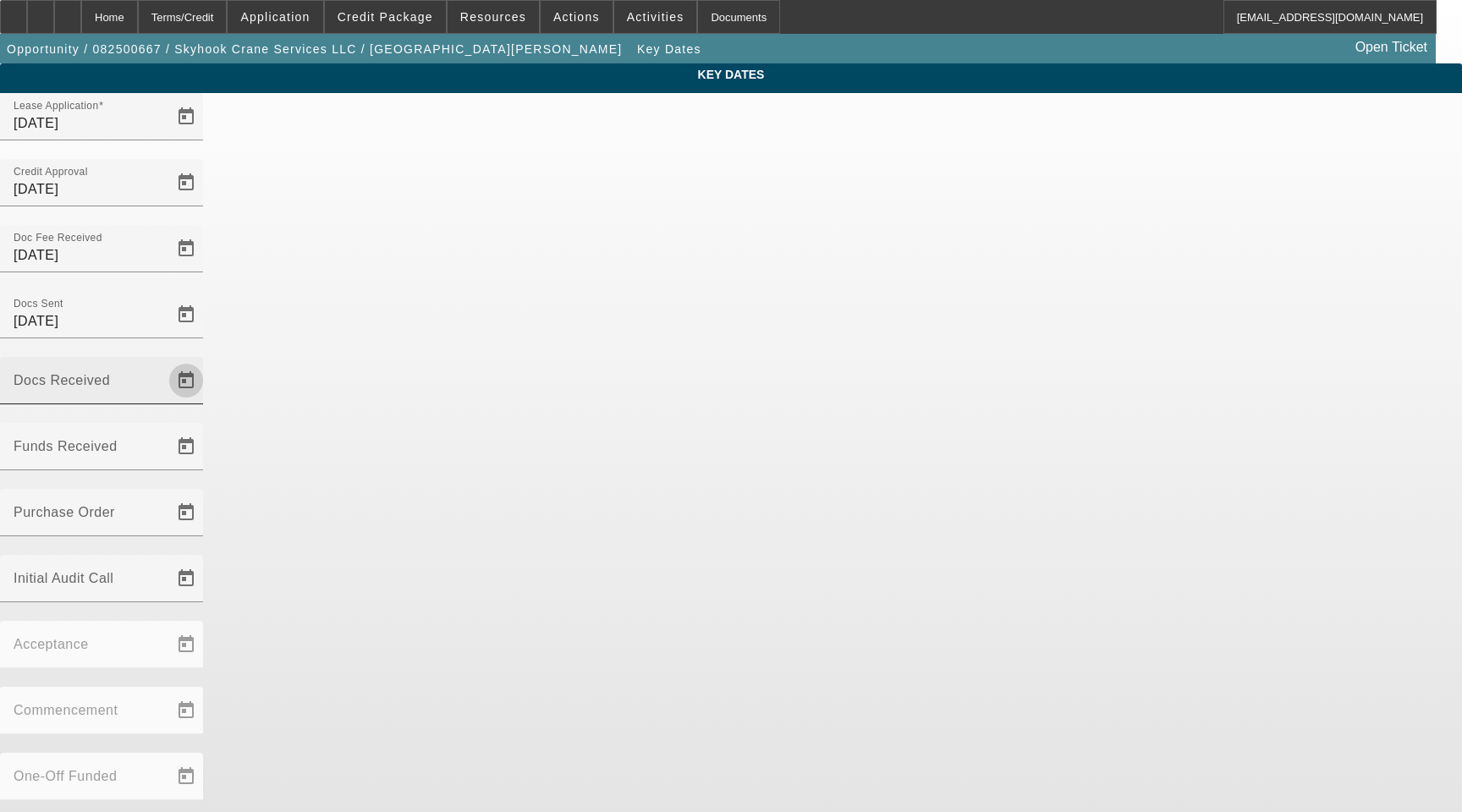
click at [207, 360] on span "Open calendar" at bounding box center [186, 381] width 40 height 40
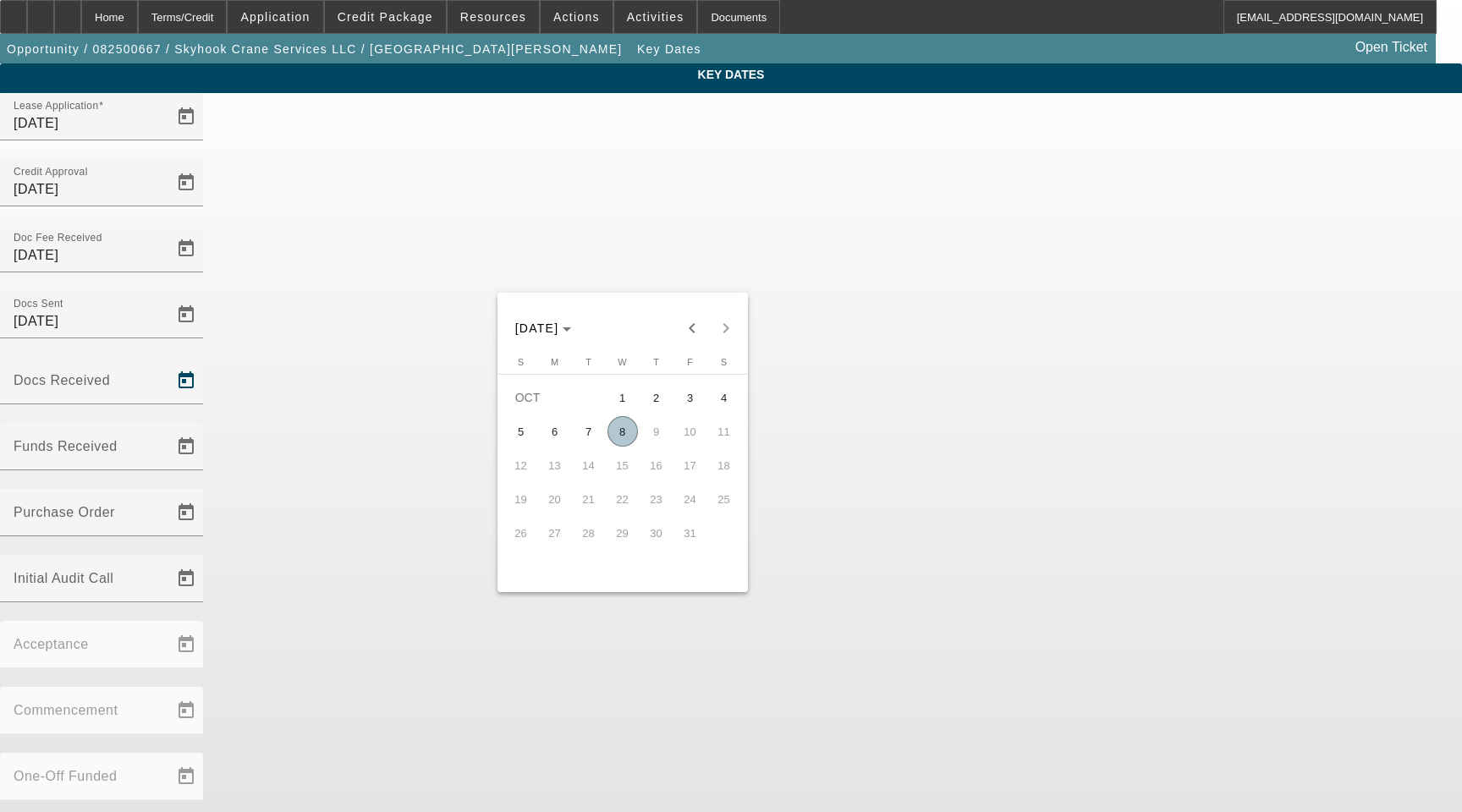
click at [696, 309] on div "[DATE] [DATE]" at bounding box center [622, 318] width 250 height 52
click at [691, 329] on span "Previous month" at bounding box center [692, 328] width 34 height 34
click at [654, 526] on span "25" at bounding box center [657, 533] width 31 height 31
type input "[DATE]"
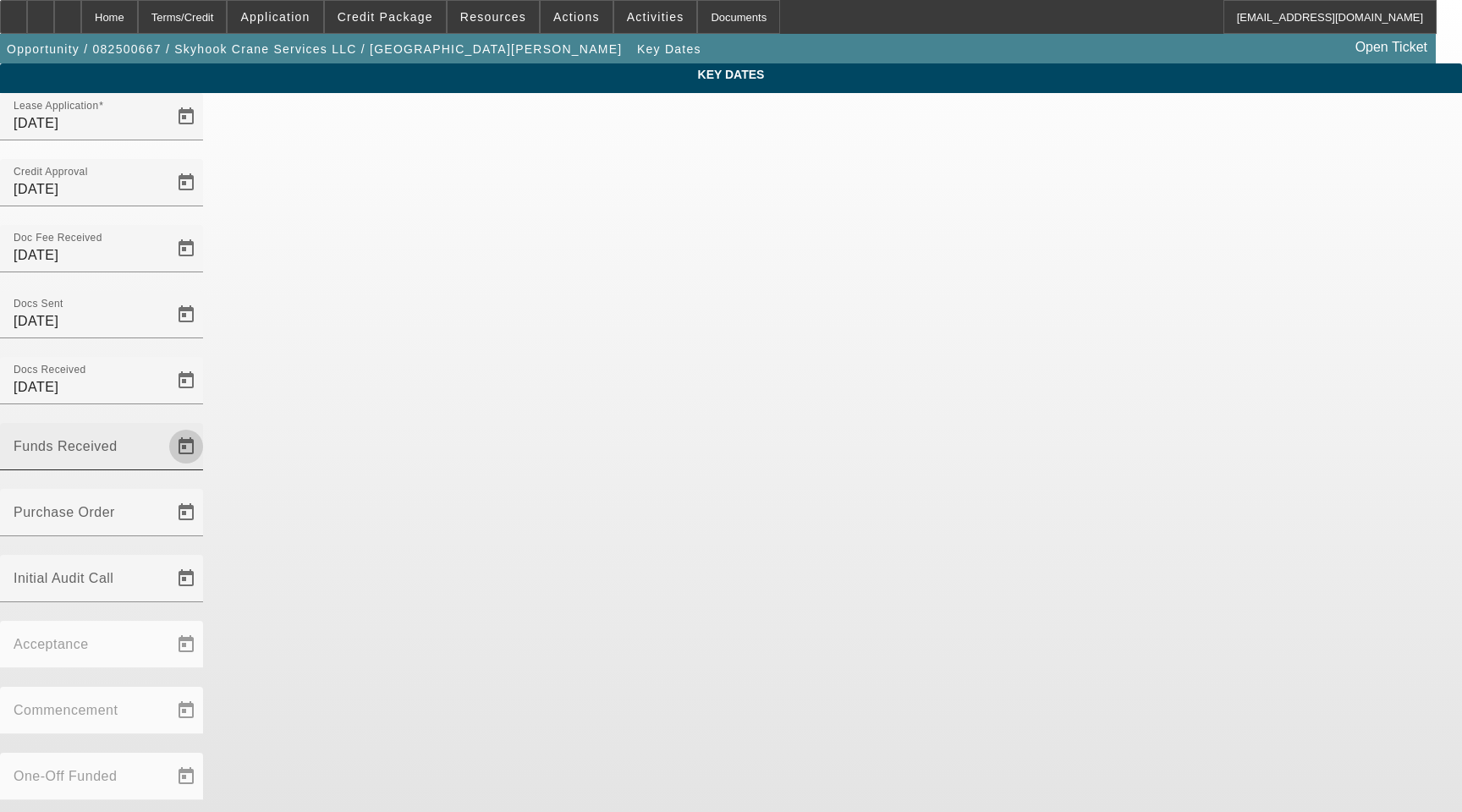
click at [207, 426] on span "Open calendar" at bounding box center [186, 446] width 40 height 40
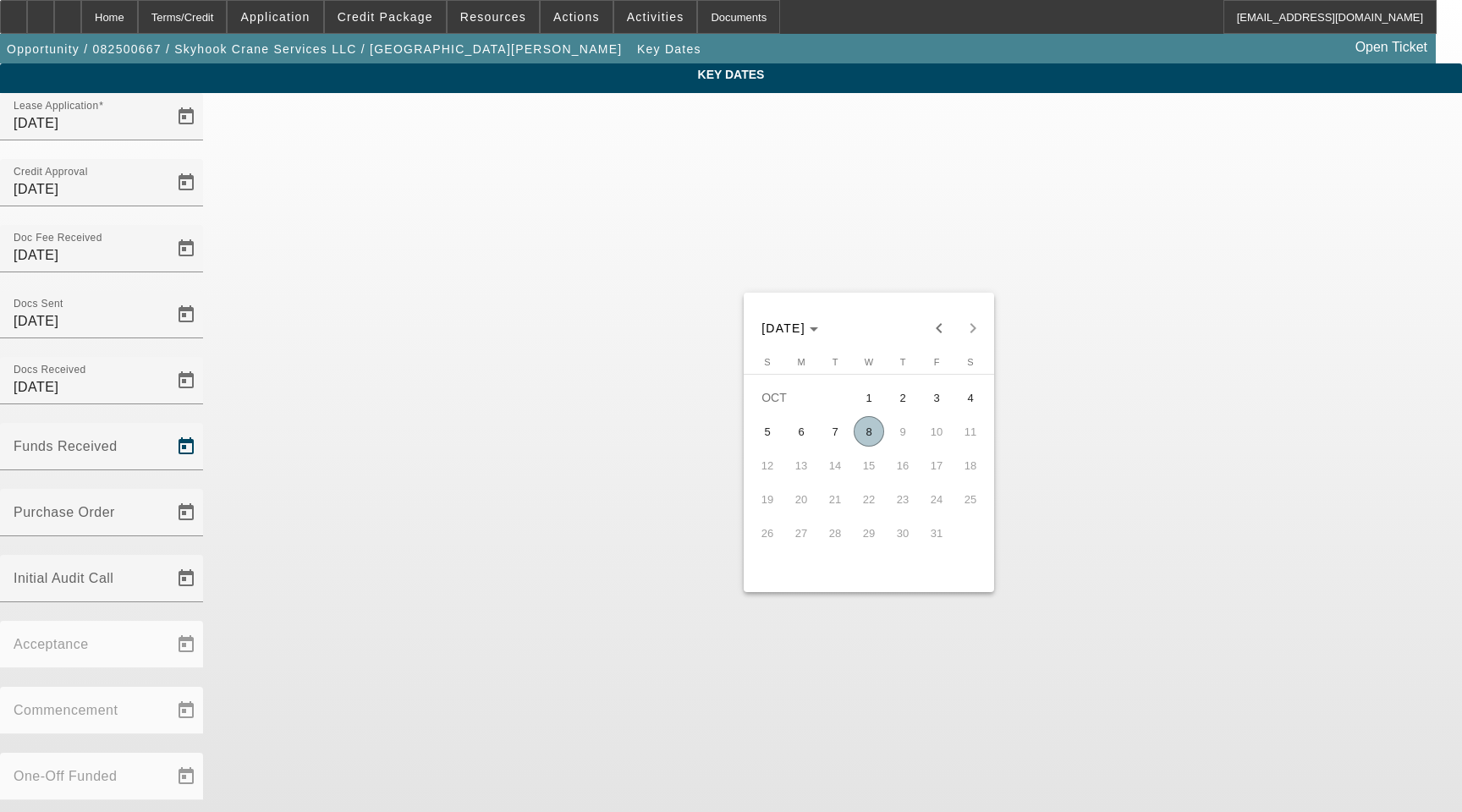
click at [871, 441] on span "8" at bounding box center [868, 431] width 31 height 31
type input "[DATE]"
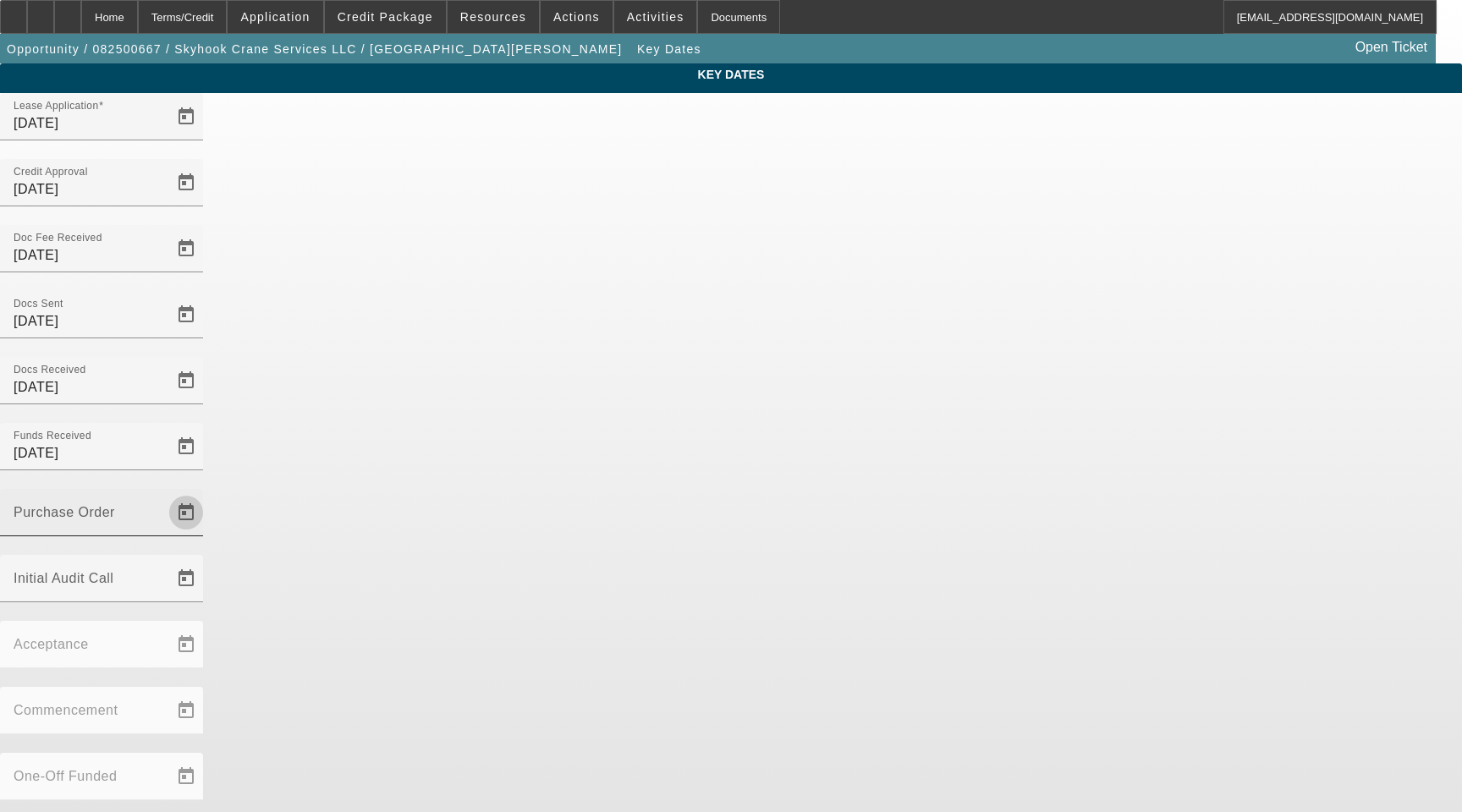
click at [207, 493] on span "Open calendar" at bounding box center [186, 513] width 40 height 40
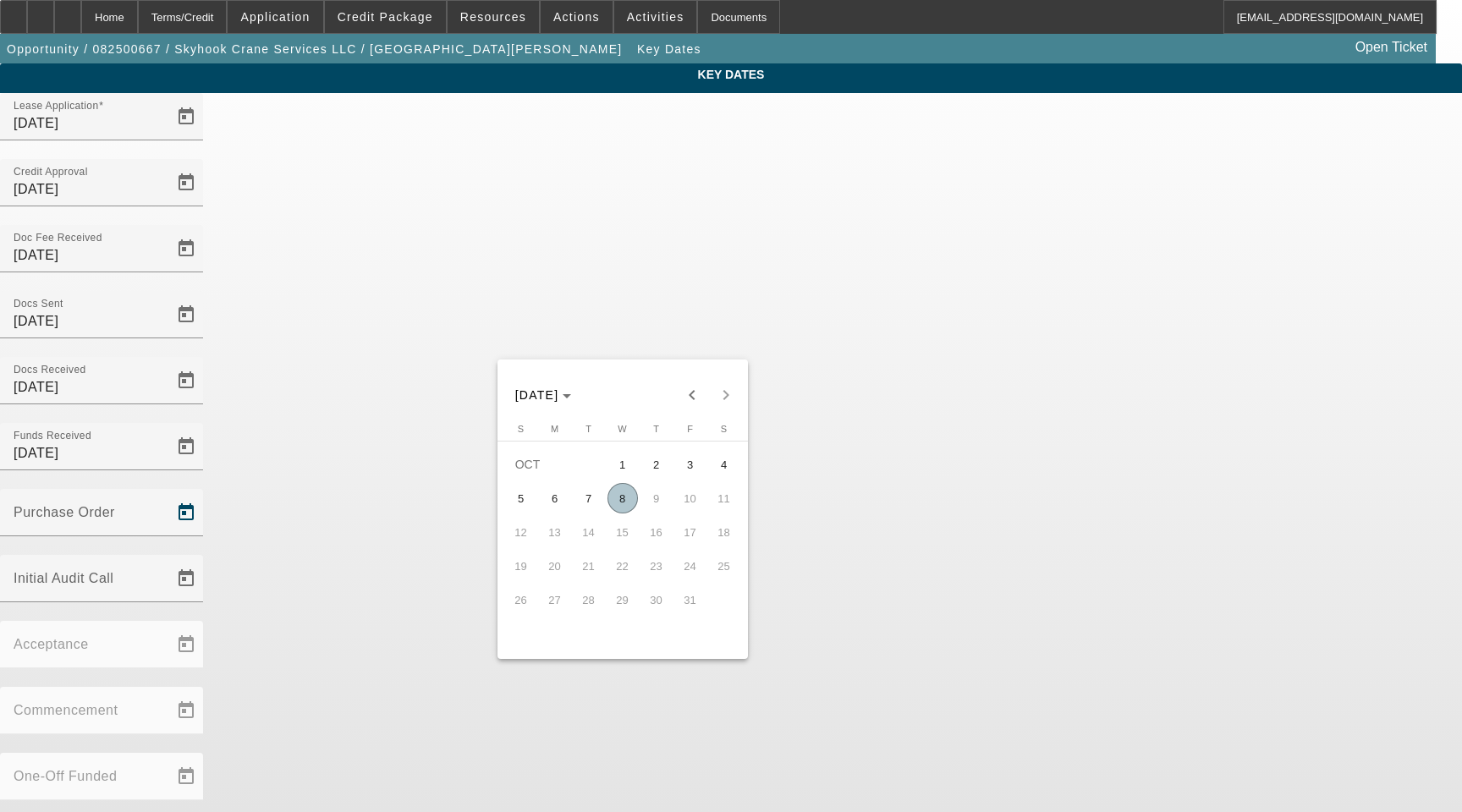
click at [626, 508] on span "8" at bounding box center [622, 498] width 31 height 31
type input "[DATE]"
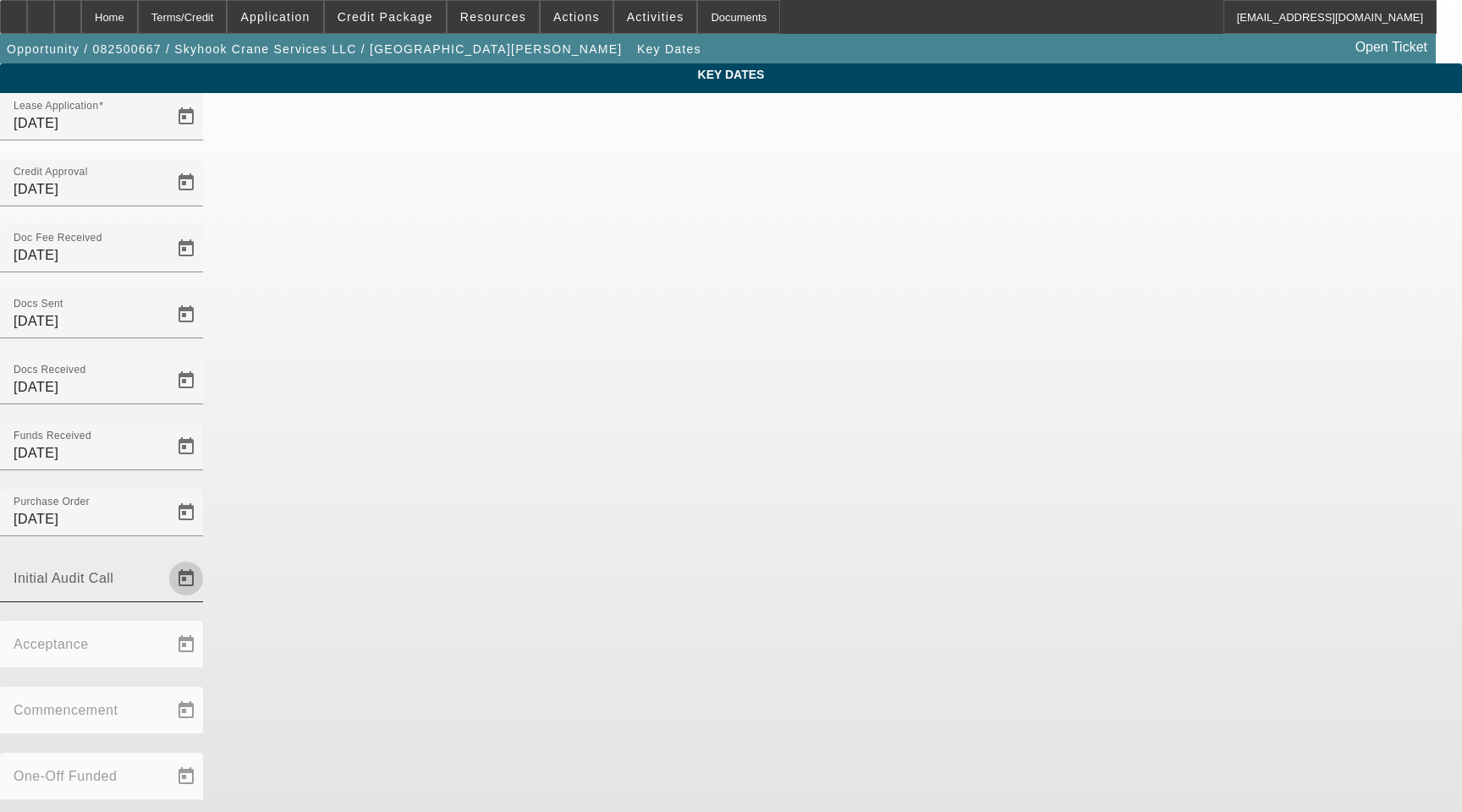
click at [207, 558] on span "Open calendar" at bounding box center [186, 578] width 40 height 40
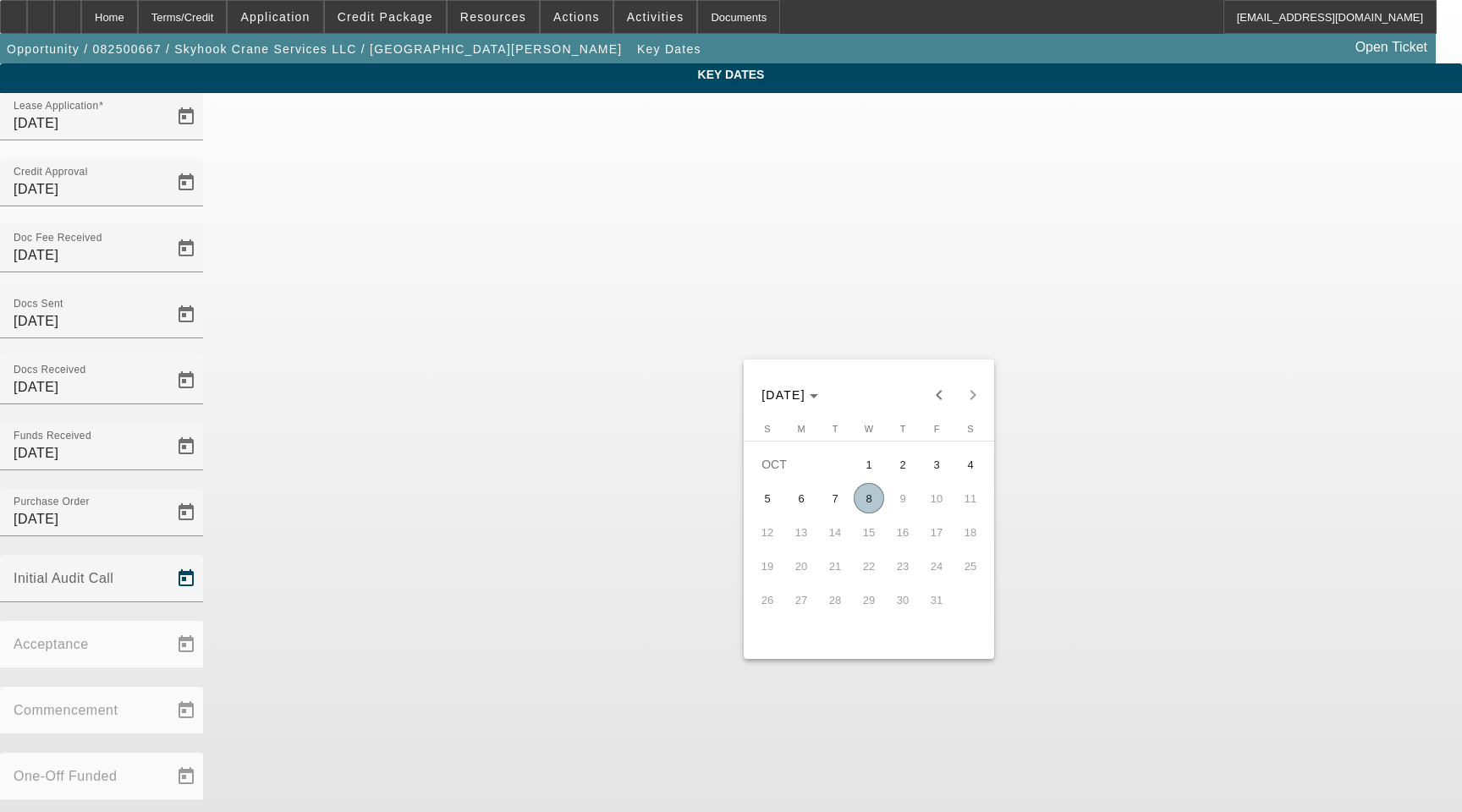
click at [863, 502] on span "8" at bounding box center [868, 498] width 31 height 31
type input "[DATE]"
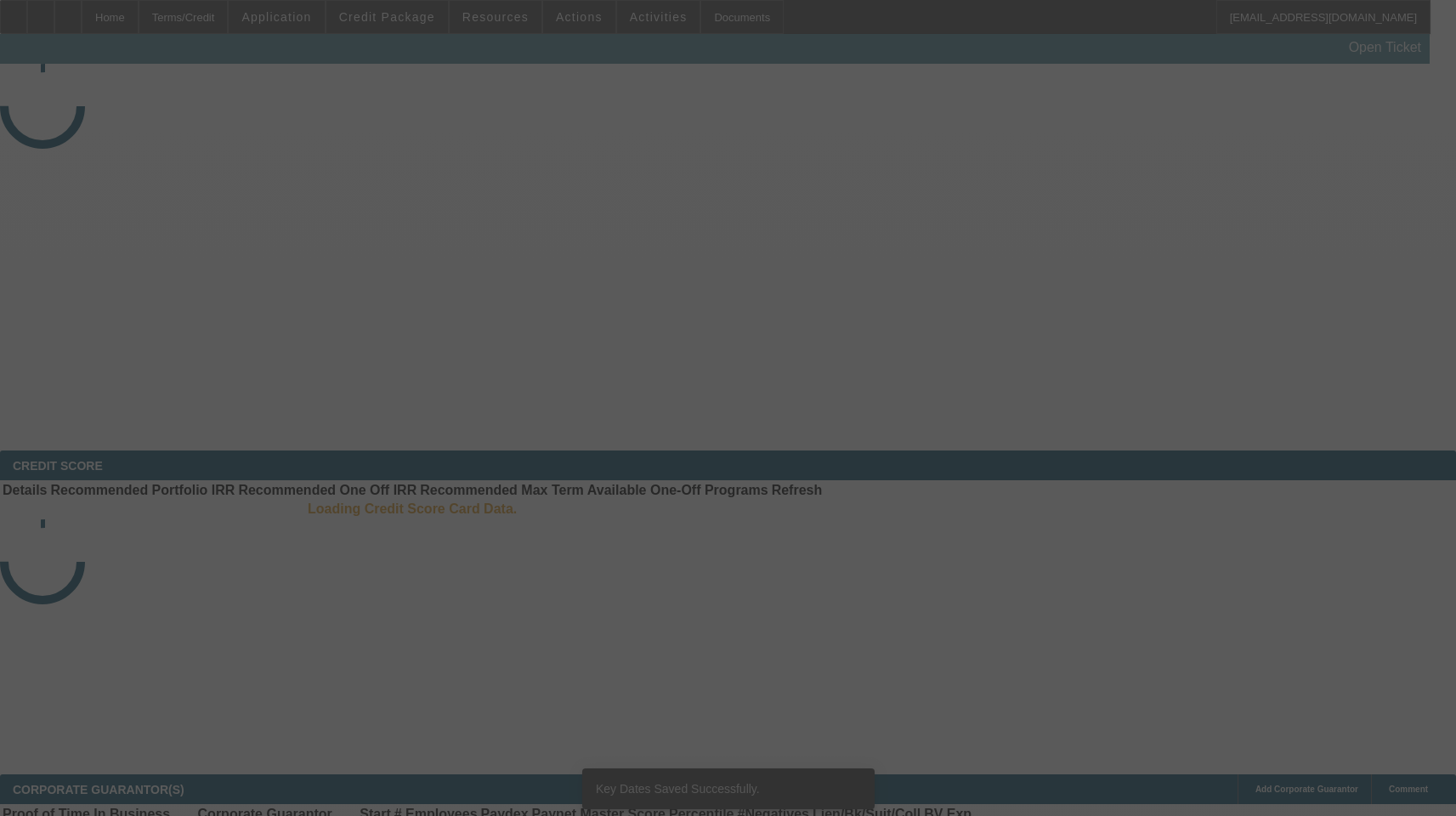
select select "3"
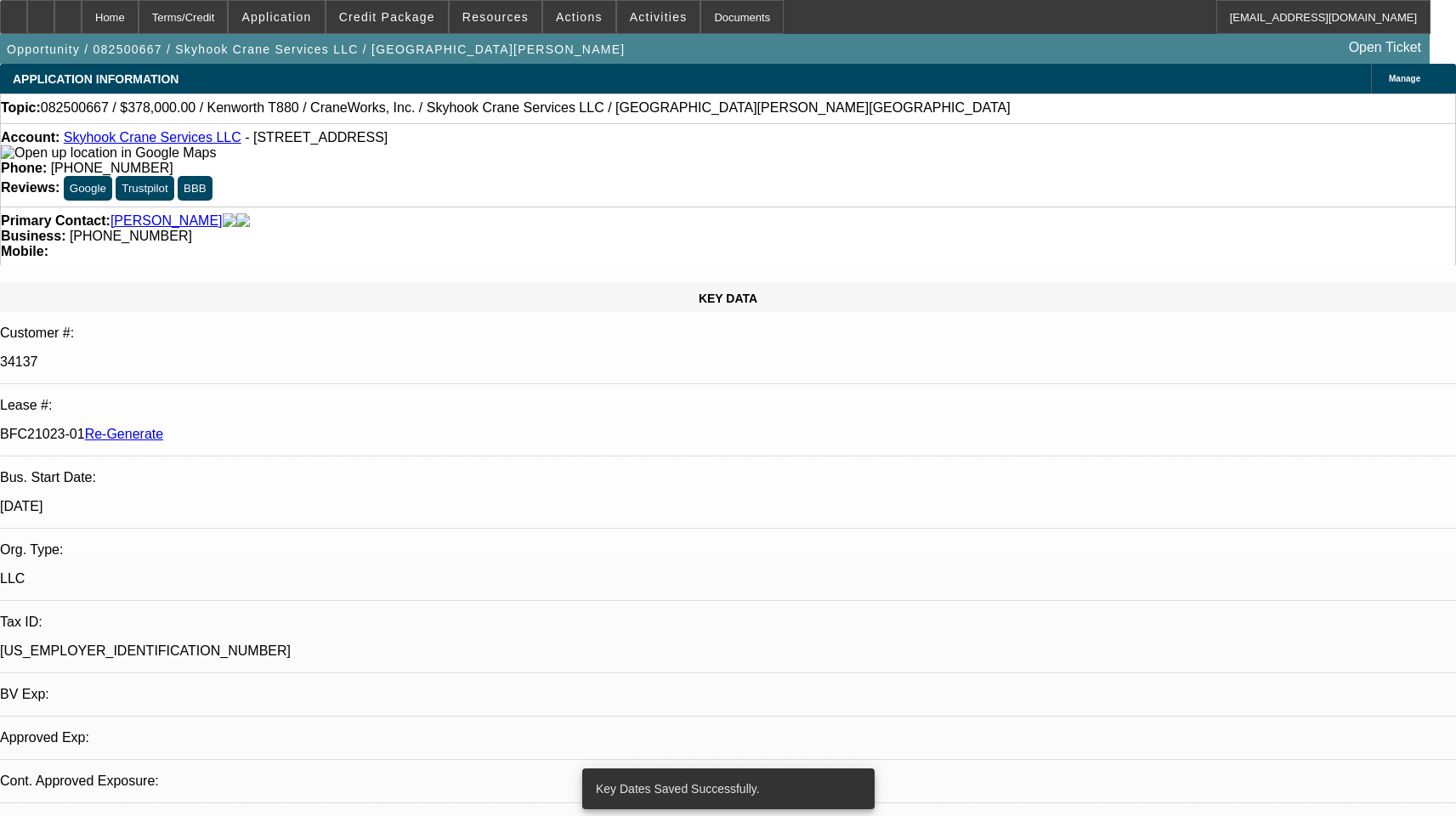
select select "0"
select select "2"
select select "0"
select select "1"
select select "2"
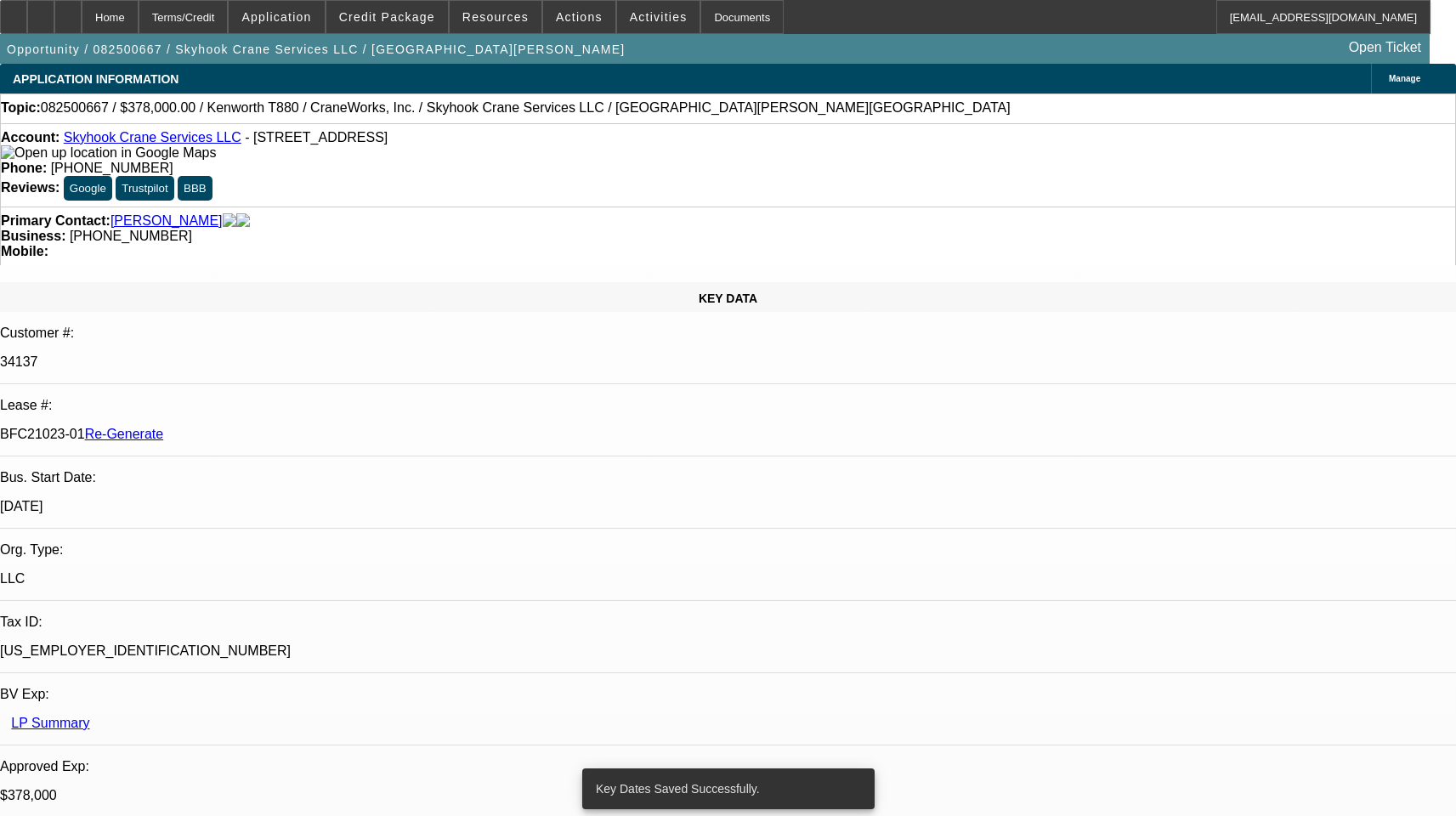
select select "6"
